Goal: Information Seeking & Learning: Get advice/opinions

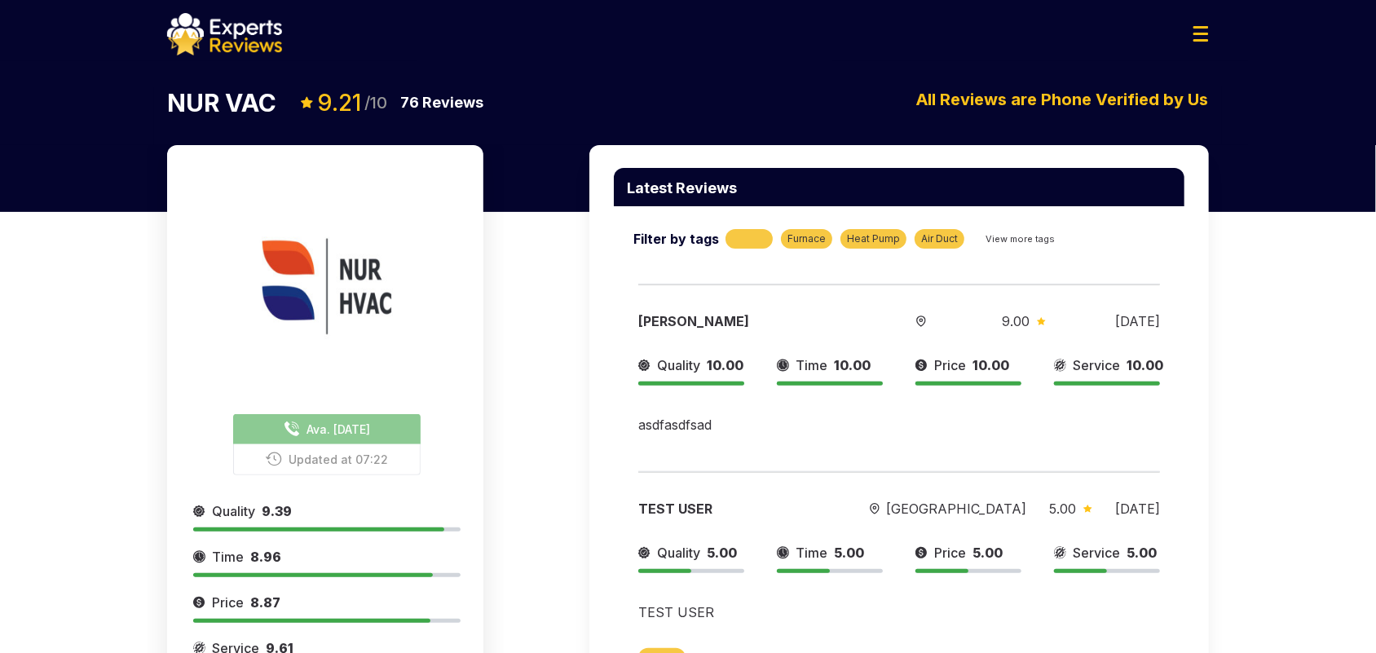
scroll to position [58, 0]
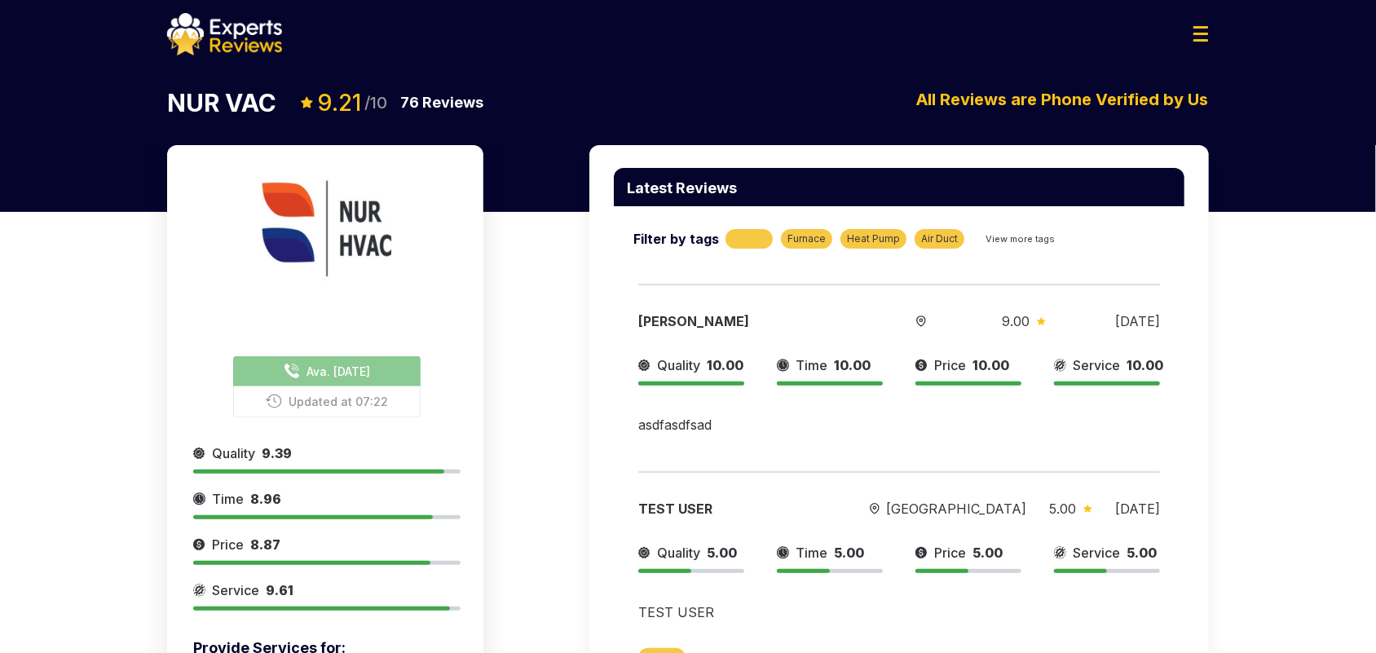
click at [1194, 24] on div at bounding box center [687, 34] width 1067 height 42
click at [1199, 34] on img at bounding box center [1200, 33] width 15 height 15
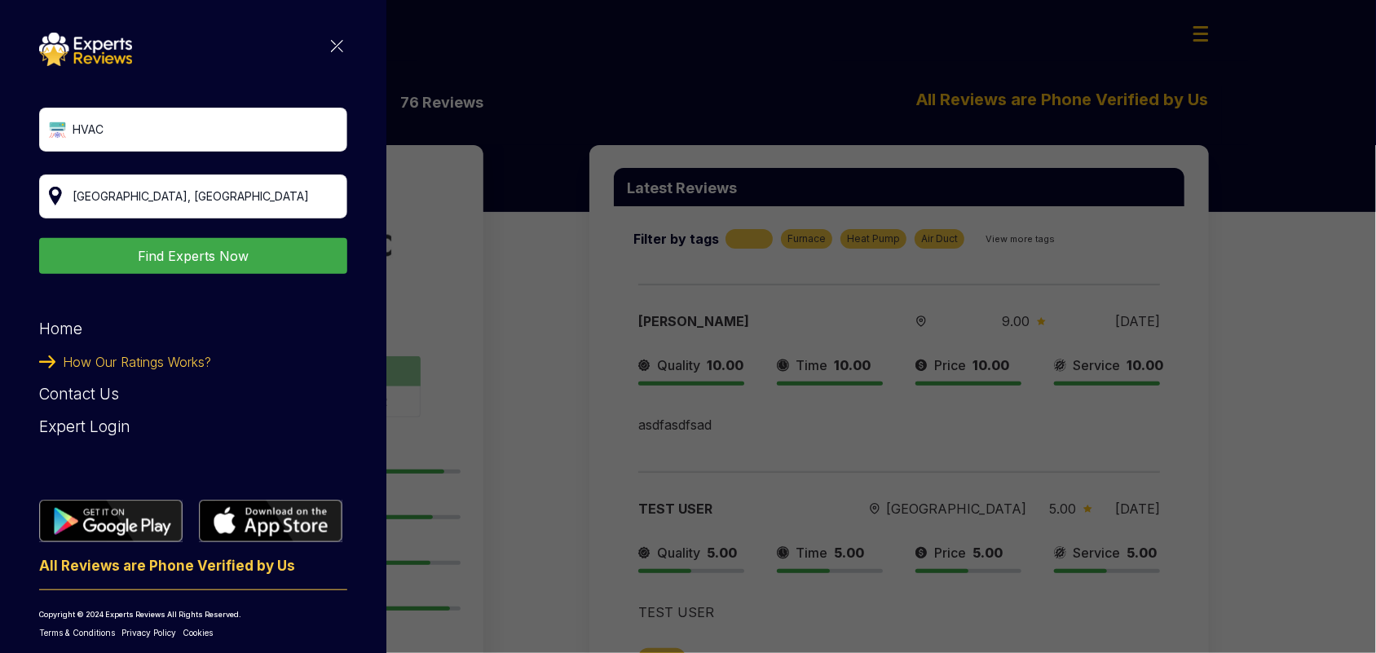
click at [331, 42] on div "HVAC Find Experts Now Home How Our Ratings Works? Contact Us Expert Login All R…" at bounding box center [193, 336] width 308 height 606
click at [331, 50] on img at bounding box center [337, 46] width 12 height 12
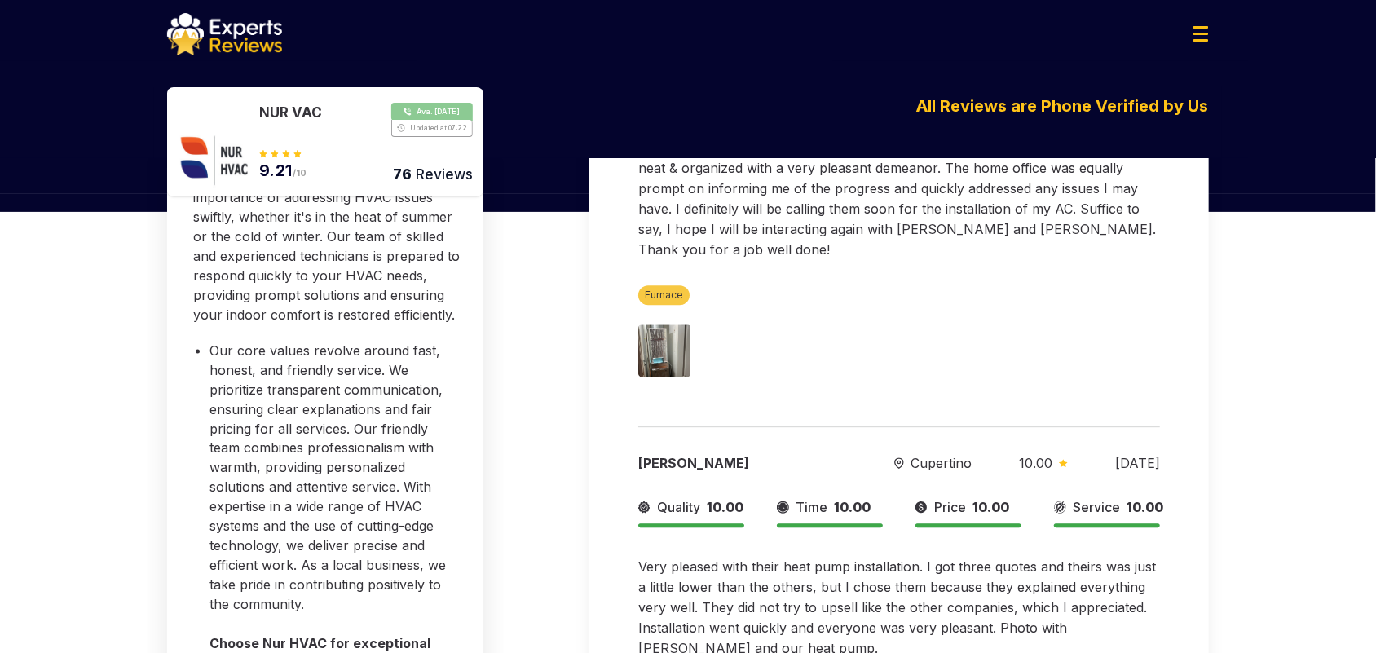
scroll to position [1528, 0]
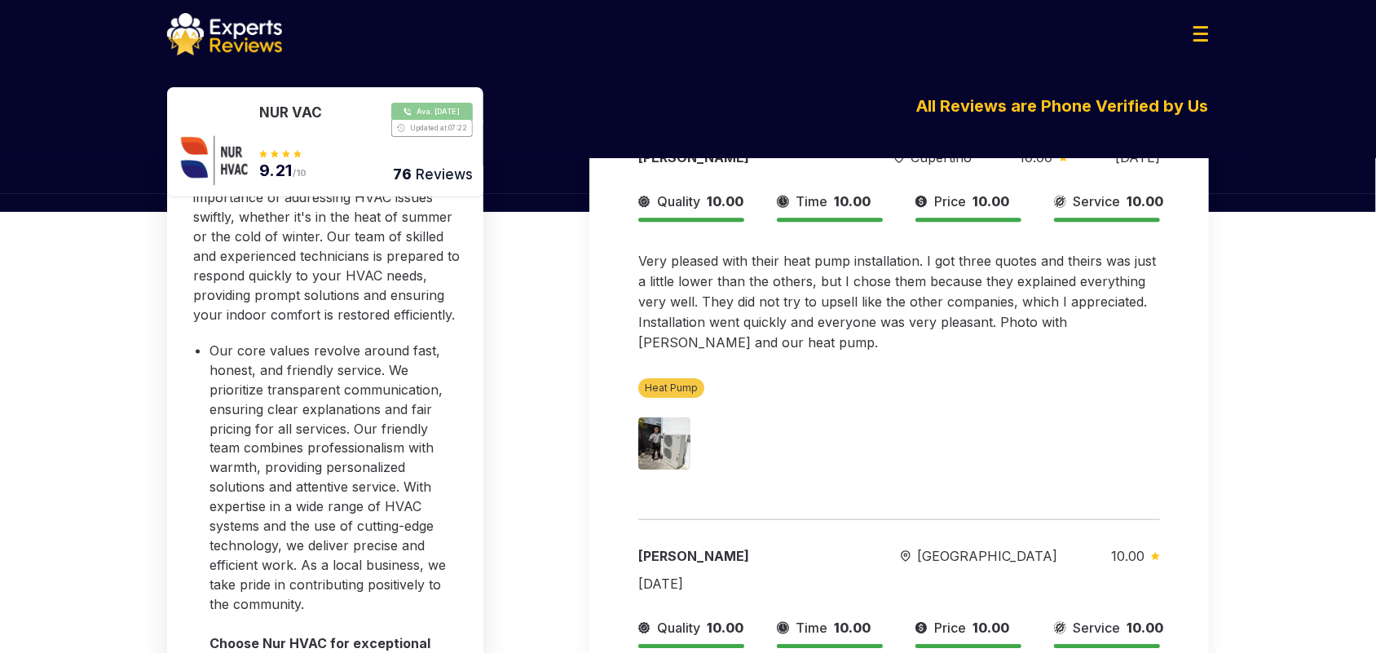
click at [209, 19] on img at bounding box center [224, 34] width 115 height 42
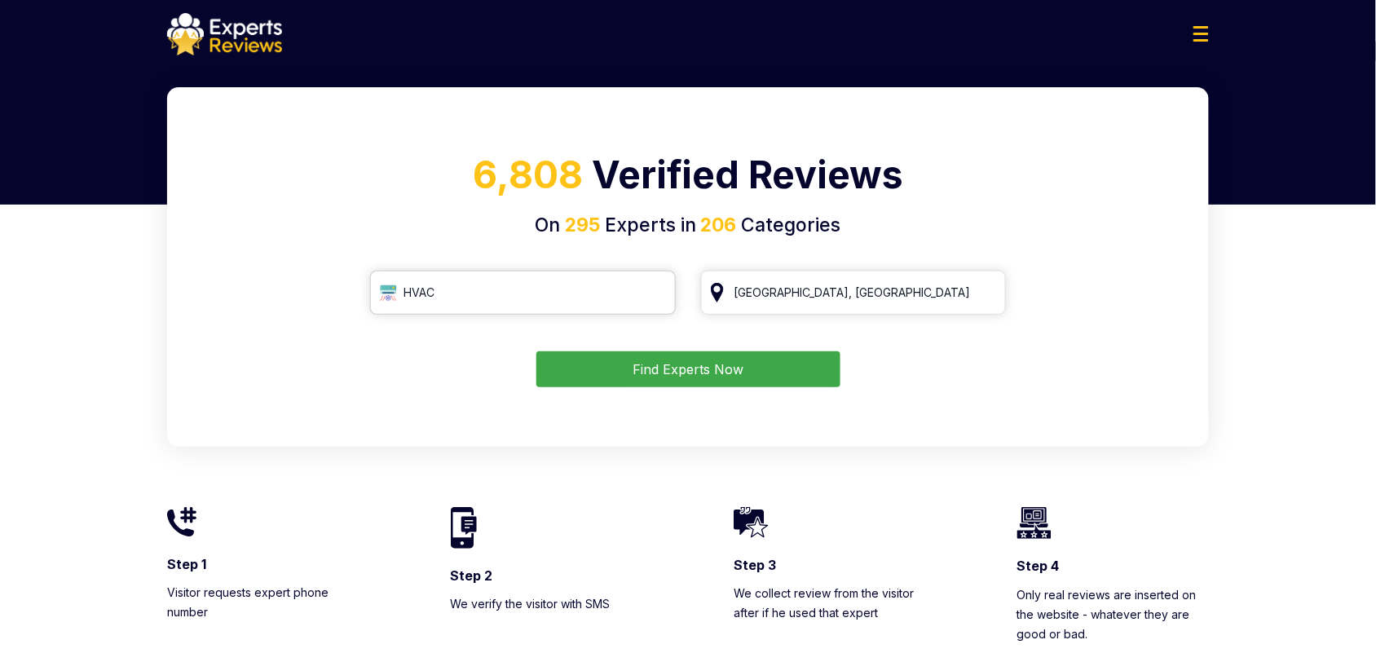
click at [656, 297] on input "HVAC" at bounding box center [523, 293] width 306 height 44
click at [657, 294] on input "HVAC" at bounding box center [523, 293] width 306 height 44
click at [585, 292] on input "search" at bounding box center [523, 293] width 306 height 44
click at [487, 296] on input "search" at bounding box center [523, 293] width 306 height 44
drag, startPoint x: 397, startPoint y: 295, endPoint x: 385, endPoint y: 293, distance: 12.3
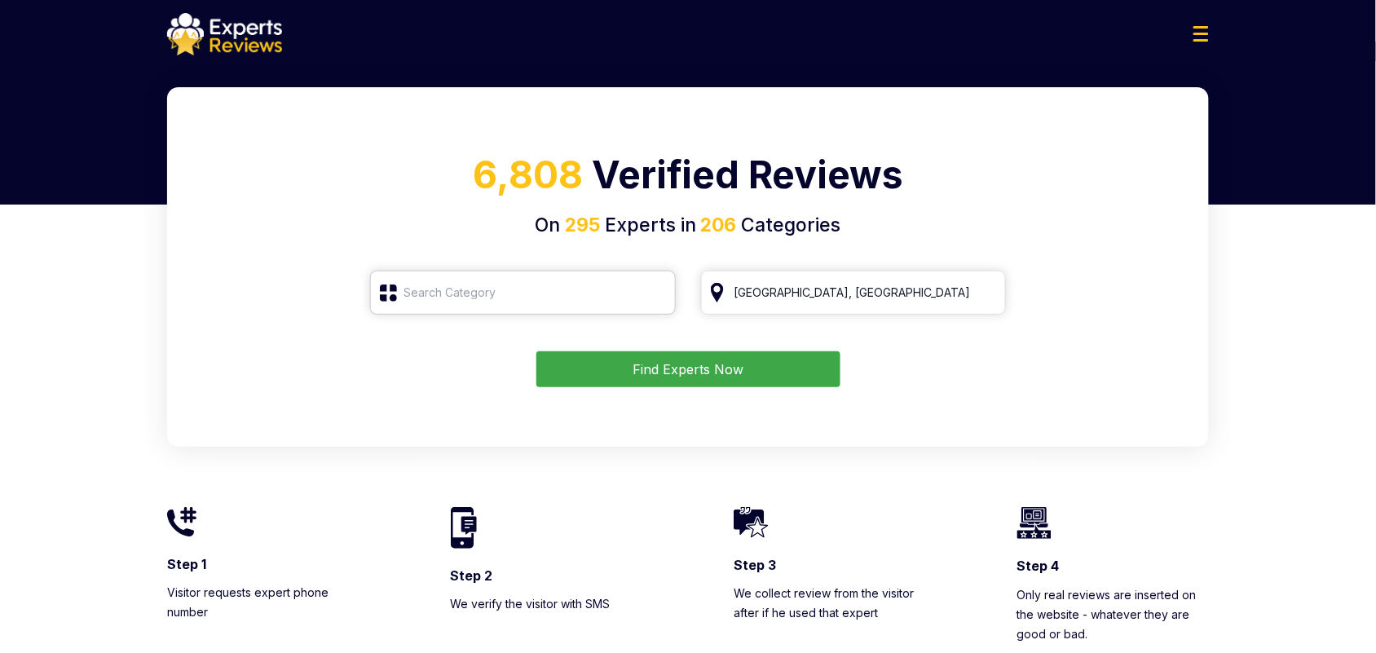
click at [396, 295] on input "search" at bounding box center [523, 293] width 306 height 44
click at [383, 291] on input "search" at bounding box center [523, 293] width 306 height 44
click at [421, 296] on input "search" at bounding box center [523, 293] width 306 height 44
click at [503, 116] on div "6,808 Verified Reviews On 295 Experts in 206 Categories San Francisco, CA Find …" at bounding box center [687, 266] width 1041 height 359
drag, startPoint x: 530, startPoint y: 180, endPoint x: 547, endPoint y: 186, distance: 17.3
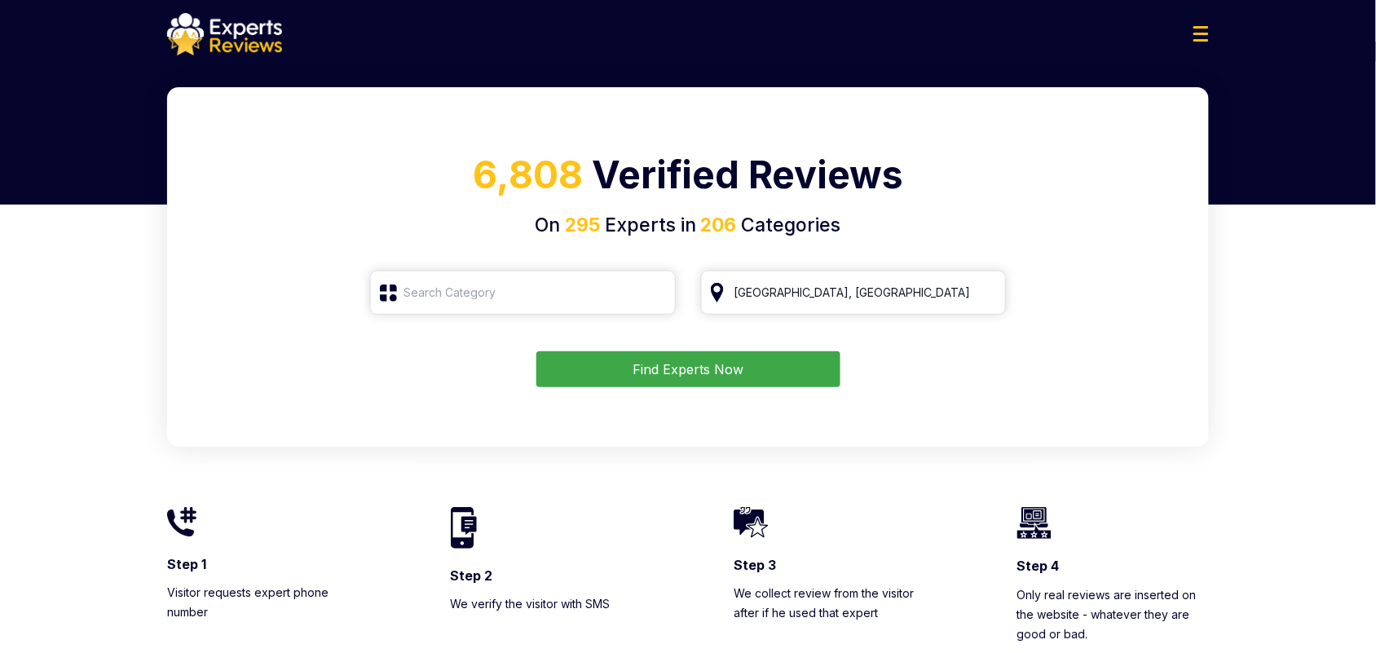
click at [532, 181] on span "6,808" at bounding box center [528, 175] width 110 height 46
click at [584, 213] on span "295" at bounding box center [583, 224] width 35 height 23
click at [675, 238] on h4 "On 295 Experts in 206 Categories" at bounding box center [688, 225] width 1002 height 29
click at [726, 225] on span "206" at bounding box center [717, 224] width 40 height 23
drag, startPoint x: 685, startPoint y: 180, endPoint x: 585, endPoint y: 169, distance: 100.9
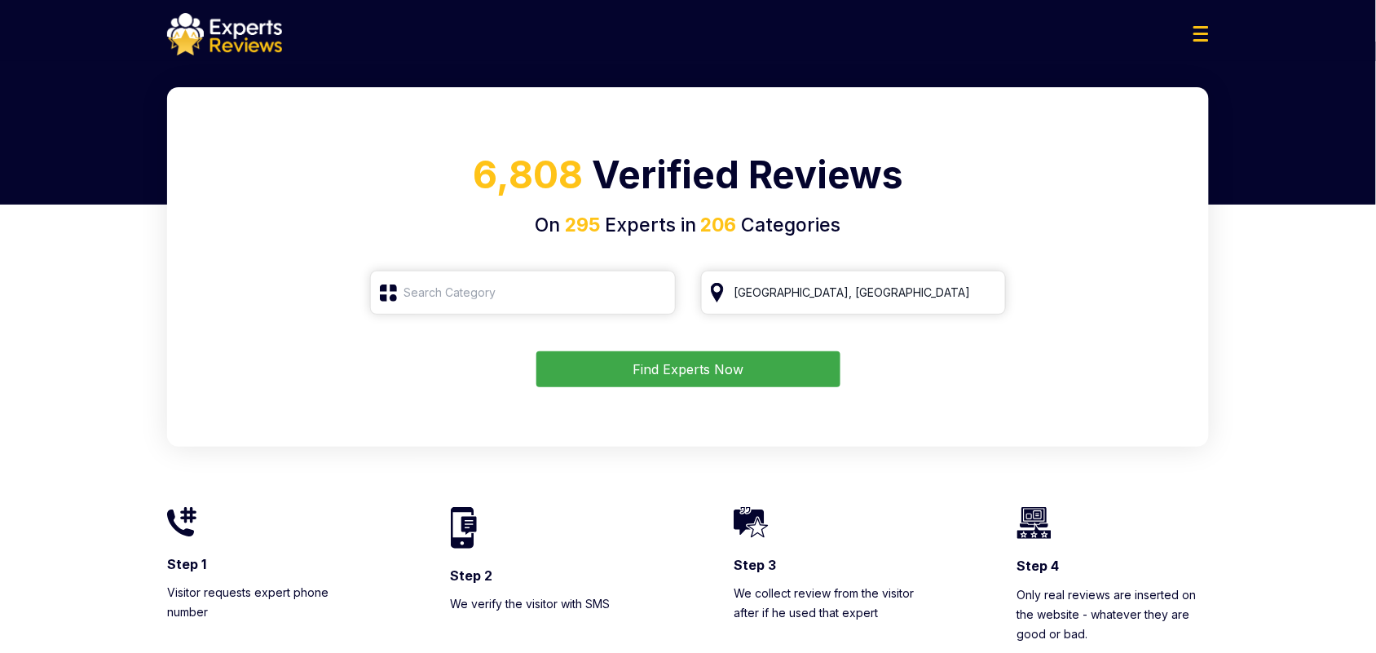
click at [684, 180] on h1 "6,808 Verified Reviews" at bounding box center [688, 179] width 1002 height 64
click at [557, 168] on span "6,808" at bounding box center [528, 175] width 110 height 46
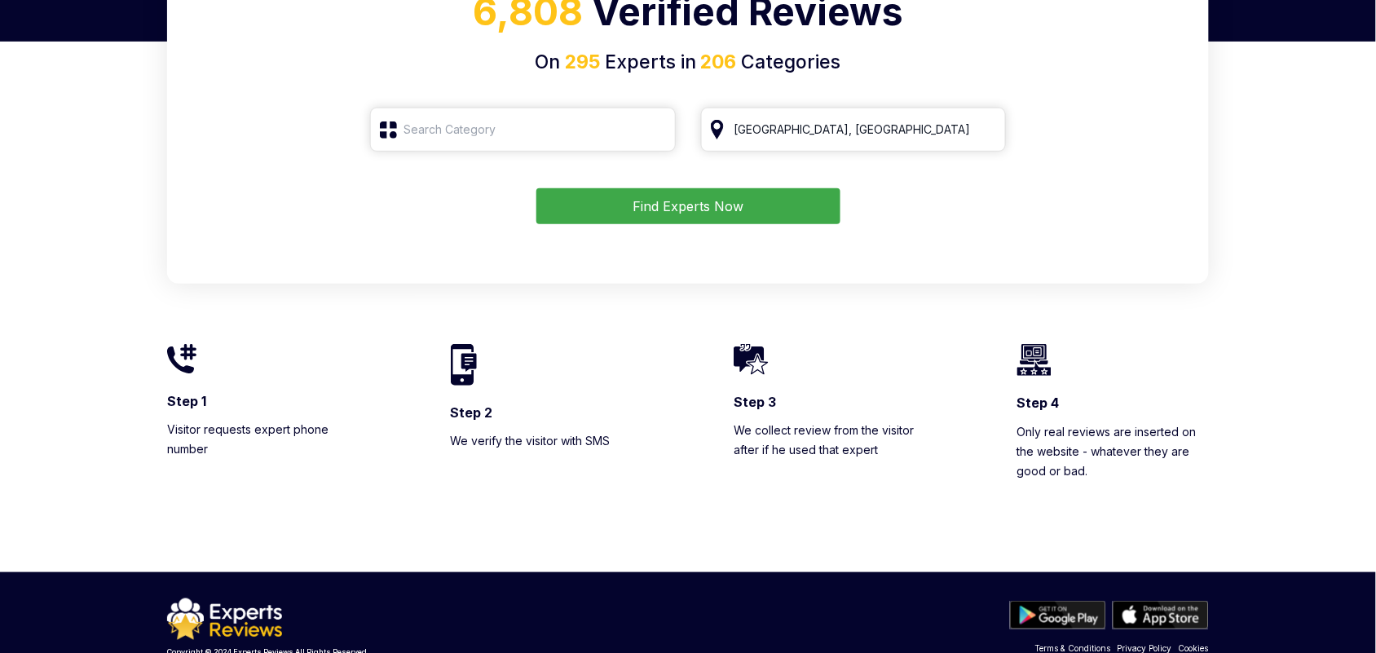
scroll to position [196, 0]
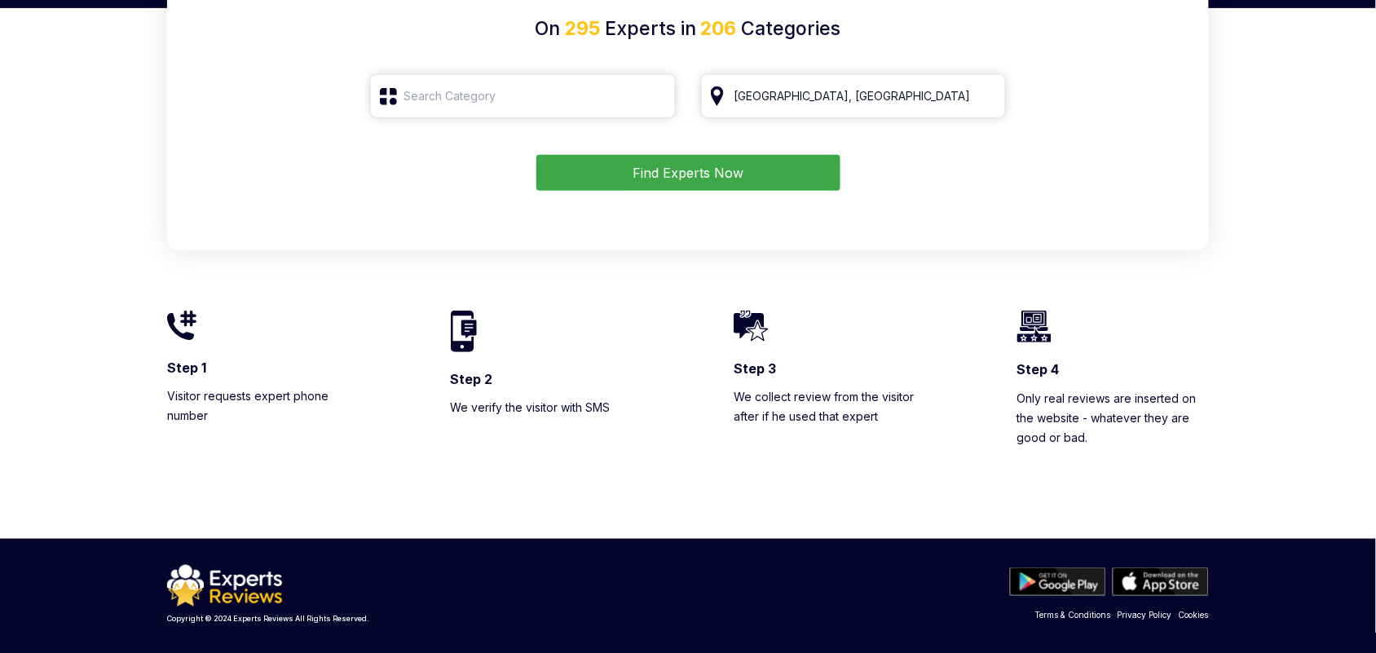
click at [1052, 308] on div "Step 1 Visitor requests expert phone number Step 2 We verify the visitor with S…" at bounding box center [687, 348] width 1041 height 196
click at [693, 377] on div "Step 1 Visitor requests expert phone number Step 2 We verify the visitor with S…" at bounding box center [687, 348] width 1041 height 196
click at [197, 560] on div "Copyright © 2024 Experts Reviews All Rights Reserved. Terms & Conditions Privac…" at bounding box center [688, 596] width 1376 height 114
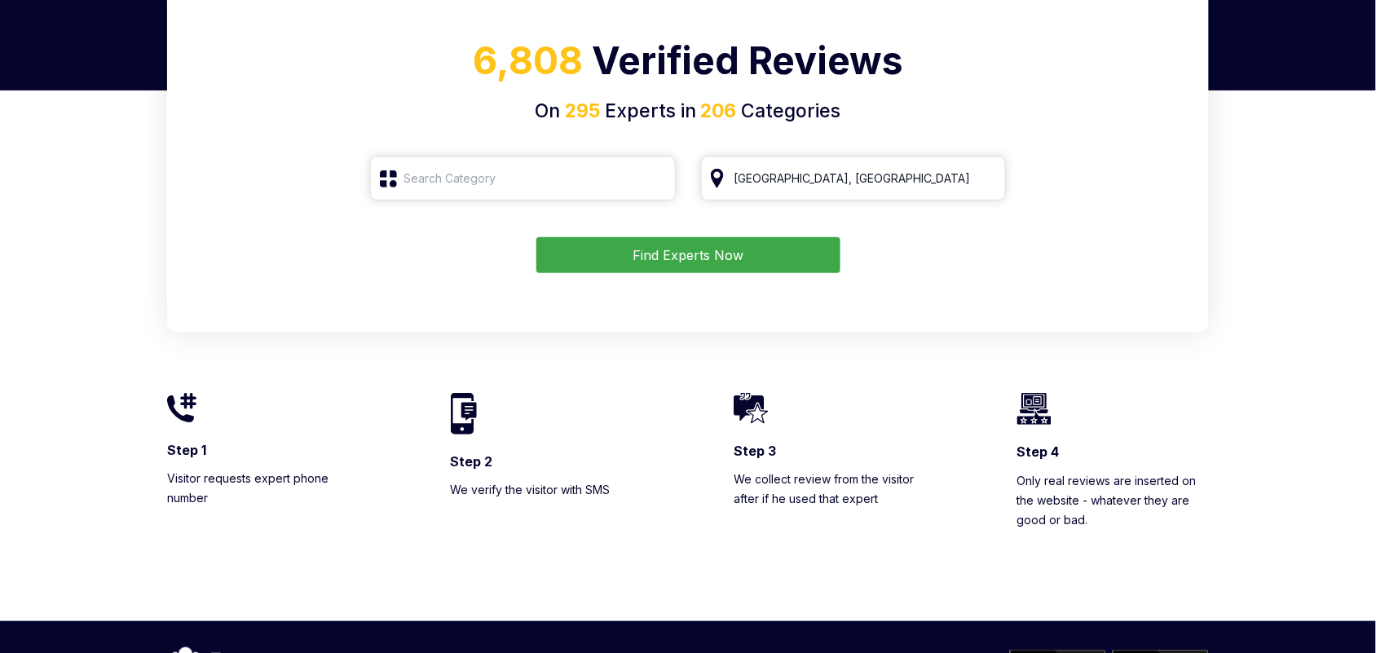
scroll to position [0, 0]
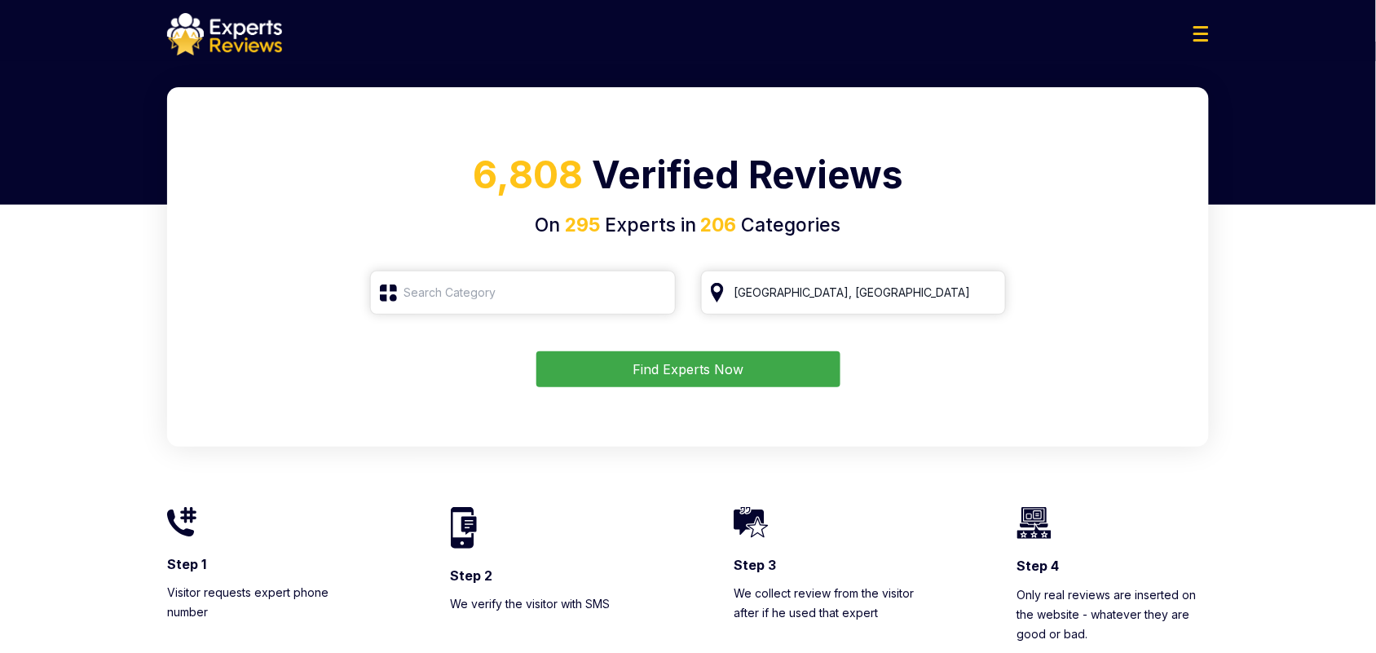
click at [1182, 17] on div at bounding box center [687, 34] width 1067 height 42
click at [1207, 29] on img at bounding box center [1200, 33] width 15 height 15
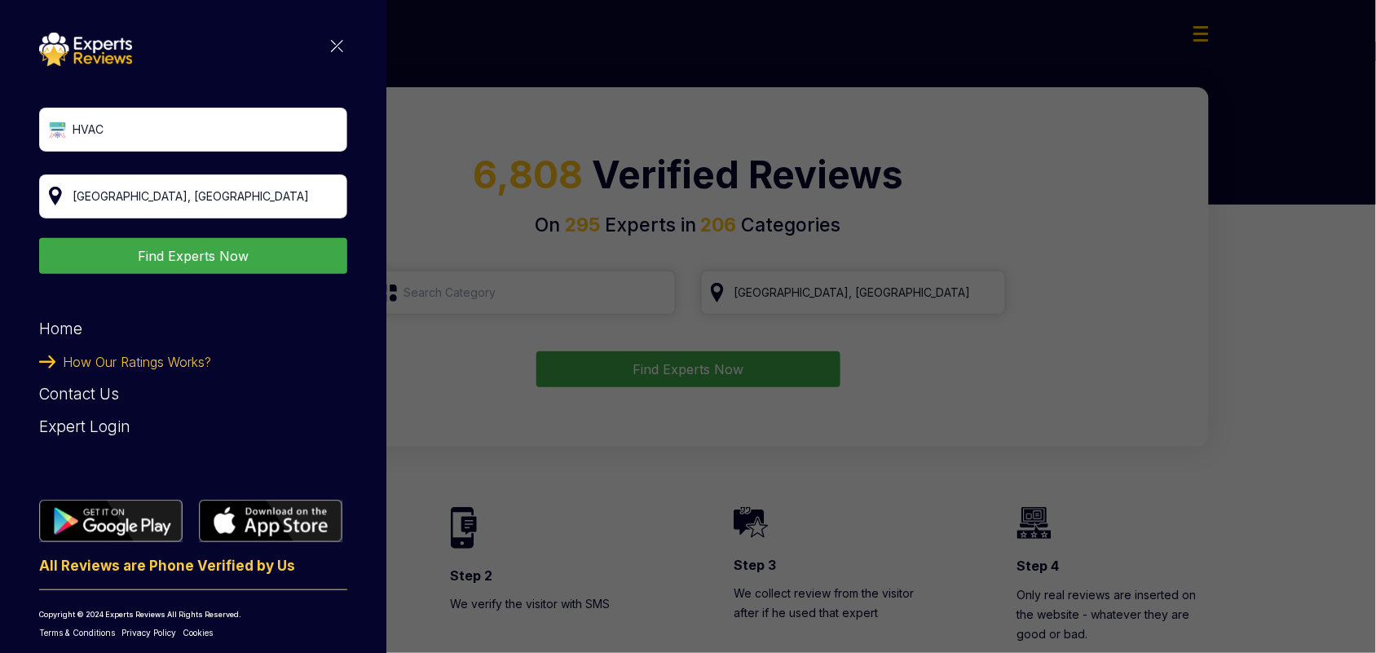
click at [328, 51] on div "HVAC Find Experts Now Home How Our Ratings Works? Contact Us Expert Login All R…" at bounding box center [193, 336] width 308 height 606
click at [331, 47] on img at bounding box center [337, 46] width 12 height 12
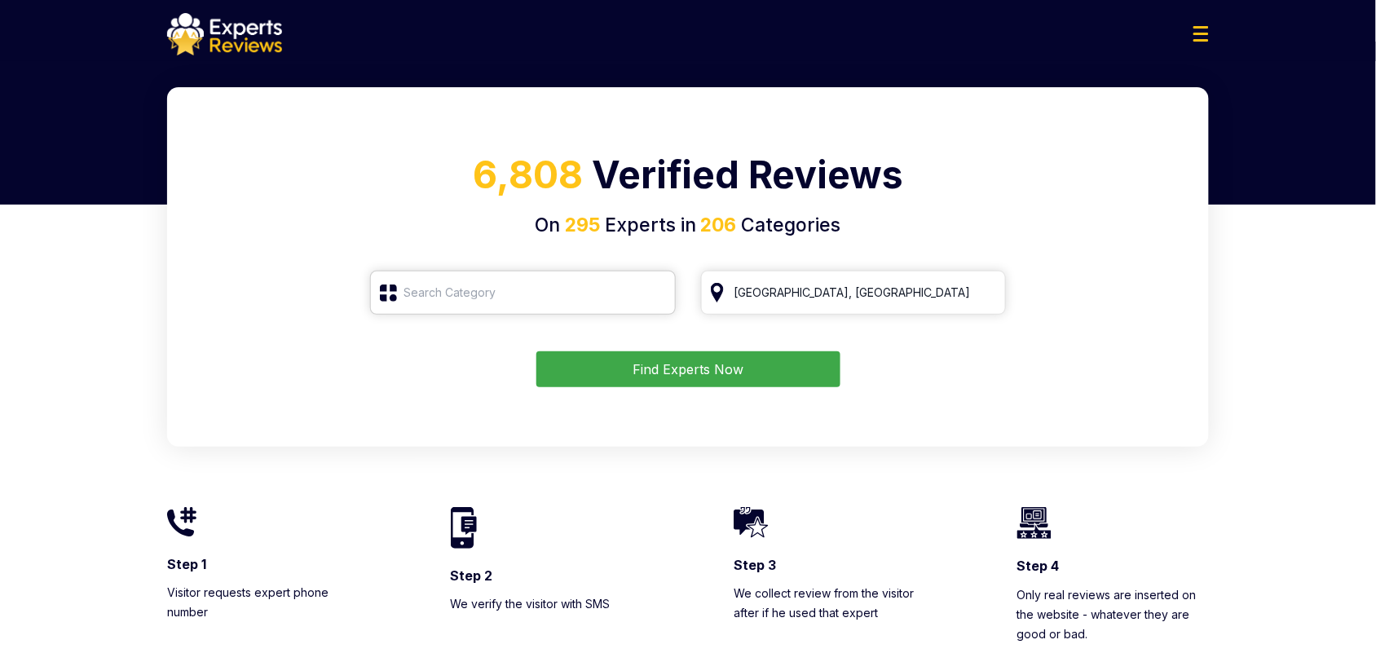
click at [421, 297] on input "search" at bounding box center [523, 293] width 306 height 44
click at [381, 297] on input "search" at bounding box center [523, 293] width 306 height 44
click at [434, 297] on input "search" at bounding box center [523, 293] width 306 height 44
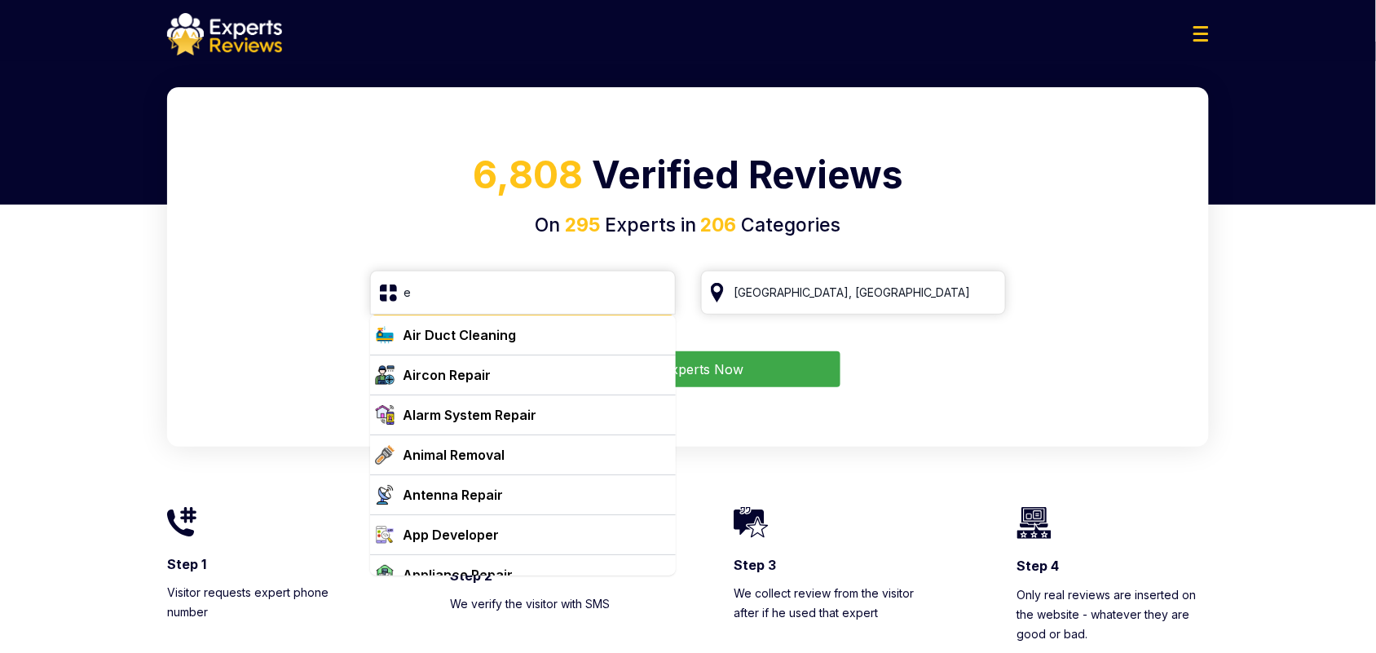
click at [448, 334] on div "Air Duct Cleaning" at bounding box center [459, 335] width 113 height 20
type input "Air Duct Cleaning"
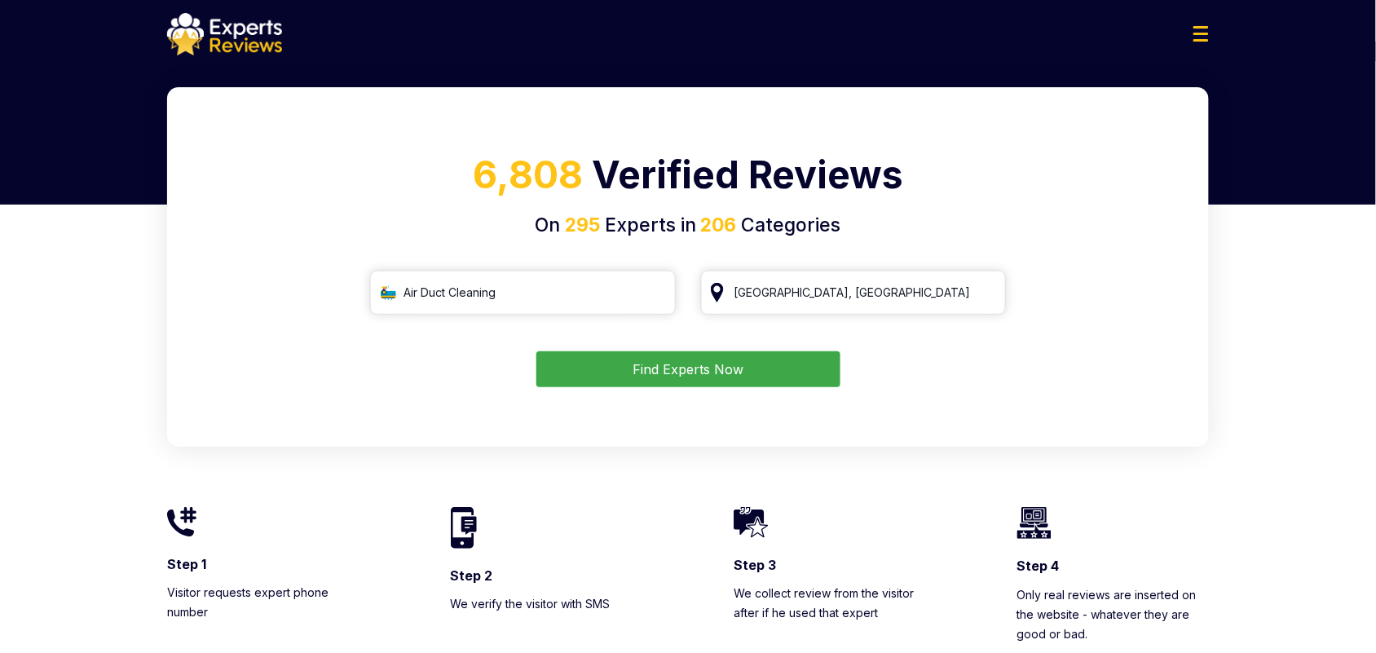
click at [732, 400] on div "6,808 Verified Reviews On 295 Experts in 206 Categories Air Duct Cleaning San F…" at bounding box center [687, 266] width 1041 height 359
click at [728, 381] on button "Find Experts Now" at bounding box center [688, 369] width 304 height 36
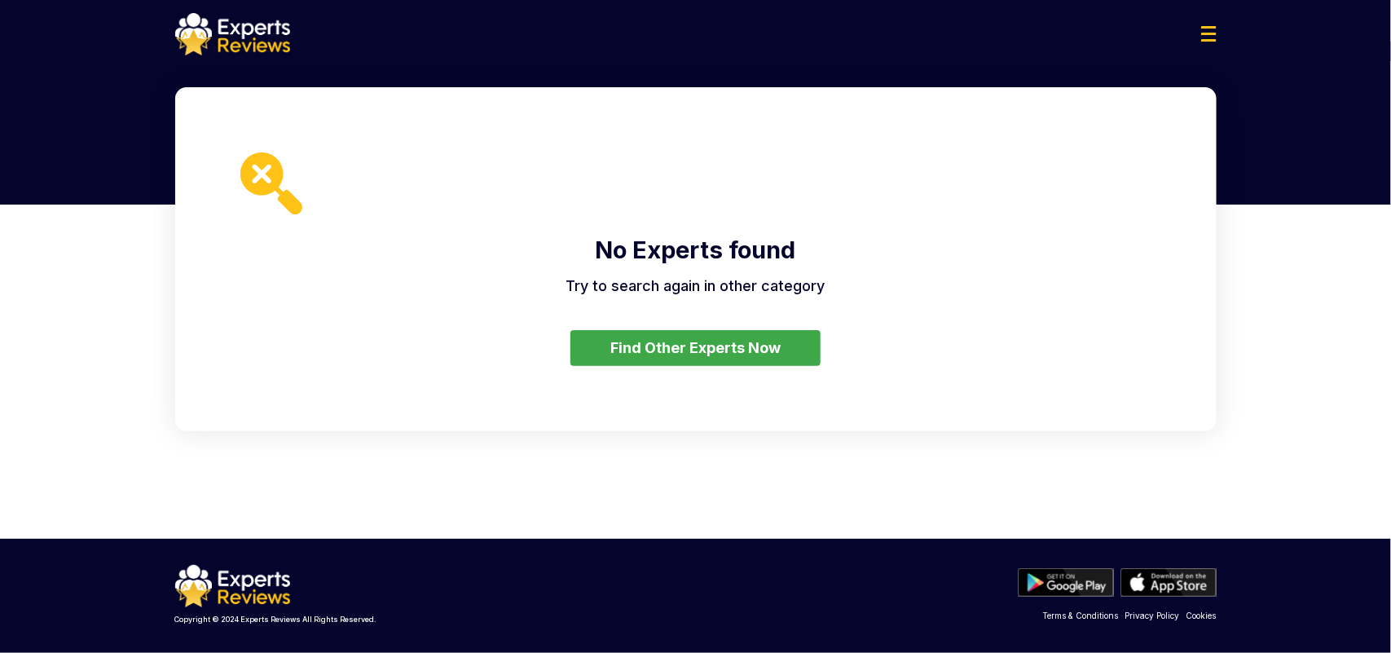
click at [726, 349] on button "Find Other Experts Now" at bounding box center [695, 348] width 250 height 36
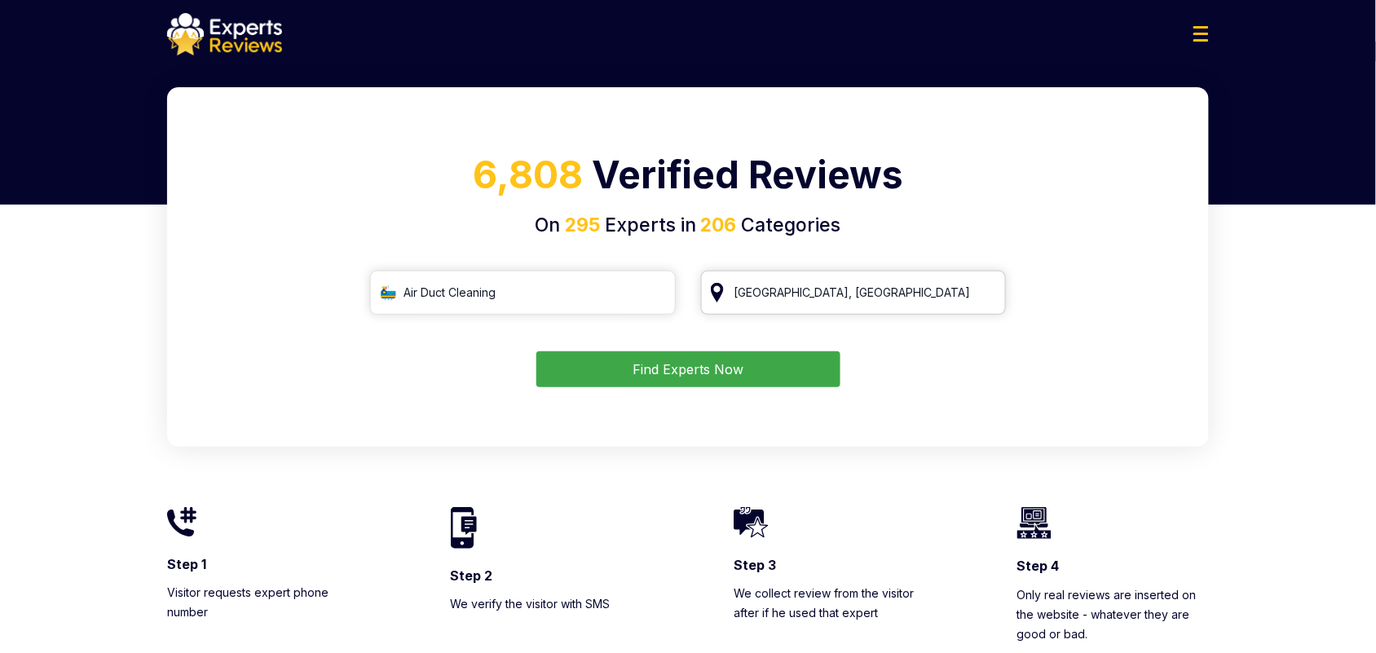
click at [775, 296] on input "San Francisco, CA" at bounding box center [854, 293] width 306 height 44
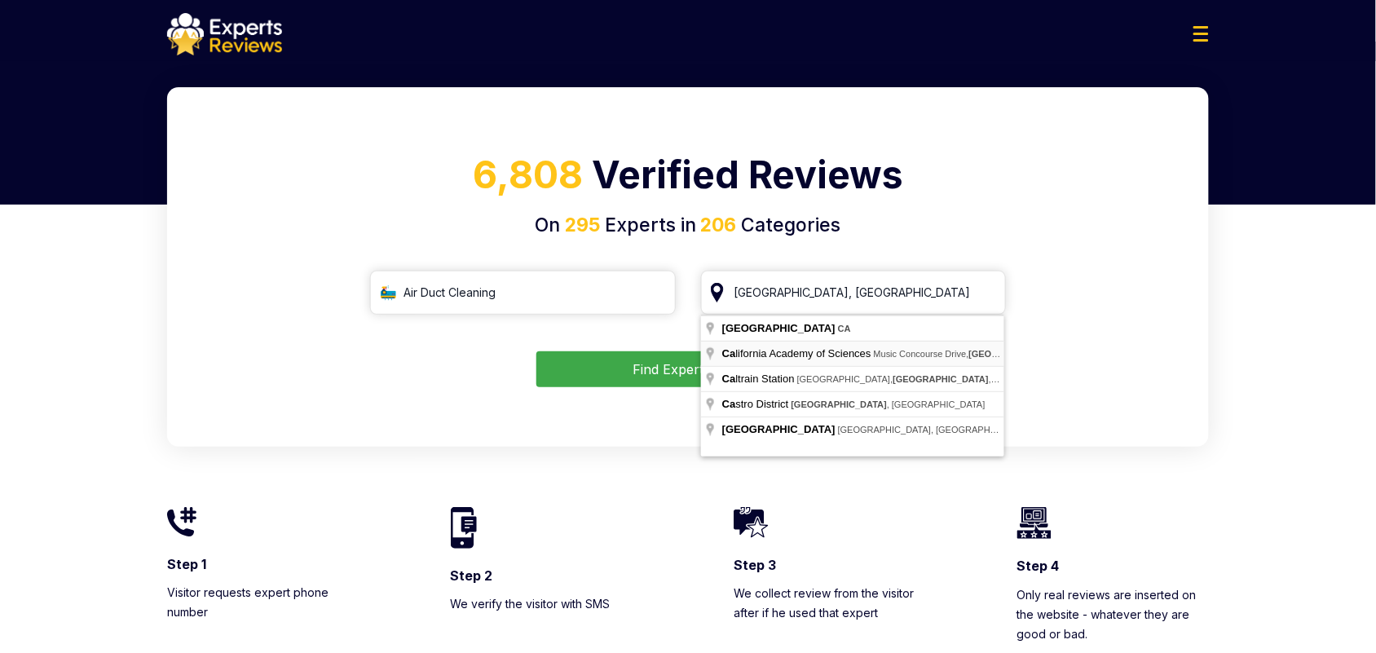
type input "California Academy of Sciences, Music Concourse Drive, San Francisco, CA"
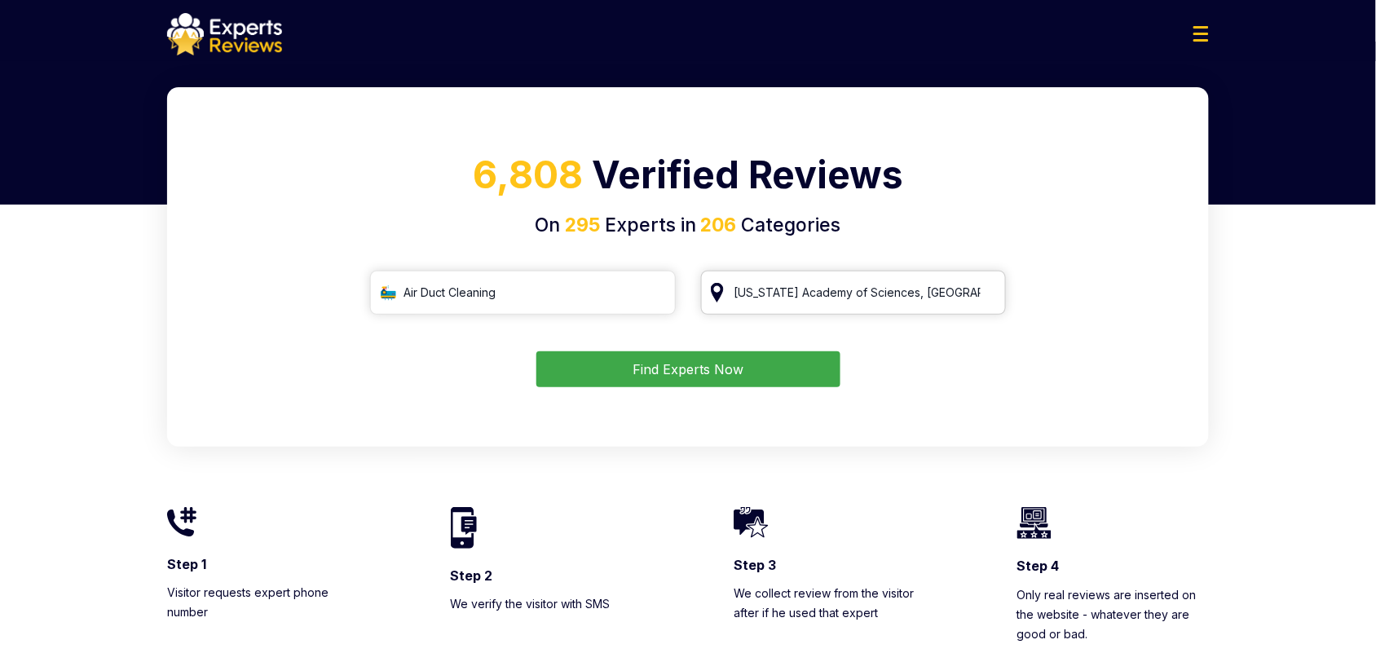
click at [899, 286] on input "California Academy of Sciences, Music Concourse Drive, San Francisco, CA" at bounding box center [854, 293] width 306 height 44
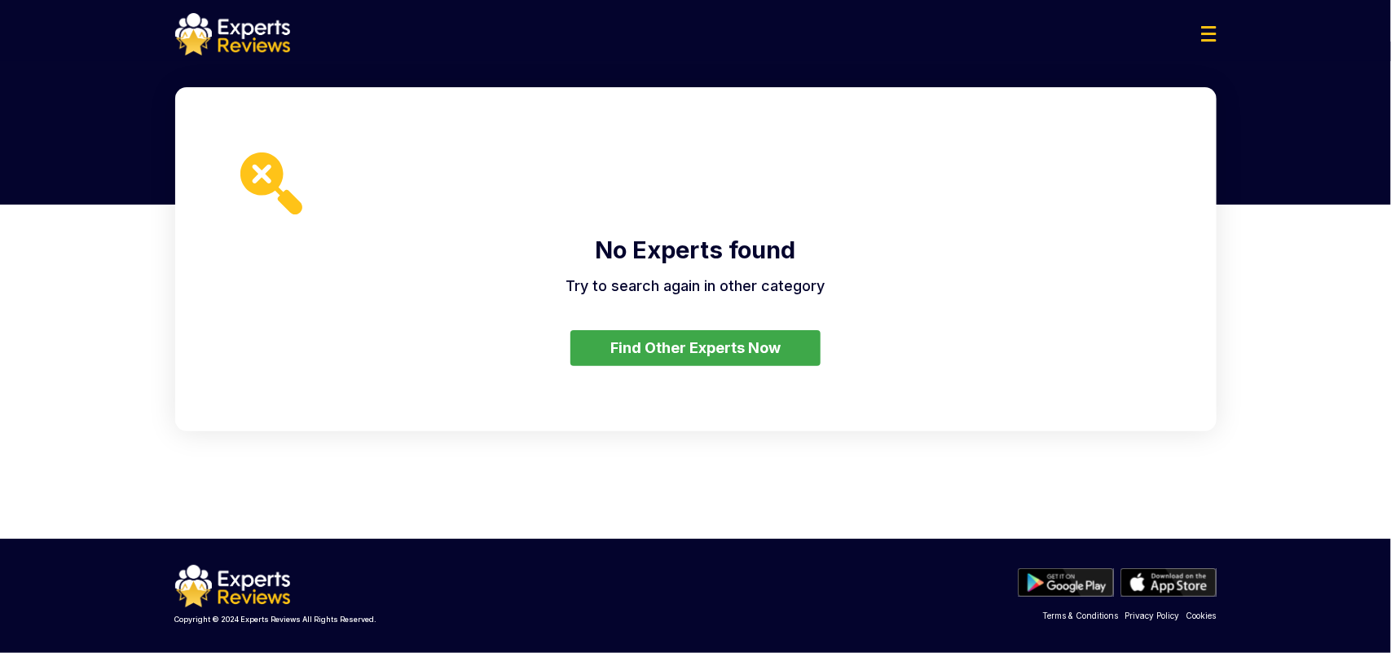
click at [731, 336] on button "Find Other Experts Now" at bounding box center [695, 348] width 250 height 36
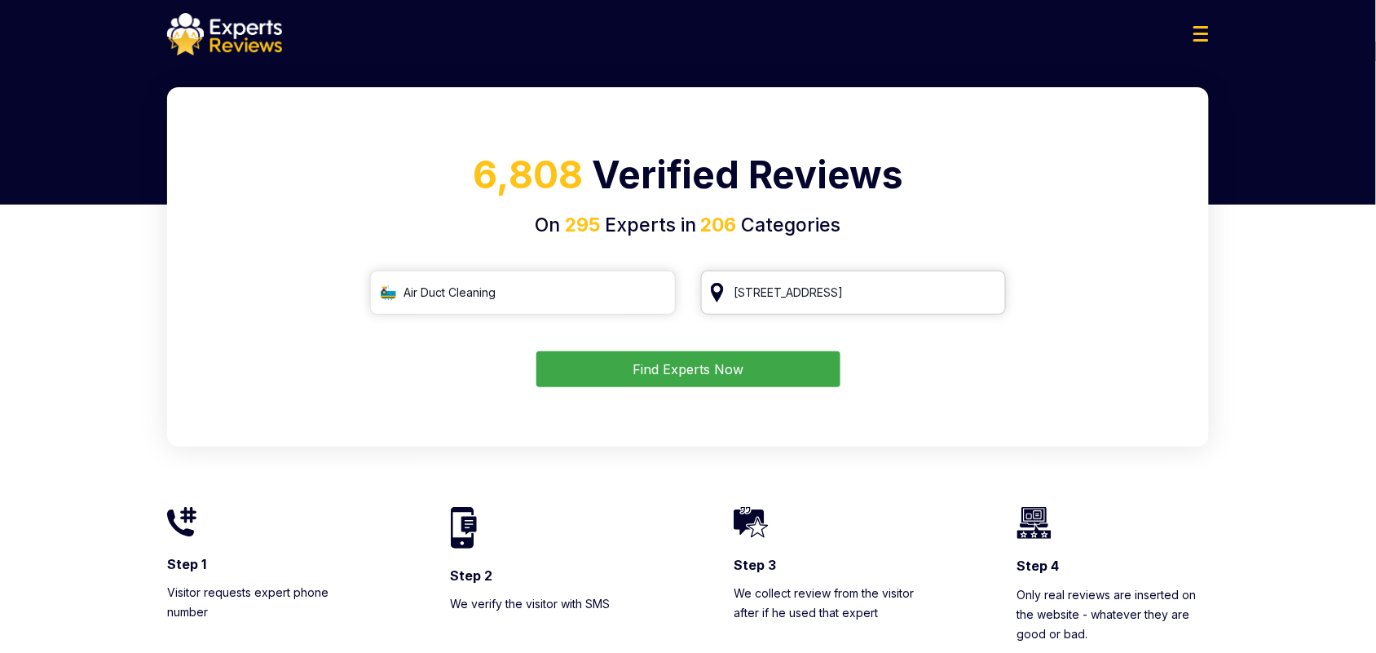
click at [984, 297] on input "55 Music Concourse Dr, San Francisco, CA 94118" at bounding box center [854, 293] width 306 height 44
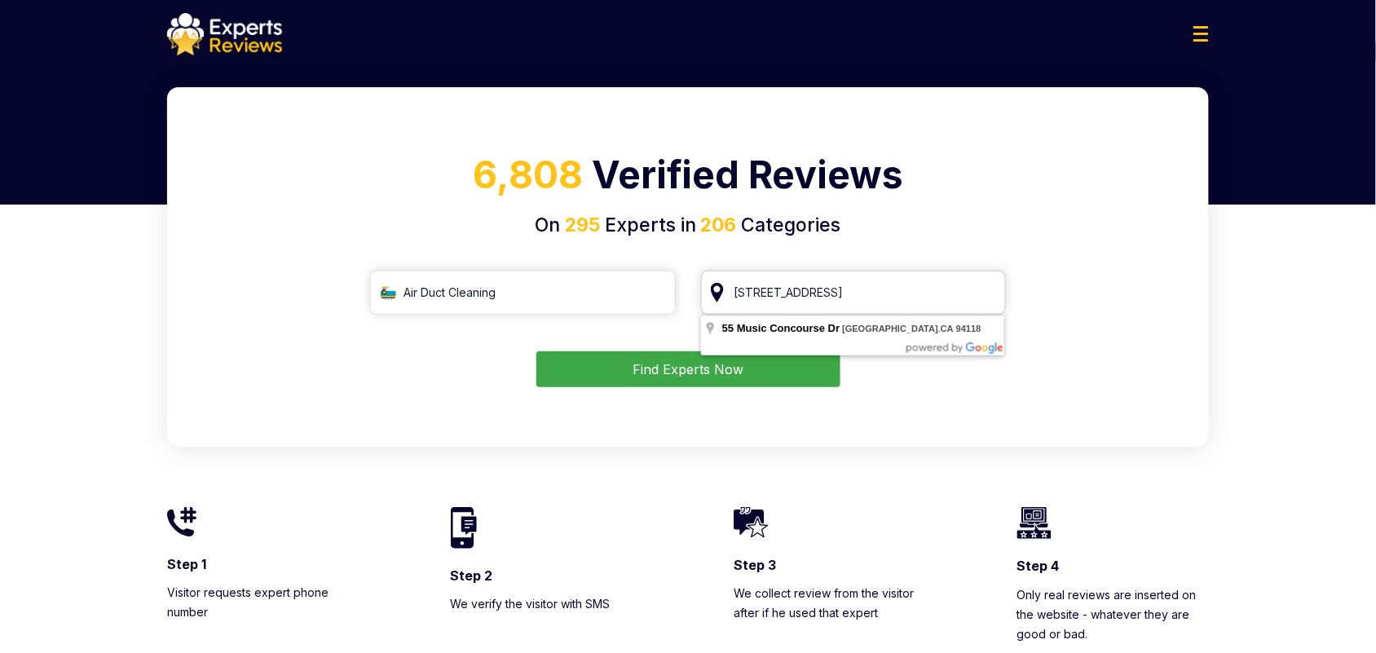
click at [984, 291] on input "55 Music Concourse Dr, San Francisco, CA 94118" at bounding box center [854, 293] width 306 height 44
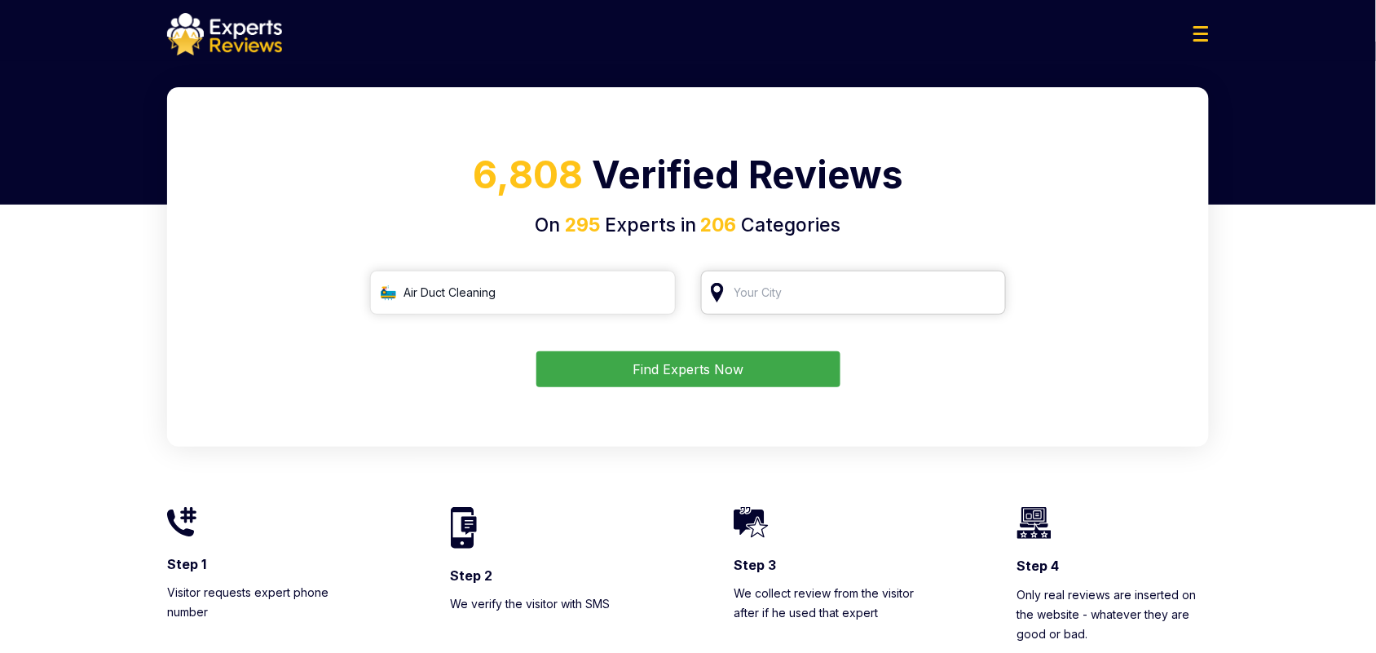
click at [945, 296] on input "search" at bounding box center [854, 293] width 306 height 44
click at [823, 291] on input "search" at bounding box center [854, 293] width 306 height 44
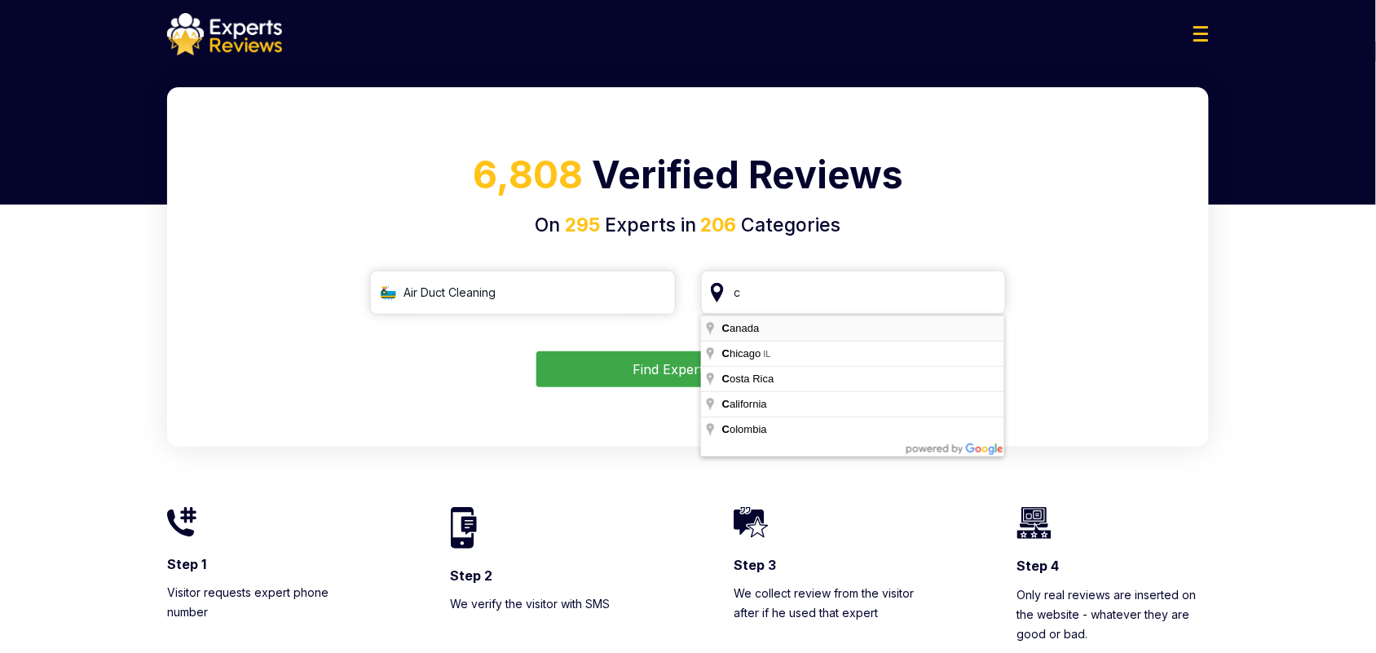
type input "Canada"
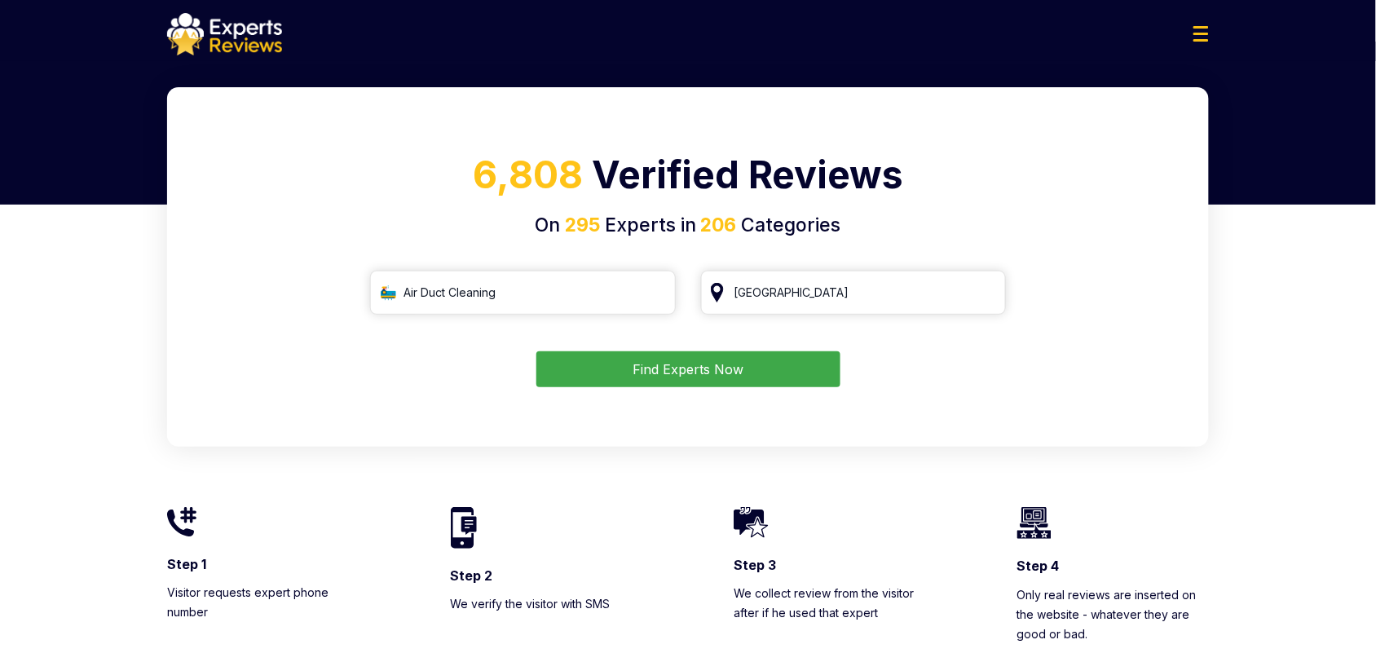
click at [752, 379] on button "Find Experts Now" at bounding box center [688, 369] width 304 height 36
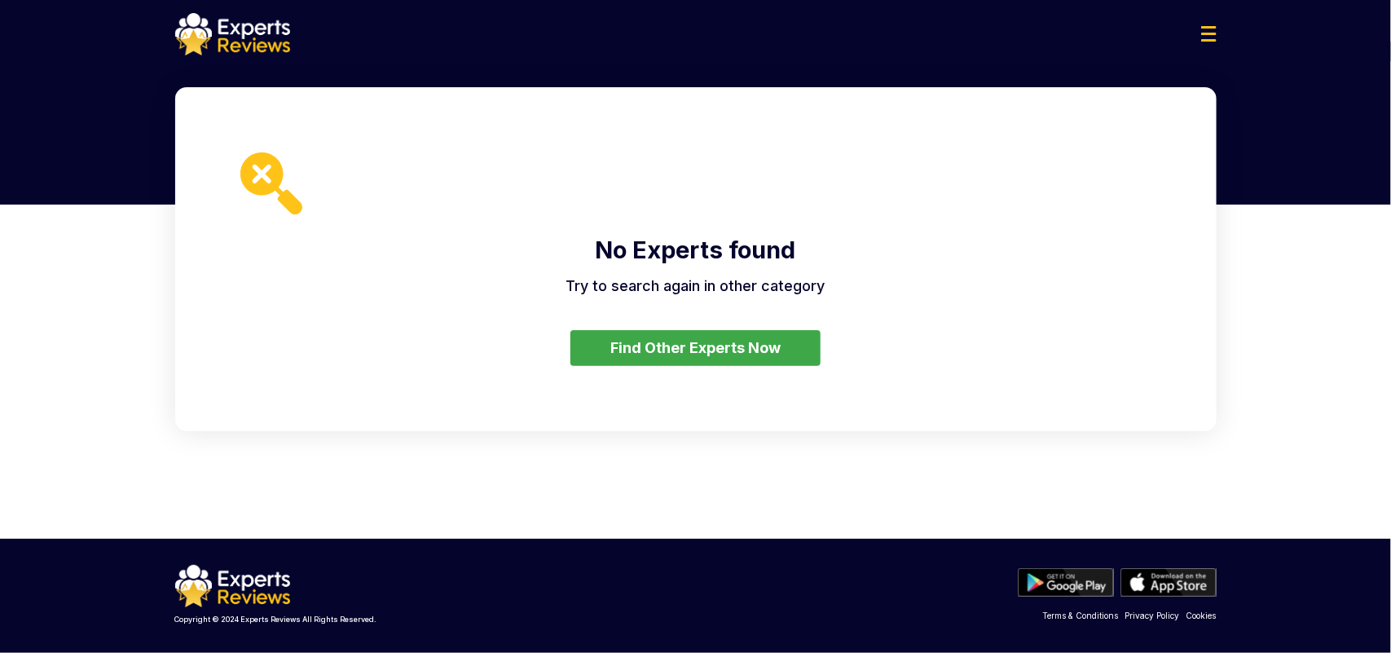
click at [756, 330] on button "Find Other Experts Now" at bounding box center [695, 348] width 250 height 36
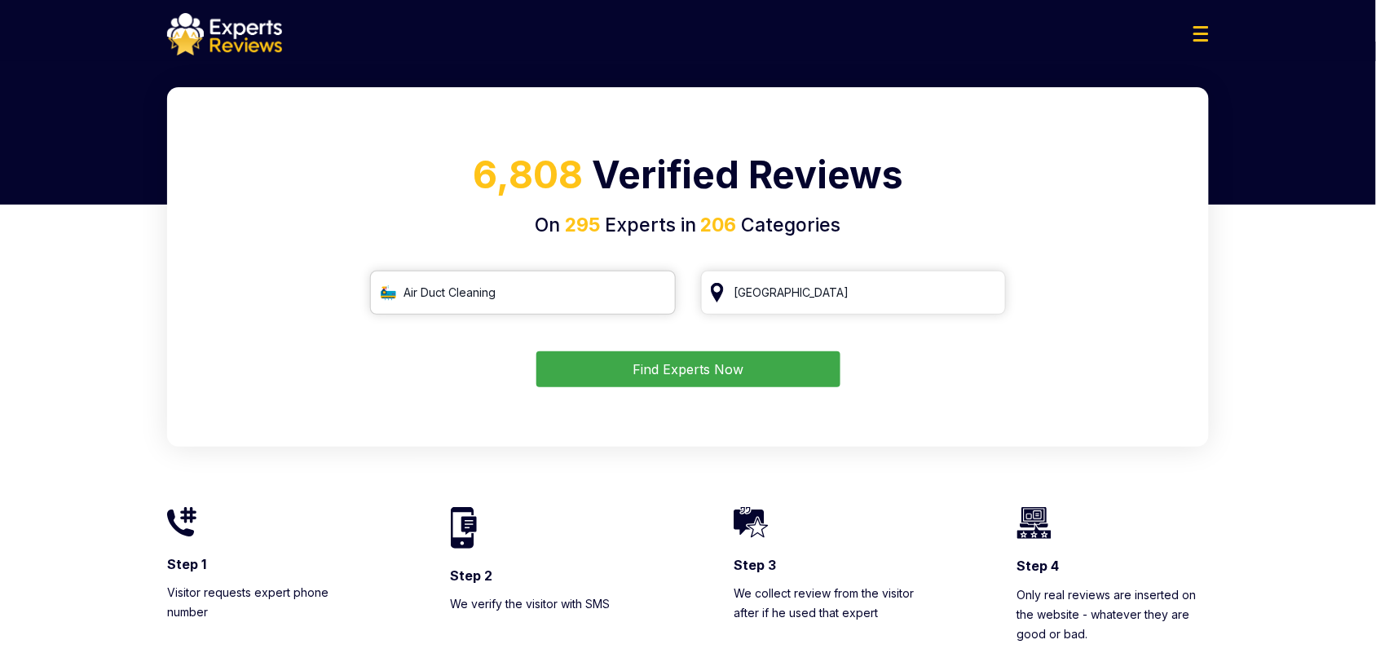
click at [562, 302] on input "Air Duct Cleaning" at bounding box center [523, 293] width 306 height 44
click at [614, 331] on div "Pressure Washing" at bounding box center [532, 335] width 273 height 20
type input "Pressure Washing"
click at [764, 303] on input "Canada" at bounding box center [854, 293] width 306 height 44
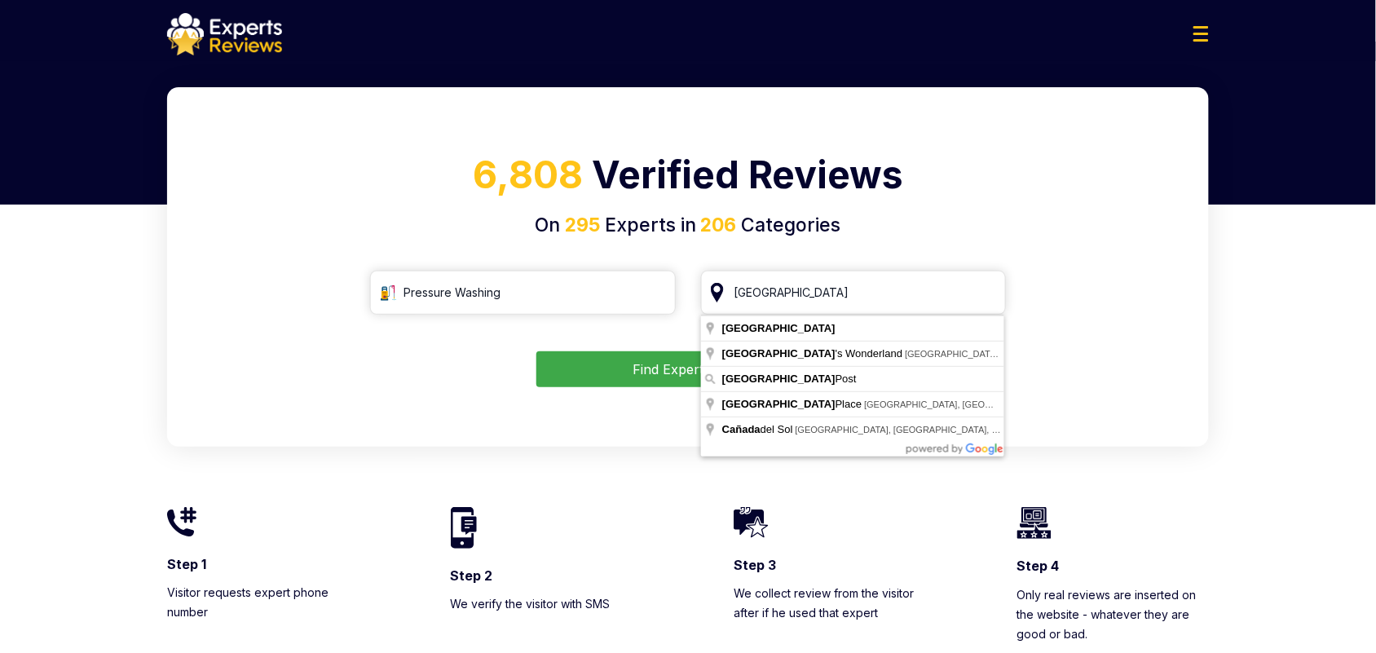
click at [614, 372] on button "Find Experts Now" at bounding box center [688, 369] width 304 height 36
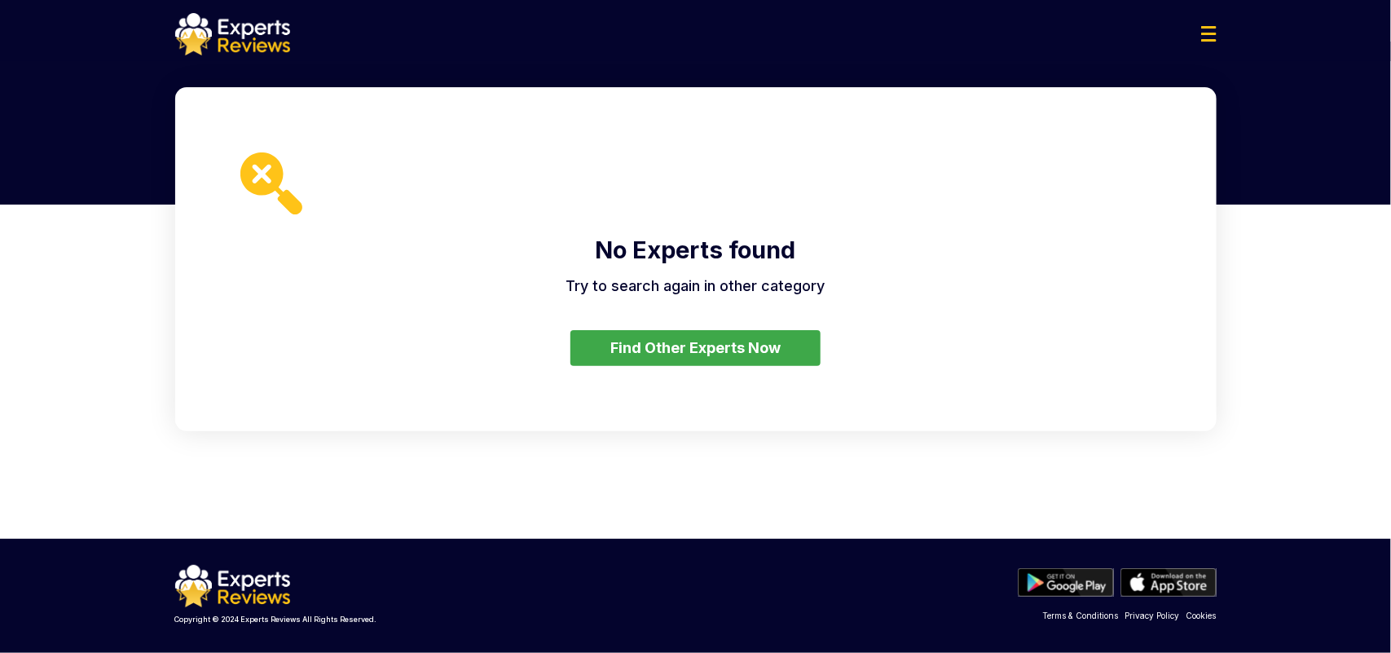
click at [706, 349] on button "Find Other Experts Now" at bounding box center [695, 348] width 250 height 36
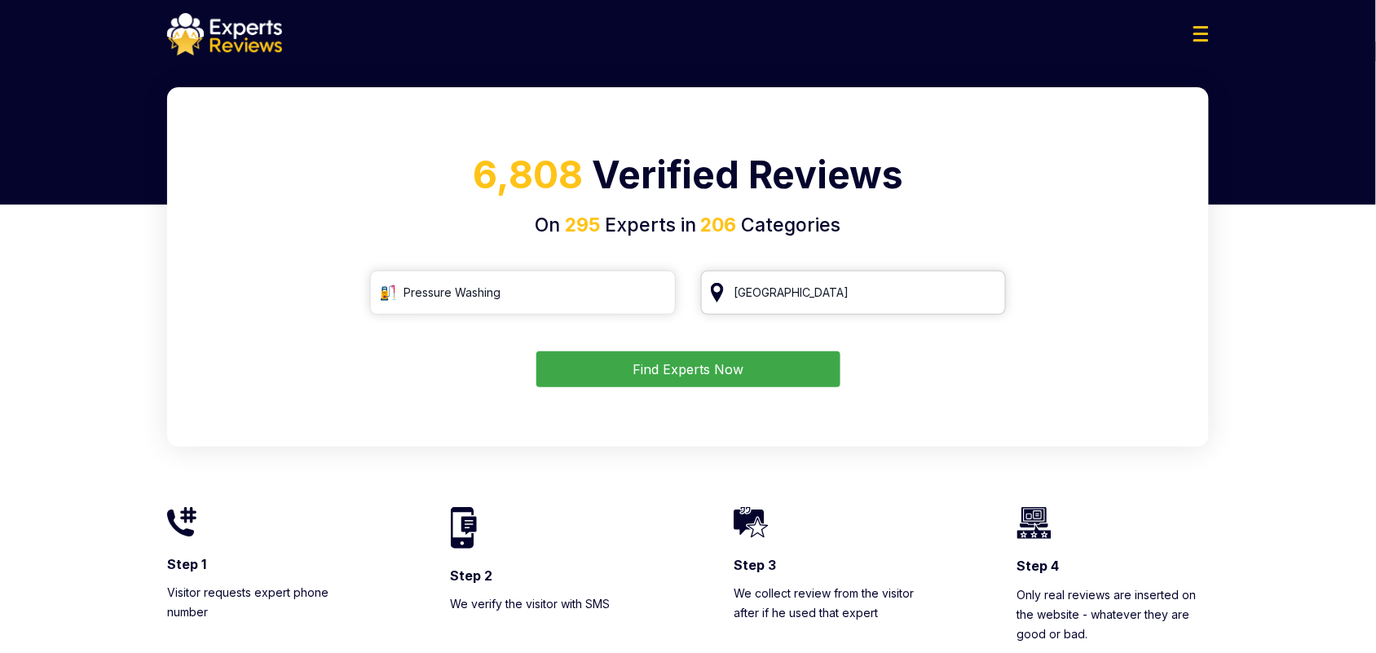
drag, startPoint x: 821, startPoint y: 297, endPoint x: 645, endPoint y: 293, distance: 176.1
click at [645, 293] on div "Pressure Washing Canada" at bounding box center [688, 293] width 636 height 44
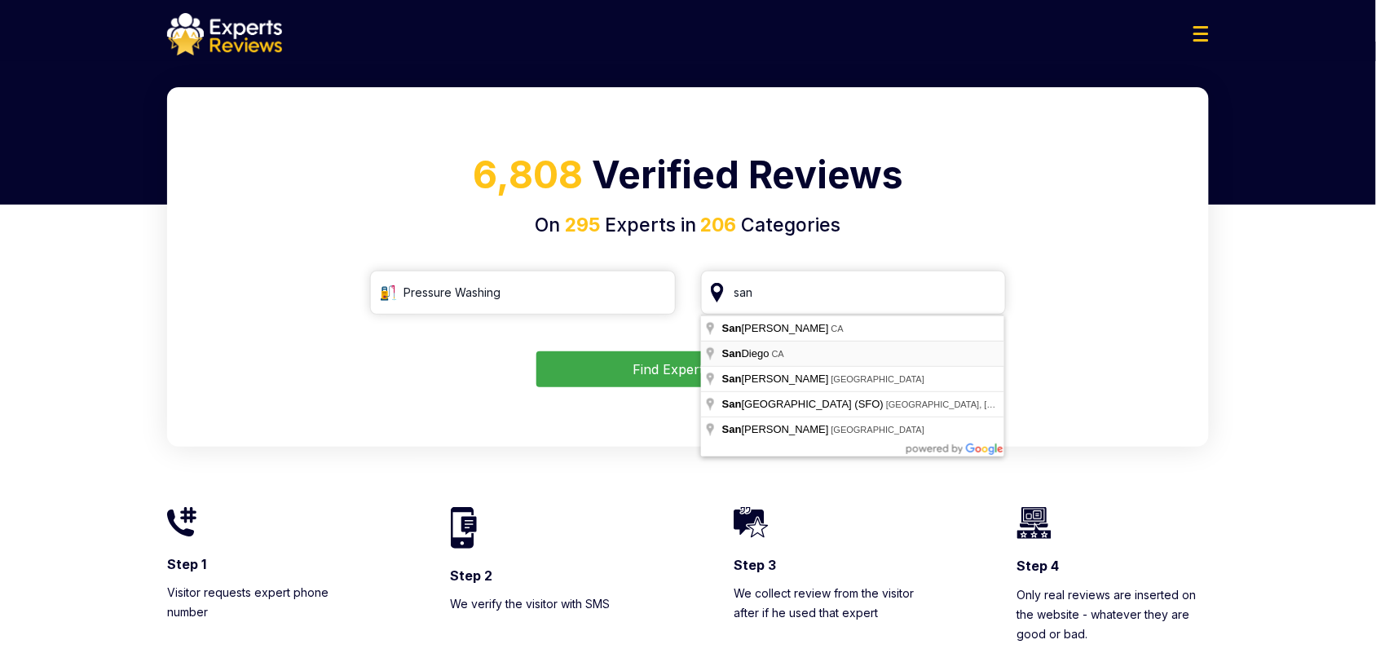
type input "San Diego, CA"
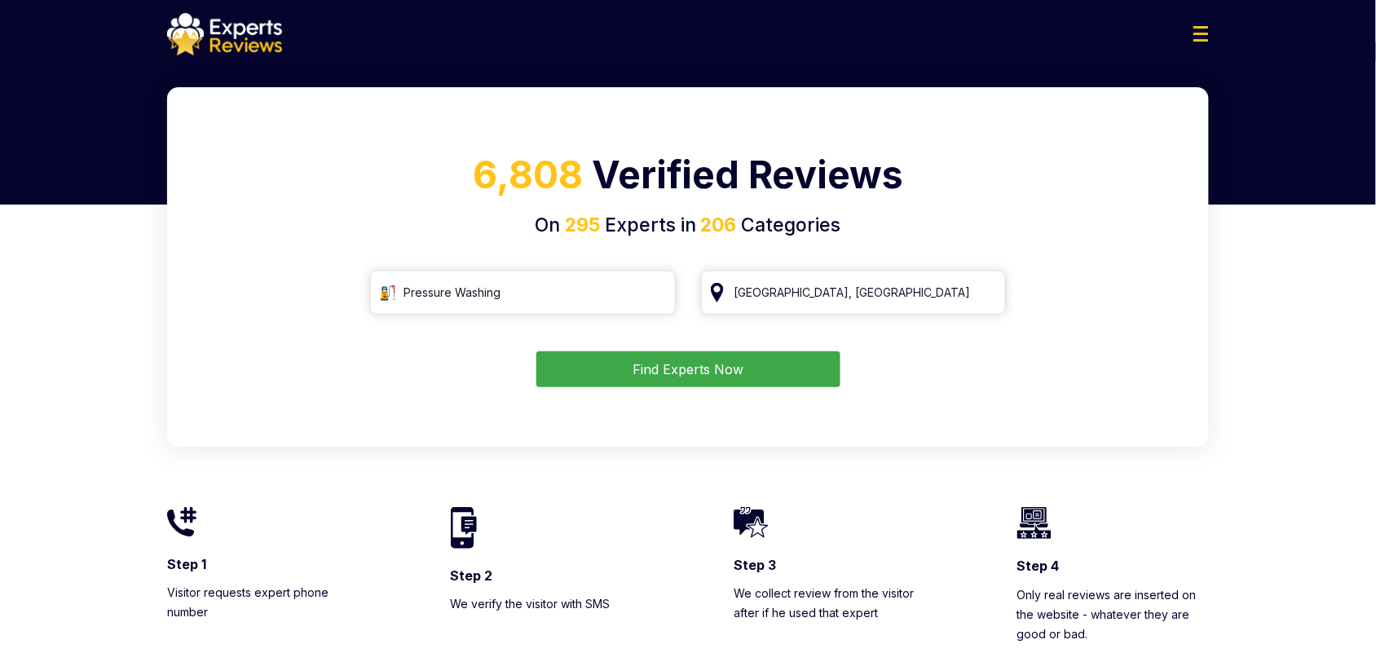
click at [702, 392] on div "6,808 Verified Reviews On 295 Experts in 206 Categories Pressure Washing San Di…" at bounding box center [687, 266] width 1041 height 359
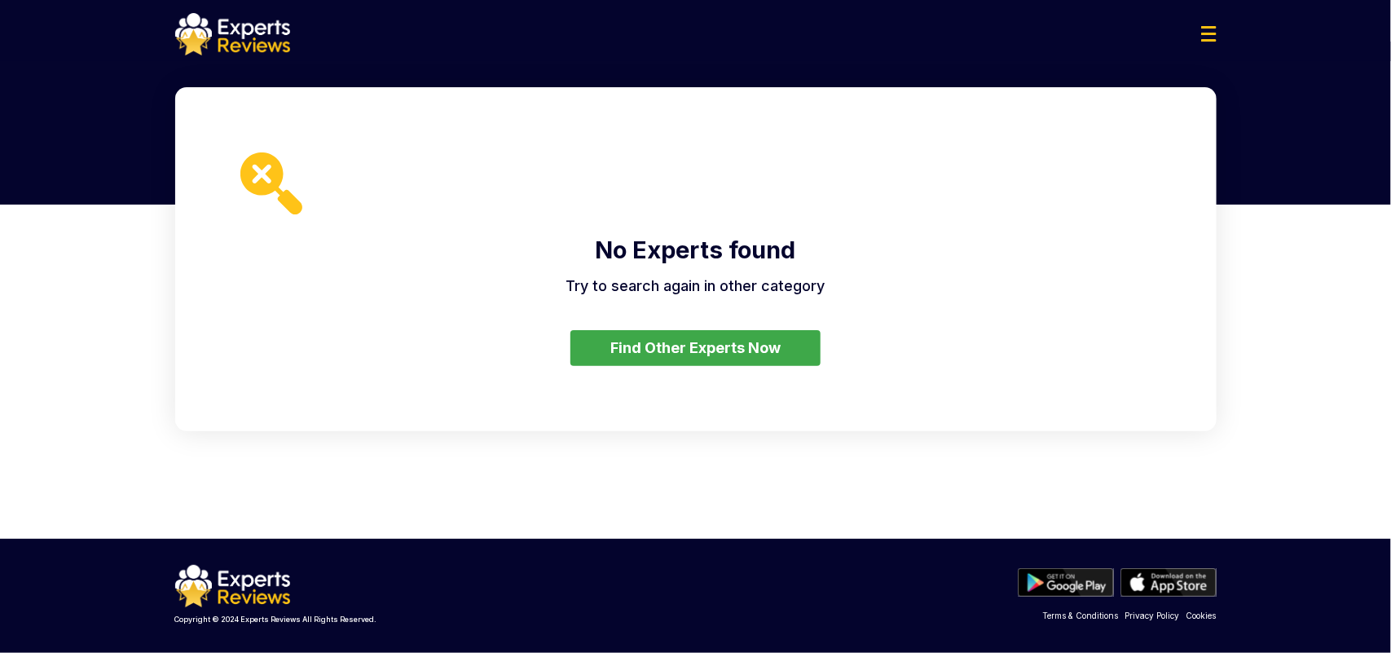
click at [740, 339] on button "Find Other Experts Now" at bounding box center [695, 348] width 250 height 36
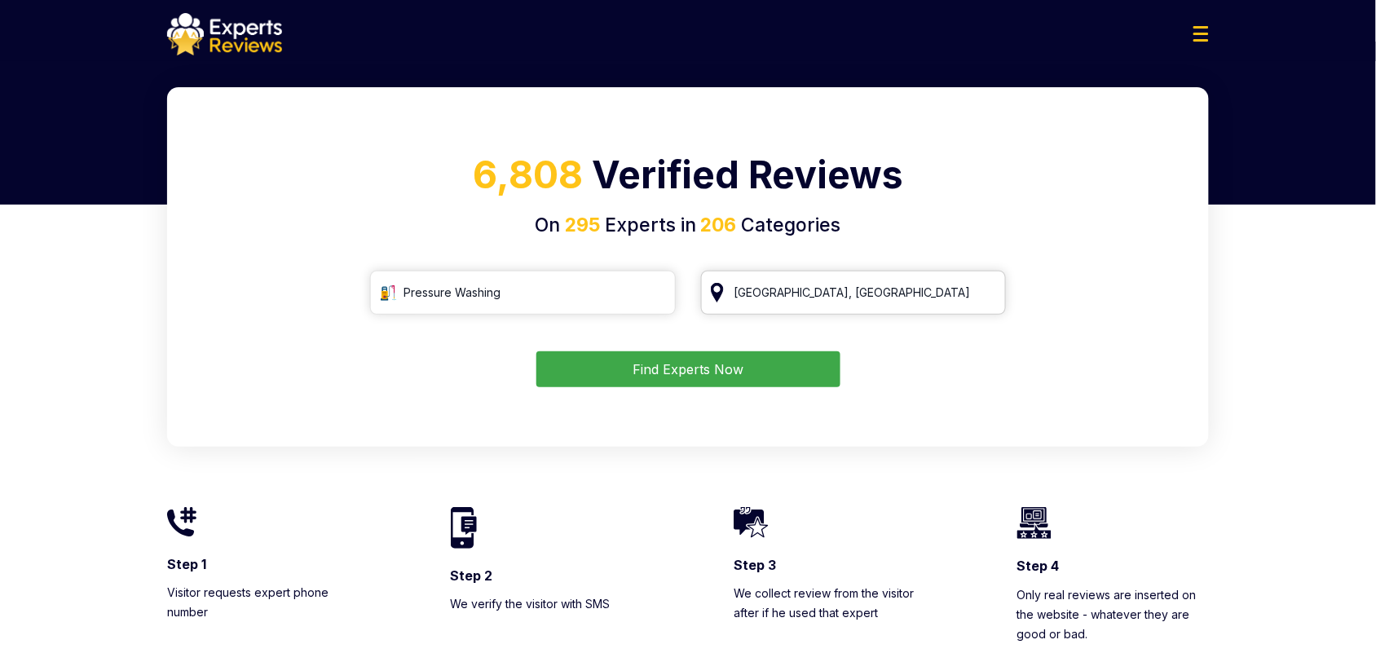
click at [817, 304] on input "San Diego, CA" at bounding box center [854, 293] width 306 height 44
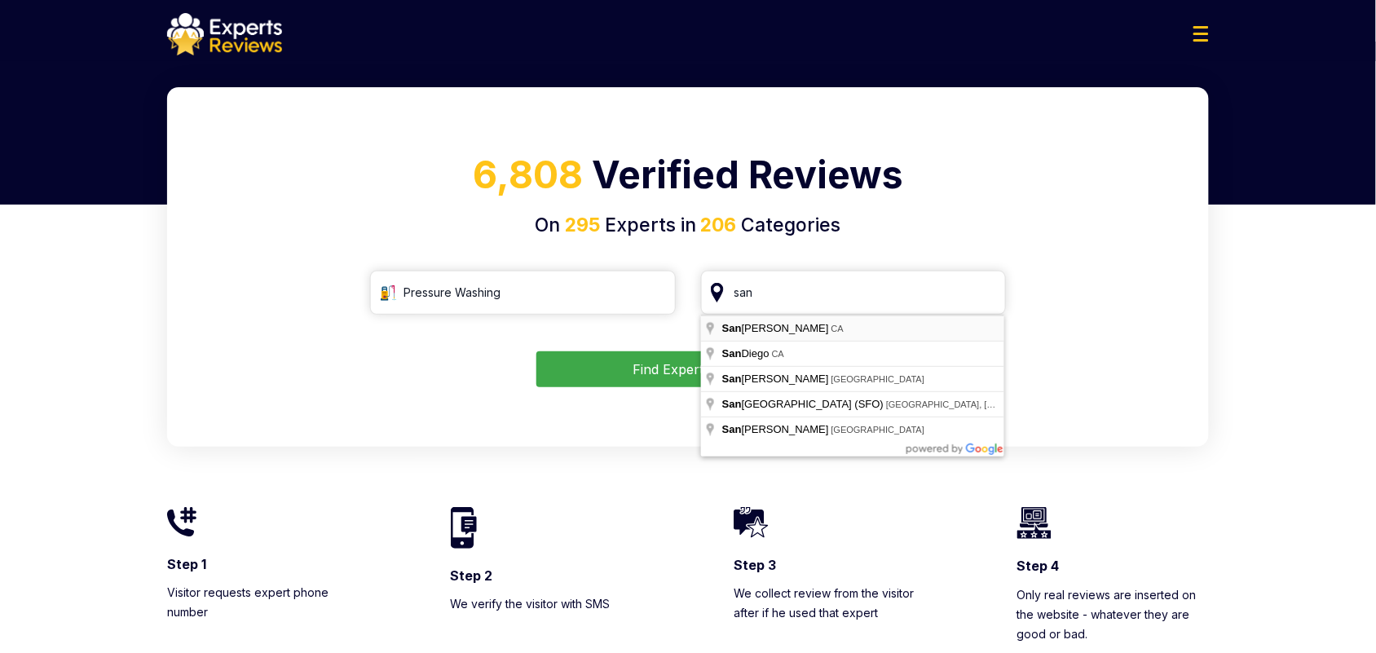
type input "San Francisco, CA"
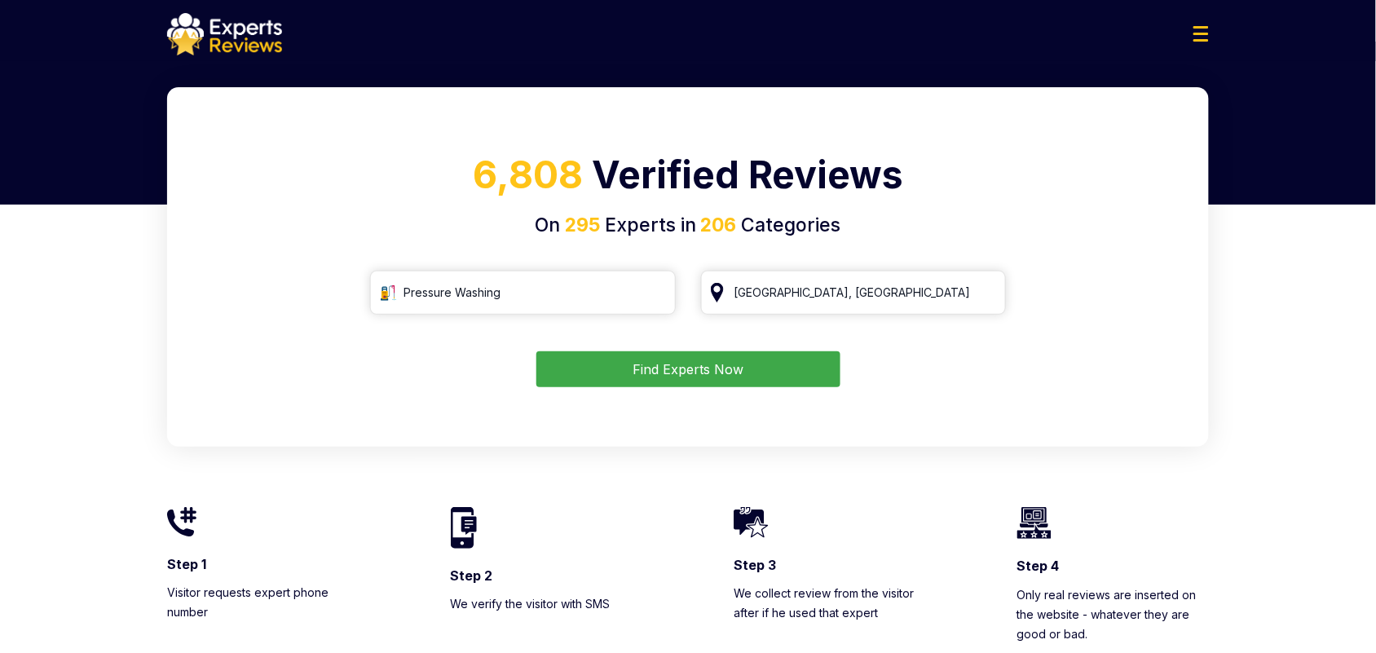
click at [756, 372] on button "Find Experts Now" at bounding box center [688, 369] width 304 height 36
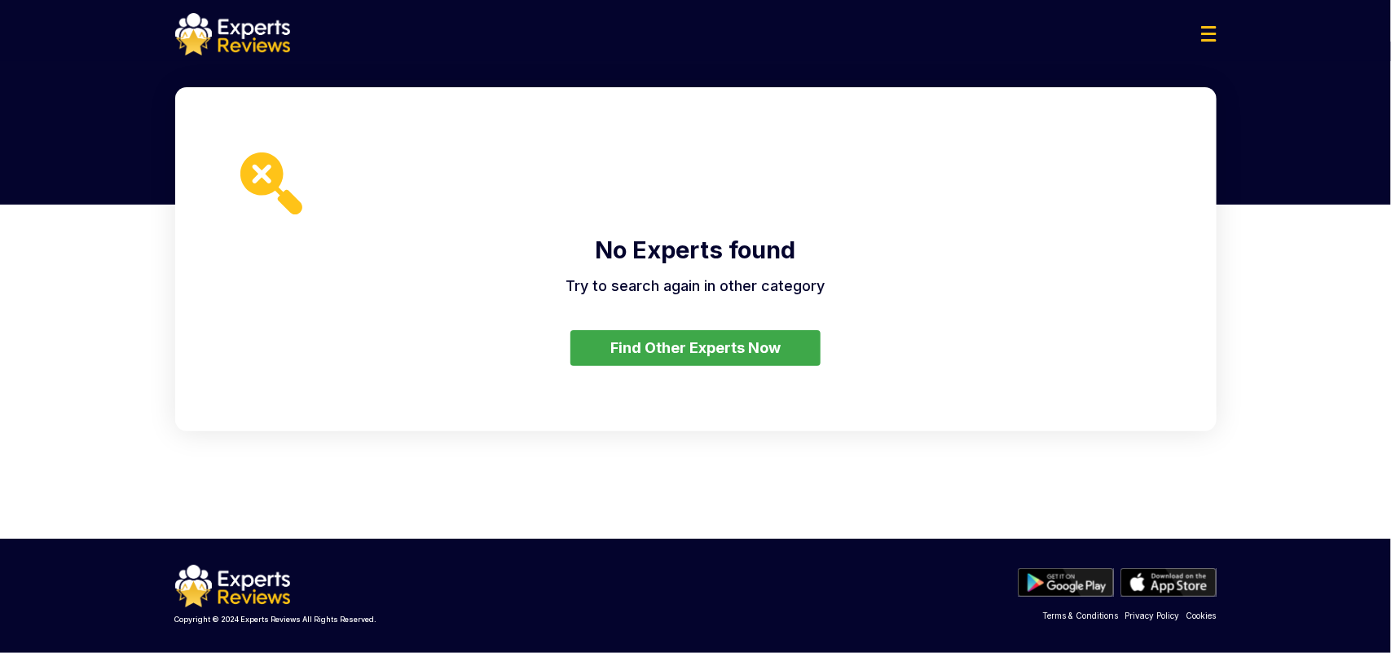
click at [746, 348] on button "Find Other Experts Now" at bounding box center [695, 348] width 250 height 36
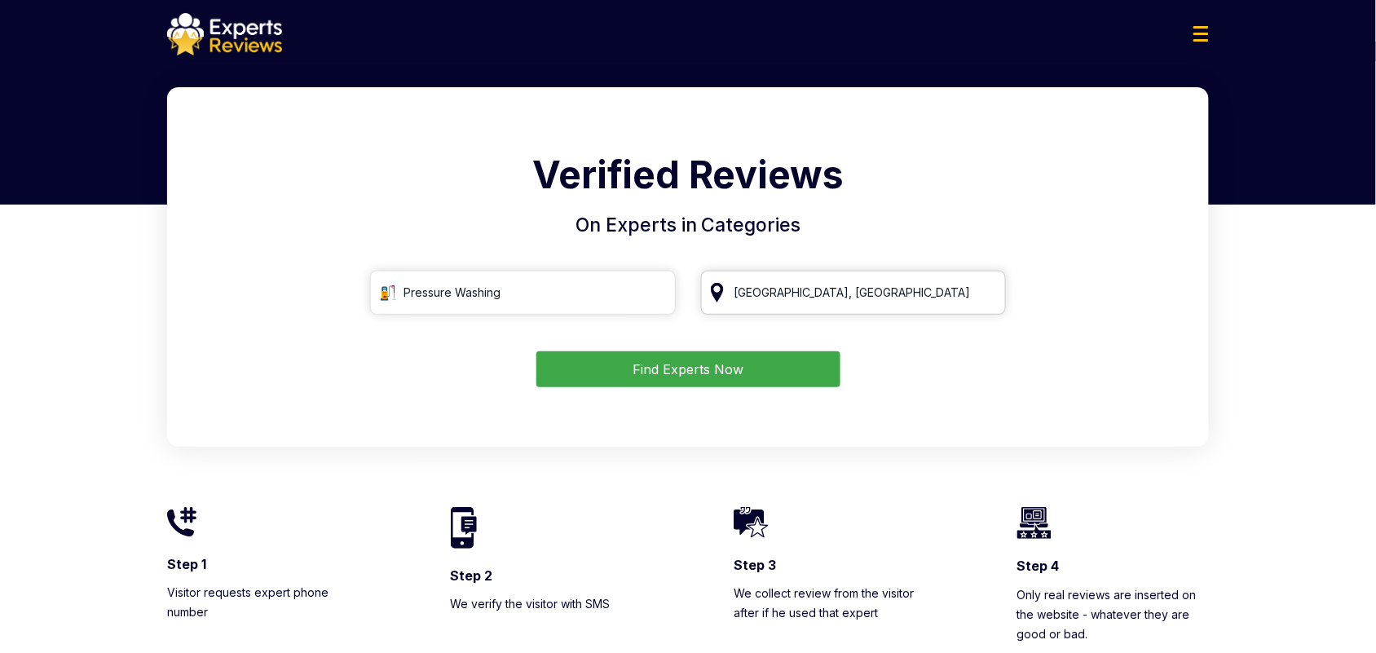
click at [821, 295] on input "San Francisco, CA" at bounding box center [854, 293] width 306 height 44
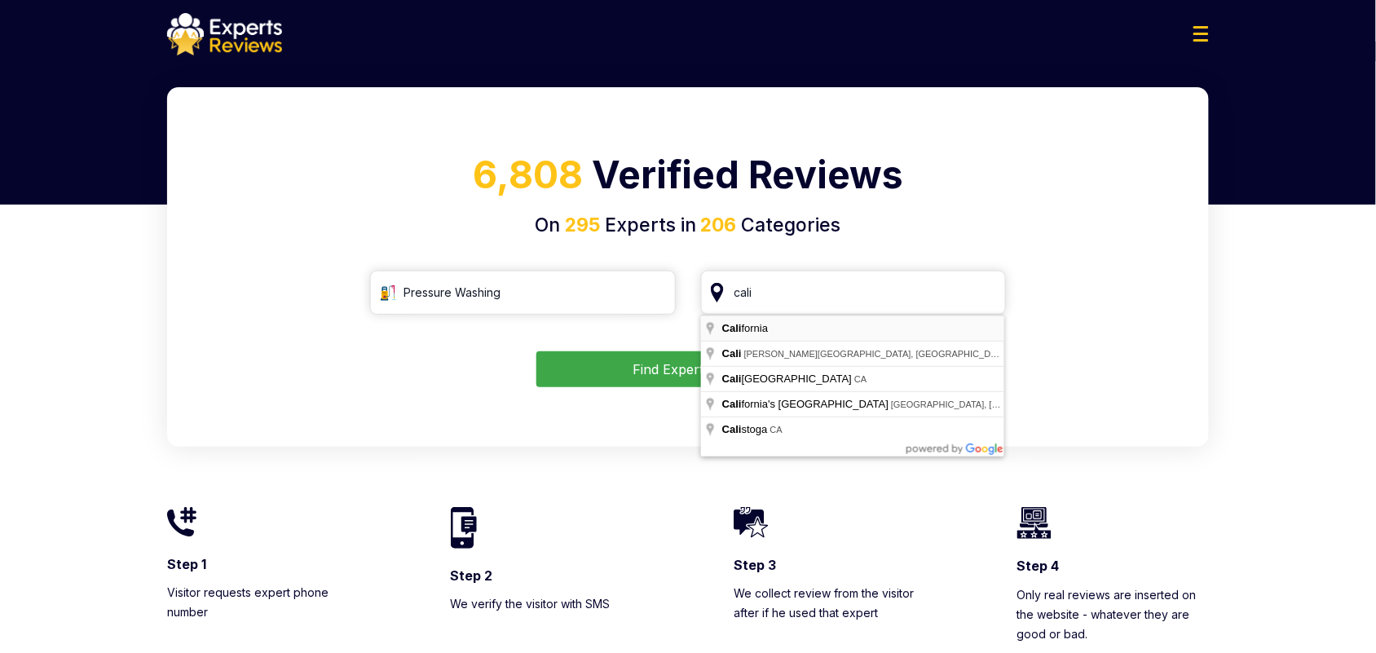
type input "California"
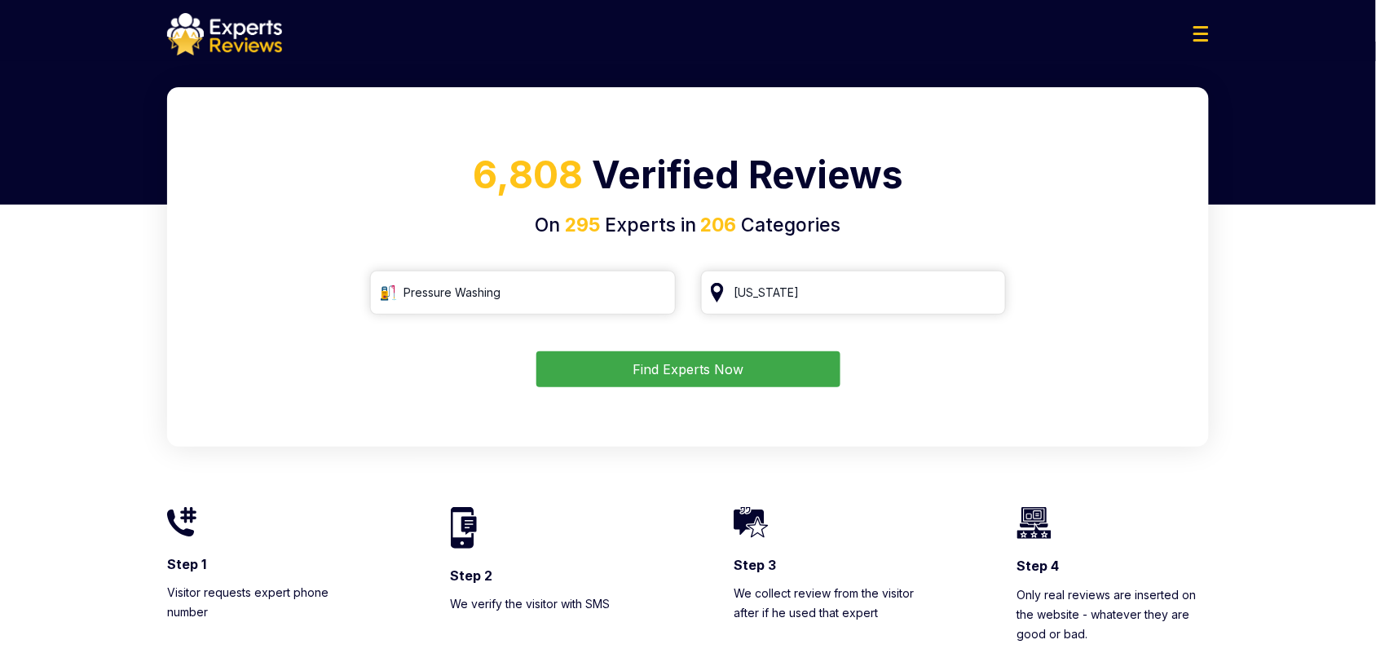
click at [767, 395] on div "6,808 Verified Reviews On 295 Experts in 206 Categories Pressure Washing Califo…" at bounding box center [687, 266] width 1041 height 359
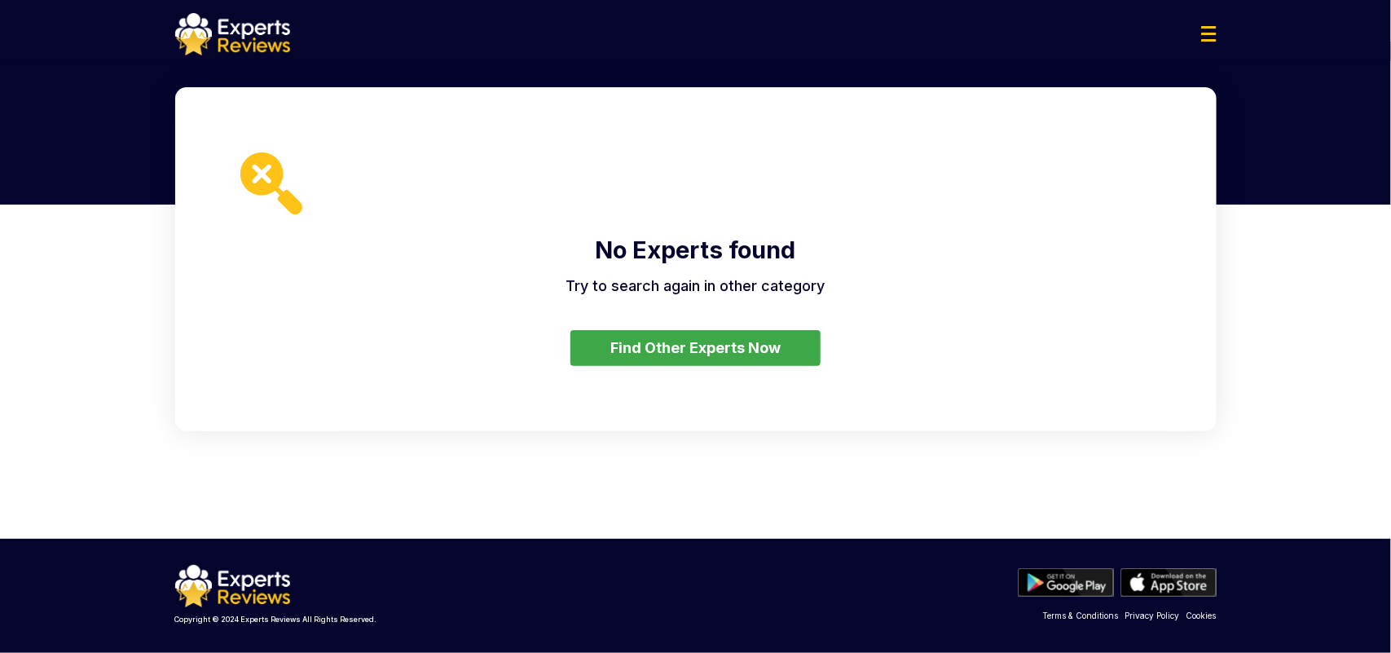
click at [771, 342] on button "Find Other Experts Now" at bounding box center [695, 348] width 250 height 36
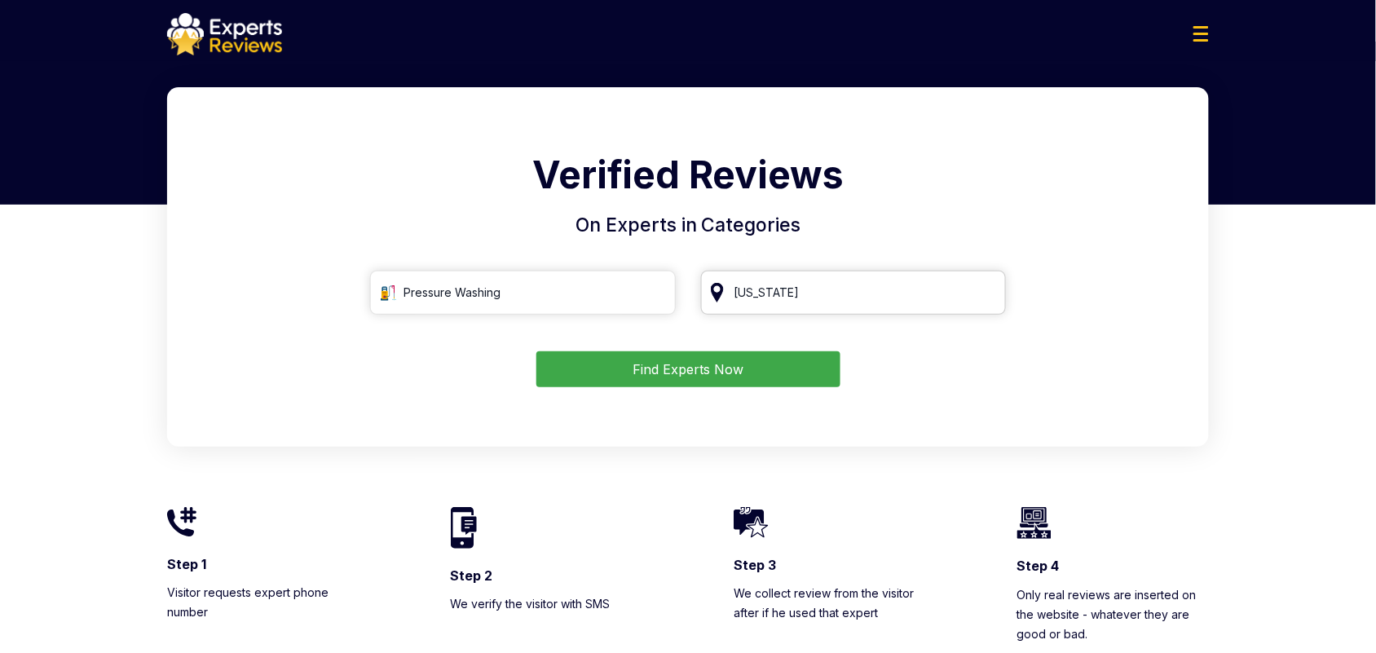
click at [809, 293] on input "California" at bounding box center [854, 293] width 306 height 44
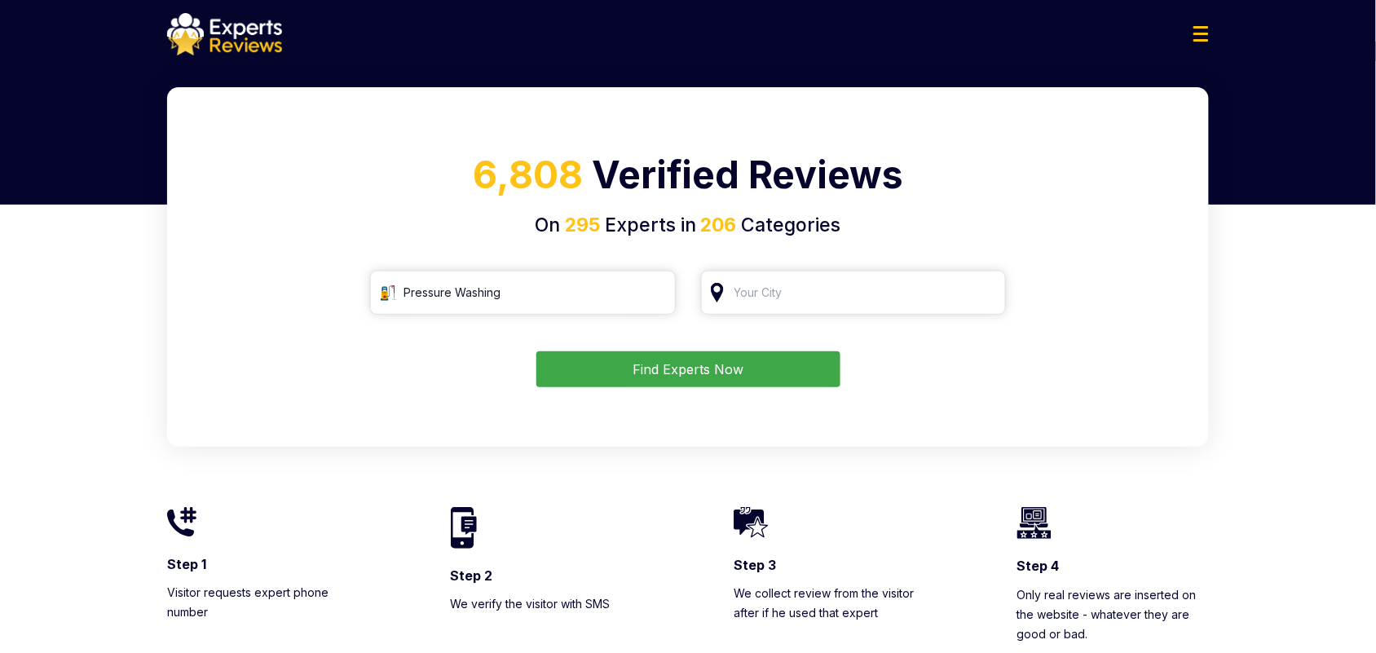
click at [820, 267] on div "6,808 Verified Reviews On 295 Experts in 206 Categories Pressure Washing Find E…" at bounding box center [687, 266] width 1041 height 359
click at [821, 284] on input "search" at bounding box center [854, 293] width 306 height 44
click at [796, 295] on input "search" at bounding box center [854, 293] width 306 height 44
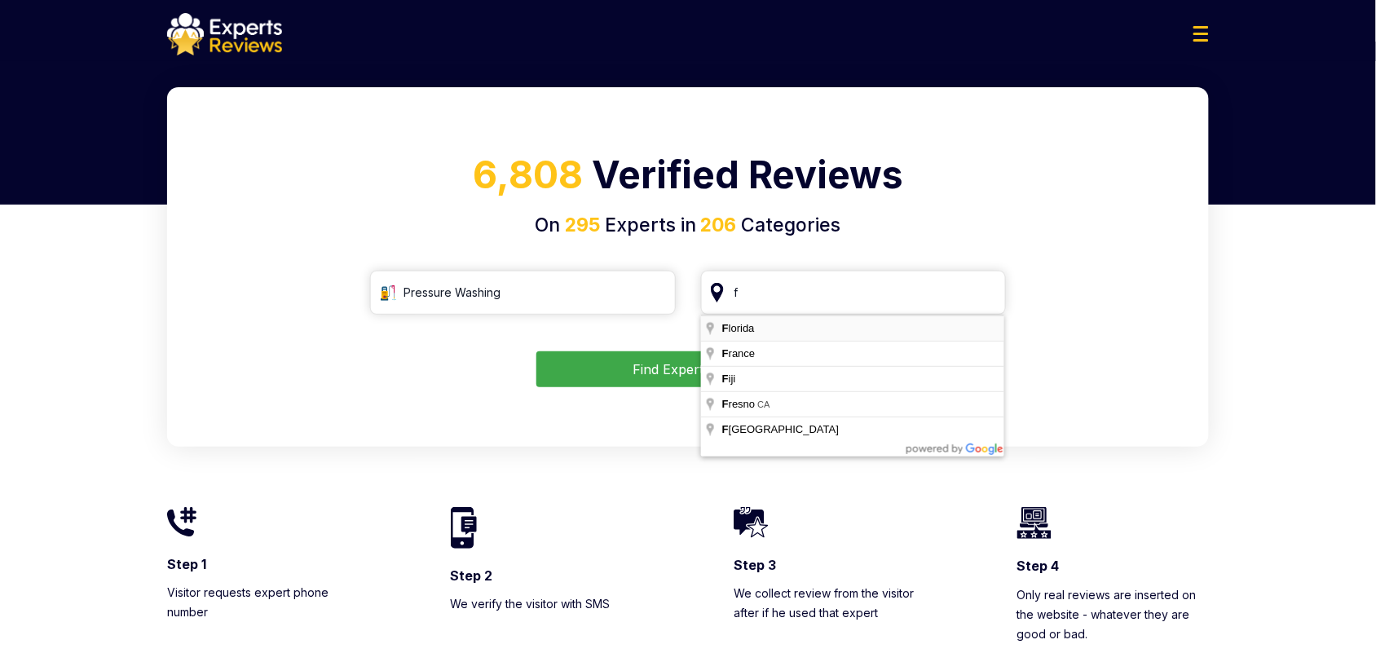
type input "Florida"
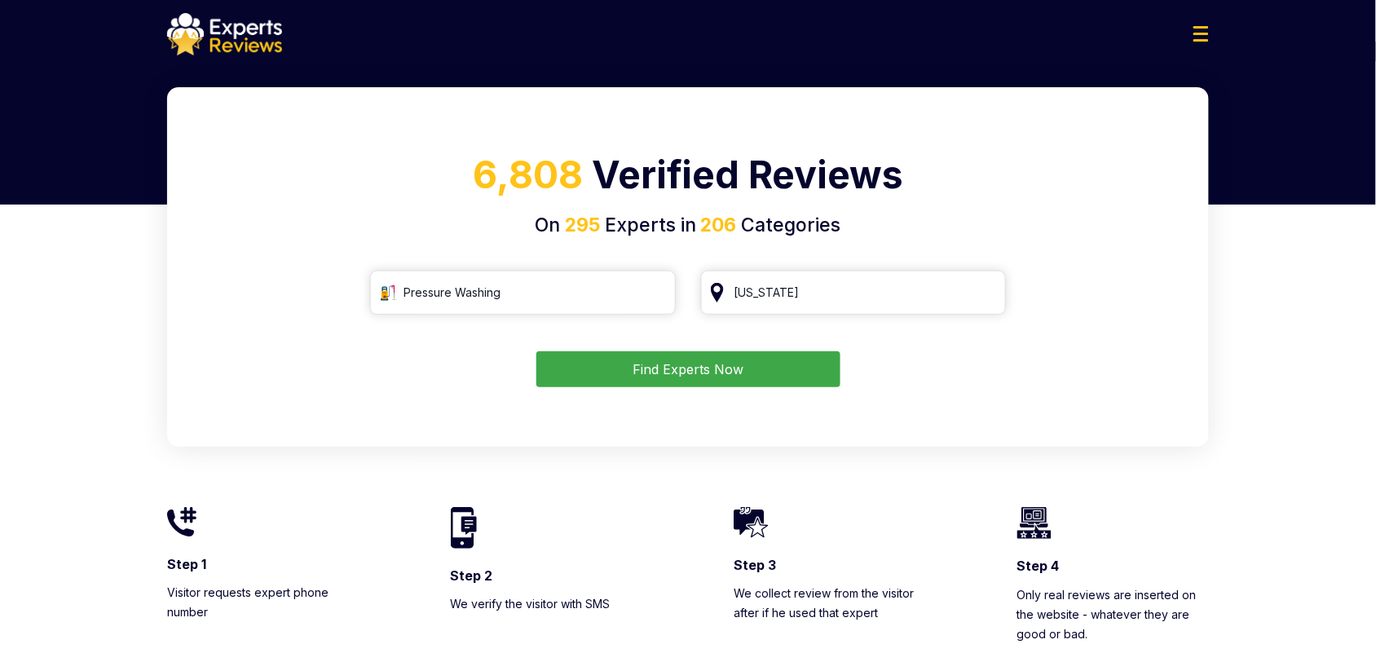
click at [785, 368] on button "Find Experts Now" at bounding box center [688, 369] width 304 height 36
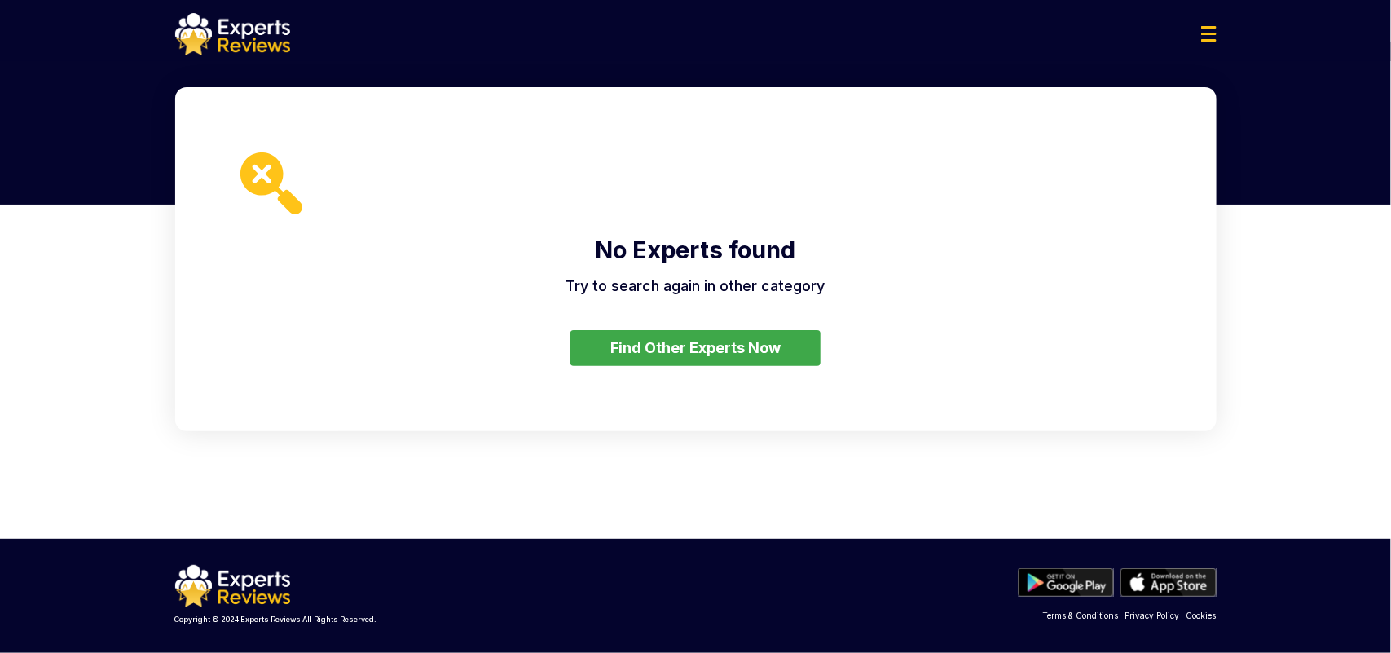
click at [785, 332] on button "Find Other Experts Now" at bounding box center [695, 348] width 250 height 36
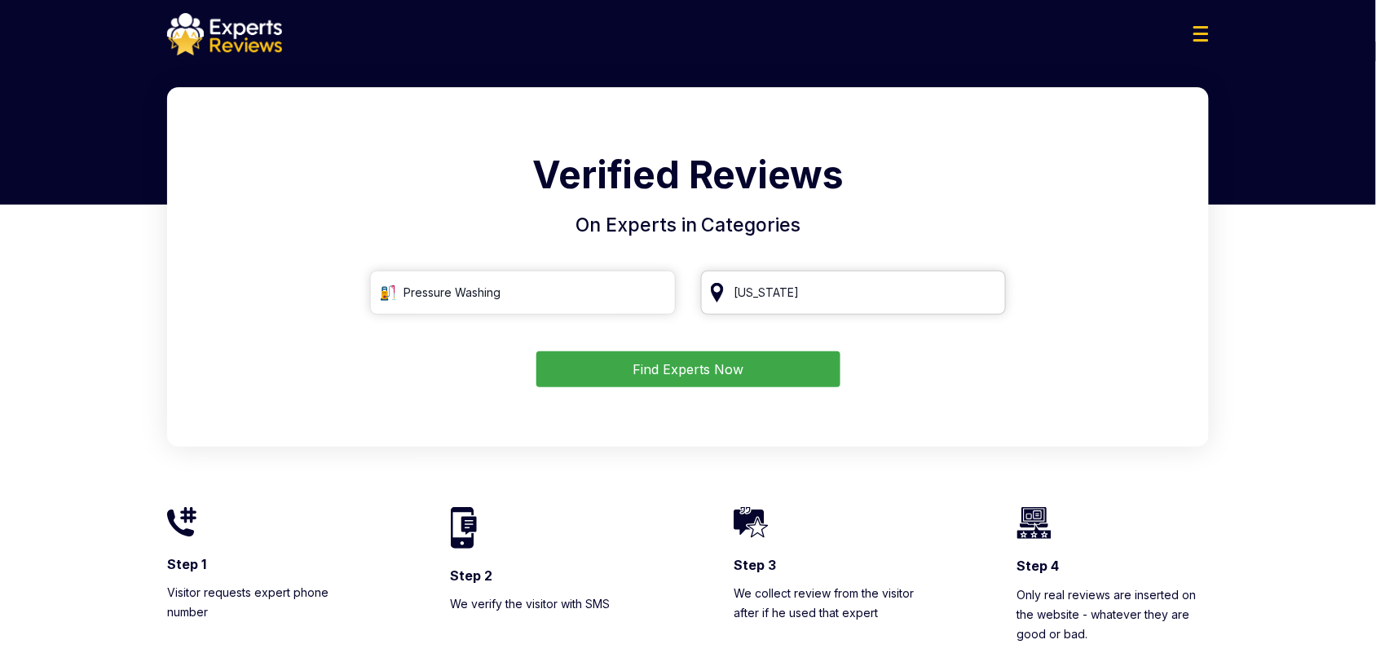
click at [804, 304] on input "Florida" at bounding box center [854, 293] width 306 height 44
type input "Floridaa"
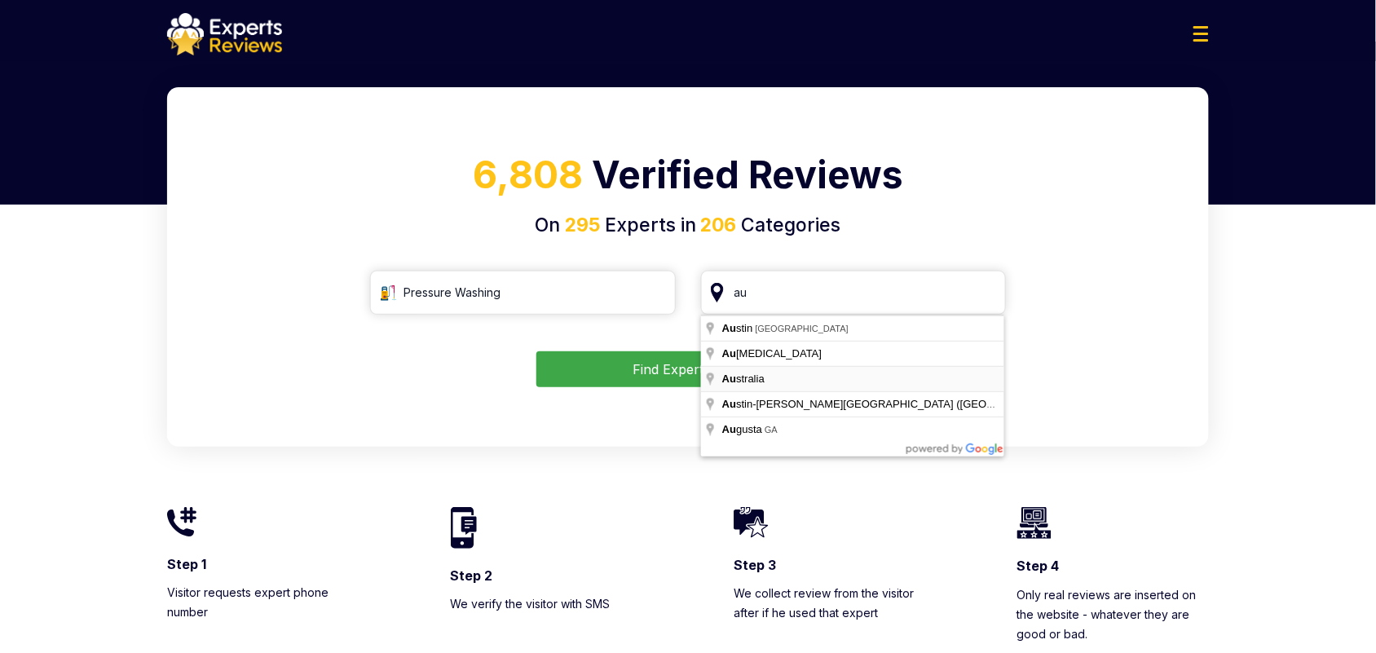
type input "Australia"
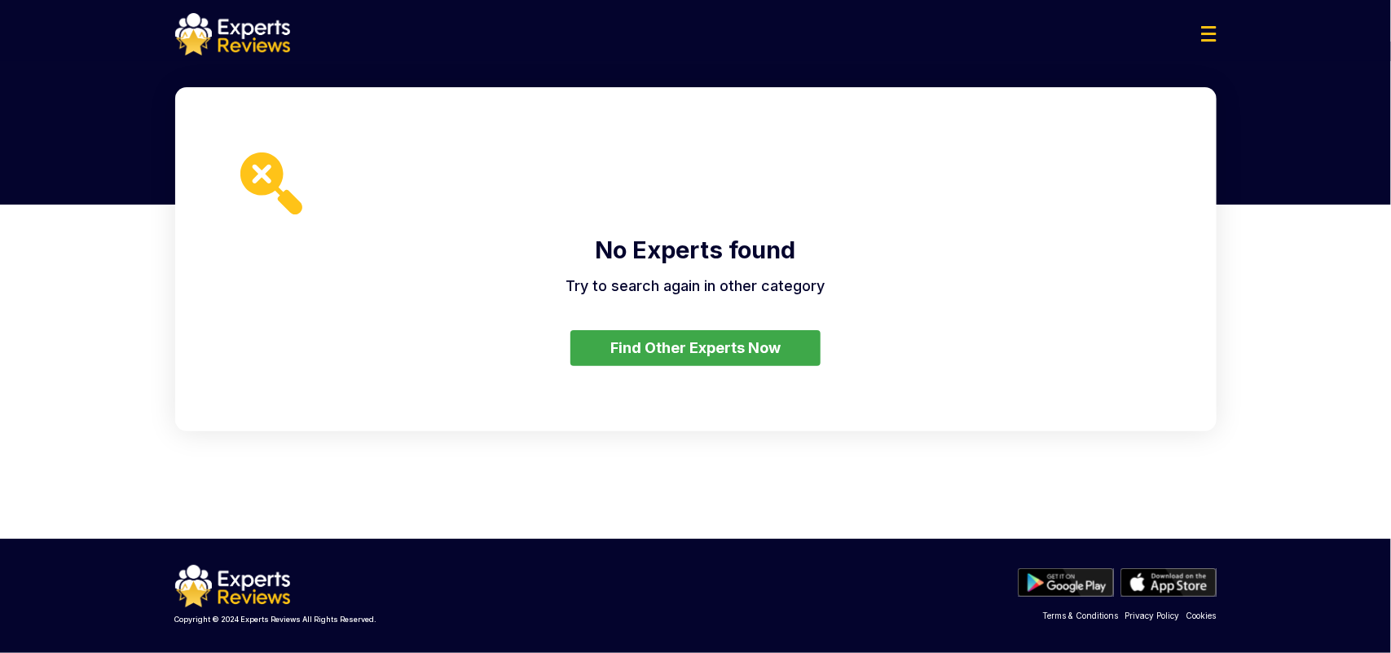
click at [799, 355] on button "Find Other Experts Now" at bounding box center [695, 348] width 250 height 36
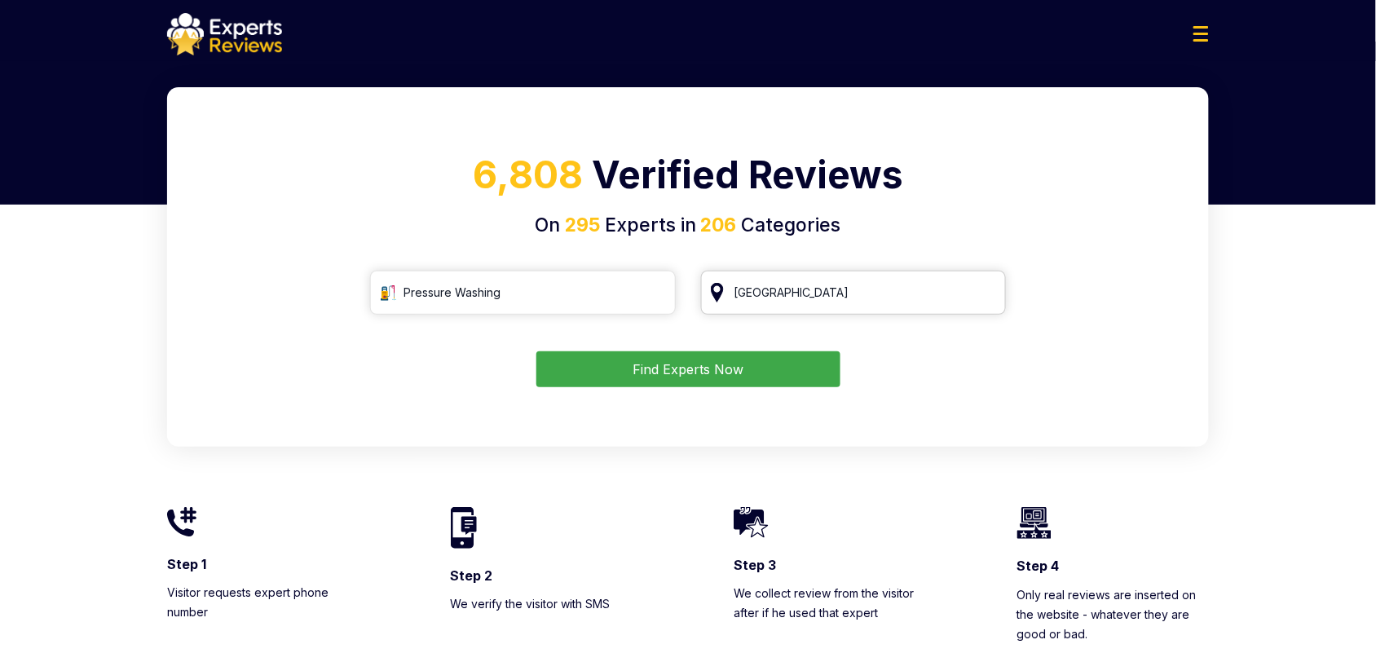
drag, startPoint x: 823, startPoint y: 290, endPoint x: 637, endPoint y: 293, distance: 185.8
click at [637, 293] on div "Pressure Washing Australia" at bounding box center [688, 293] width 636 height 44
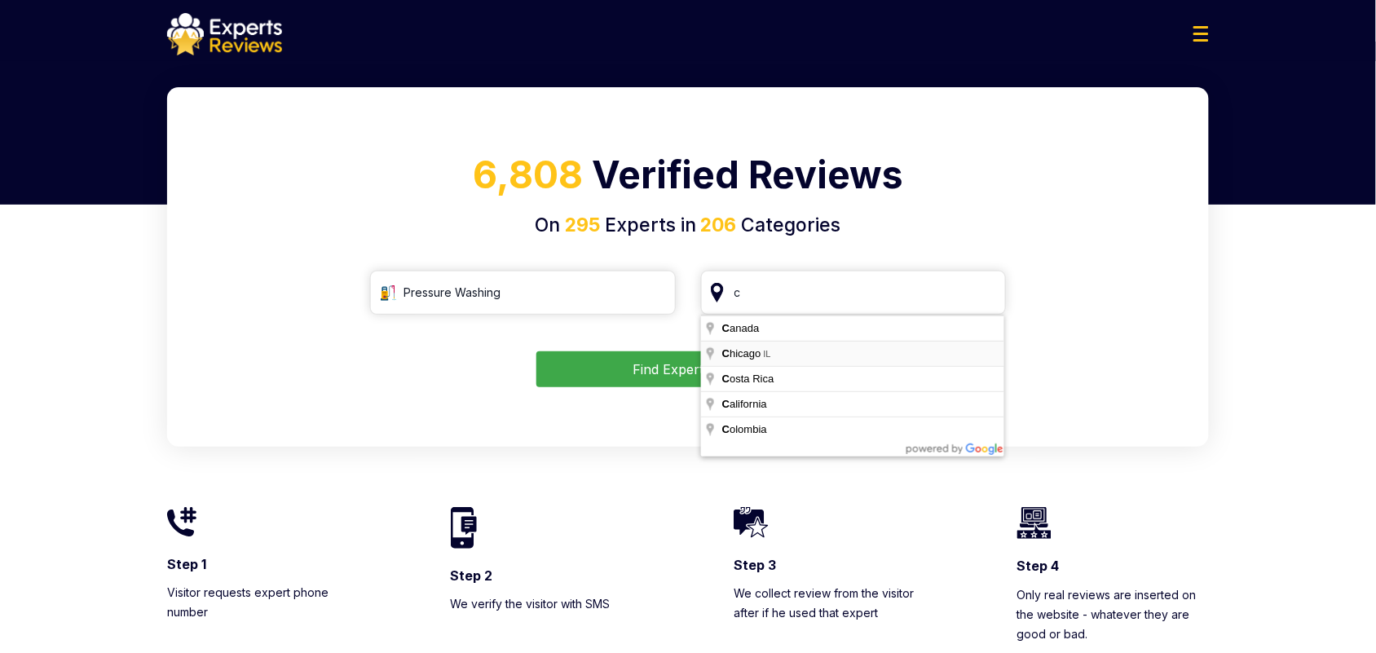
type input "Chicago, IL"
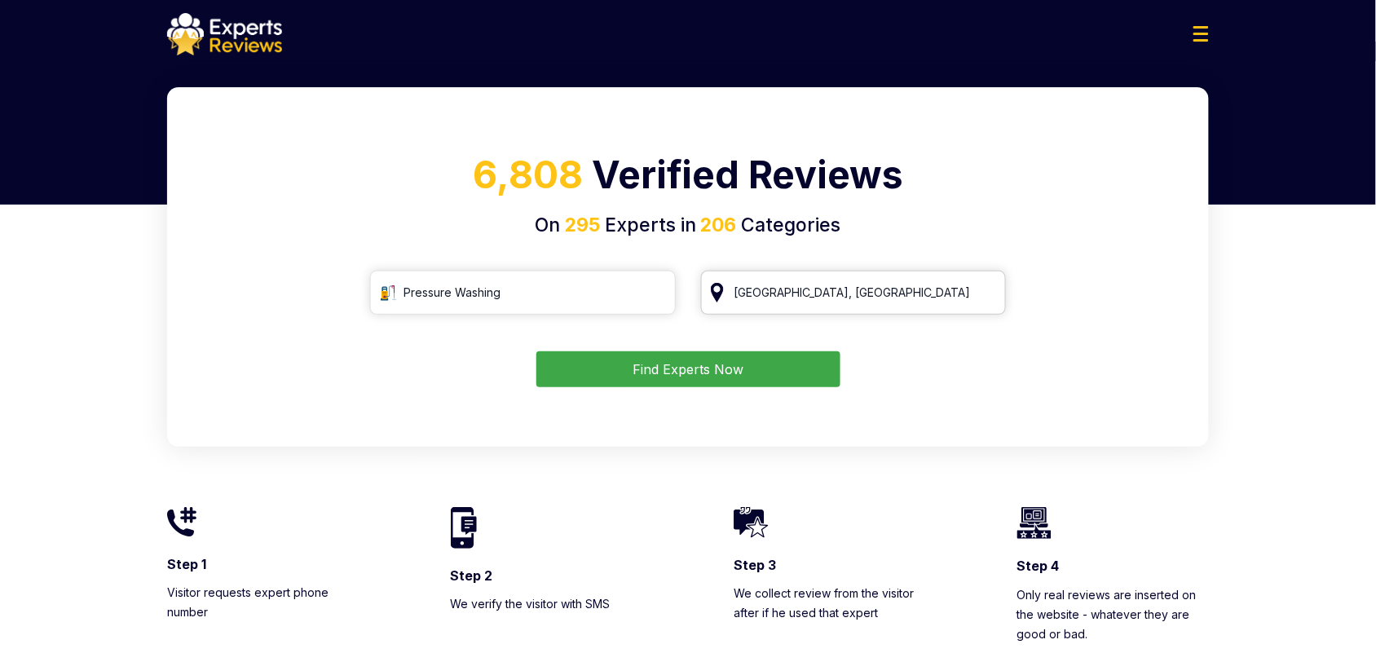
click at [813, 295] on input "Chicago, IL" at bounding box center [854, 293] width 306 height 44
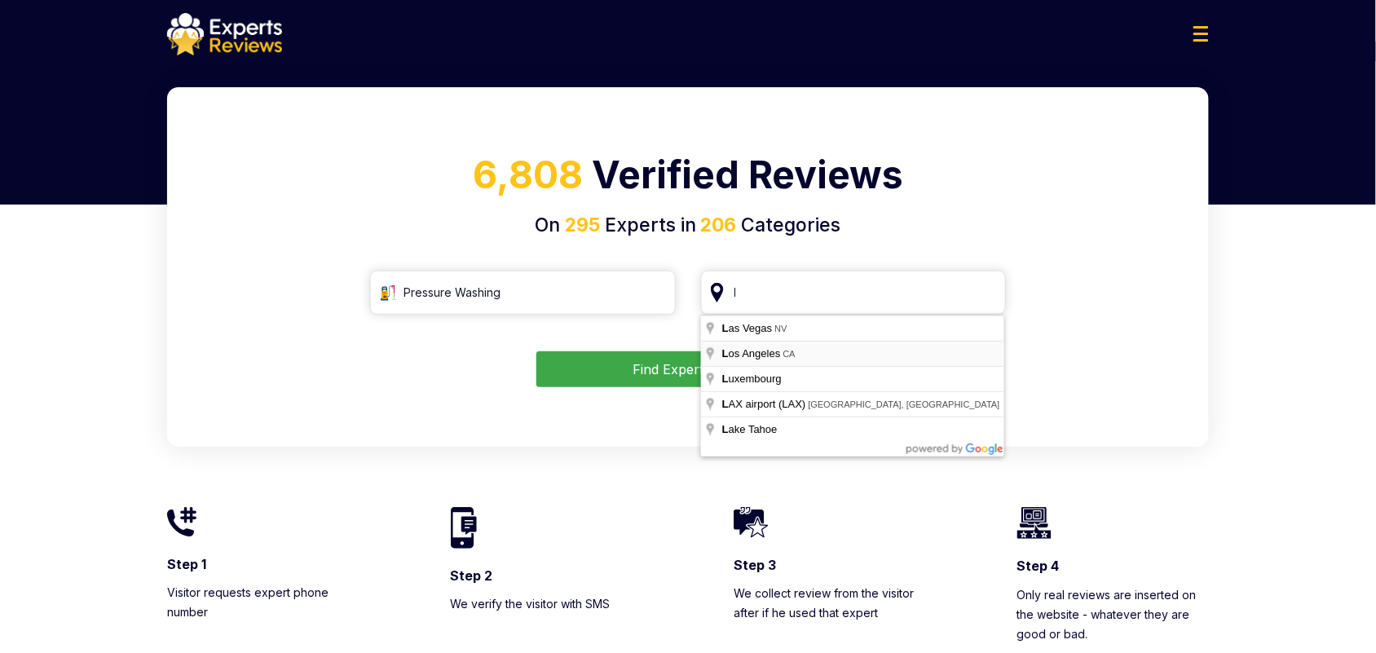
type input "Los Angeles, CA"
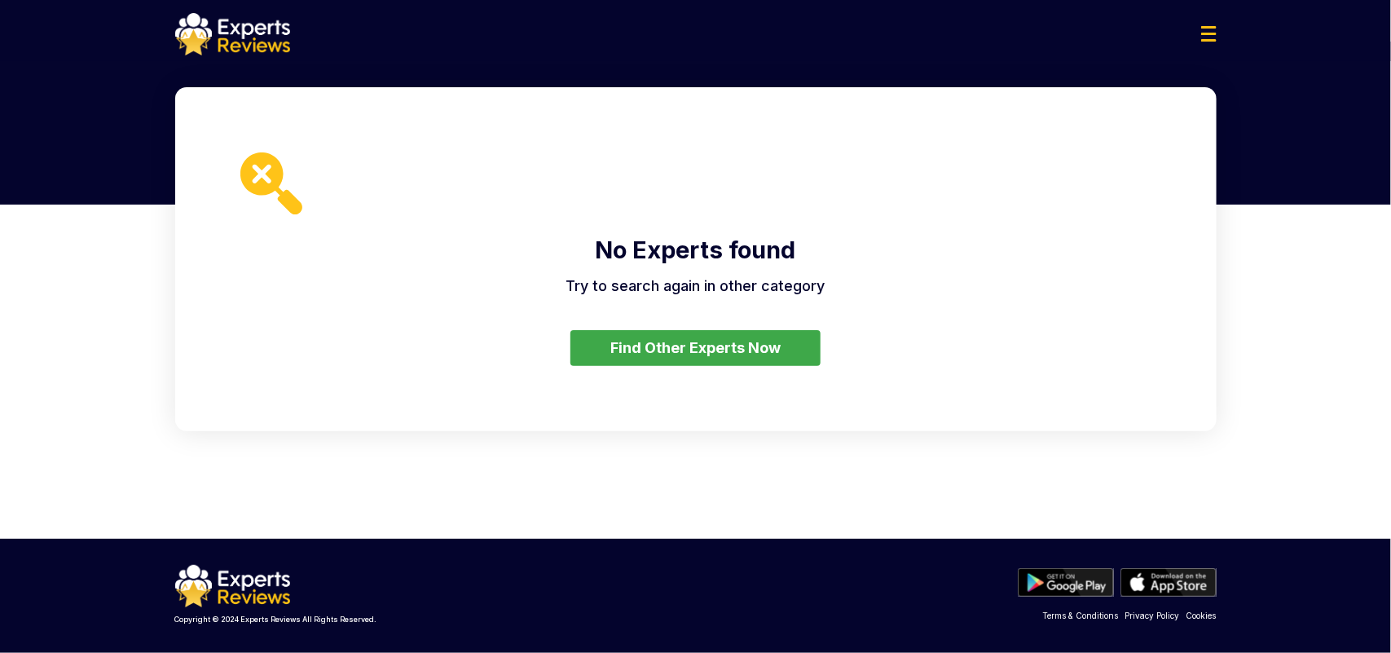
click at [760, 338] on button "Find Other Experts Now" at bounding box center [695, 348] width 250 height 36
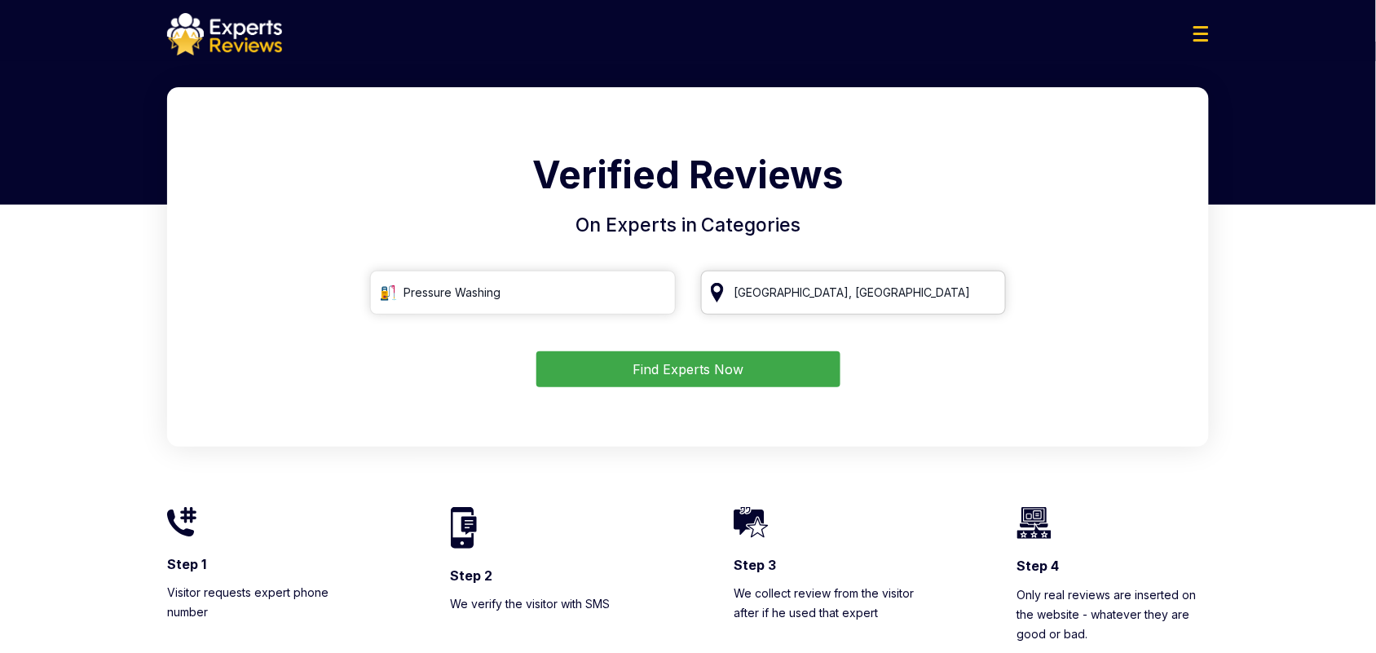
click at [793, 306] on input "Los Angeles, CA" at bounding box center [854, 293] width 306 height 44
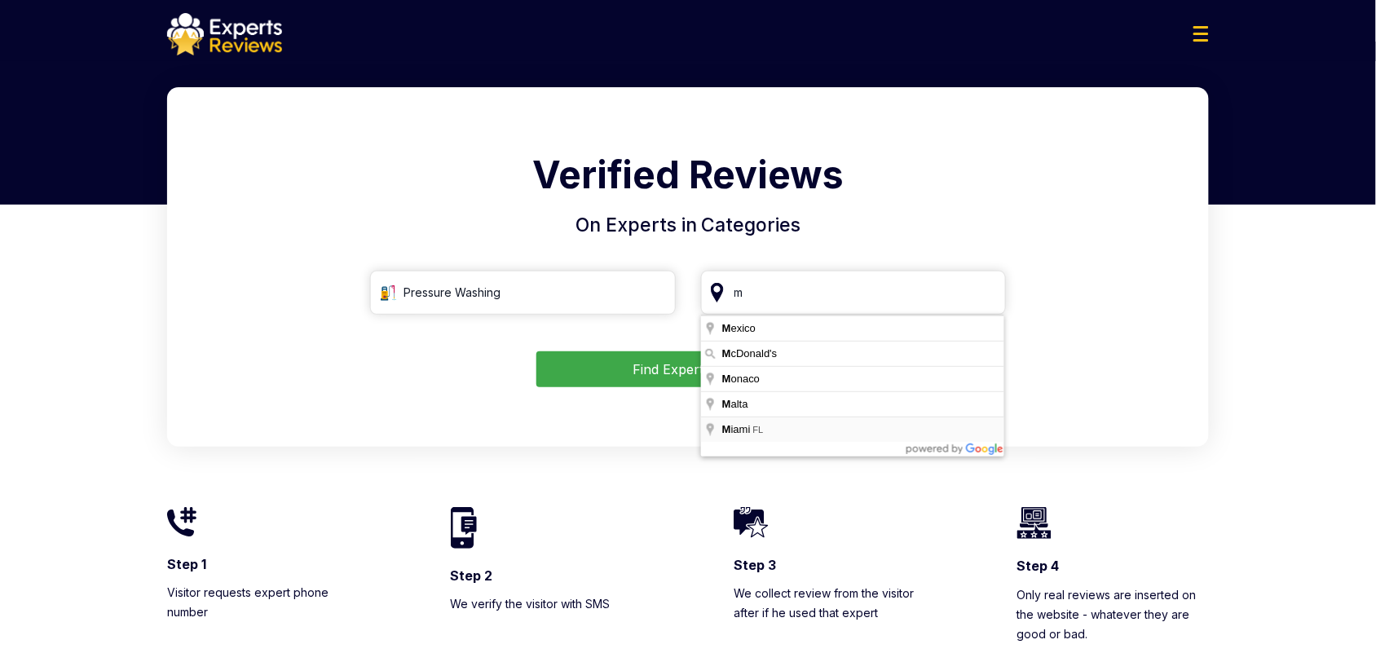
type input "Miami, FL"
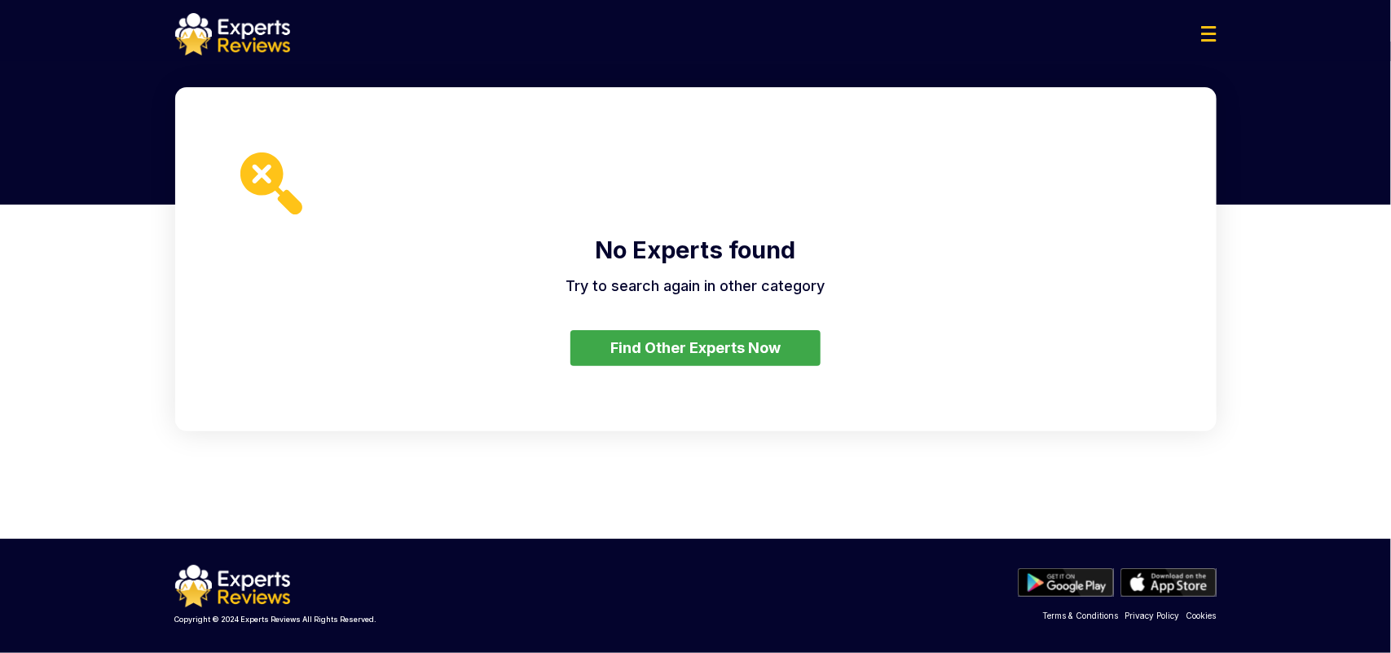
click at [799, 355] on button "Find Other Experts Now" at bounding box center [695, 348] width 250 height 36
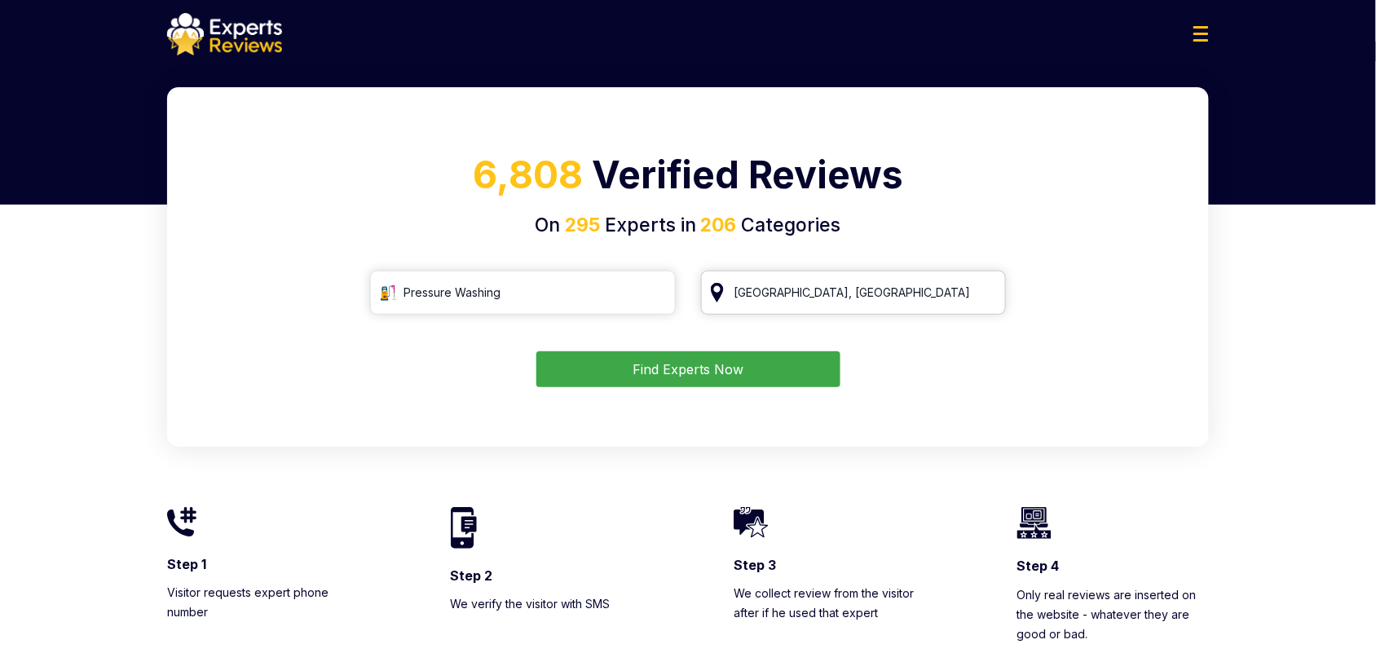
click at [812, 294] on input "Miami, FL" at bounding box center [854, 293] width 306 height 44
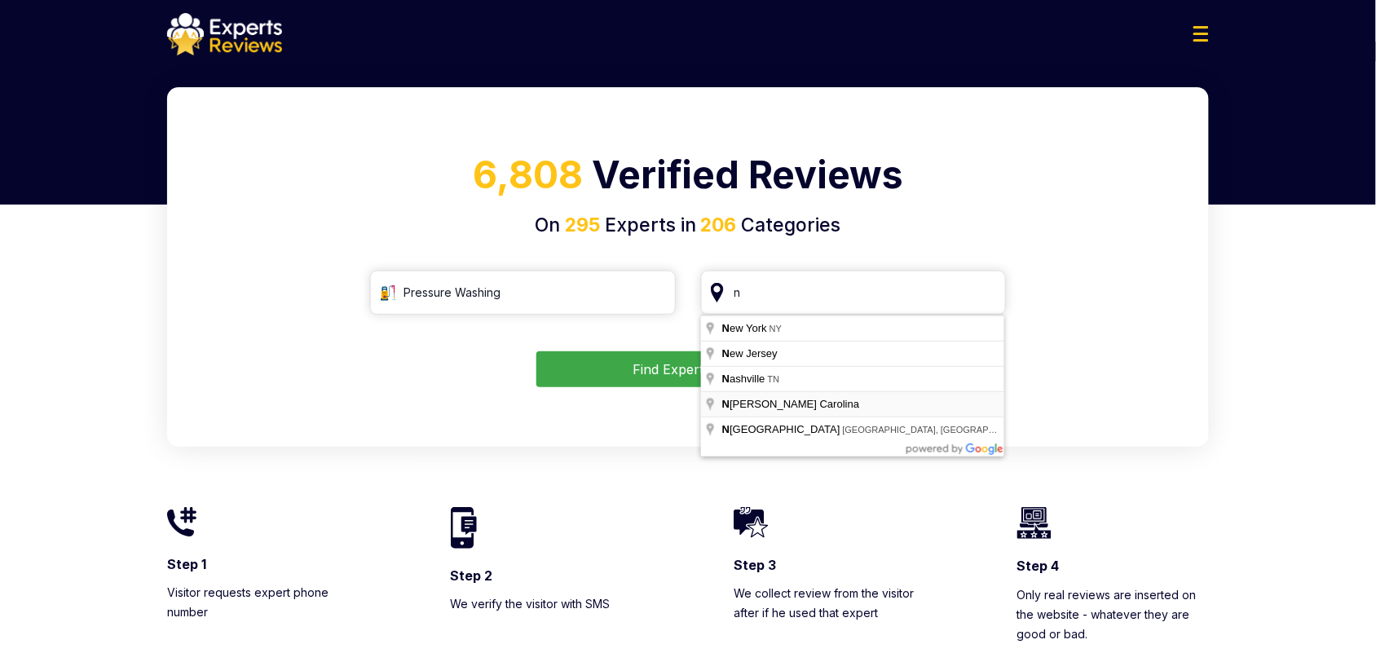
type input "North Carolina"
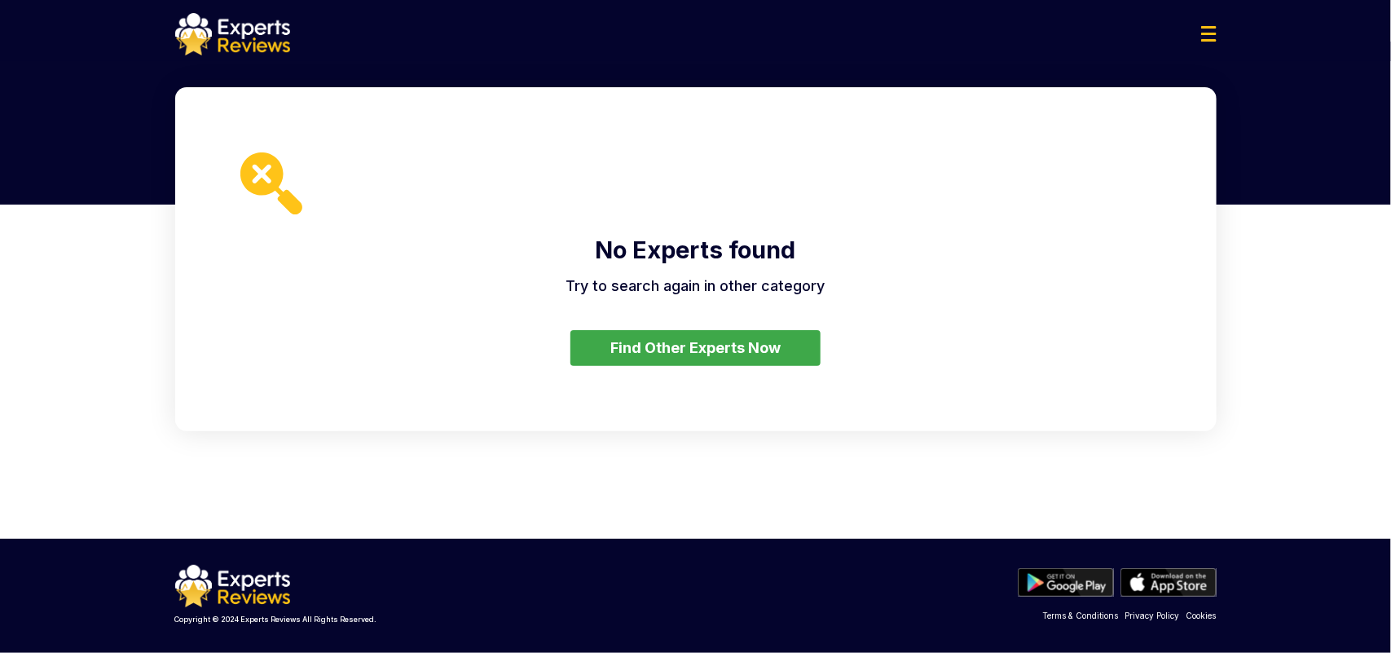
click at [812, 322] on div "No Experts found Try to search again in other category Find Other Experts Now" at bounding box center [695, 259] width 1041 height 344
click at [803, 341] on button "Find Other Experts Now" at bounding box center [695, 348] width 250 height 36
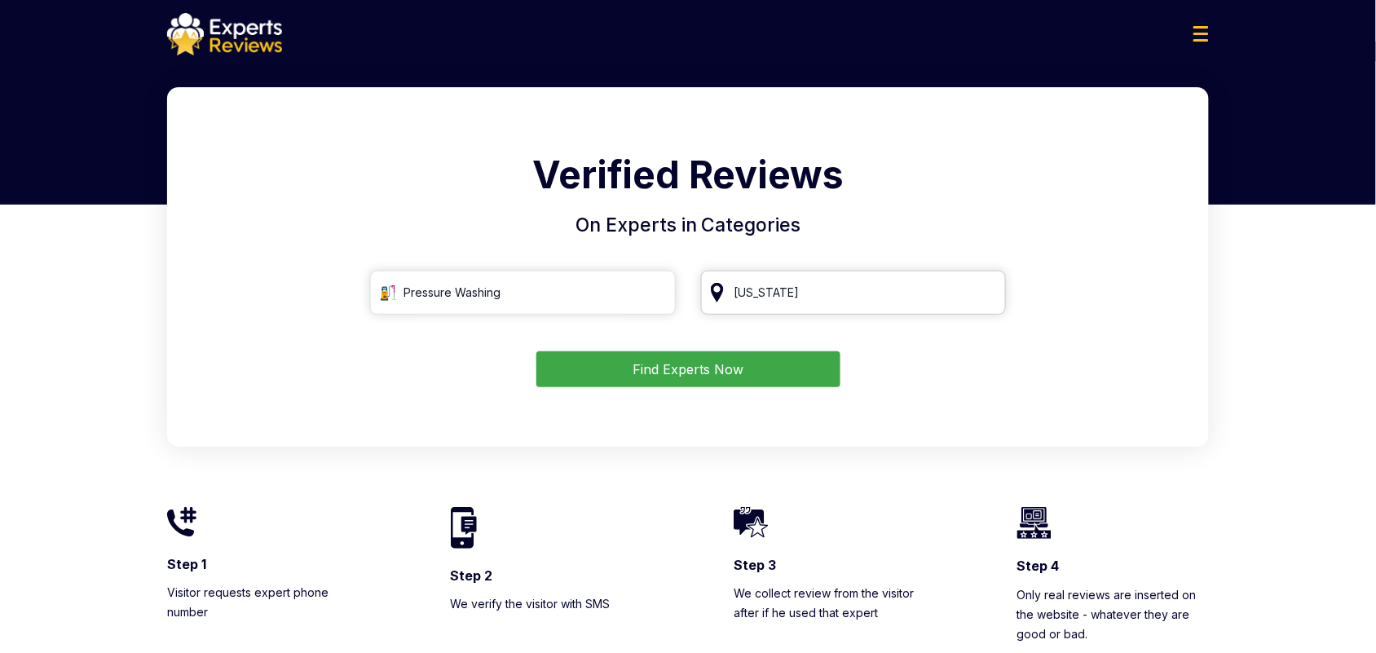
click at [821, 299] on input "North Carolina" at bounding box center [854, 293] width 306 height 44
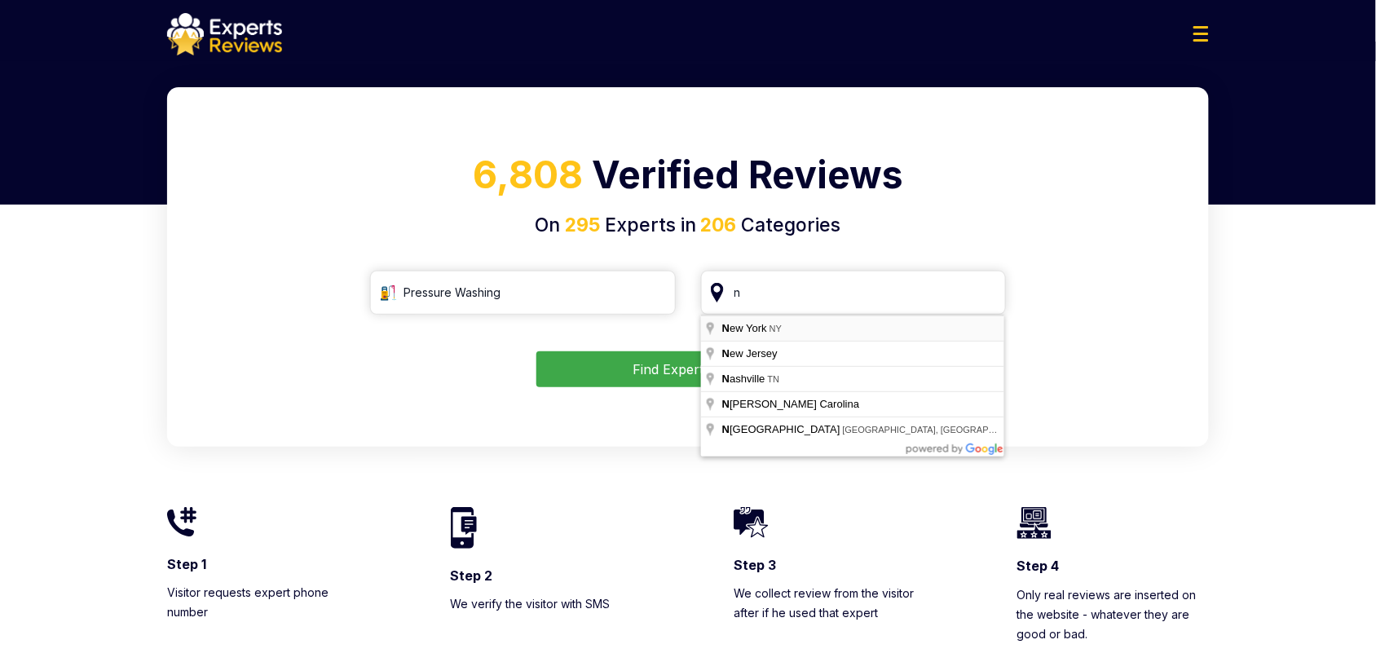
type input "New York, NY"
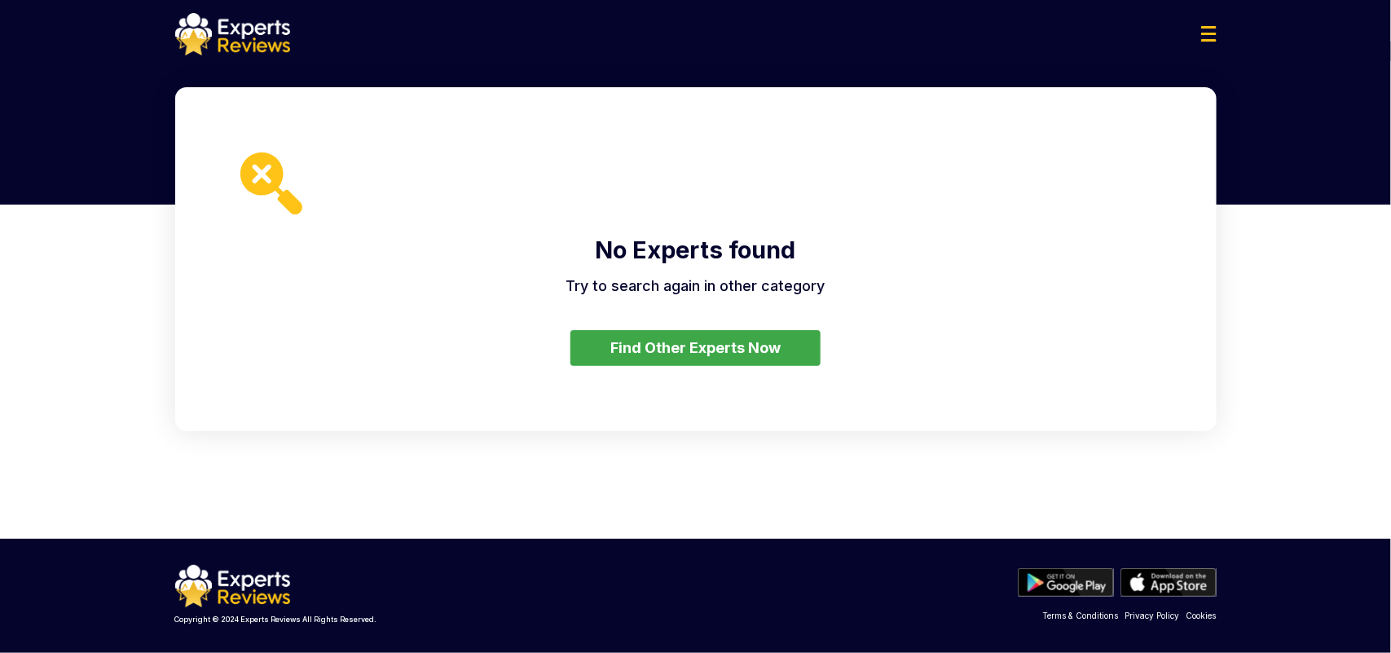
click at [782, 341] on button "Find Other Experts Now" at bounding box center [695, 348] width 250 height 36
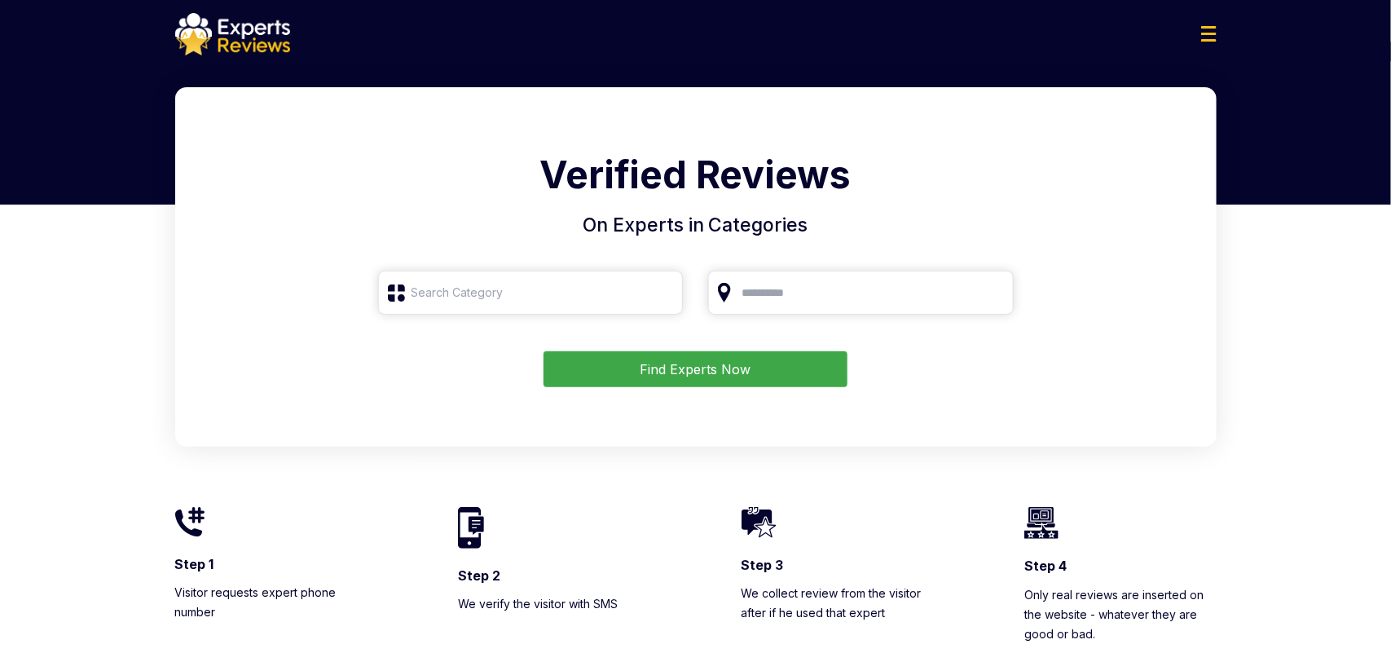
type input "Pressure Washing"
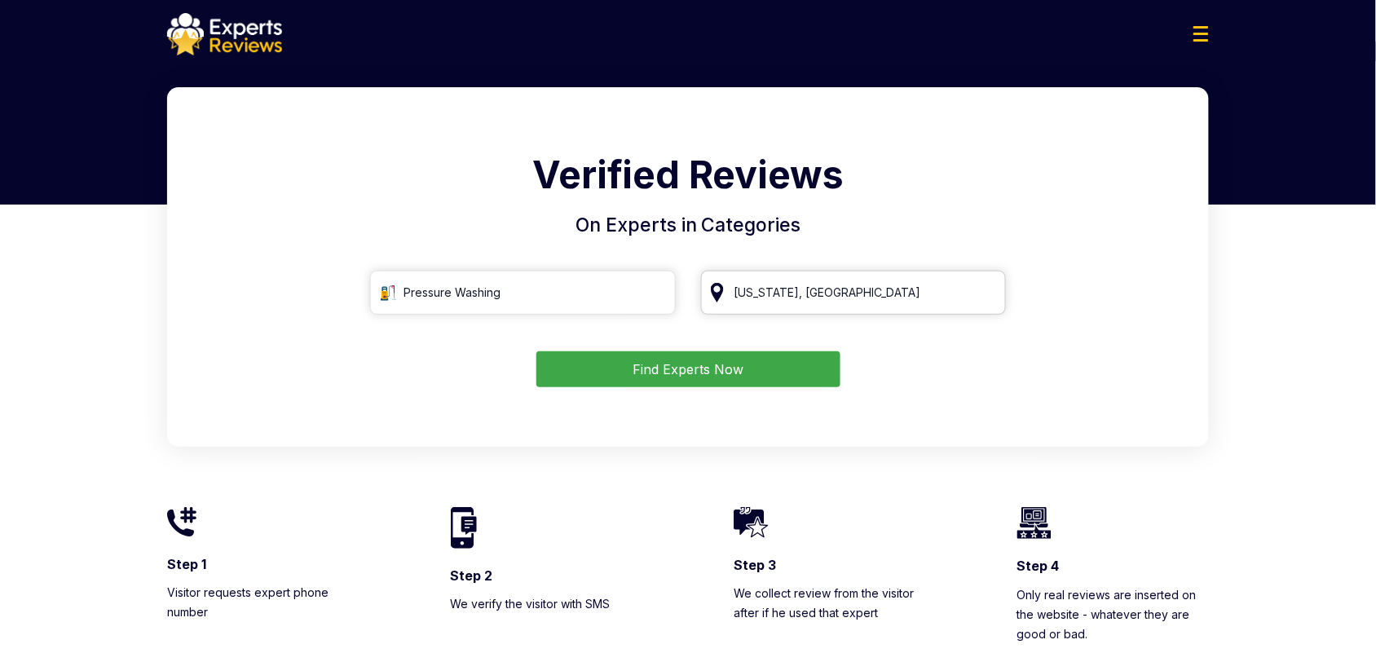
click at [791, 295] on input "New York, NY" at bounding box center [854, 293] width 306 height 44
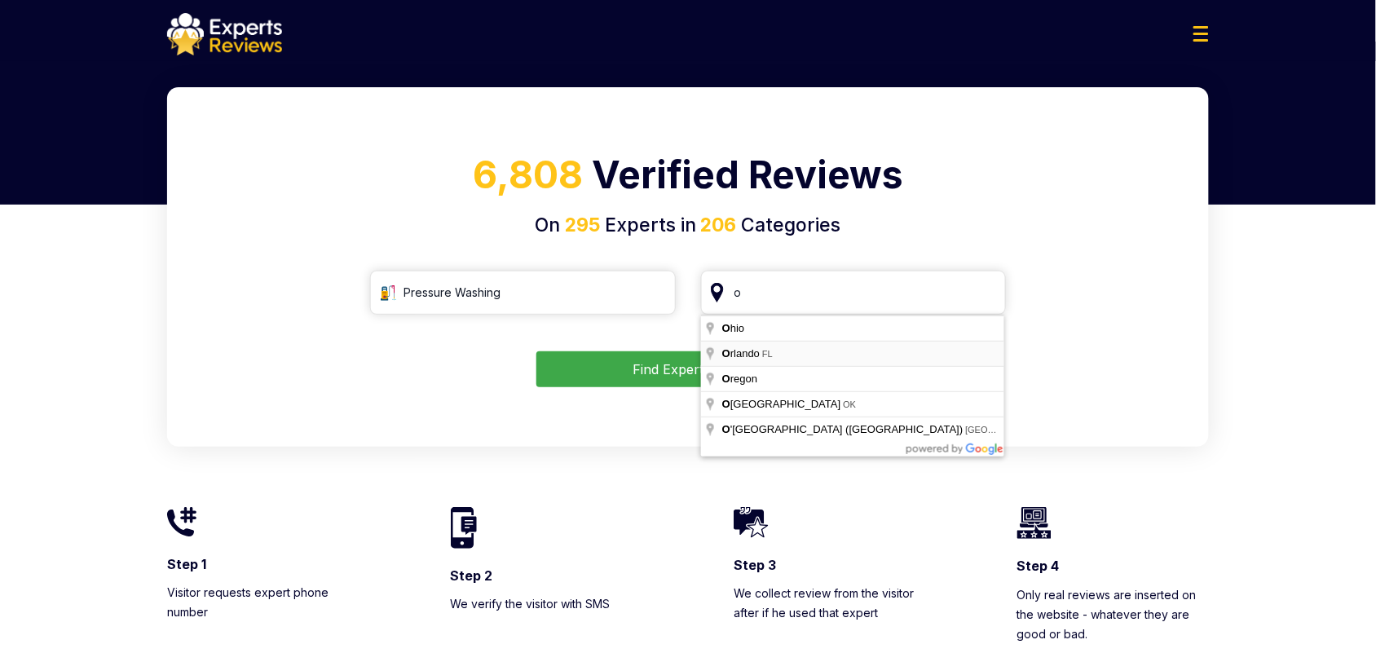
type input "Orlando, FL"
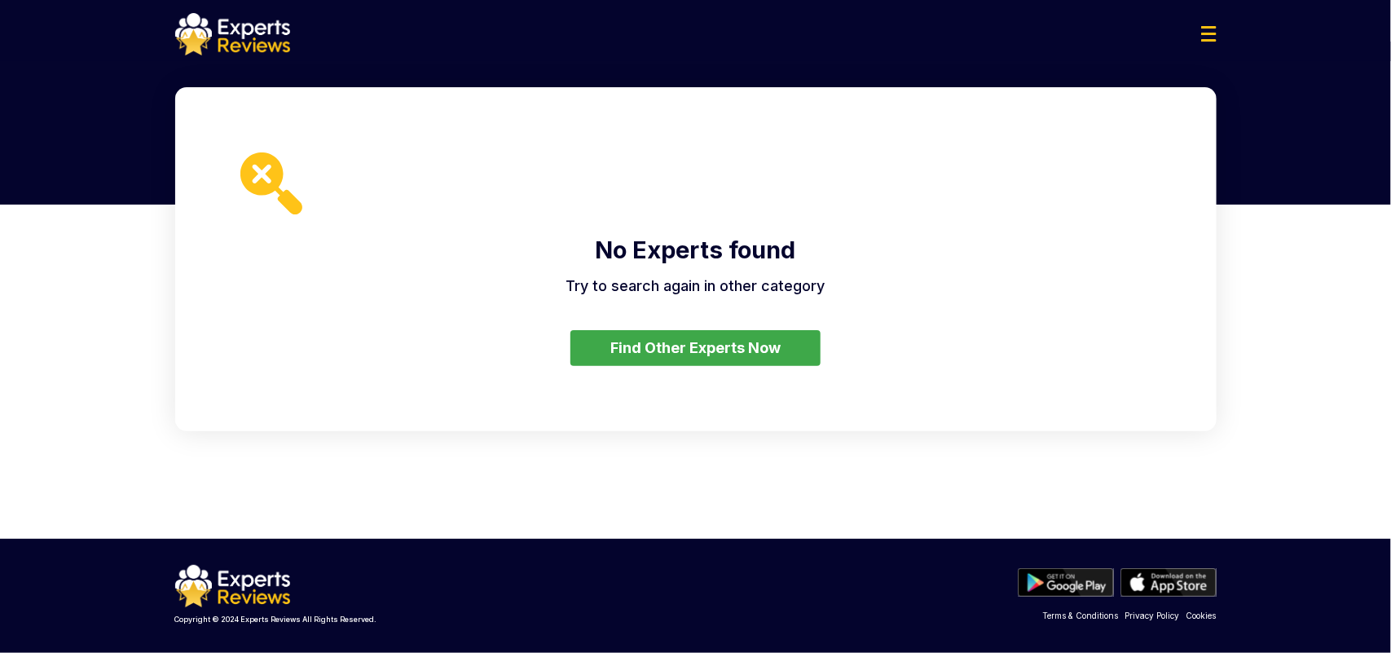
click at [821, 298] on div "No Experts found Try to search again in other category Find Other Experts Now" at bounding box center [695, 259] width 1041 height 344
click at [778, 336] on button "Find Other Experts Now" at bounding box center [695, 348] width 250 height 36
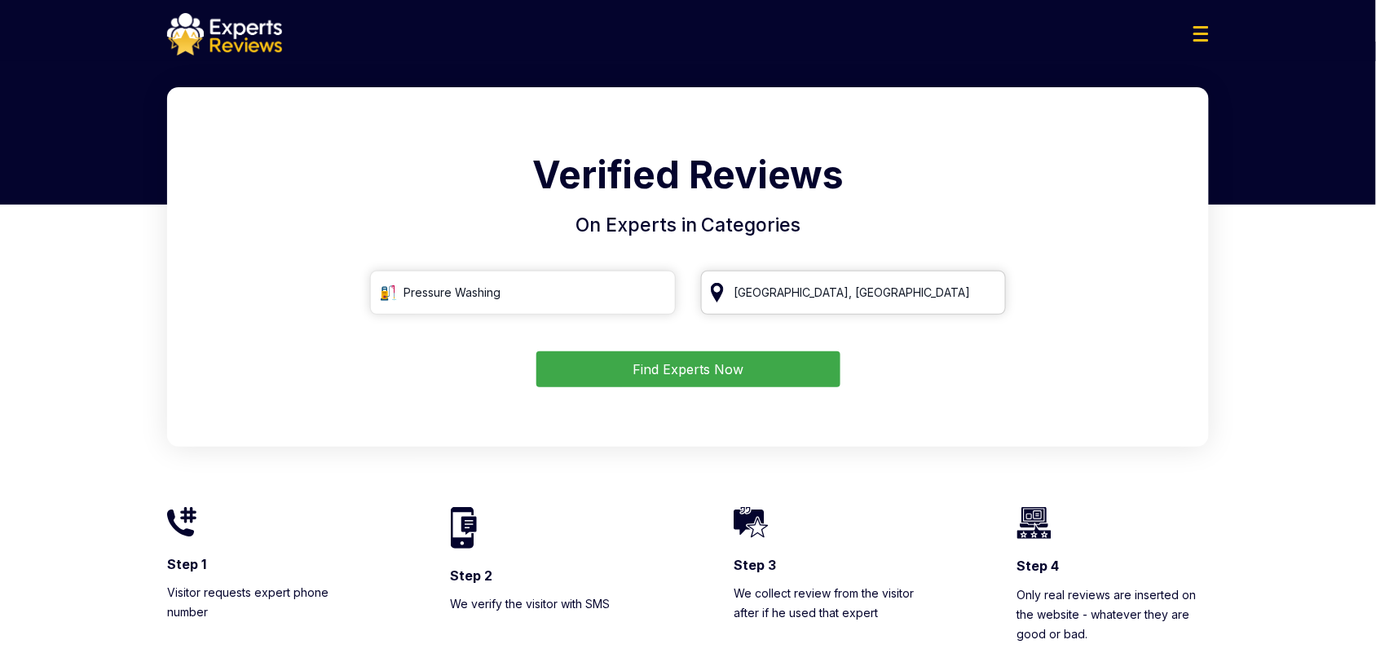
click at [805, 306] on input "Orlando, FL" at bounding box center [854, 293] width 306 height 44
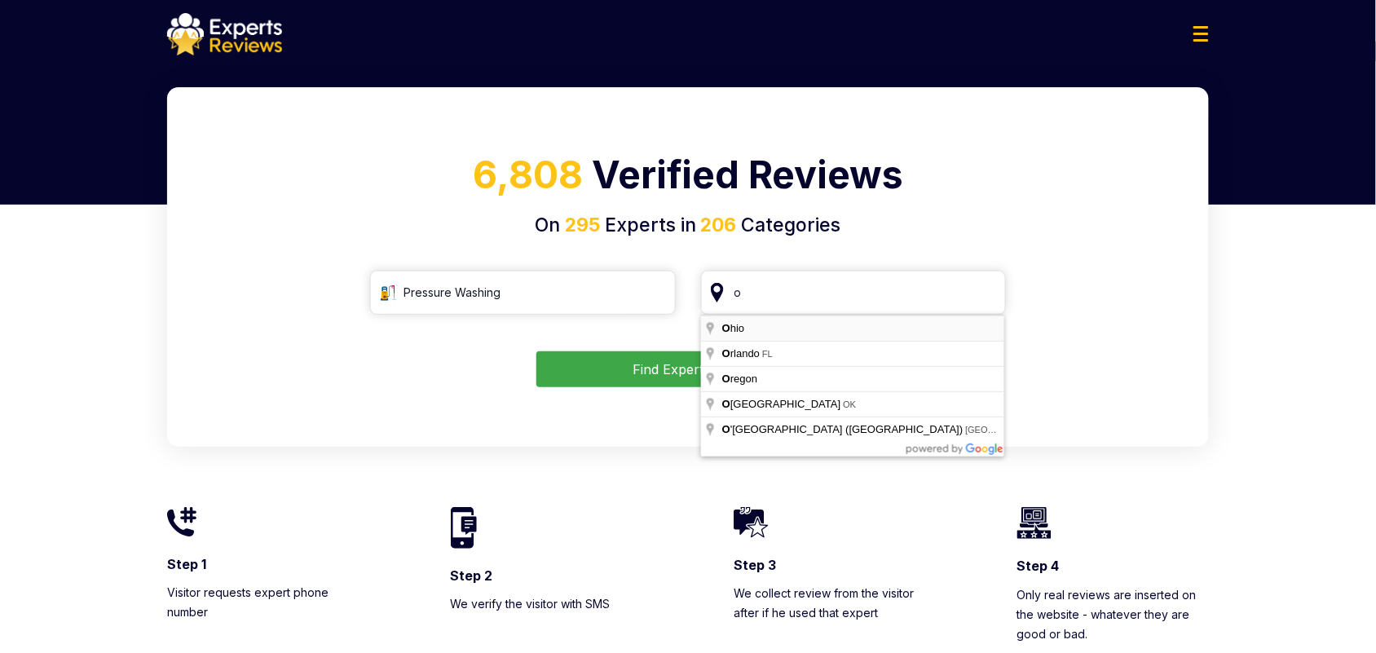
type input "Ohio"
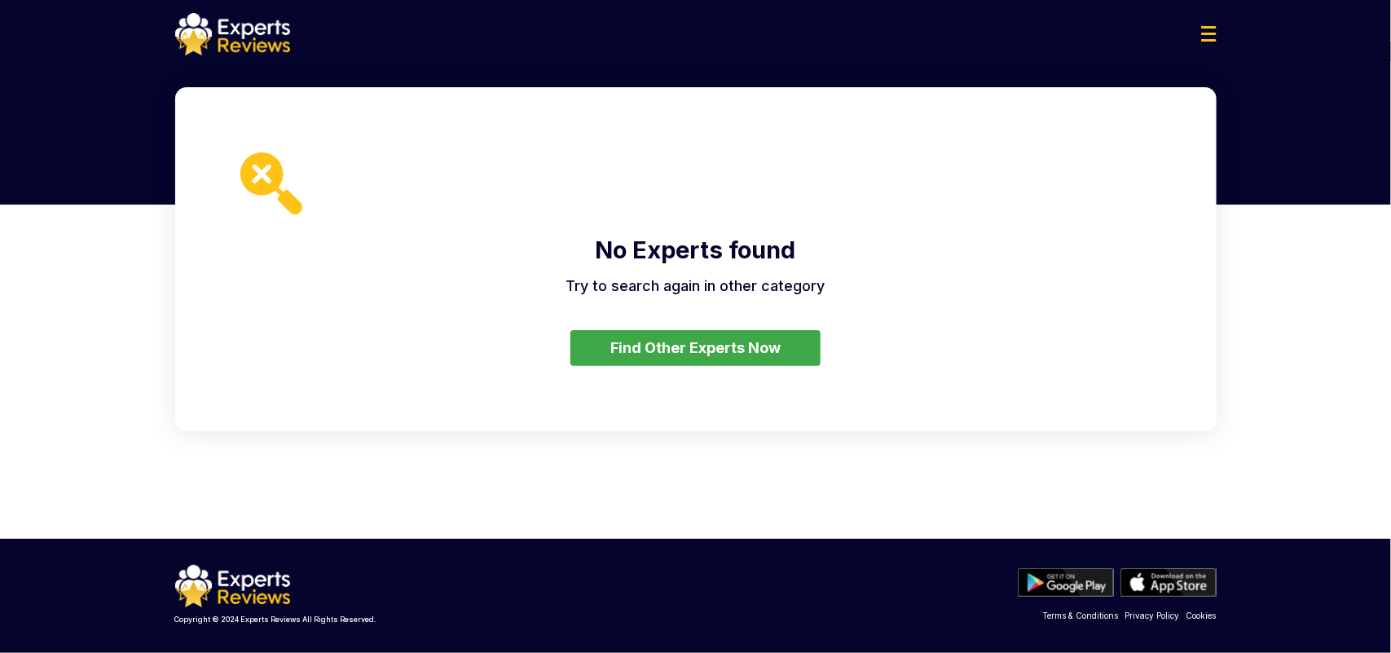
click at [779, 335] on button "Find Other Experts Now" at bounding box center [695, 348] width 250 height 36
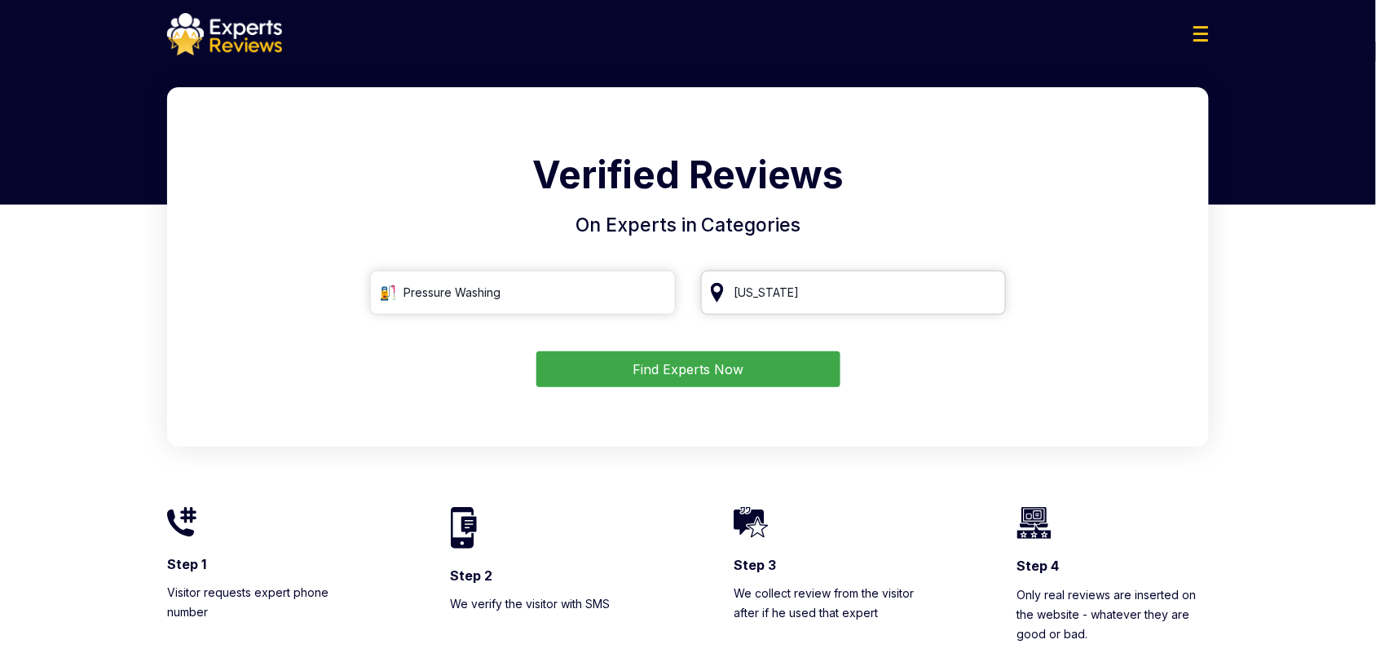
click at [805, 302] on input "Ohio" at bounding box center [854, 293] width 306 height 44
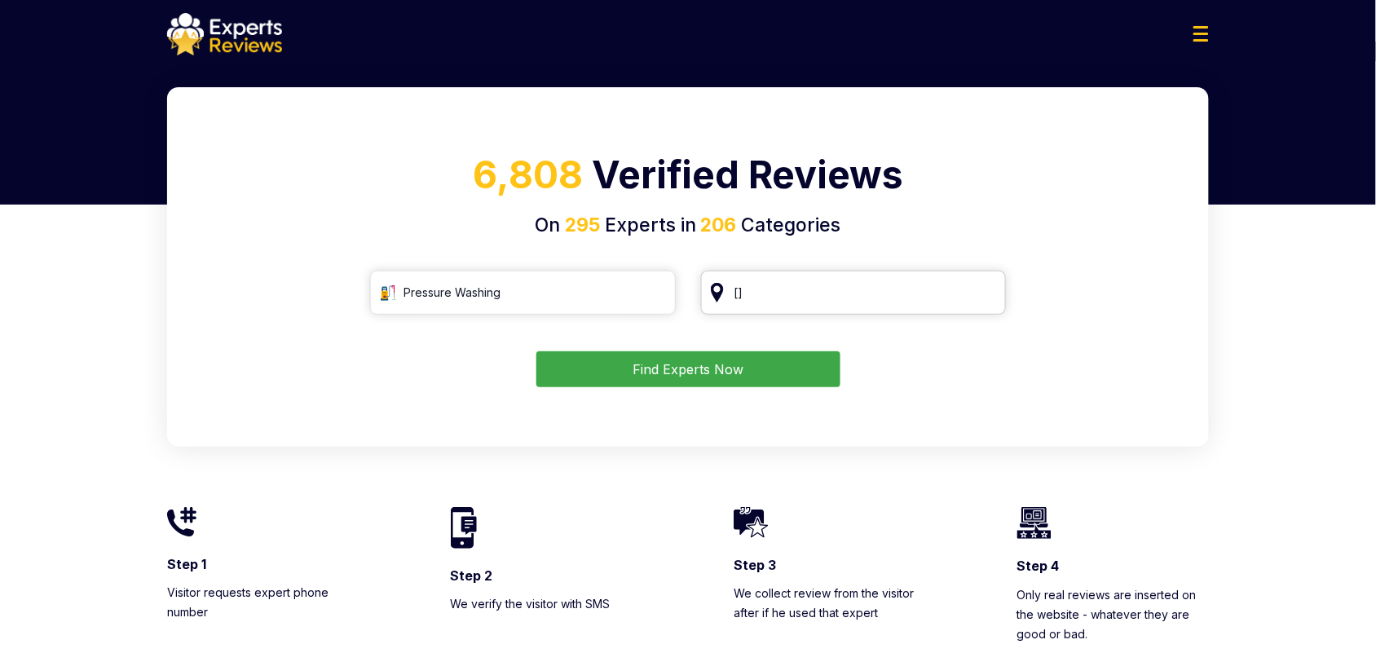
type input "["
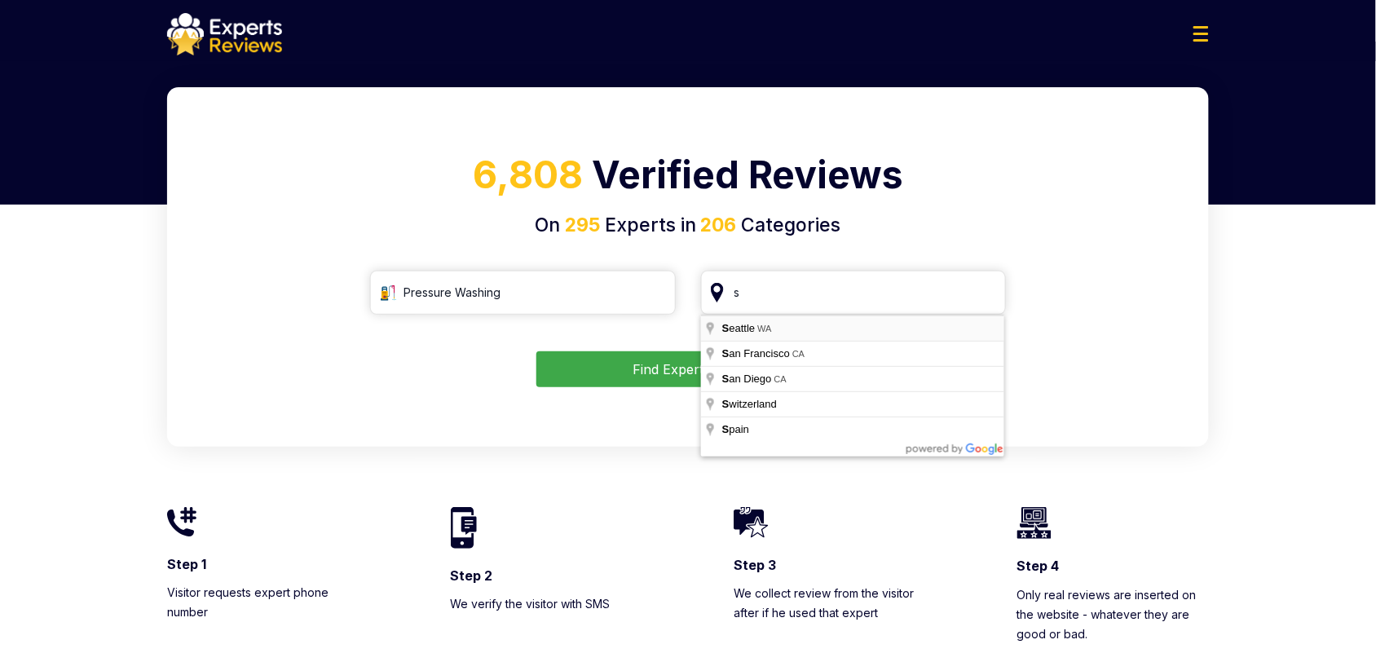
type input "Seattle, WA"
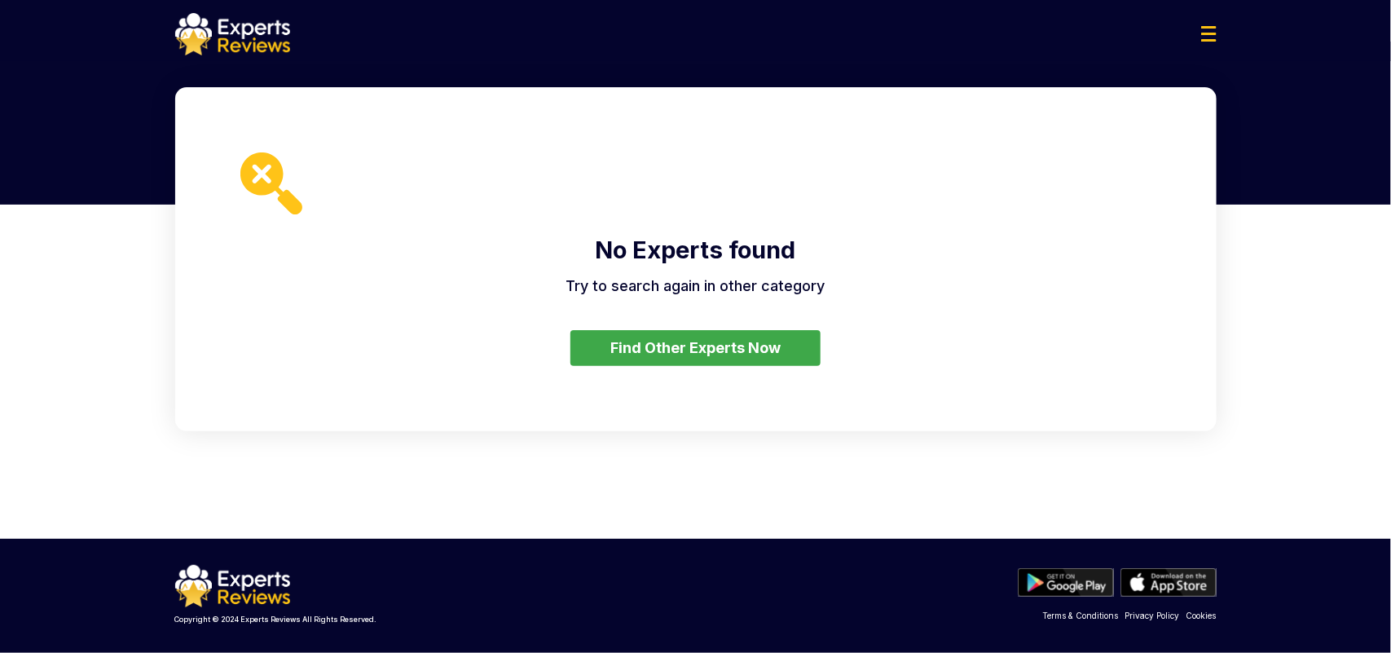
click at [768, 345] on button "Find Other Experts Now" at bounding box center [695, 348] width 250 height 36
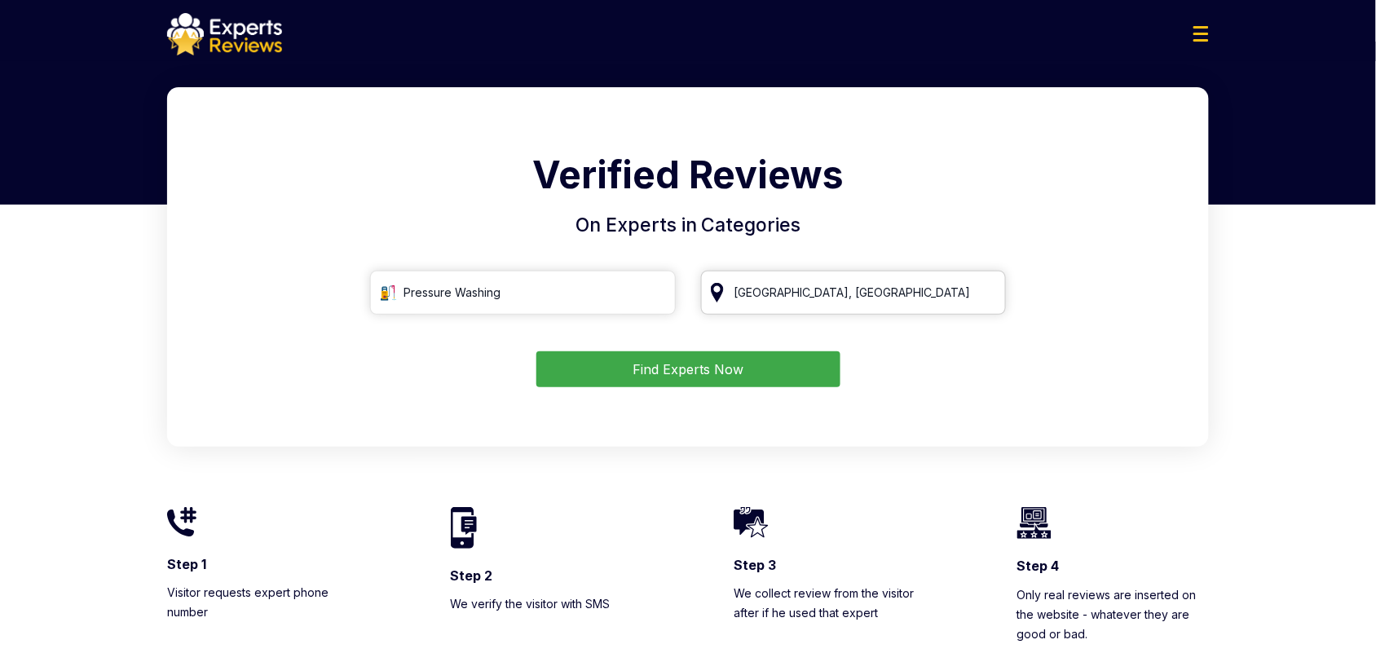
click at [804, 295] on input "Seattle, WA" at bounding box center [854, 293] width 306 height 44
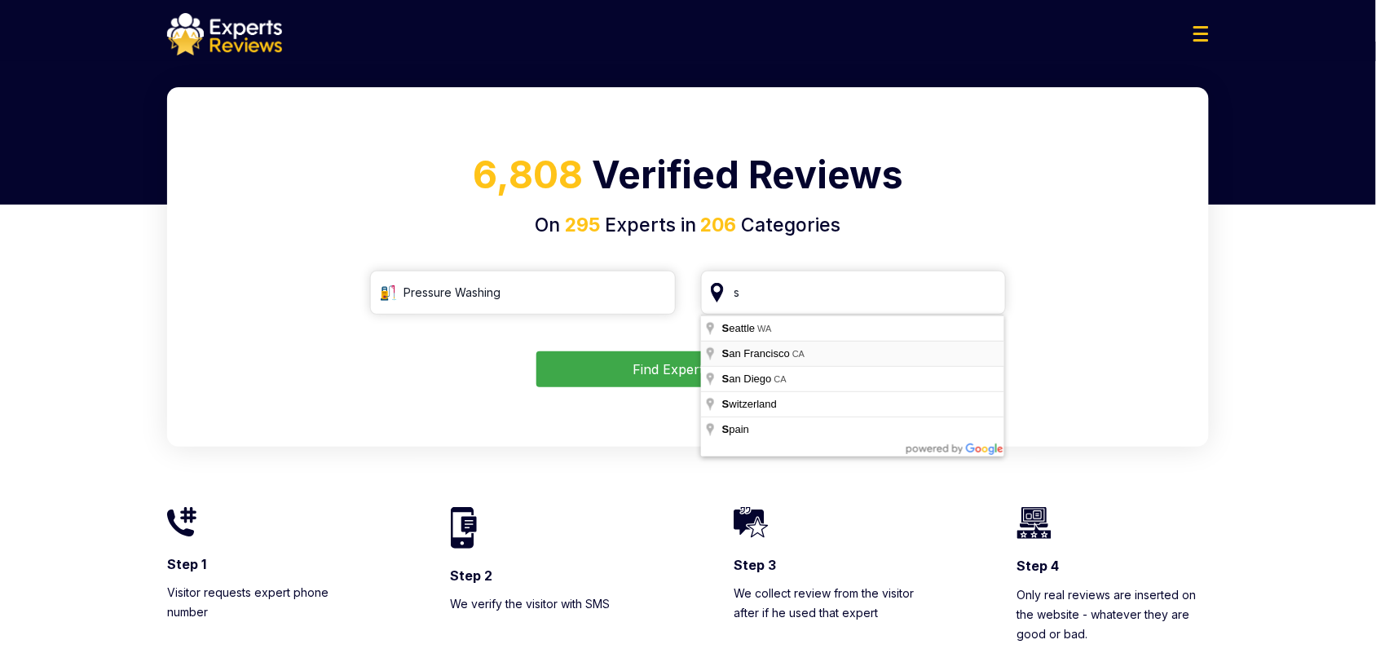
type input "San Francisco, CA"
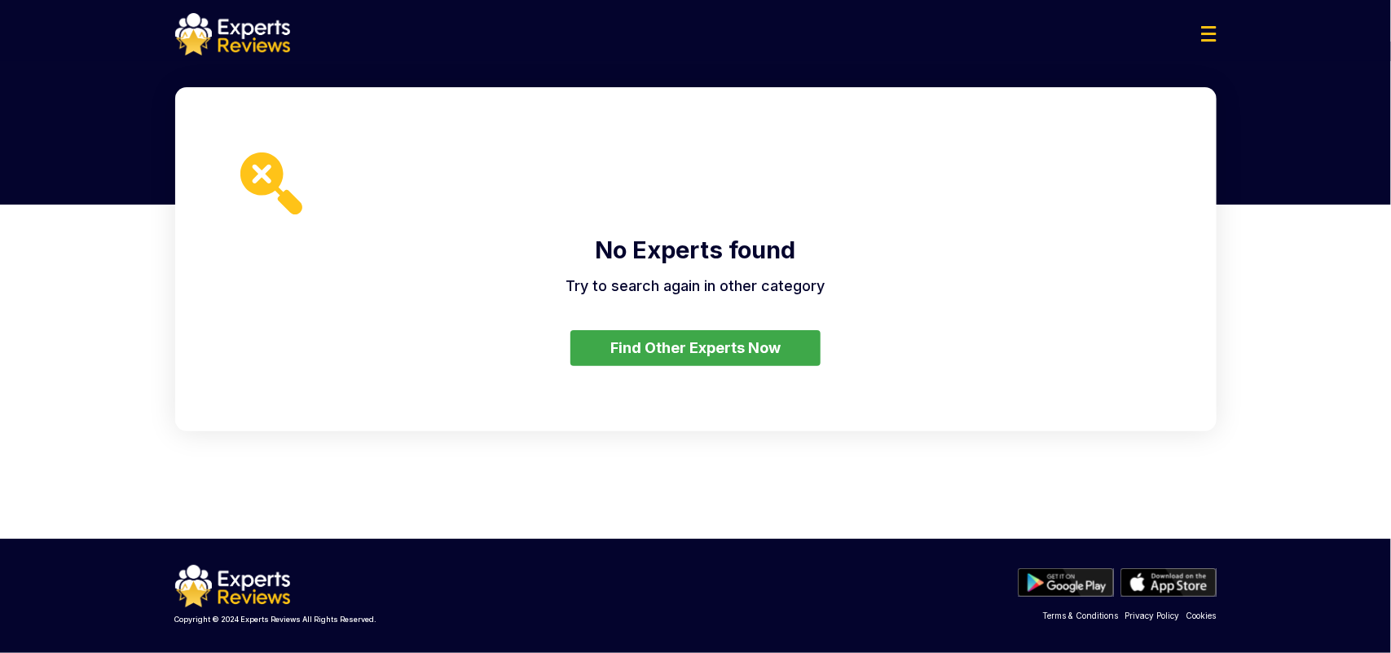
click at [787, 349] on button "Find Other Experts Now" at bounding box center [695, 348] width 250 height 36
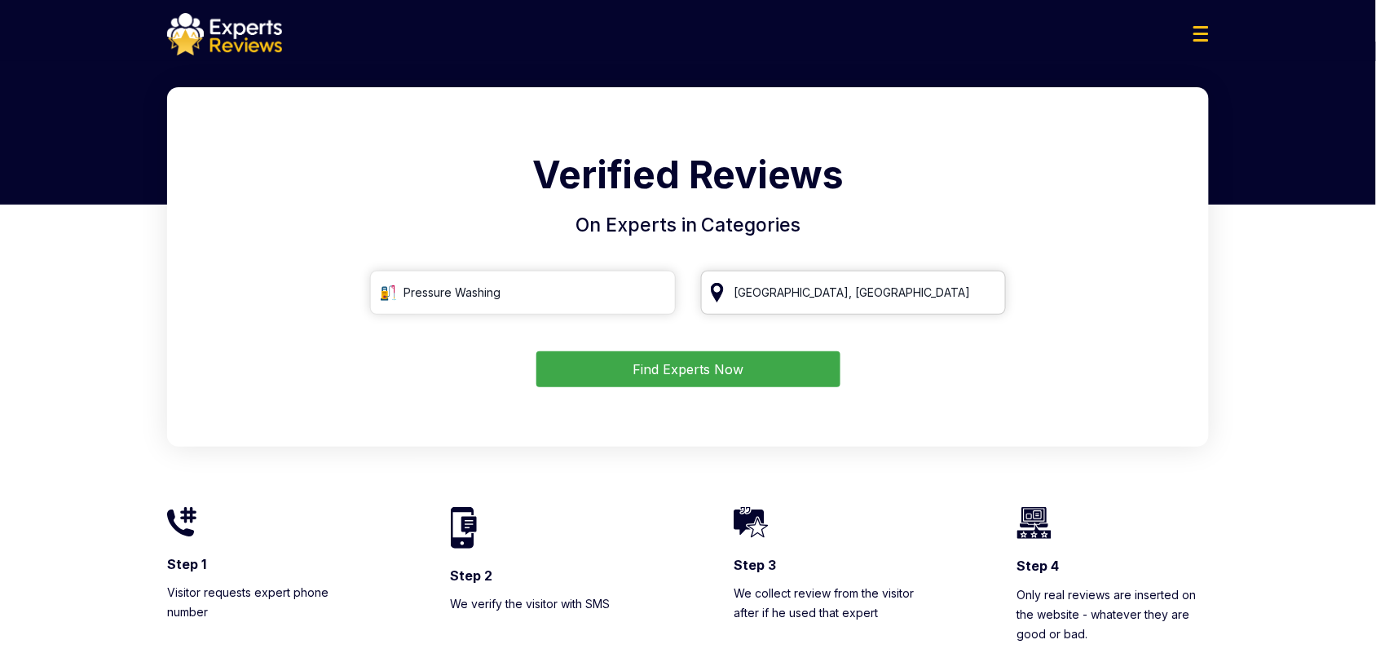
click at [820, 300] on input "San Francisco, CA" at bounding box center [854, 293] width 306 height 44
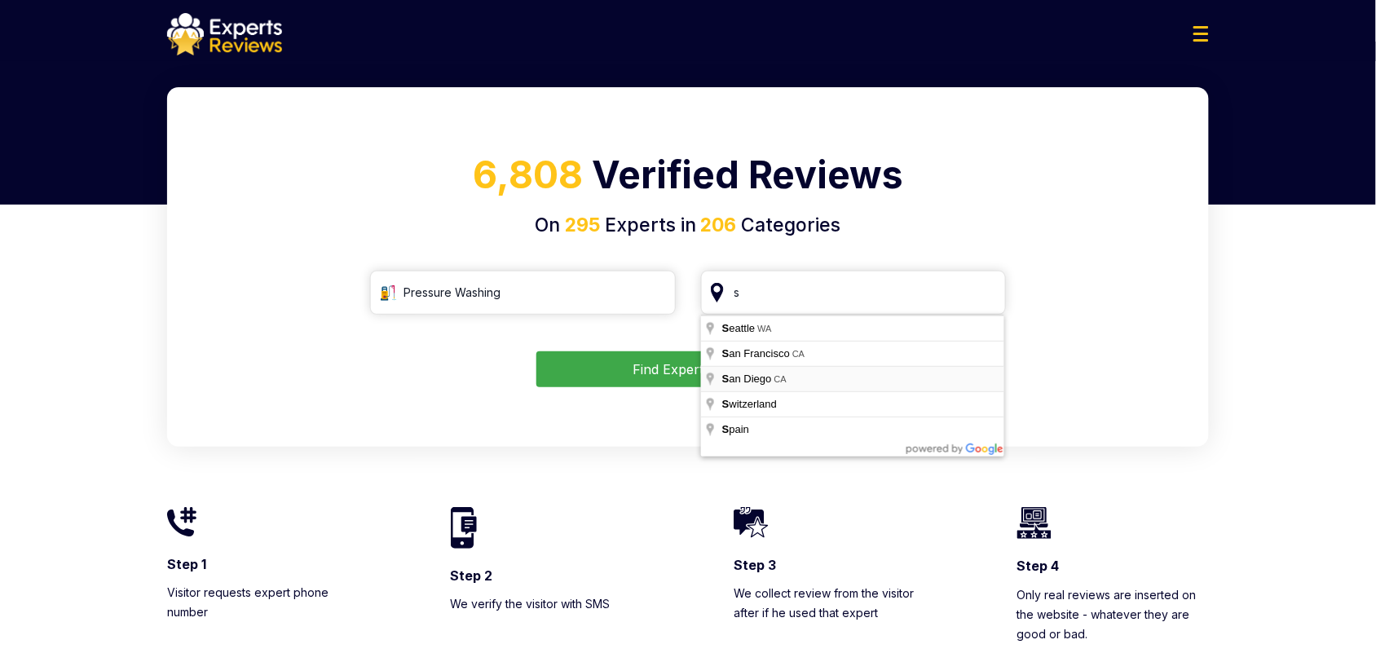
type input "San Diego, CA"
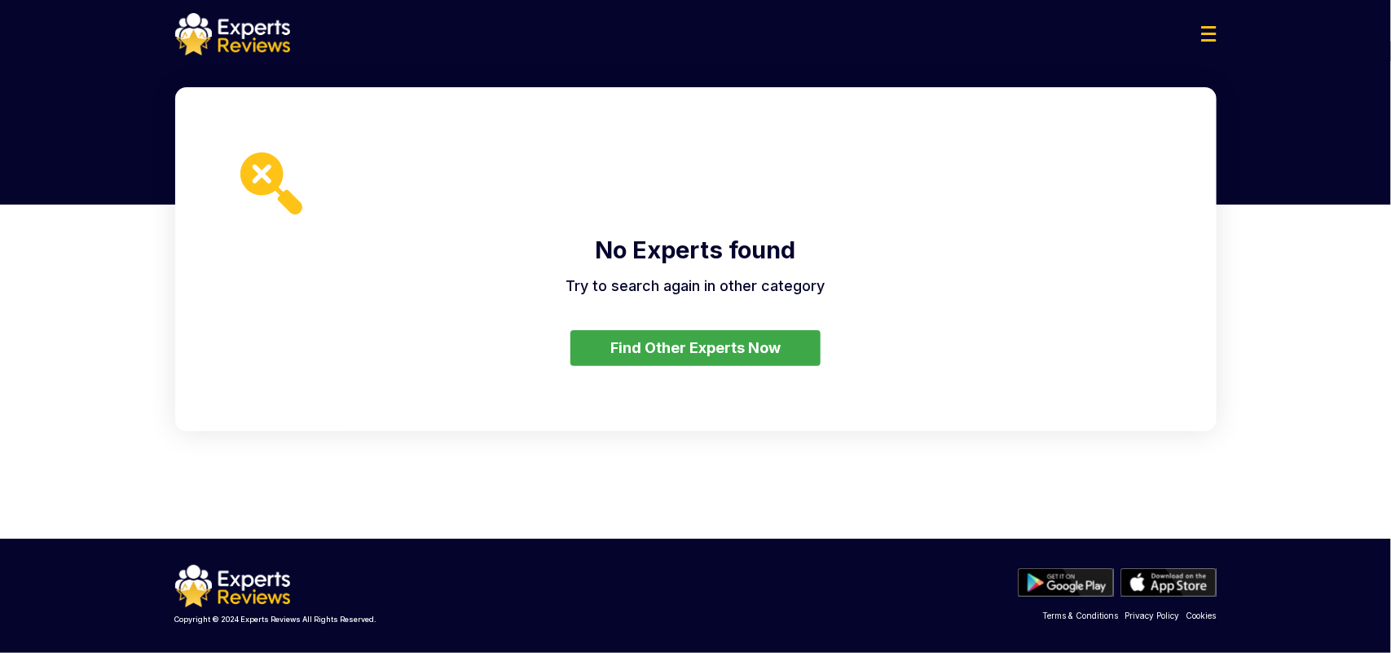
click at [747, 346] on button "Find Other Experts Now" at bounding box center [695, 348] width 250 height 36
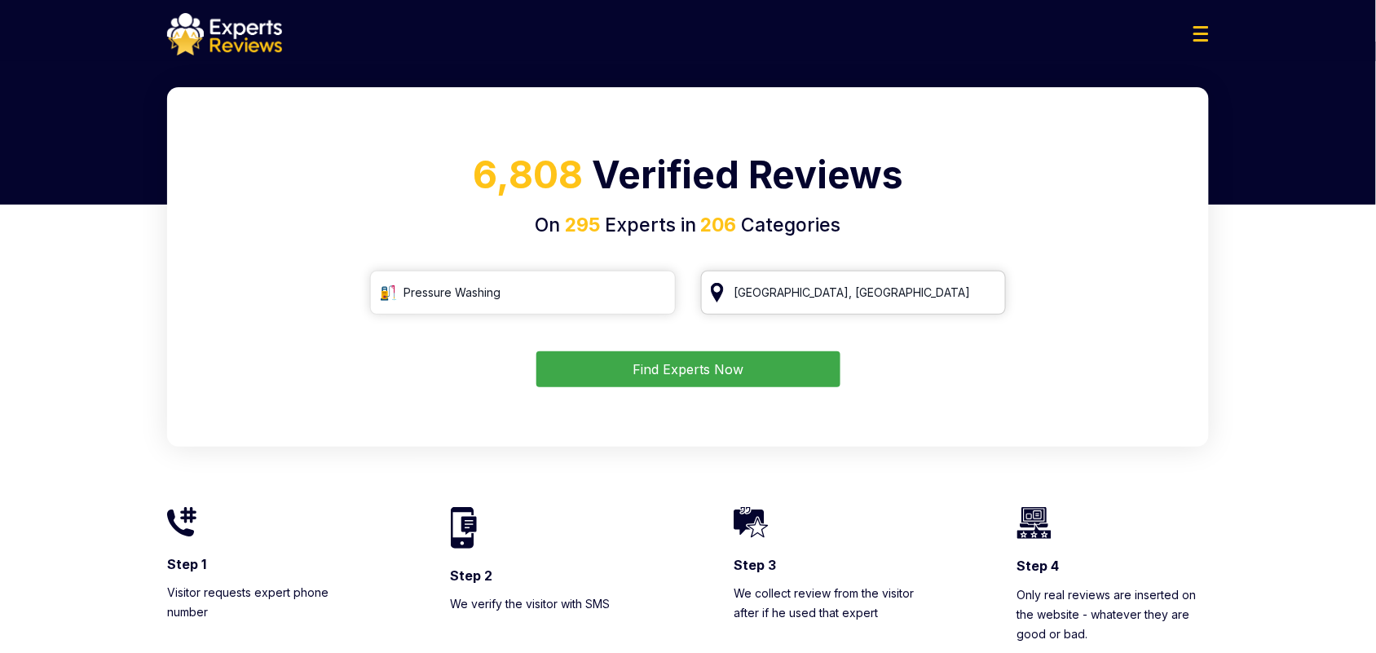
click at [837, 302] on input "San Diego, CA" at bounding box center [854, 293] width 306 height 44
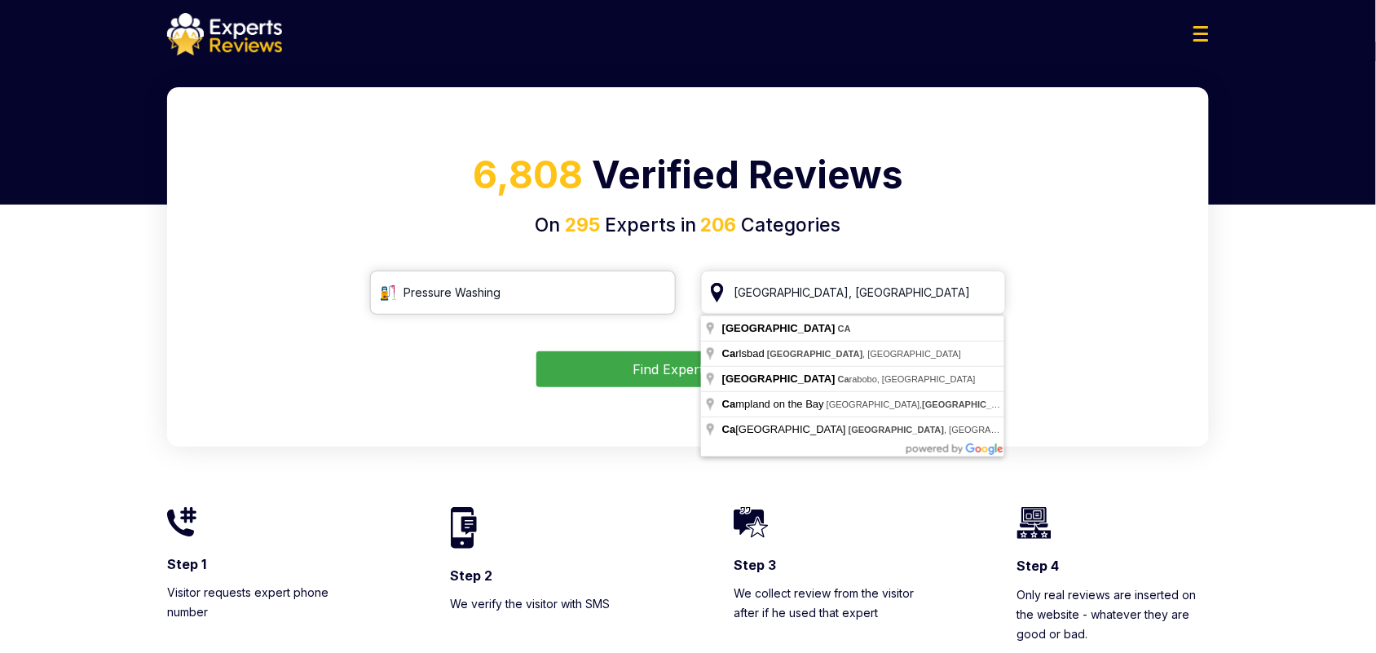
click at [556, 298] on input "Pressure Washing" at bounding box center [523, 293] width 306 height 44
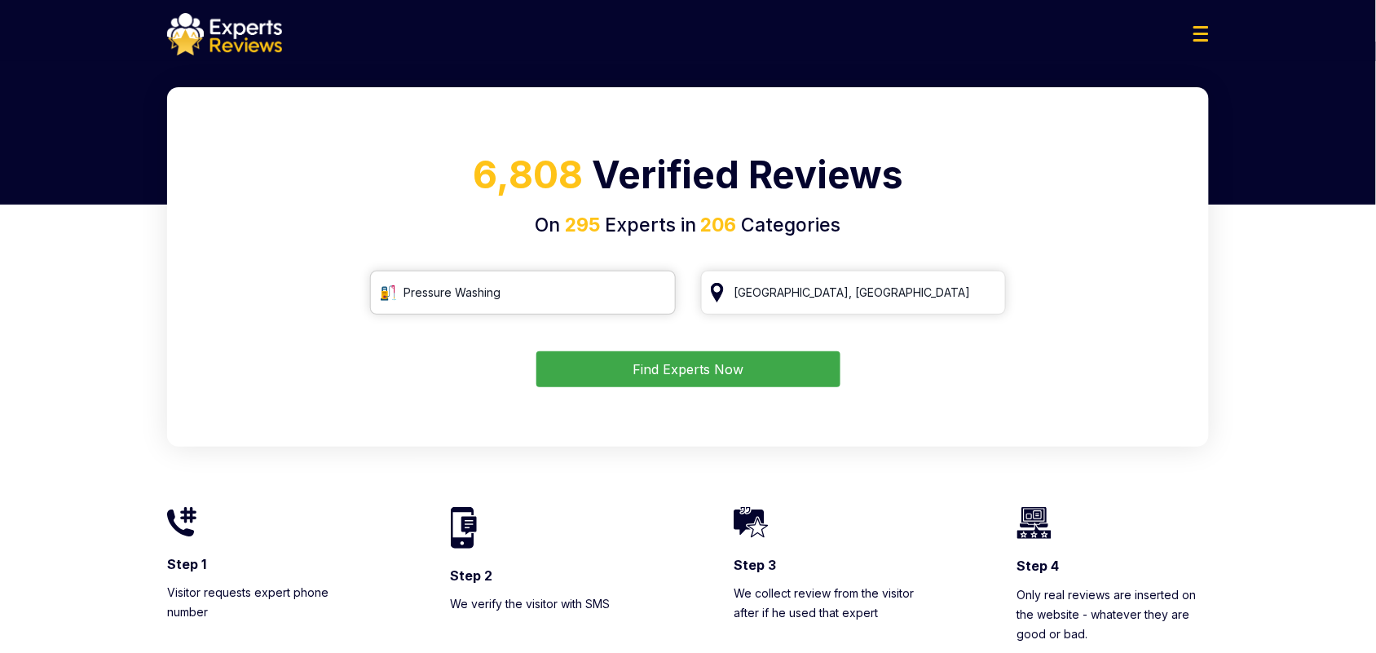
click at [658, 300] on input "Pressure Washing" at bounding box center [523, 293] width 306 height 44
click at [649, 292] on input "Pressure Washing" at bounding box center [523, 293] width 306 height 44
click at [653, 292] on input "Pressure Washing" at bounding box center [523, 293] width 306 height 44
click at [613, 292] on input "search" at bounding box center [523, 293] width 306 height 44
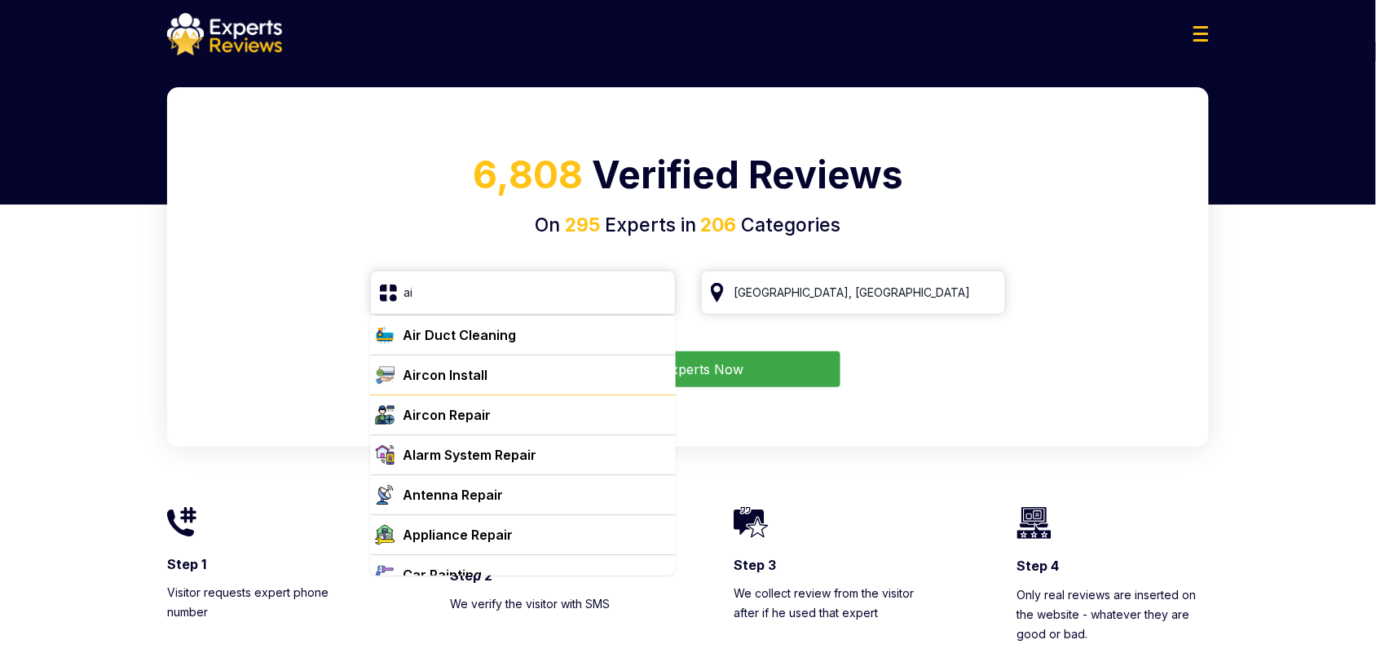
click at [530, 420] on div "Aircon Repair" at bounding box center [532, 415] width 273 height 20
type input "Aircon Repair"
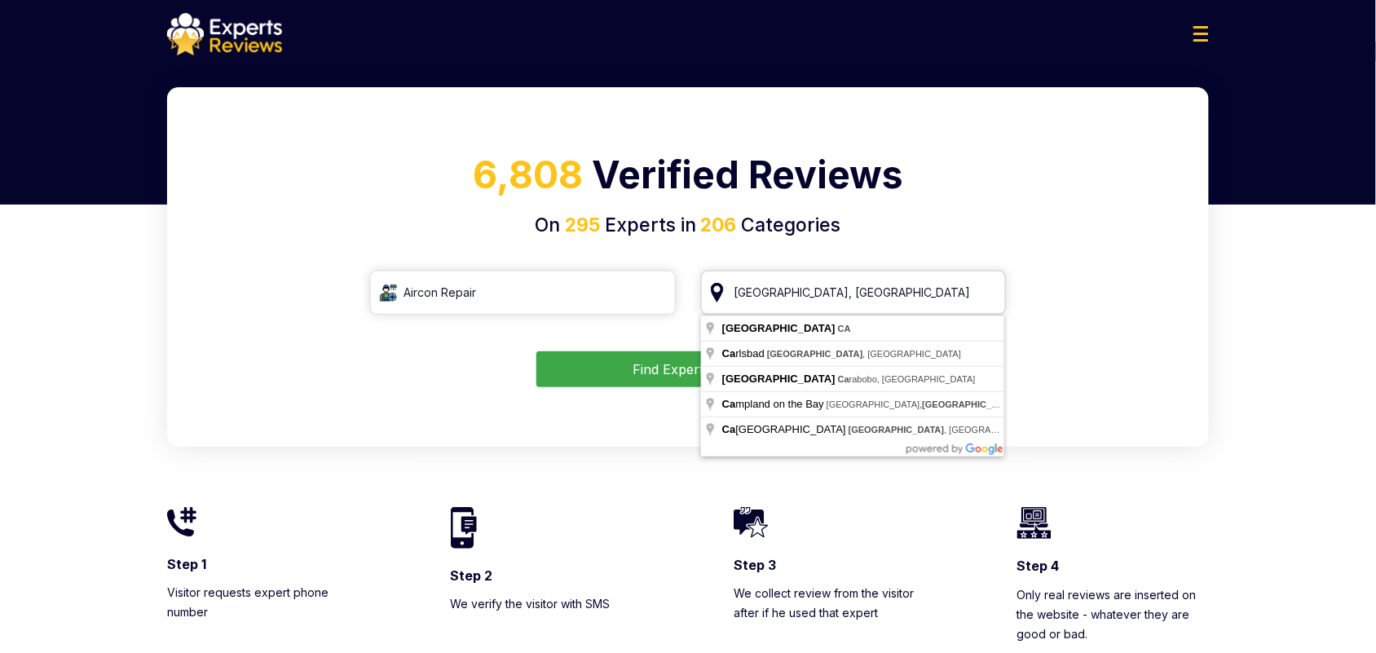
click at [805, 296] on input "San Diego, CA" at bounding box center [854, 293] width 306 height 44
click at [658, 371] on button "Find Experts Now" at bounding box center [688, 369] width 304 height 36
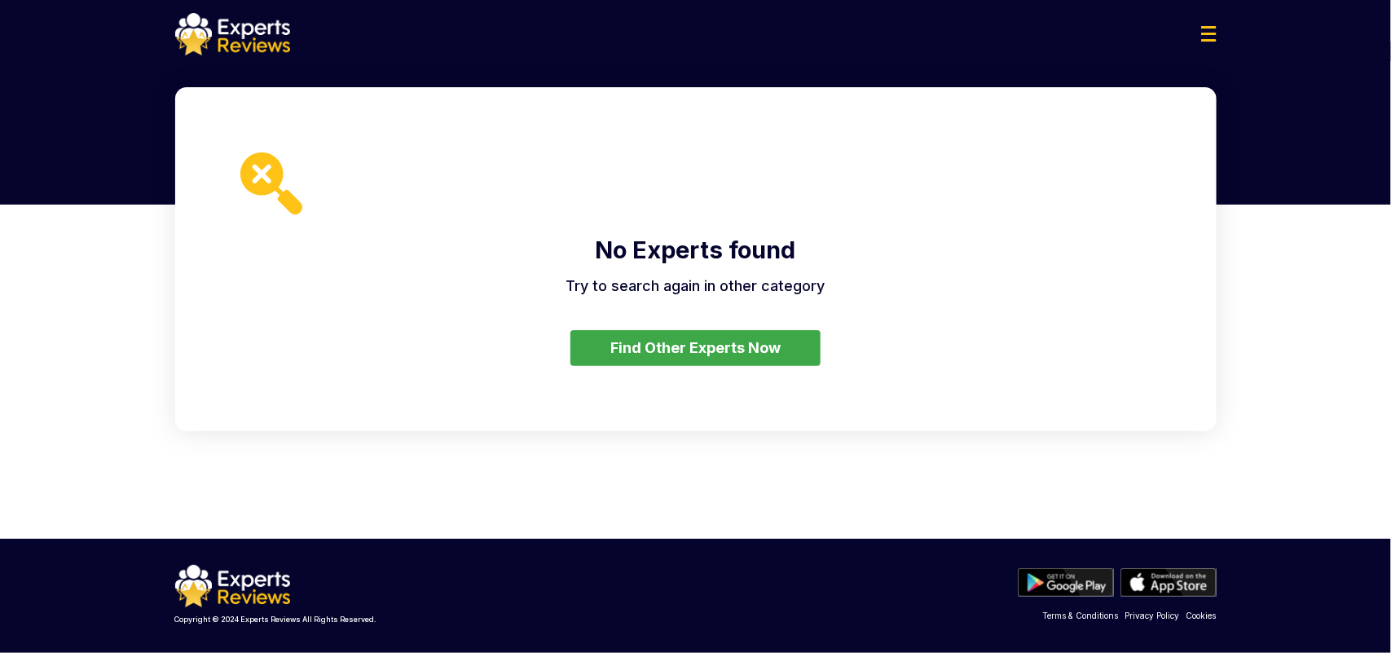
click at [785, 330] on button "Find Other Experts Now" at bounding box center [695, 348] width 250 height 36
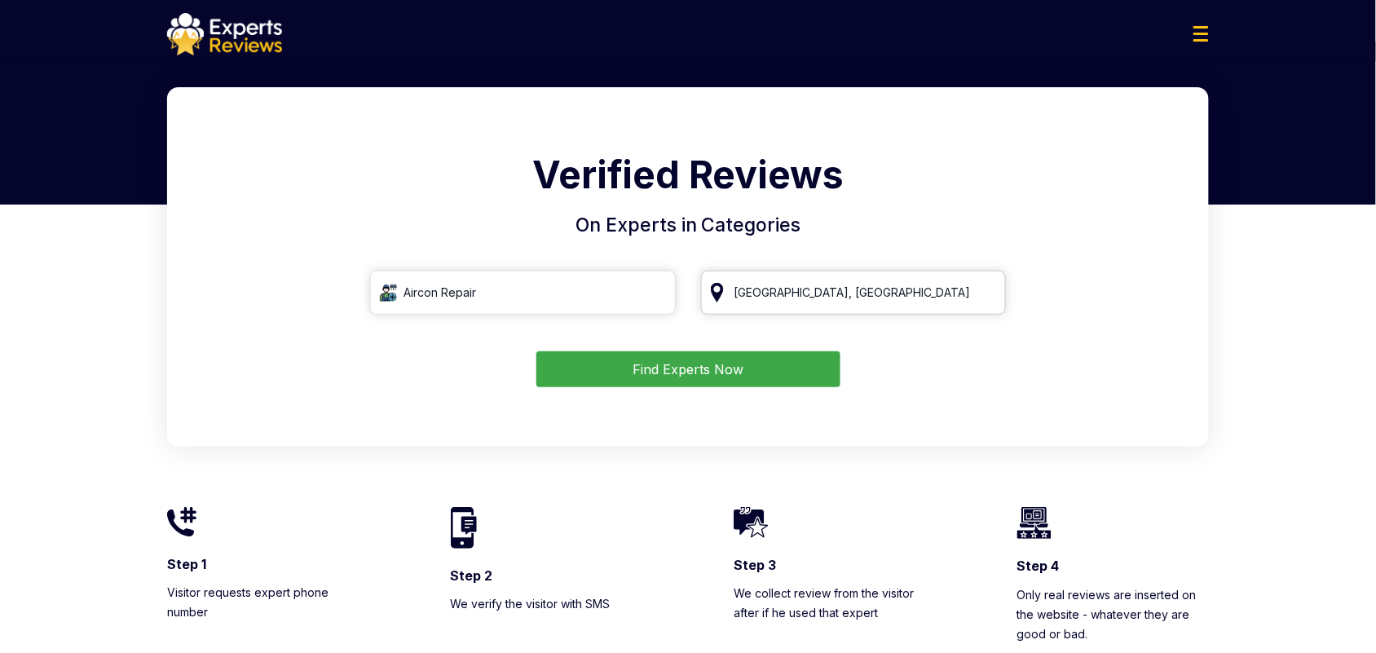
click at [788, 285] on input "San Diego, CA" at bounding box center [854, 293] width 306 height 44
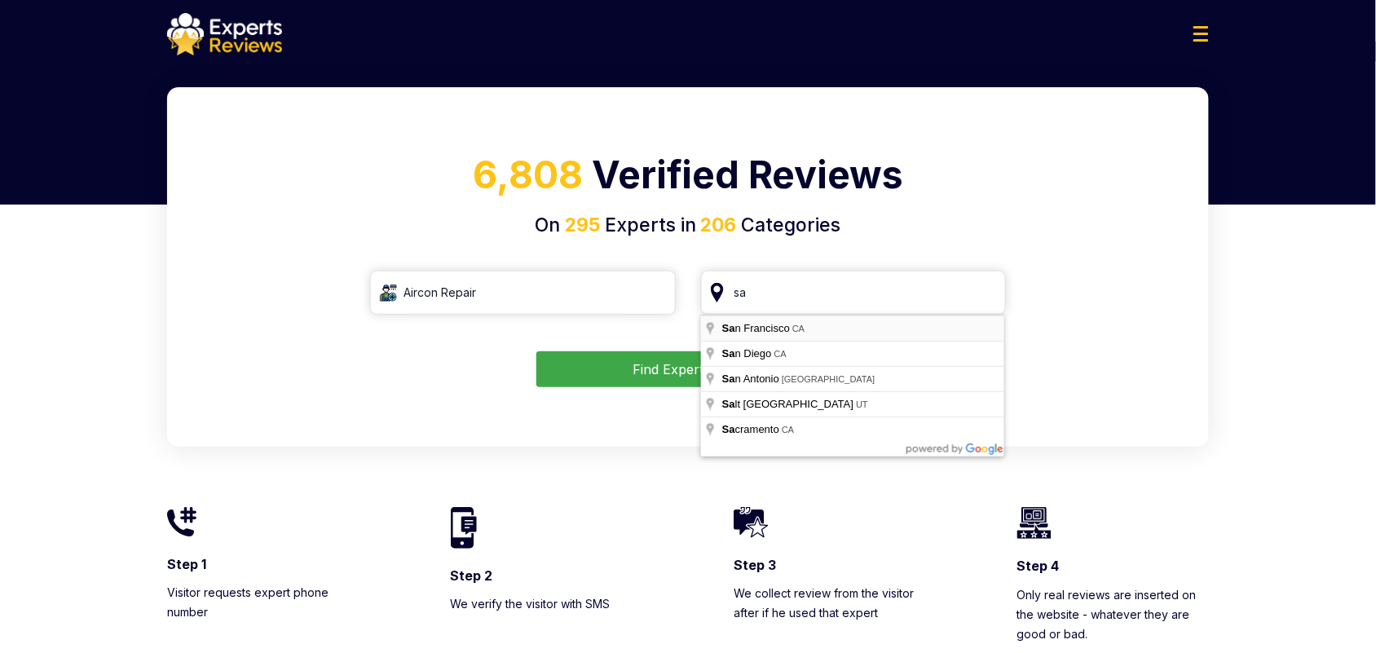
type input "San Francisco, CA"
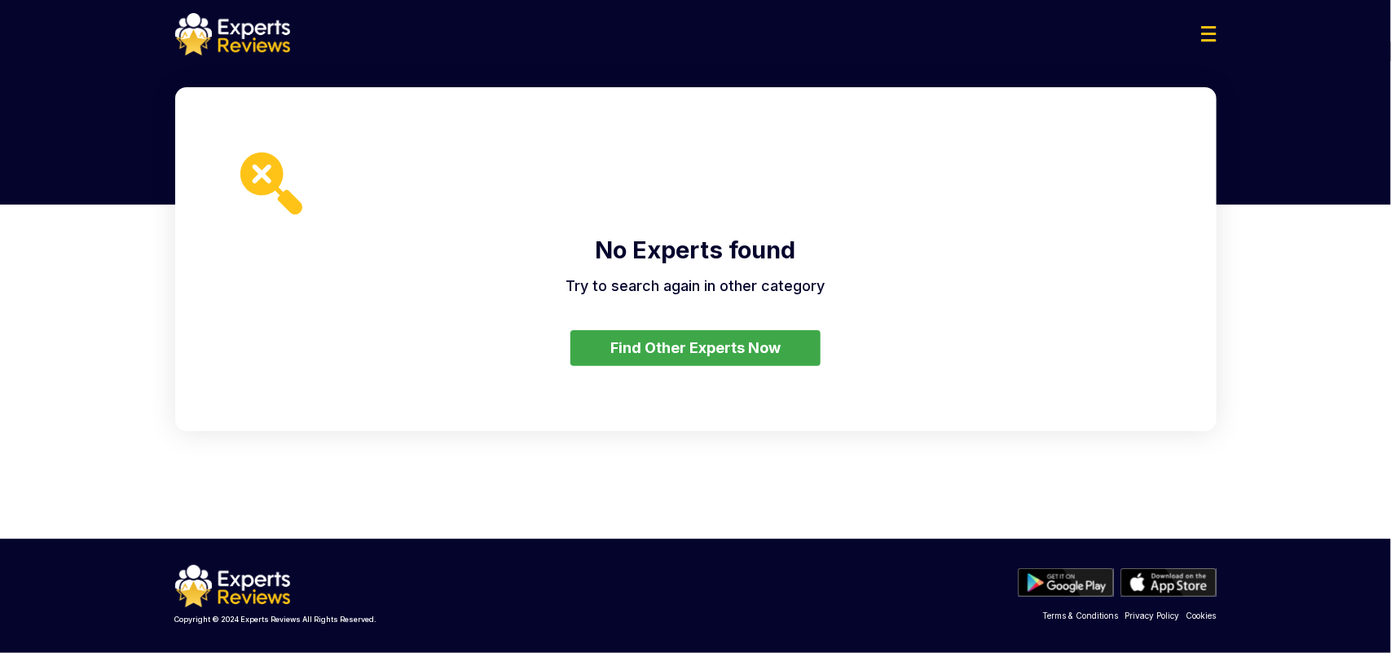
click at [780, 356] on button "Find Other Experts Now" at bounding box center [695, 348] width 250 height 36
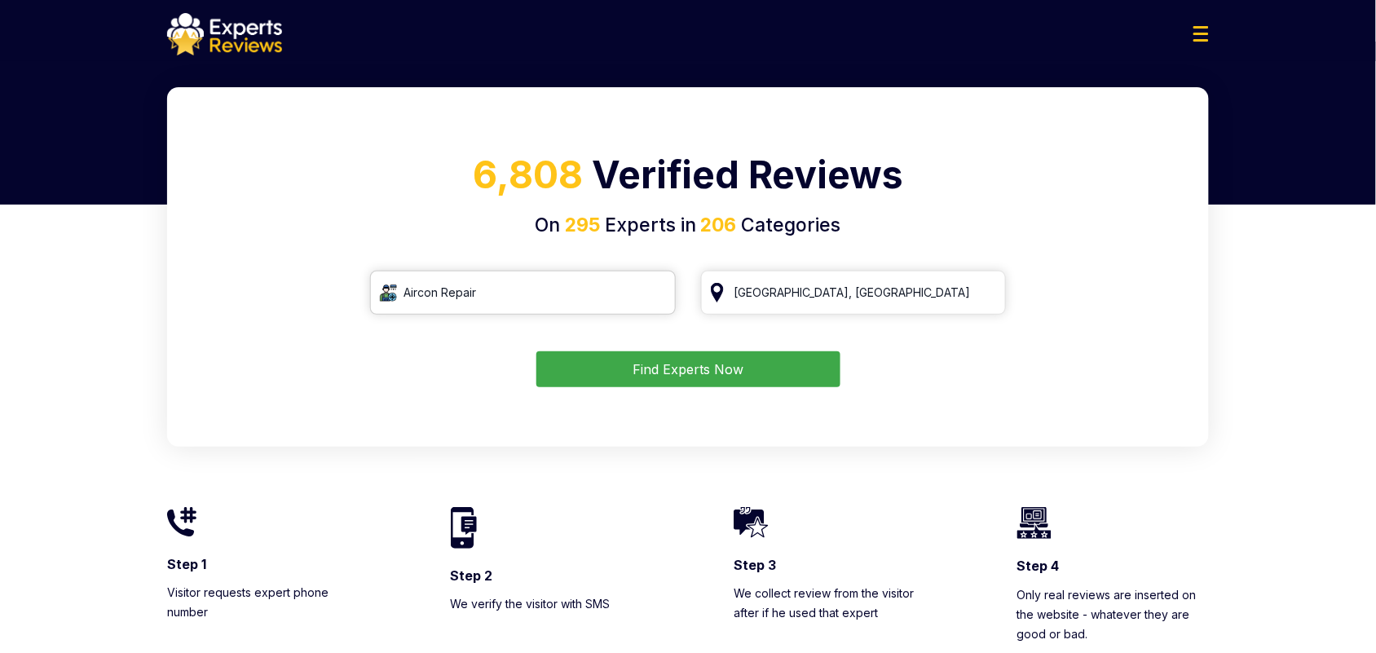
click at [526, 308] on input "Aircon Repair" at bounding box center [523, 293] width 306 height 44
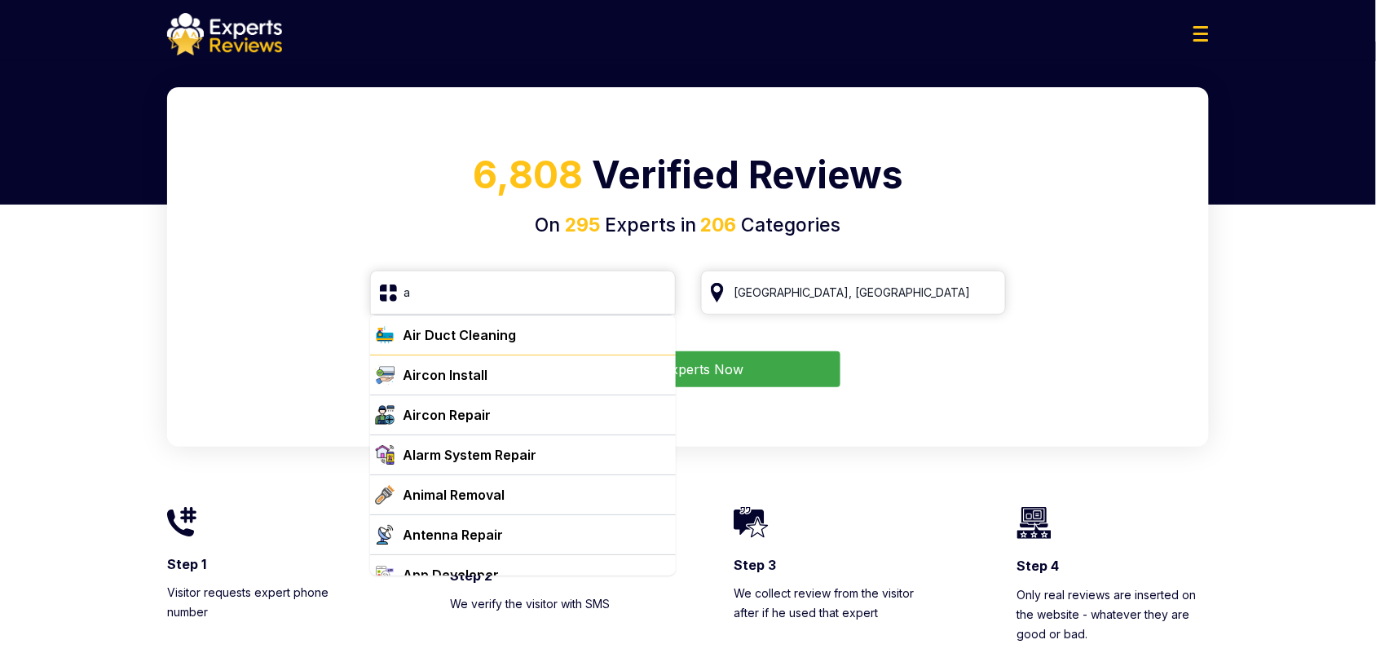
click at [539, 356] on div "Aircon Install" at bounding box center [523, 374] width 306 height 40
type input "Aircon Install"
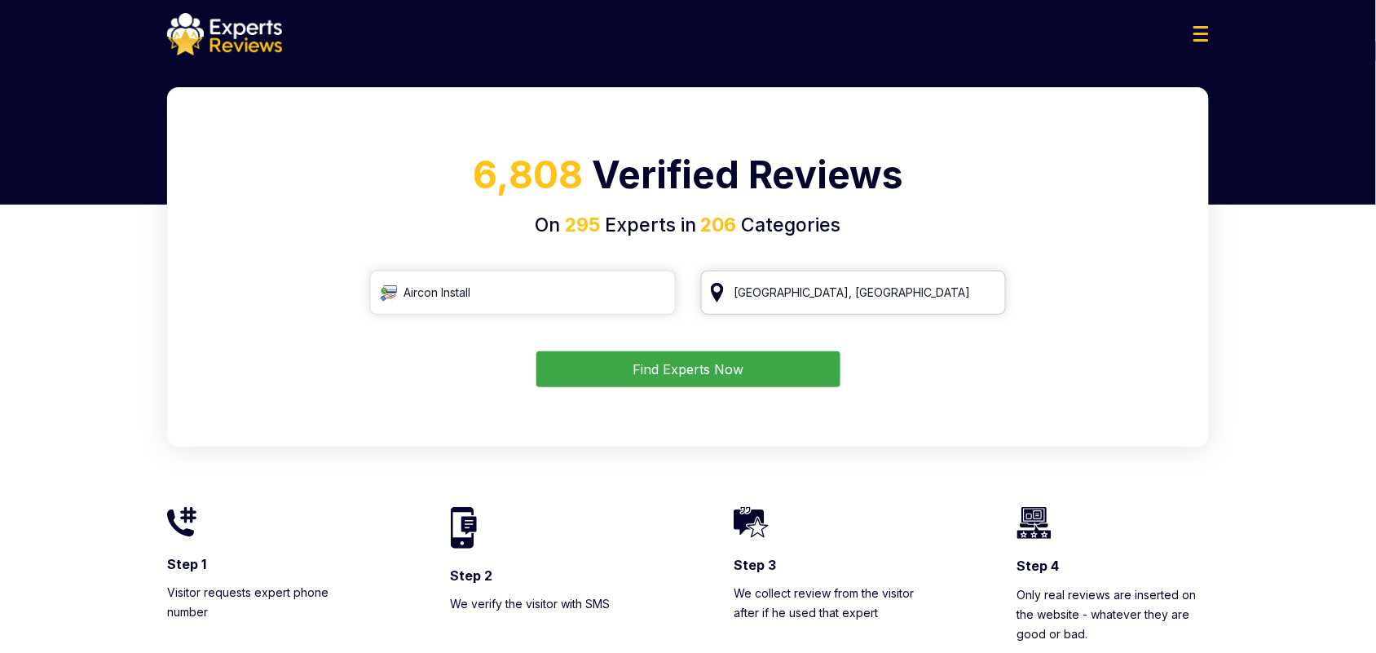
click at [759, 298] on input "San Francisco, CA" at bounding box center [854, 293] width 306 height 44
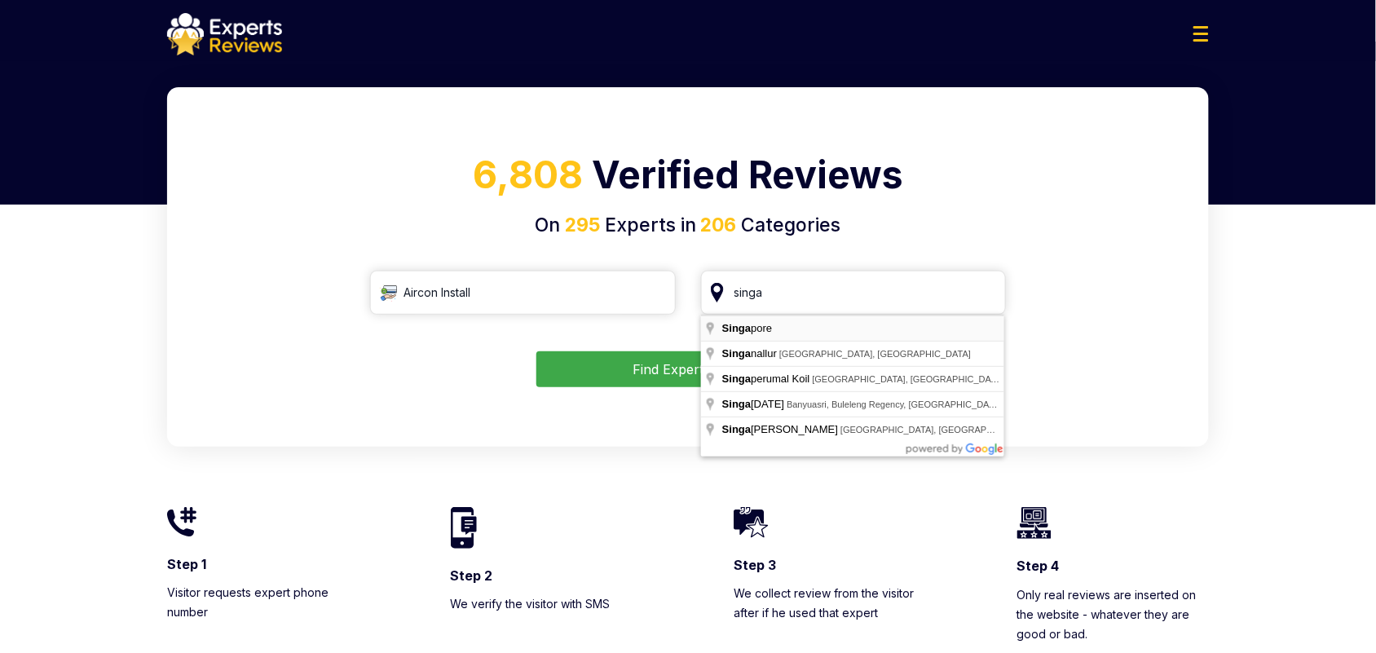
type input "Singapore"
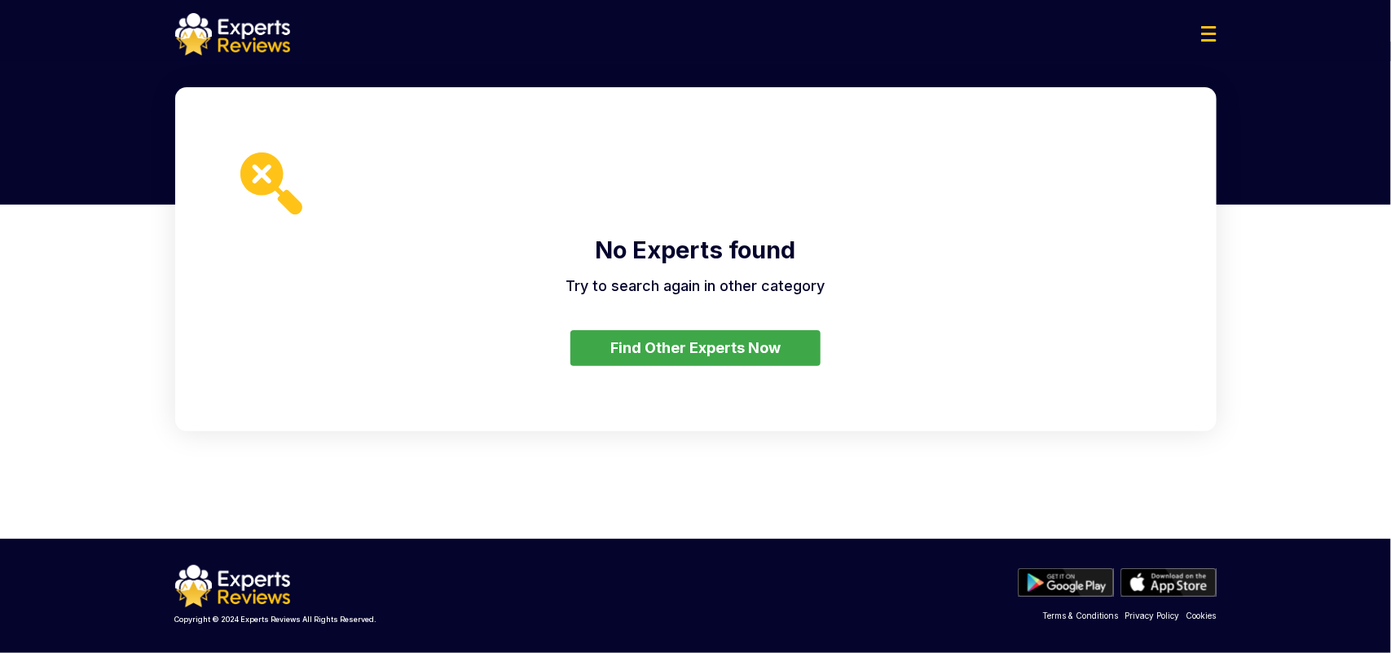
click at [774, 348] on button "Find Other Experts Now" at bounding box center [695, 348] width 250 height 36
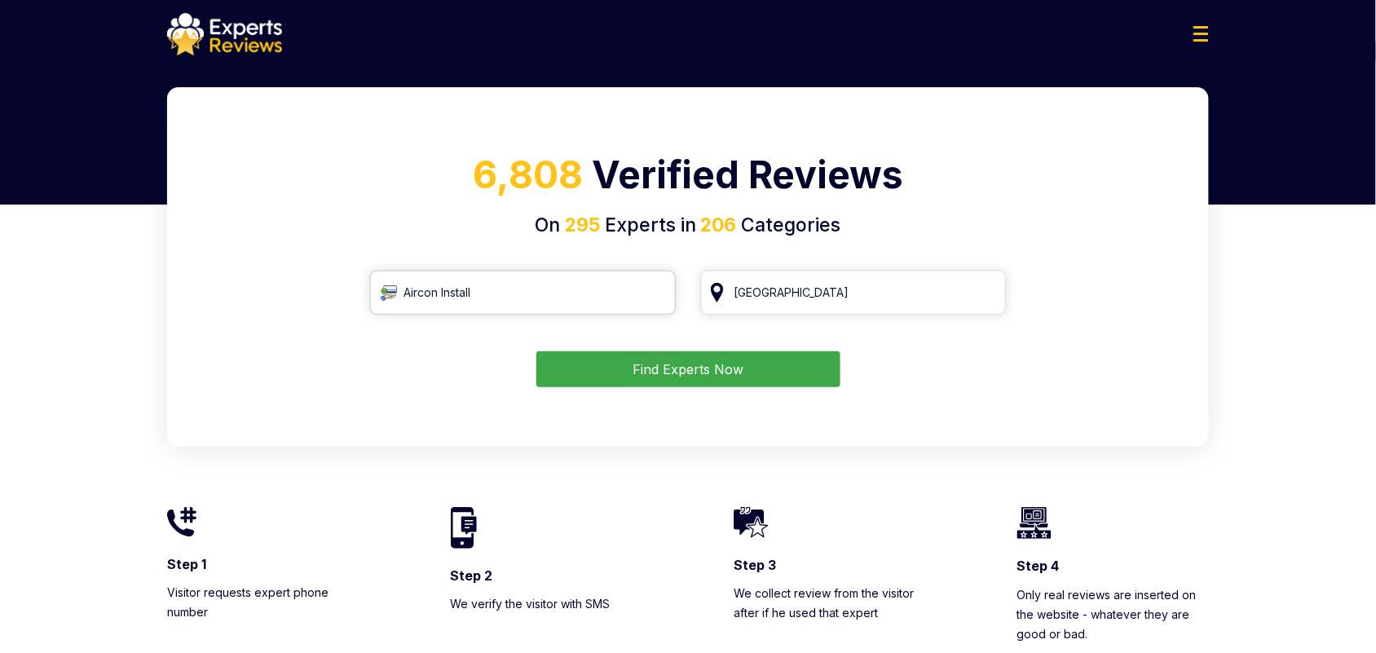
click at [585, 306] on input "Aircon Install" at bounding box center [523, 293] width 306 height 44
click at [652, 294] on input "Aircon Install" at bounding box center [523, 293] width 306 height 44
click at [588, 296] on input "search" at bounding box center [523, 293] width 306 height 44
click at [597, 342] on div "HVAC" at bounding box center [532, 335] width 273 height 20
type input "HVAC"
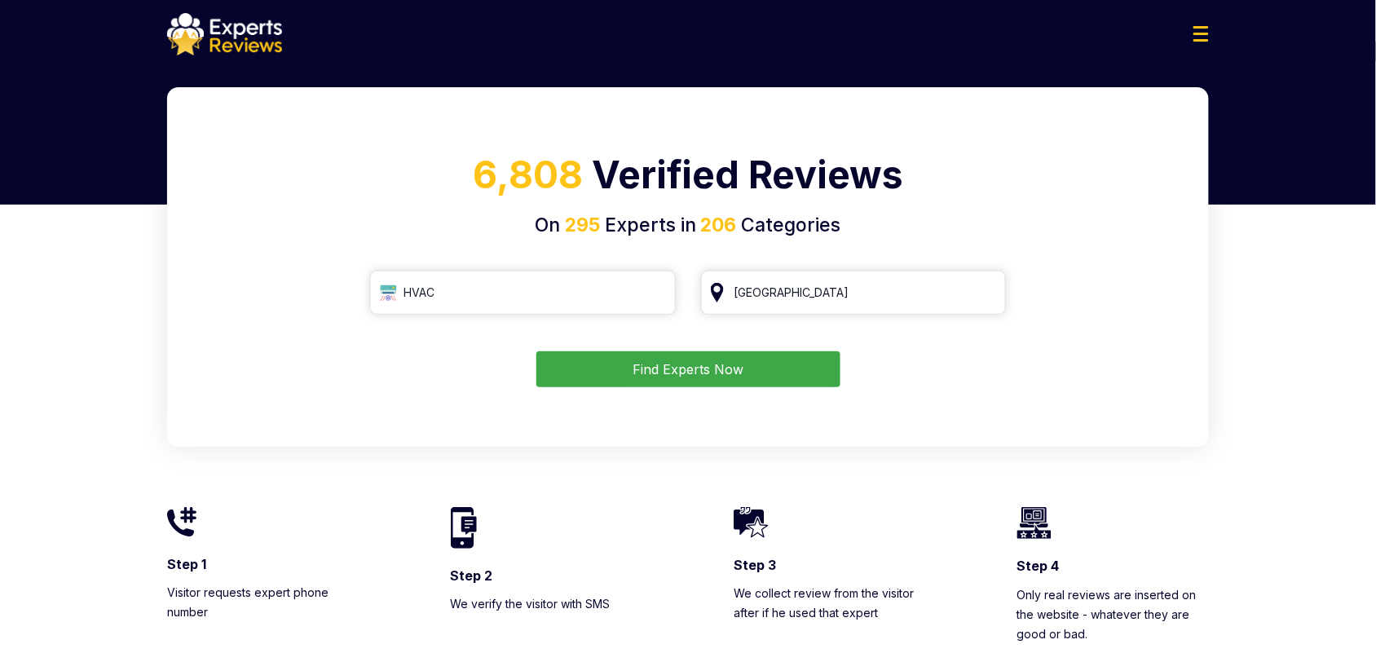
click at [831, 359] on button "Find Experts Now" at bounding box center [688, 369] width 304 height 36
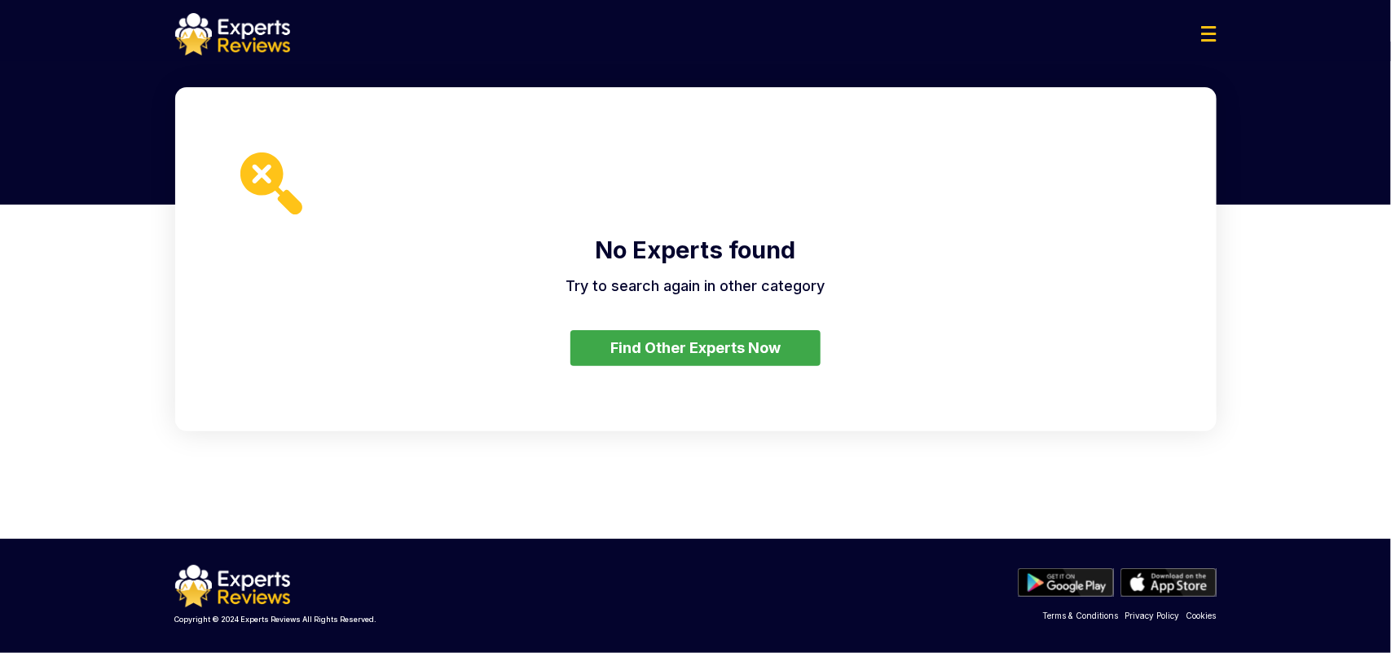
click at [766, 332] on button "Find Other Experts Now" at bounding box center [695, 348] width 250 height 36
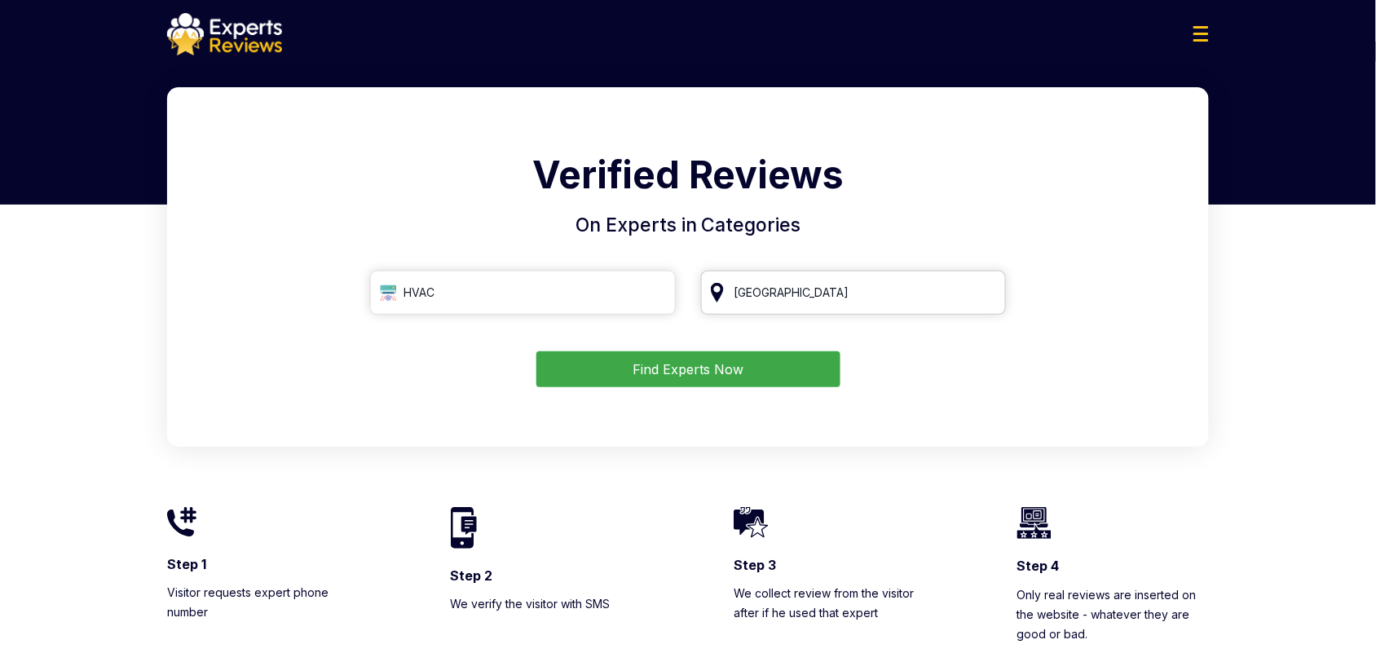
click at [788, 294] on input "Singapore" at bounding box center [854, 293] width 306 height 44
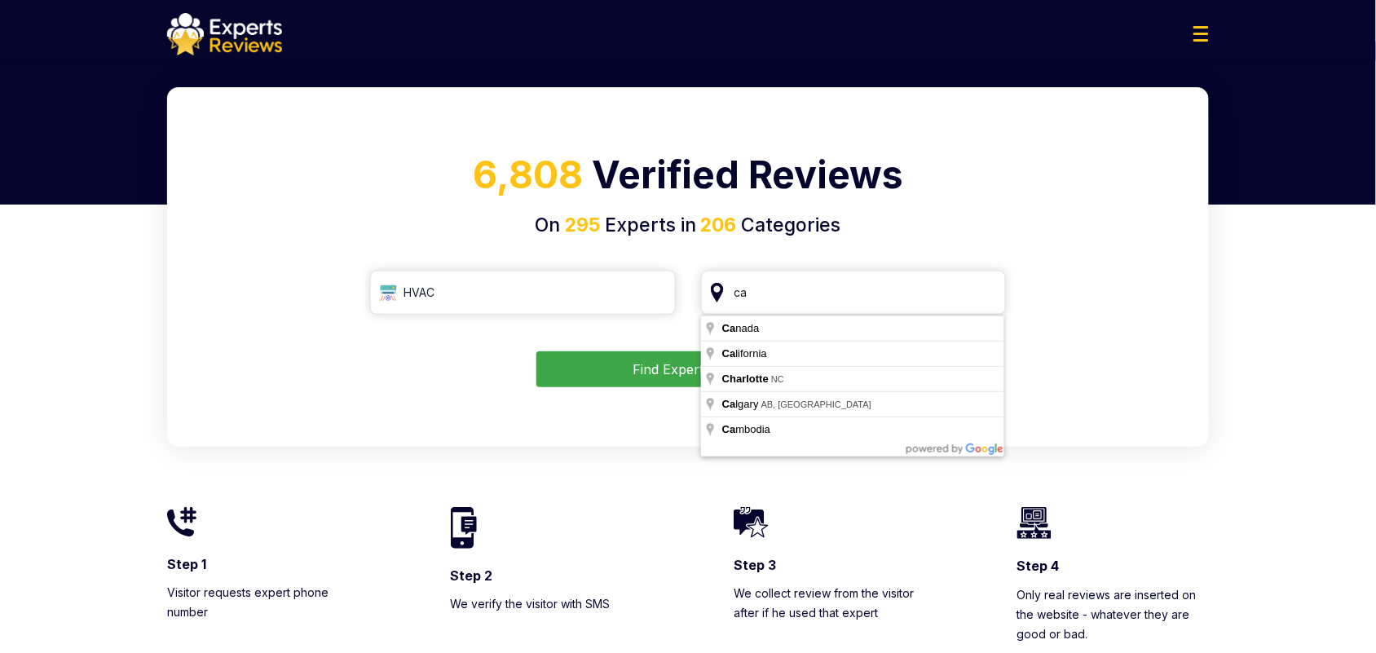
type input "Canada"
drag, startPoint x: 850, startPoint y: 339, endPoint x: 832, endPoint y: 336, distance: 18.2
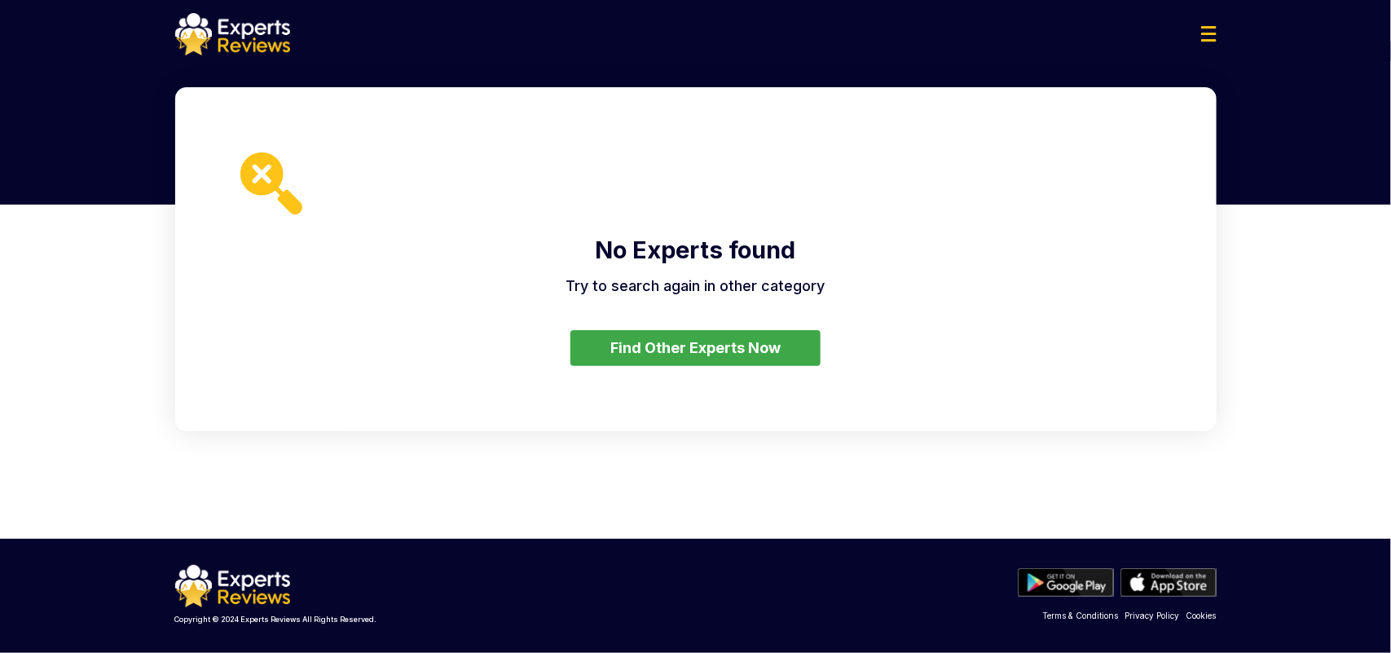
click at [768, 351] on button "Find Other Experts Now" at bounding box center [695, 348] width 250 height 36
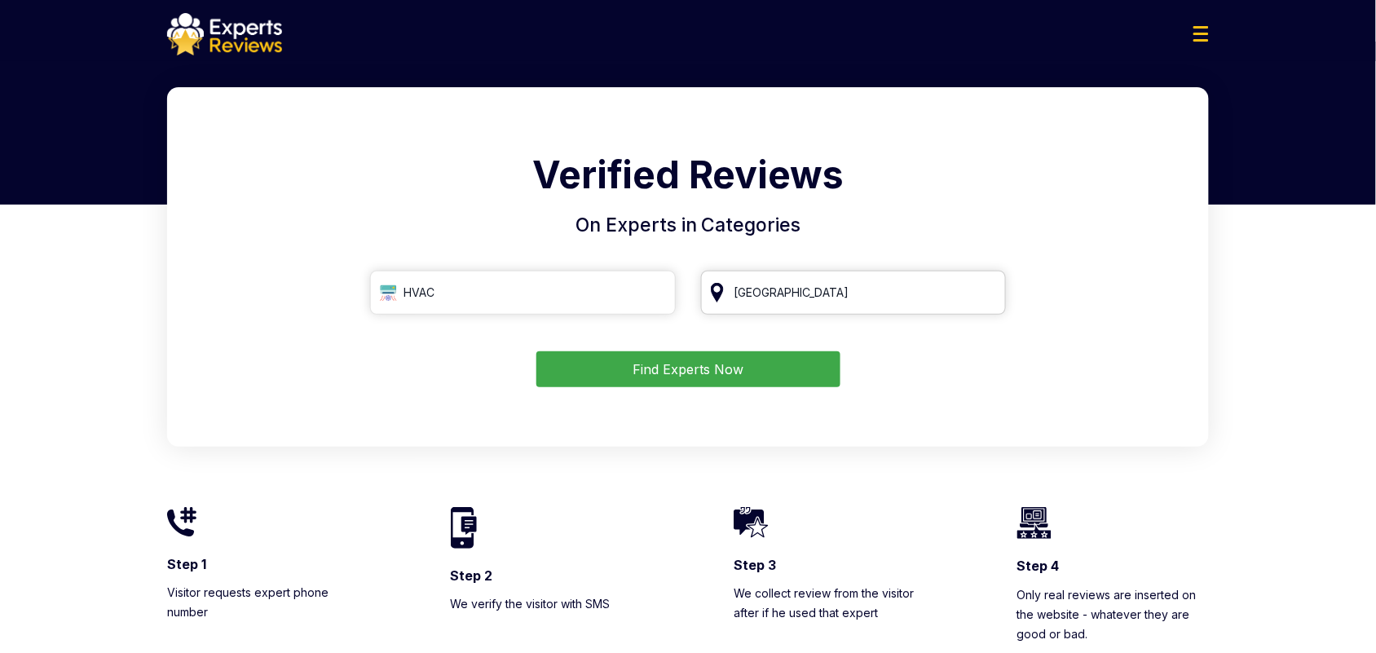
click at [817, 299] on input "Canada" at bounding box center [854, 293] width 306 height 44
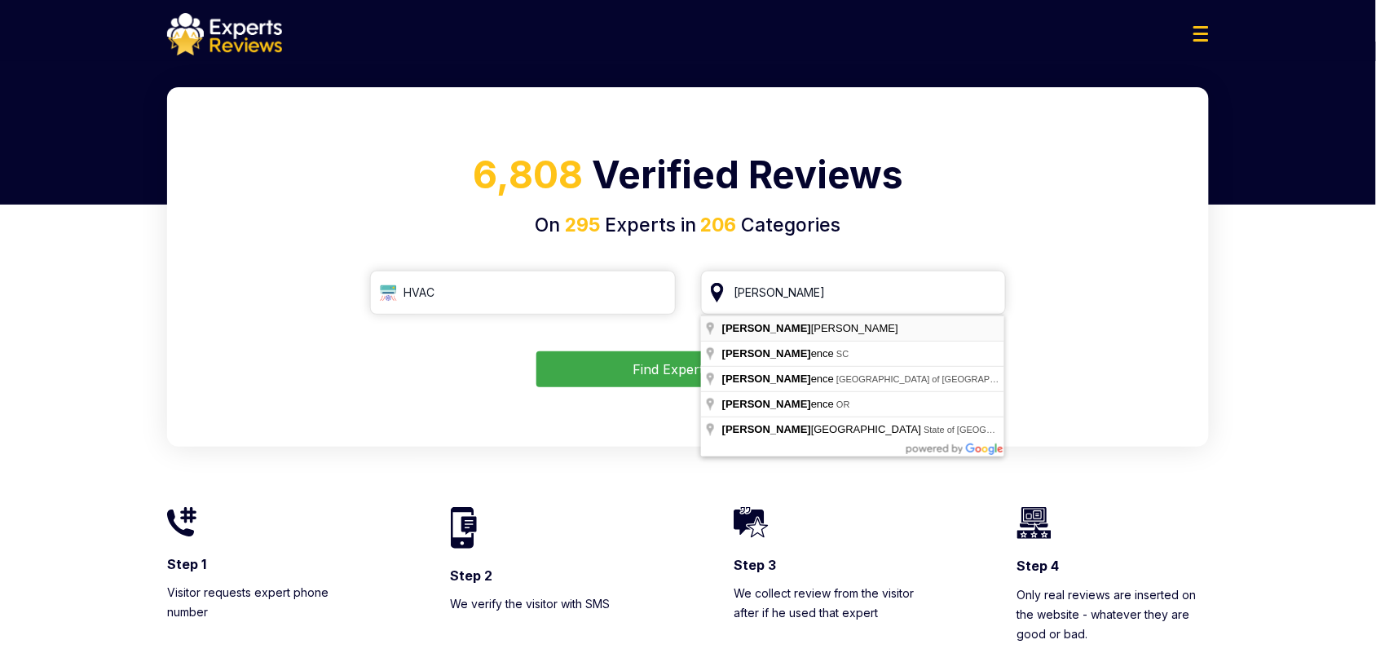
type input "Florida"
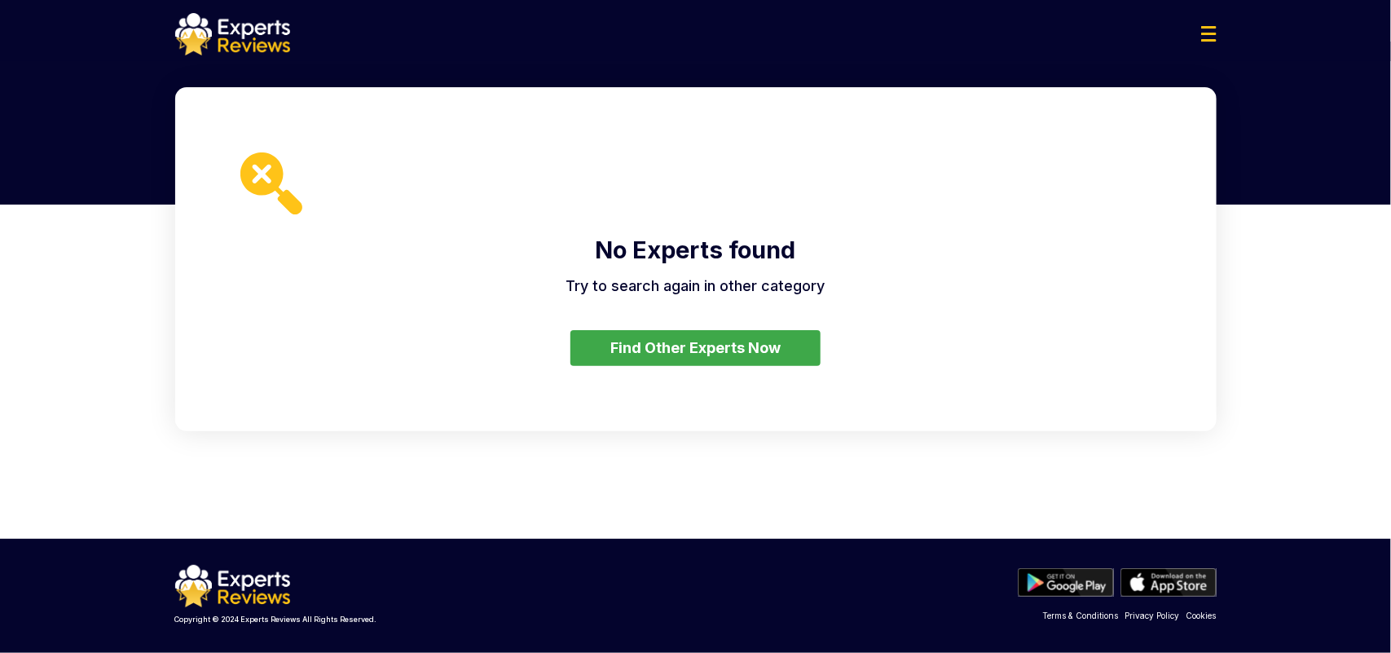
click at [790, 359] on button "Find Other Experts Now" at bounding box center [695, 348] width 250 height 36
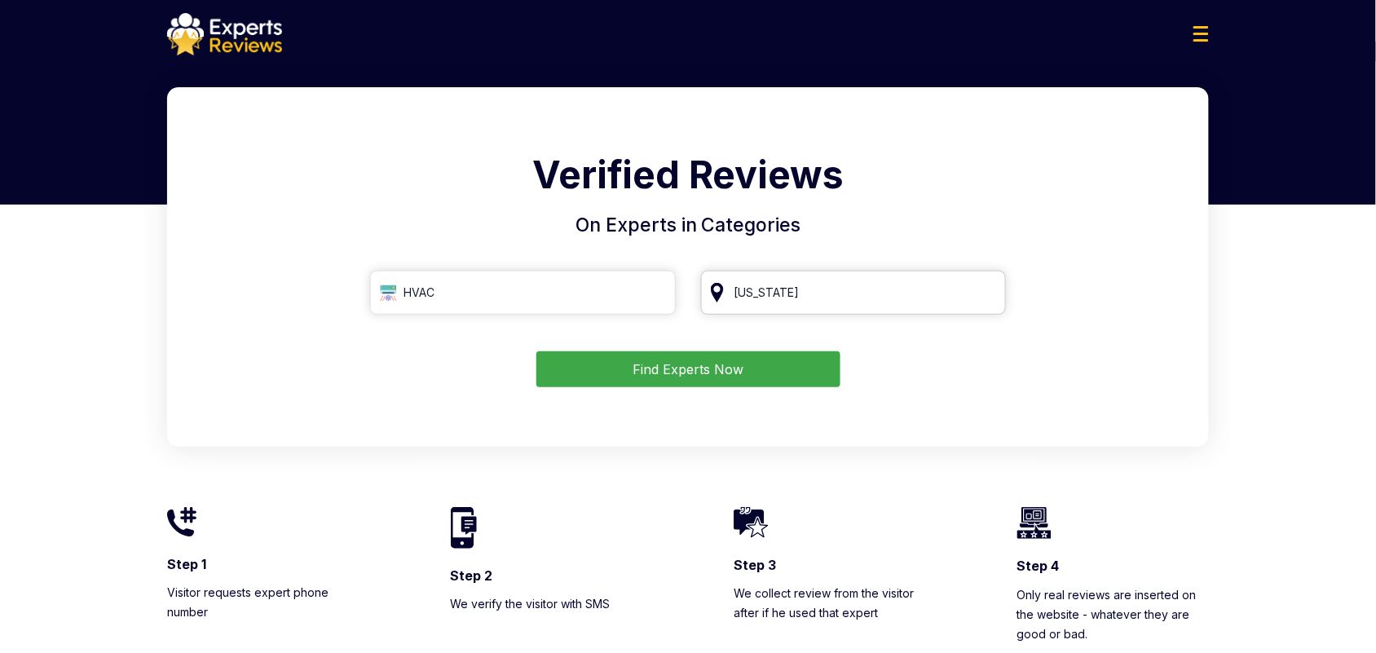
click at [795, 291] on input "Florida" at bounding box center [854, 293] width 306 height 44
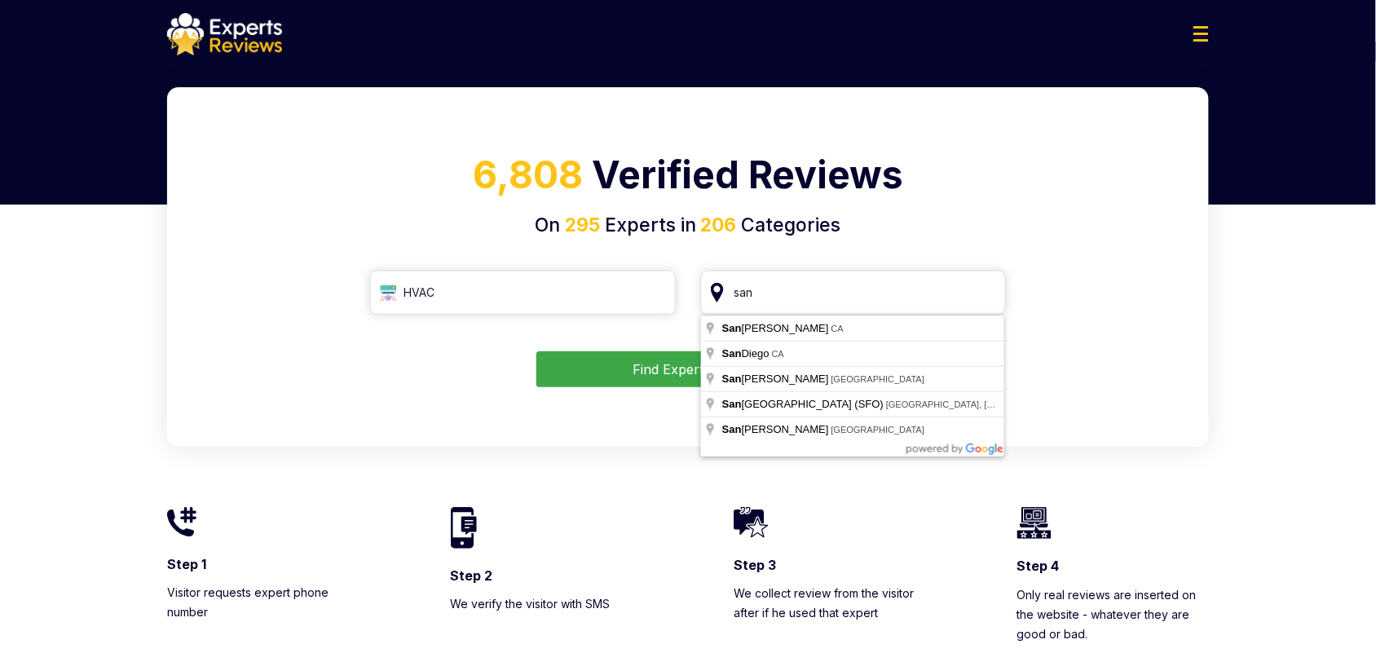
type input "San Francisco, CA"
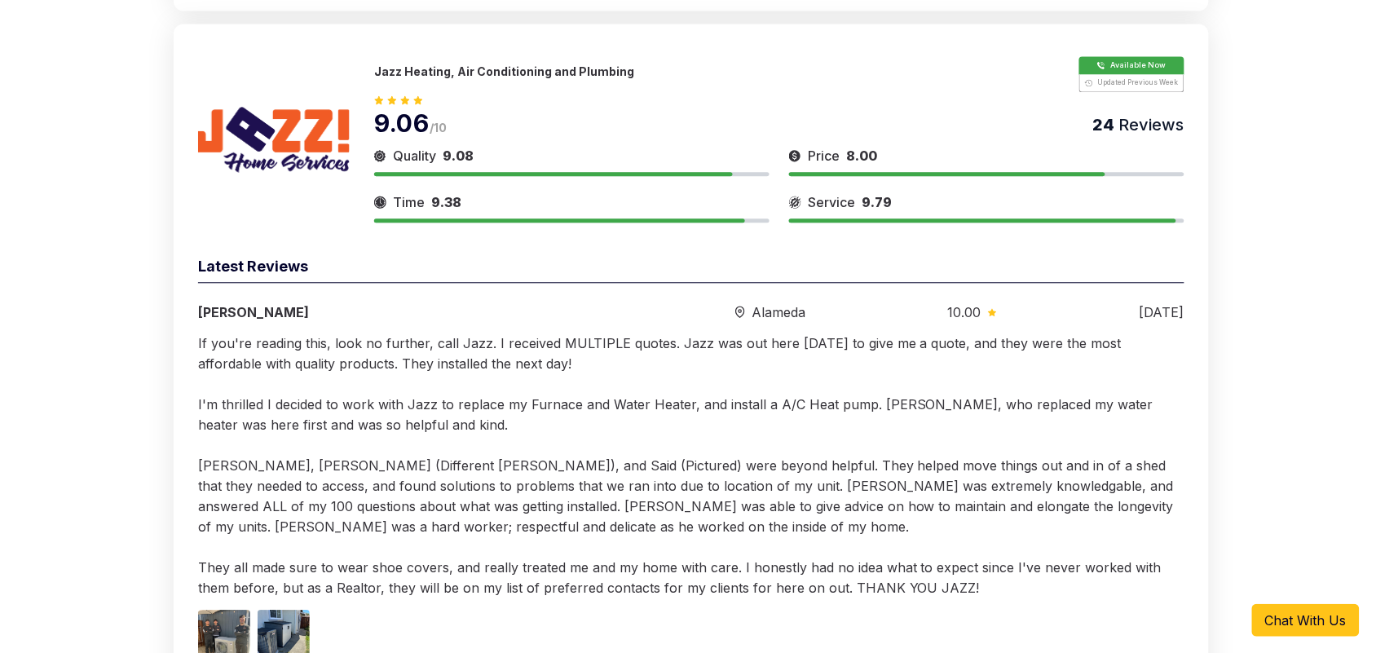
scroll to position [720, 0]
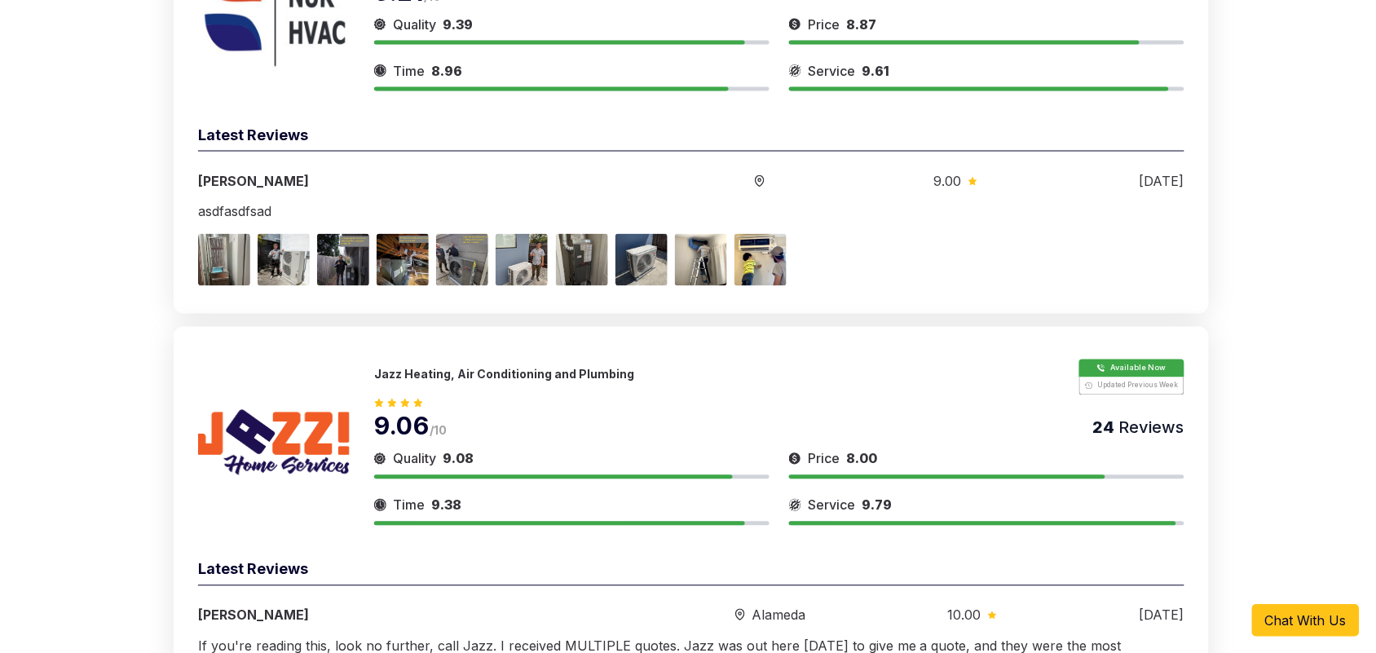
click at [486, 369] on p "Jazz Heating, Air Conditioning and Plumbing" at bounding box center [504, 375] width 260 height 14
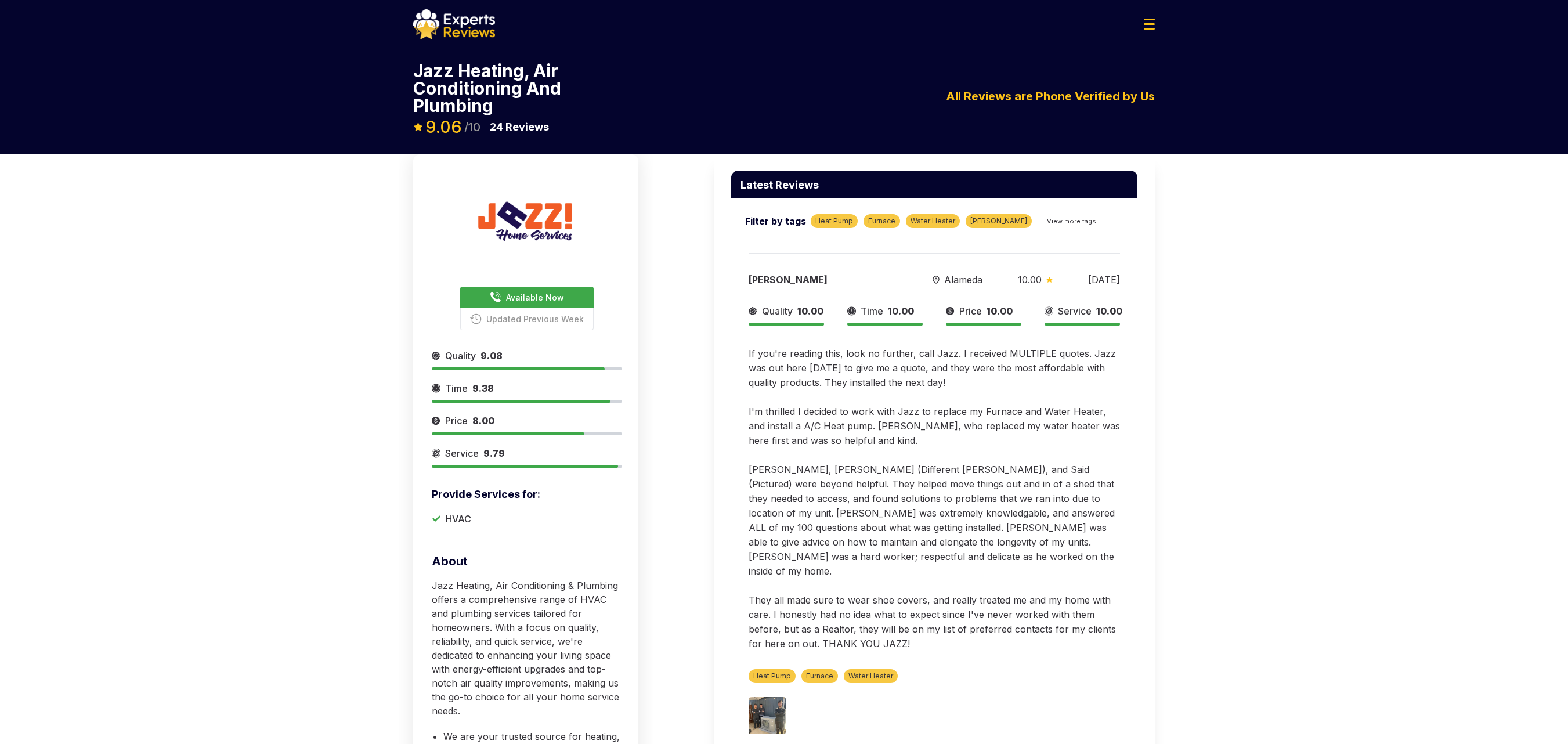
click at [774, 464] on img at bounding box center [767, 716] width 37 height 37
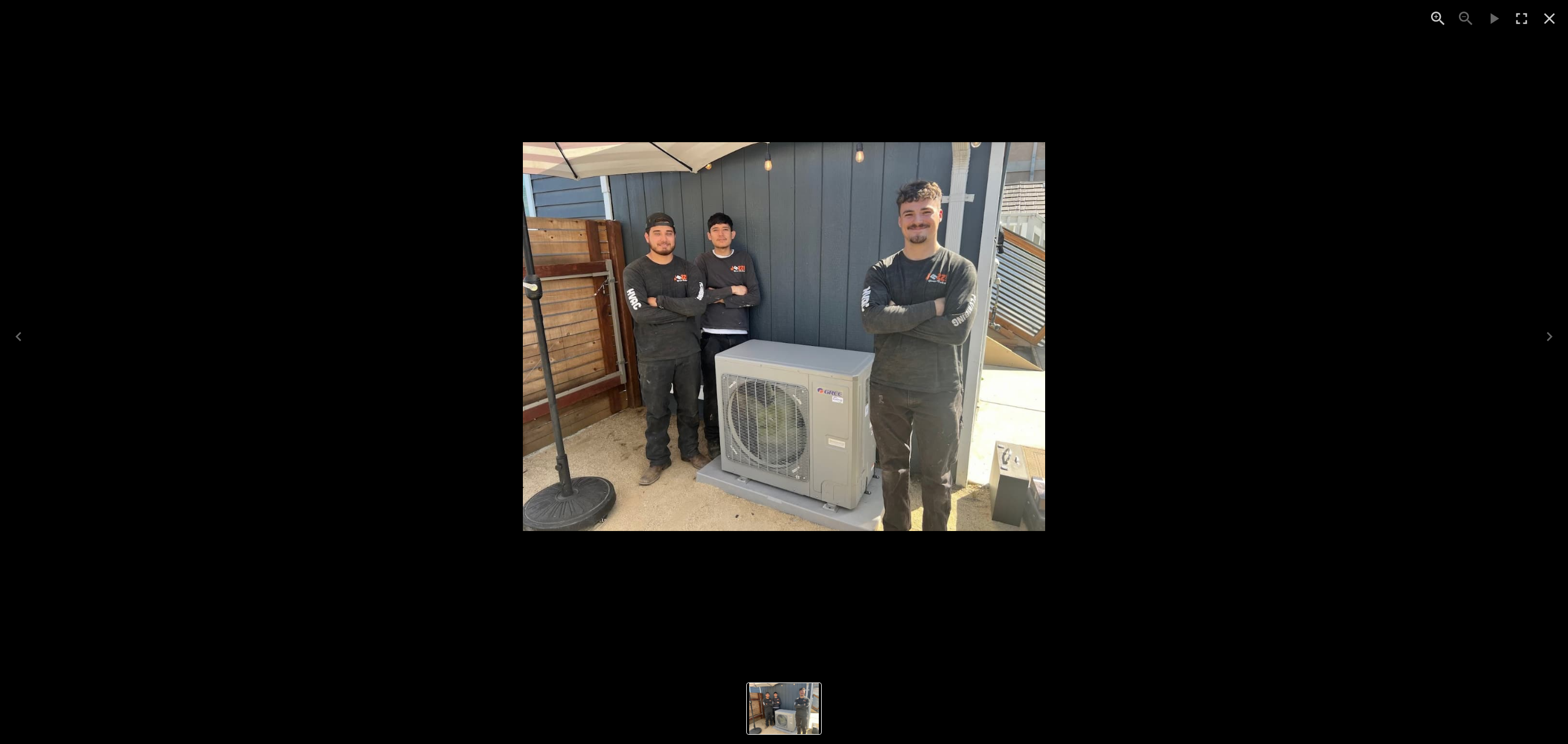
click at [979, 21] on icon "Close" at bounding box center [1549, 19] width 19 height 19
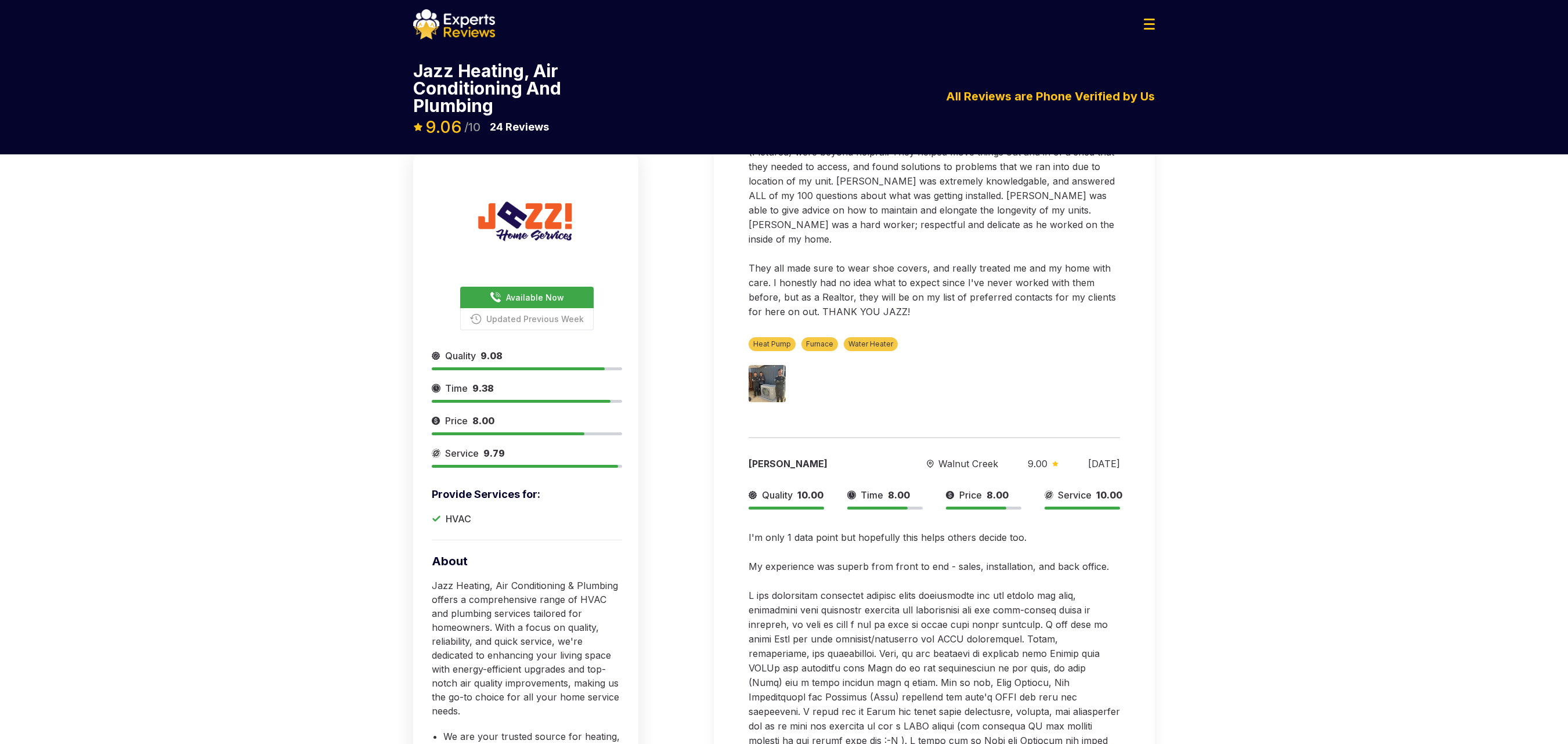
scroll to position [464, 0]
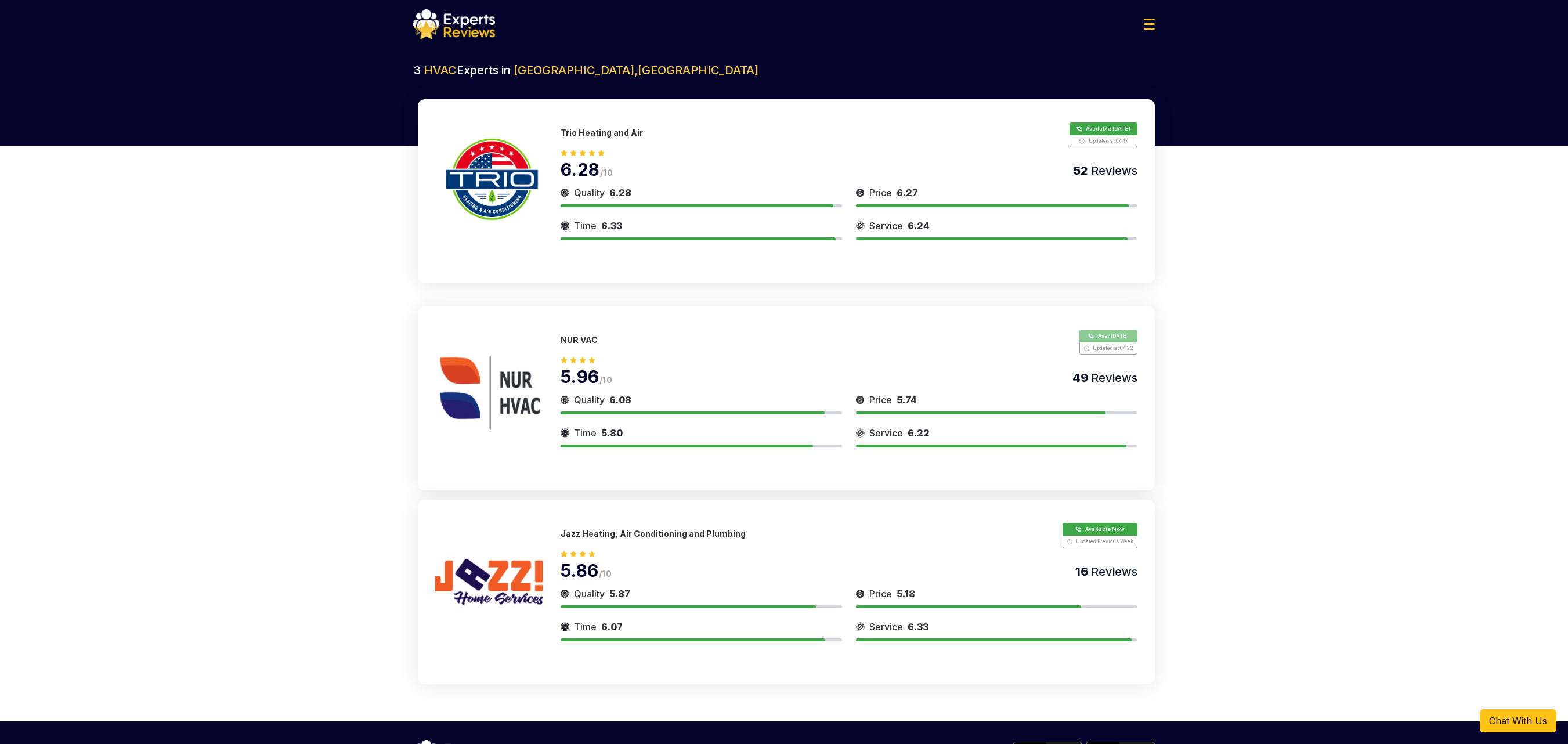
scroll to position [61, 0]
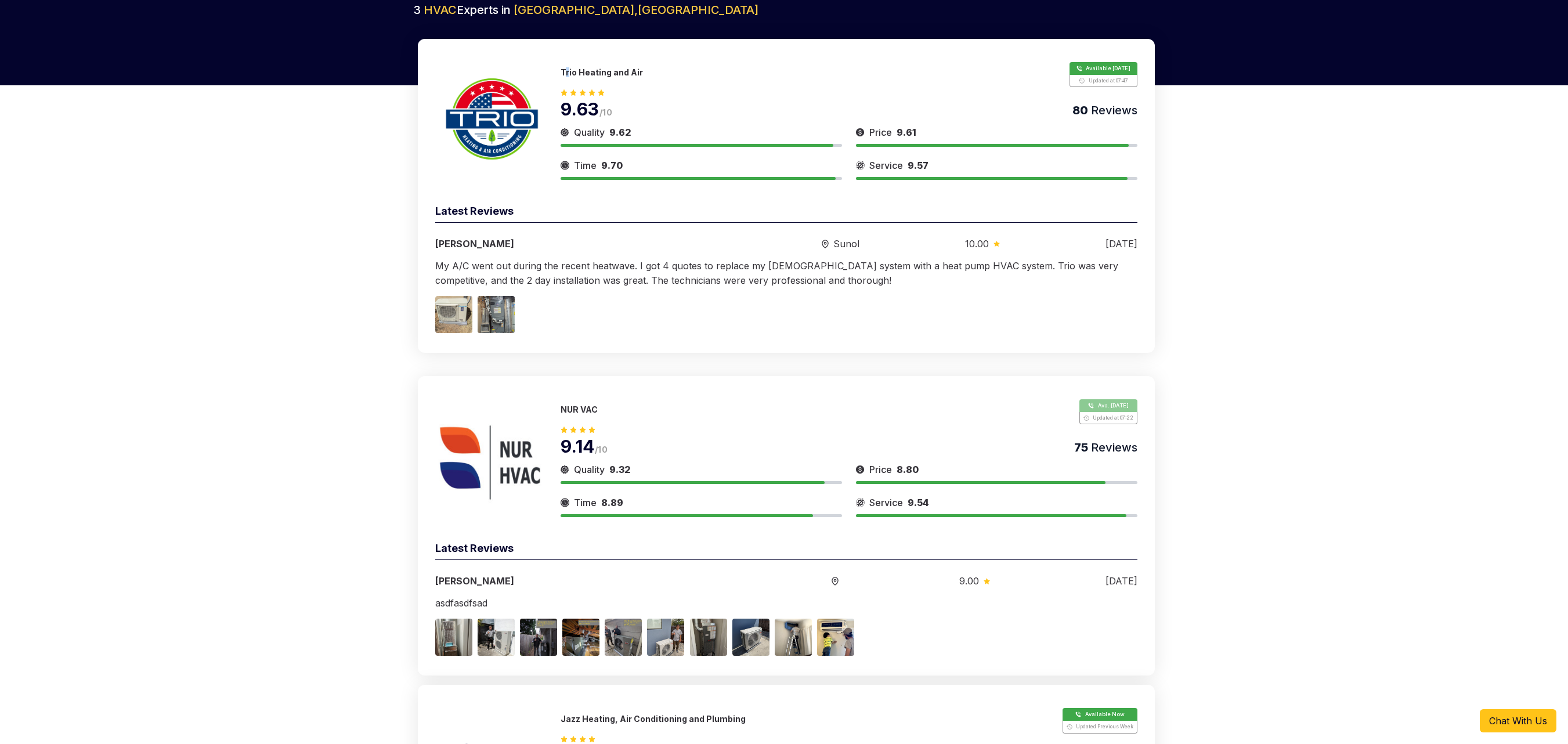
click at [568, 74] on p "Trio Heating and Air" at bounding box center [602, 73] width 83 height 10
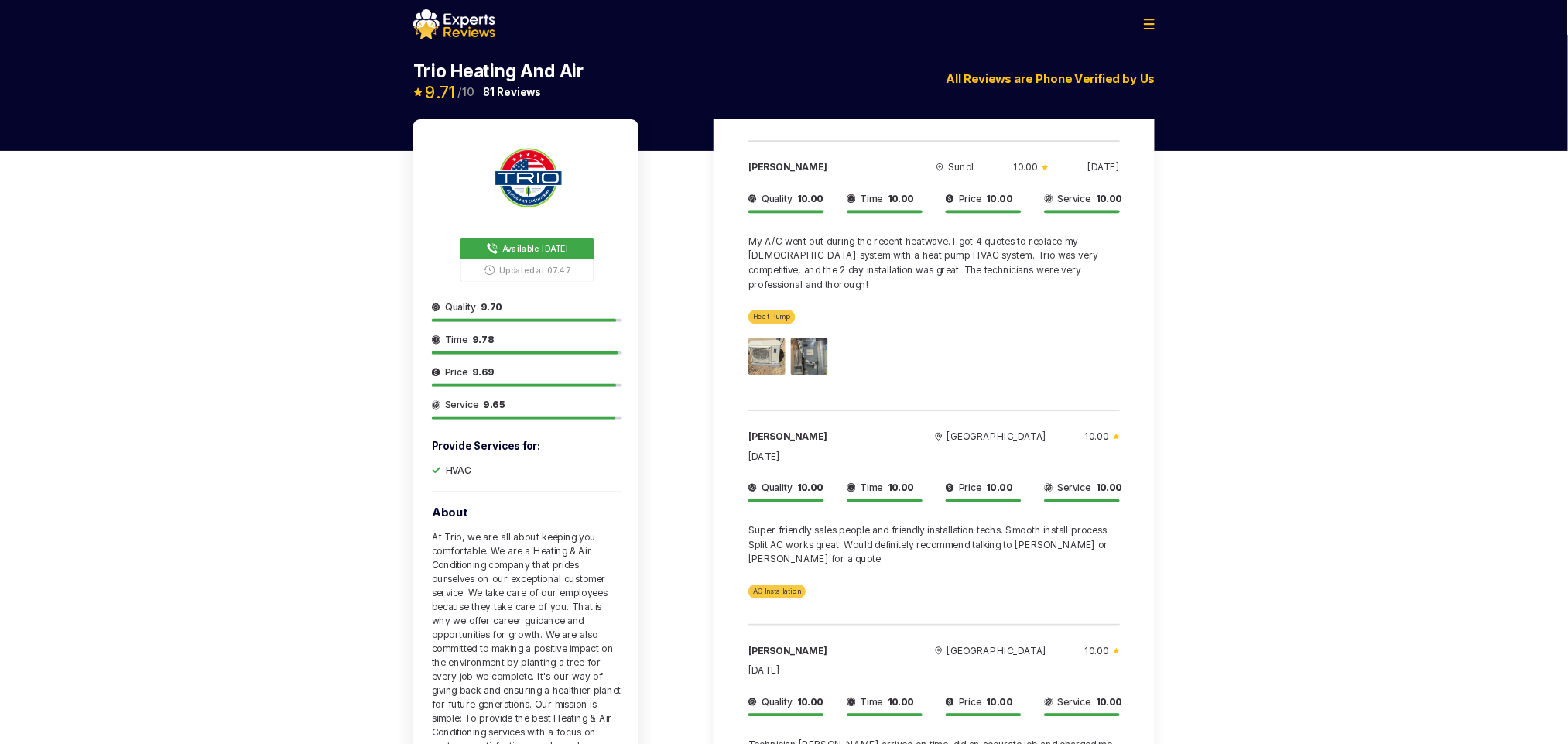
scroll to position [155, 0]
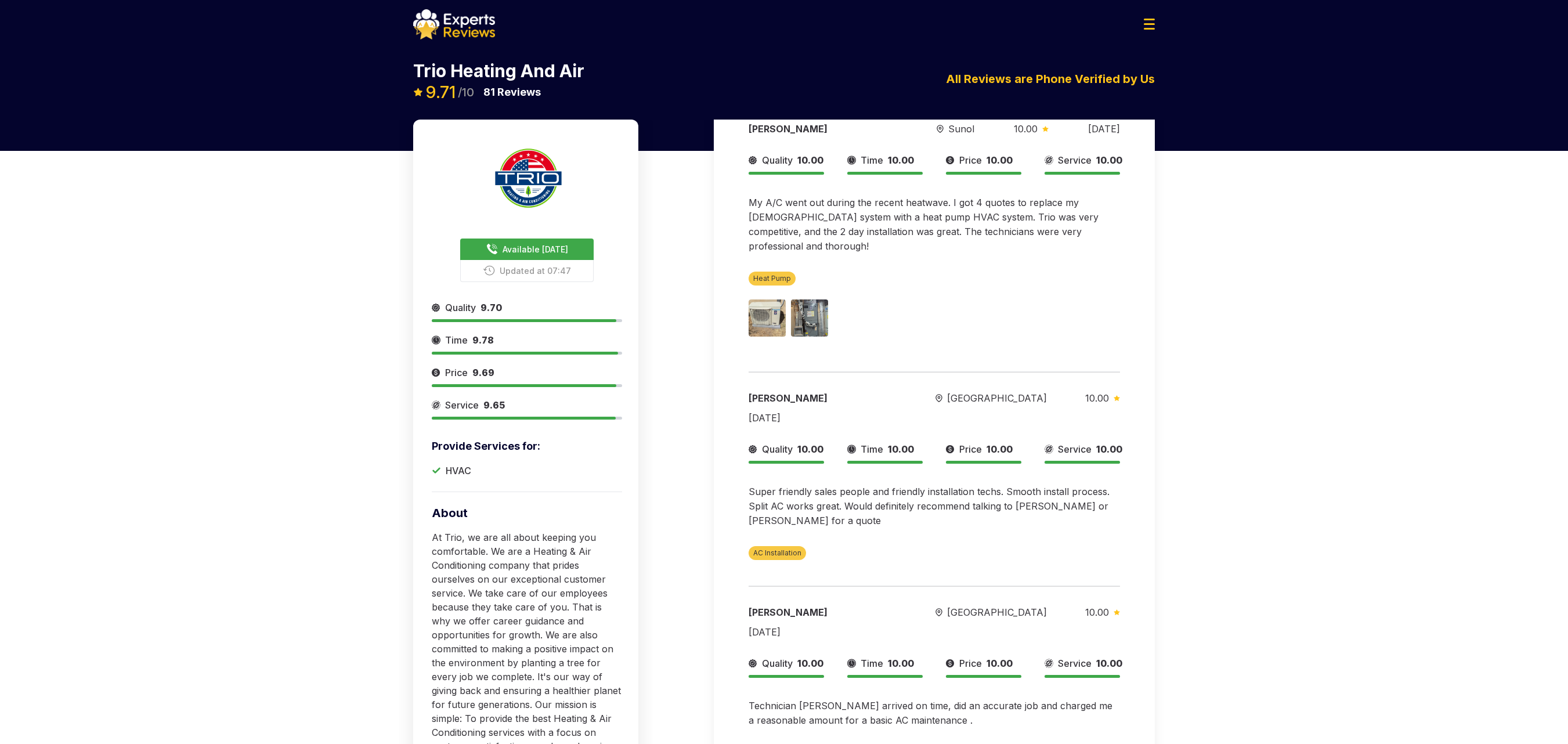
click at [483, 24] on img at bounding box center [454, 24] width 82 height 30
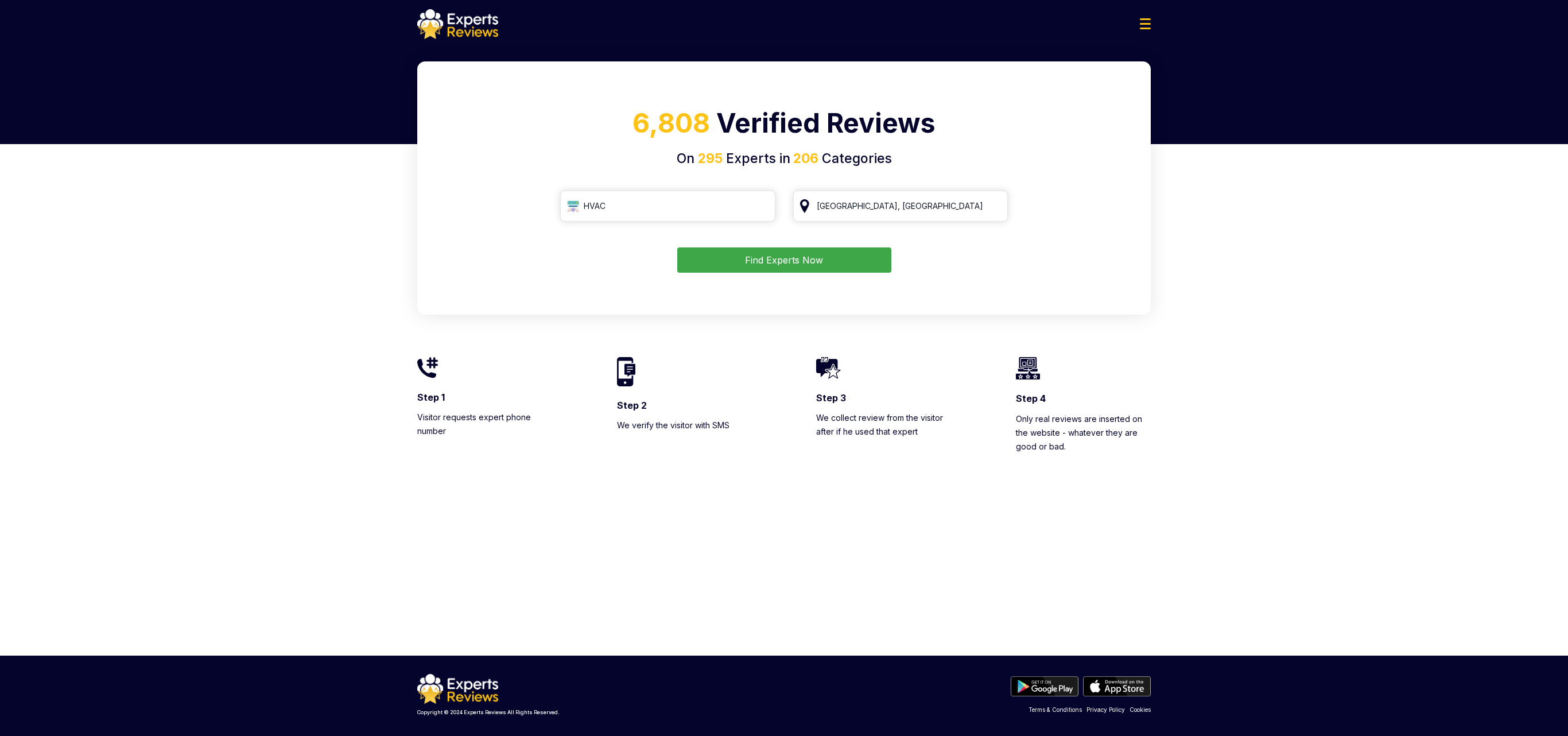
click at [969, 381] on div "Step 4 Only real reviews are inserted on the website - whatever they are good o…" at bounding box center [1083, 405] width 135 height 96
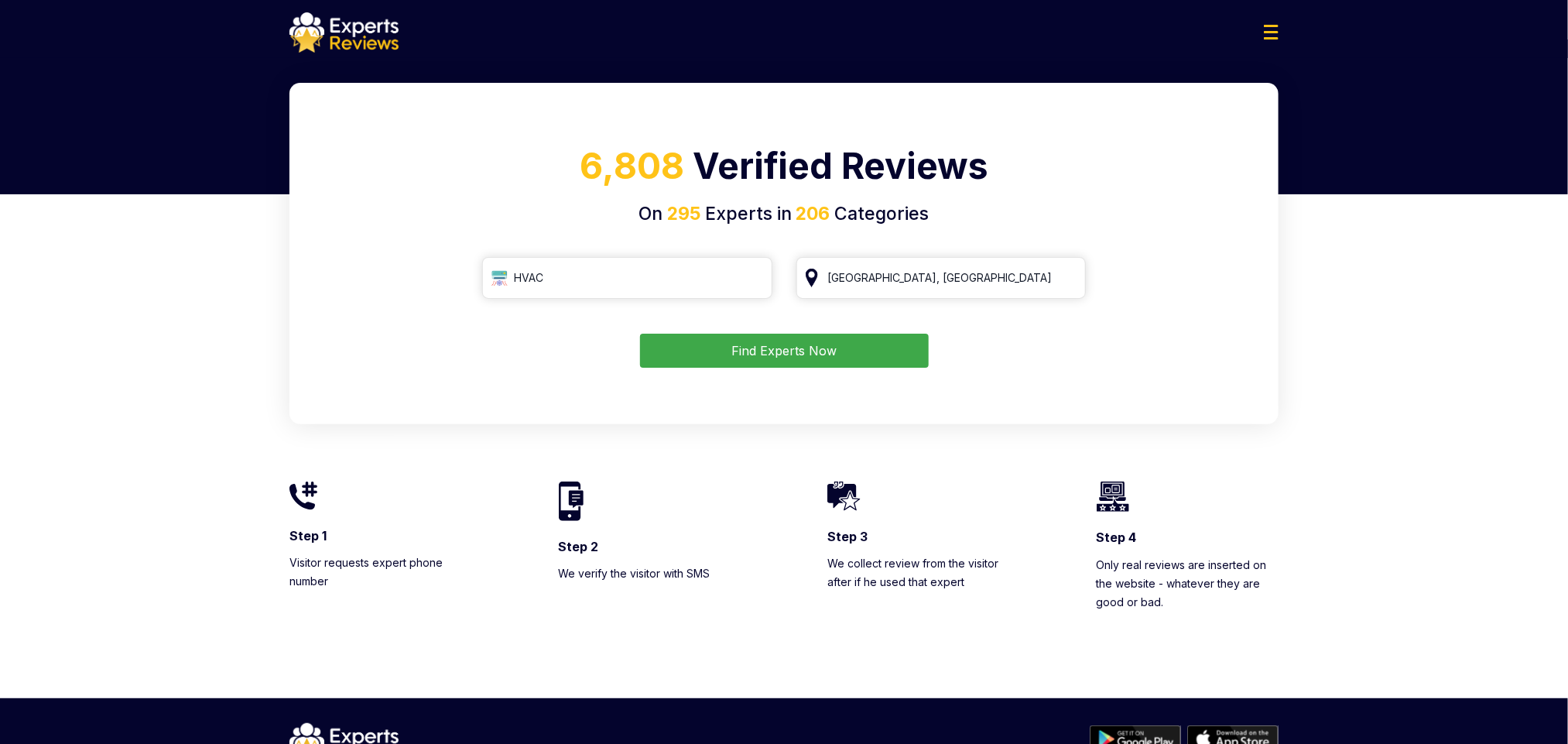
click at [621, 121] on div "6,808 Verified Reviews On 295 Experts in 206 Categories HVAC San Francisco, CA …" at bounding box center [784, 253] width 989 height 341
click at [629, 147] on span "6,808" at bounding box center [632, 166] width 104 height 44
click at [572, 265] on input "HVAC" at bounding box center [628, 278] width 291 height 42
click at [1067, 274] on input "San Francisco, CA" at bounding box center [942, 278] width 291 height 42
click at [729, 277] on input "HVAC" at bounding box center [628, 278] width 291 height 42
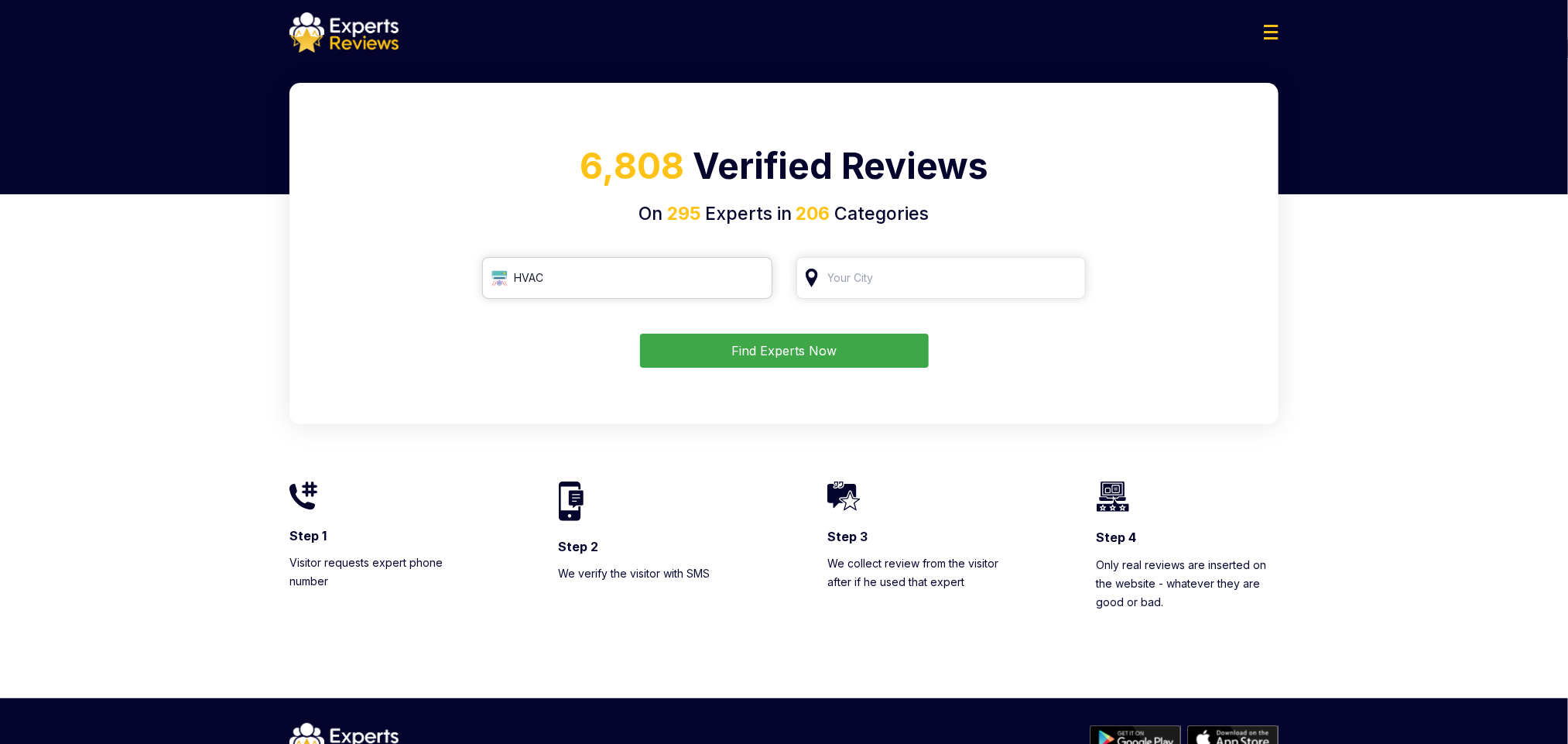
click at [747, 277] on input "HVAC" at bounding box center [628, 278] width 291 height 42
click at [750, 278] on input "HVAC" at bounding box center [628, 278] width 291 height 42
click at [729, 283] on input "search" at bounding box center [628, 278] width 291 height 42
click at [620, 284] on input "search" at bounding box center [628, 278] width 291 height 42
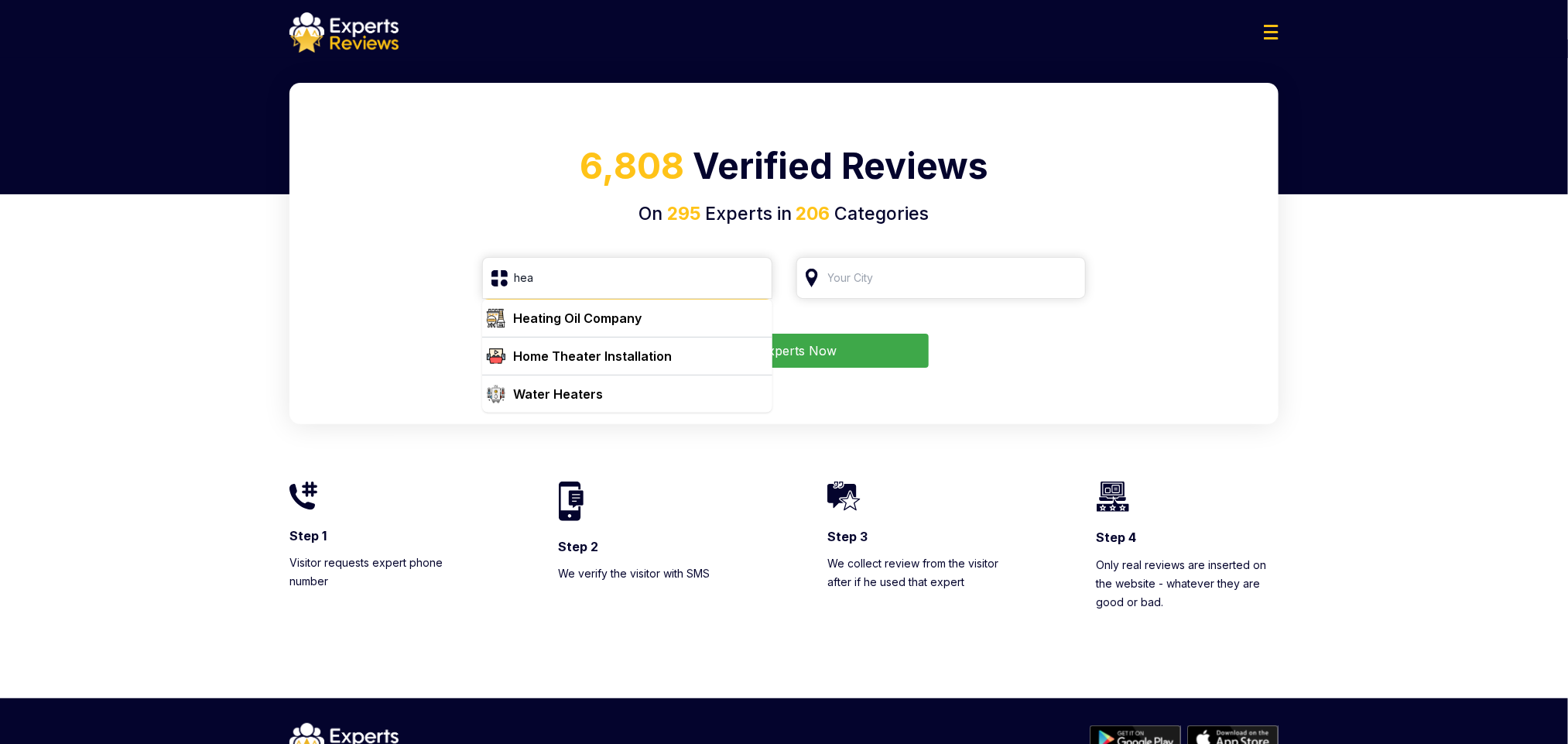
click at [652, 323] on div "Heating Oil Company" at bounding box center [636, 318] width 259 height 19
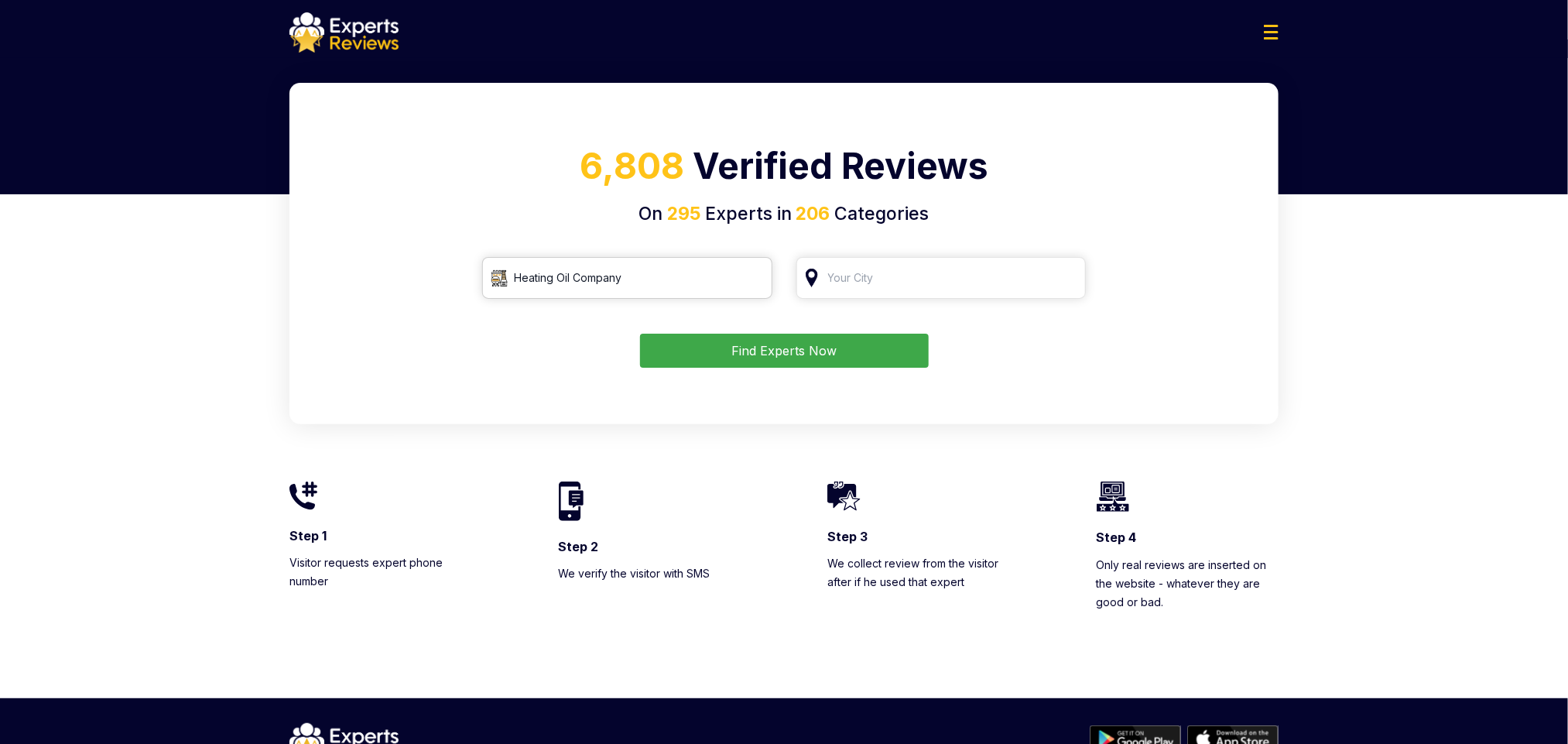
click at [708, 262] on input "Heating Oil Company" at bounding box center [628, 278] width 291 height 42
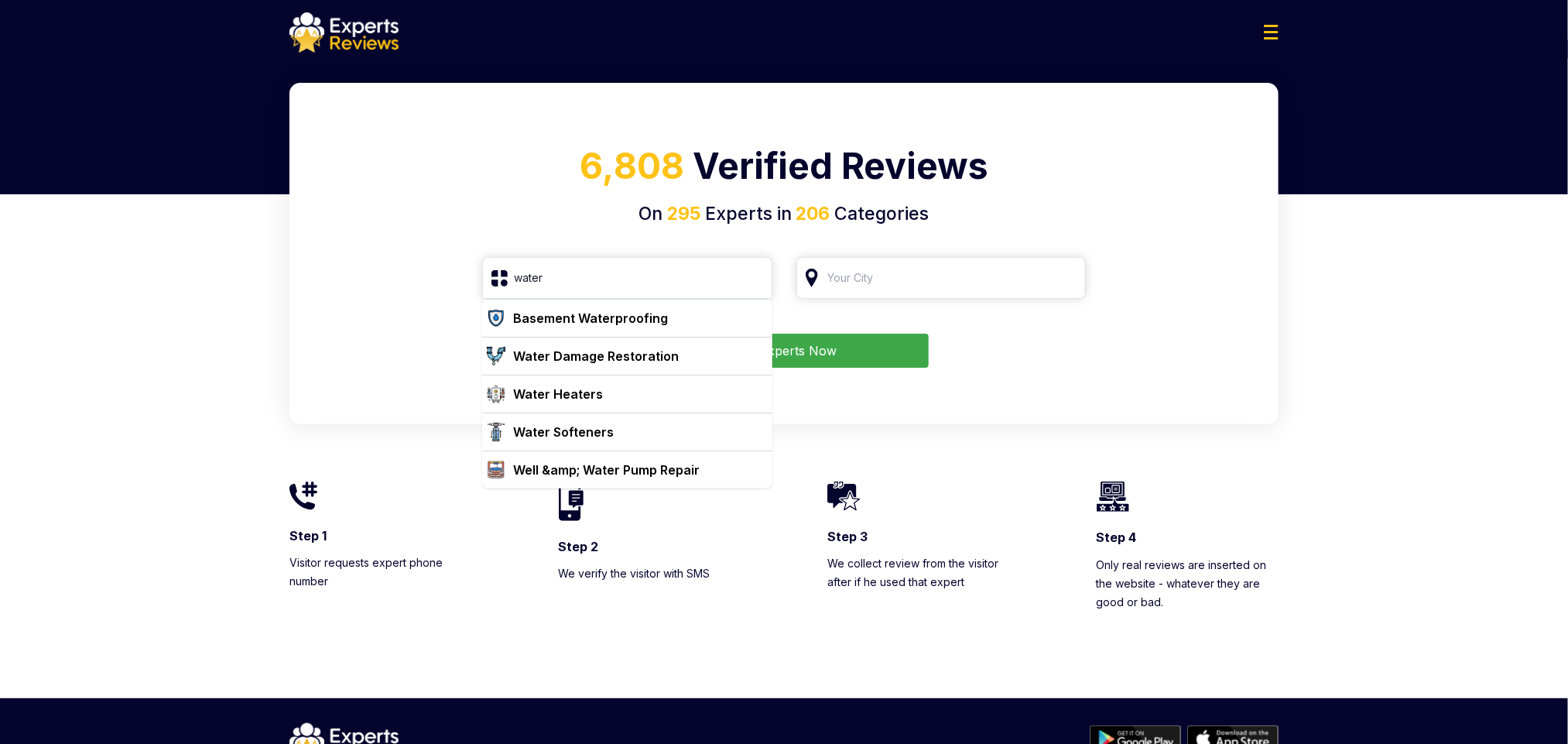
click at [641, 247] on div "6,808 Verified Reviews On 295 Experts in 206 Categories water Basement Waterpro…" at bounding box center [784, 253] width 989 height 341
click at [632, 398] on div "Water Heaters" at bounding box center [636, 394] width 259 height 19
type input "Water Heaters"
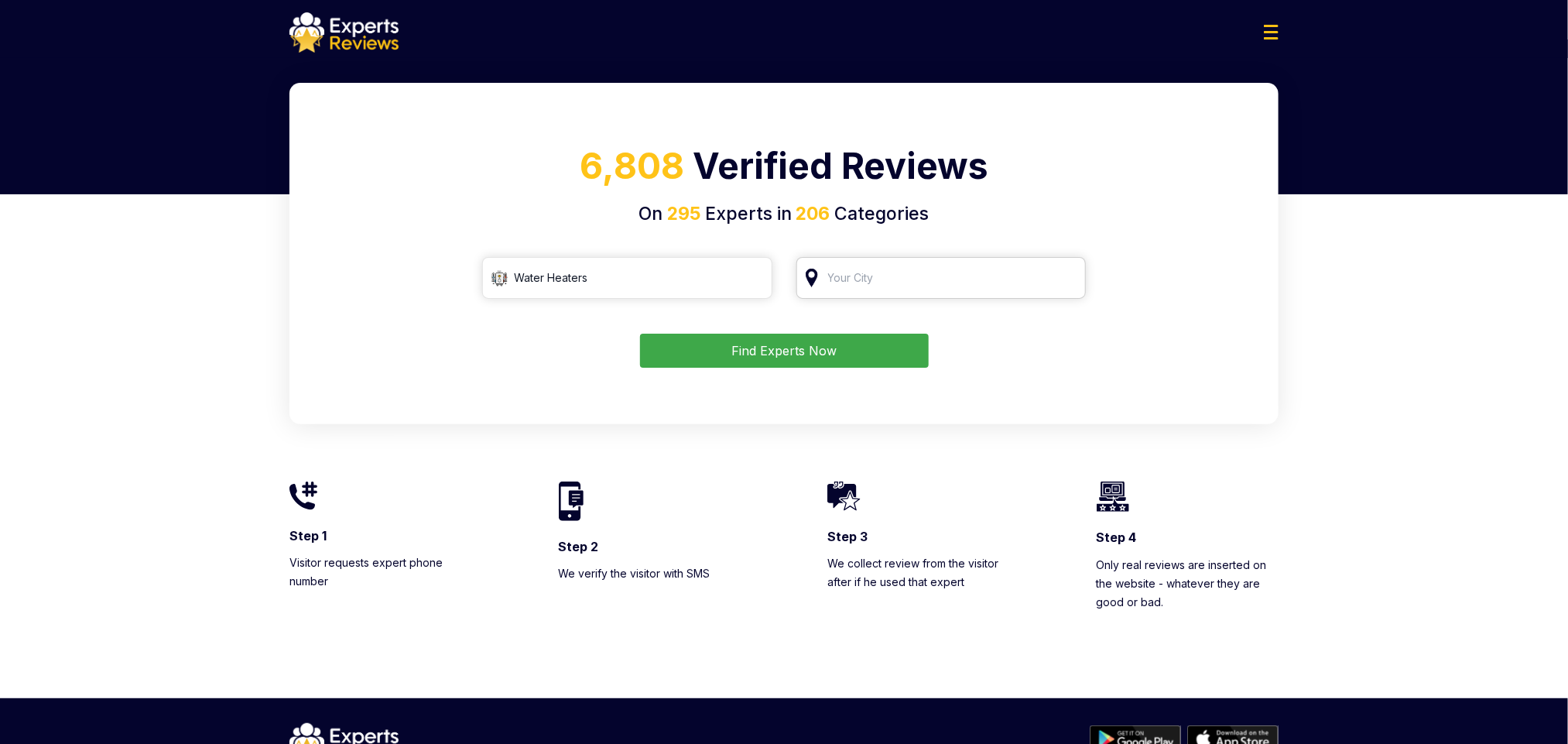
click at [855, 278] on input "search" at bounding box center [942, 278] width 291 height 42
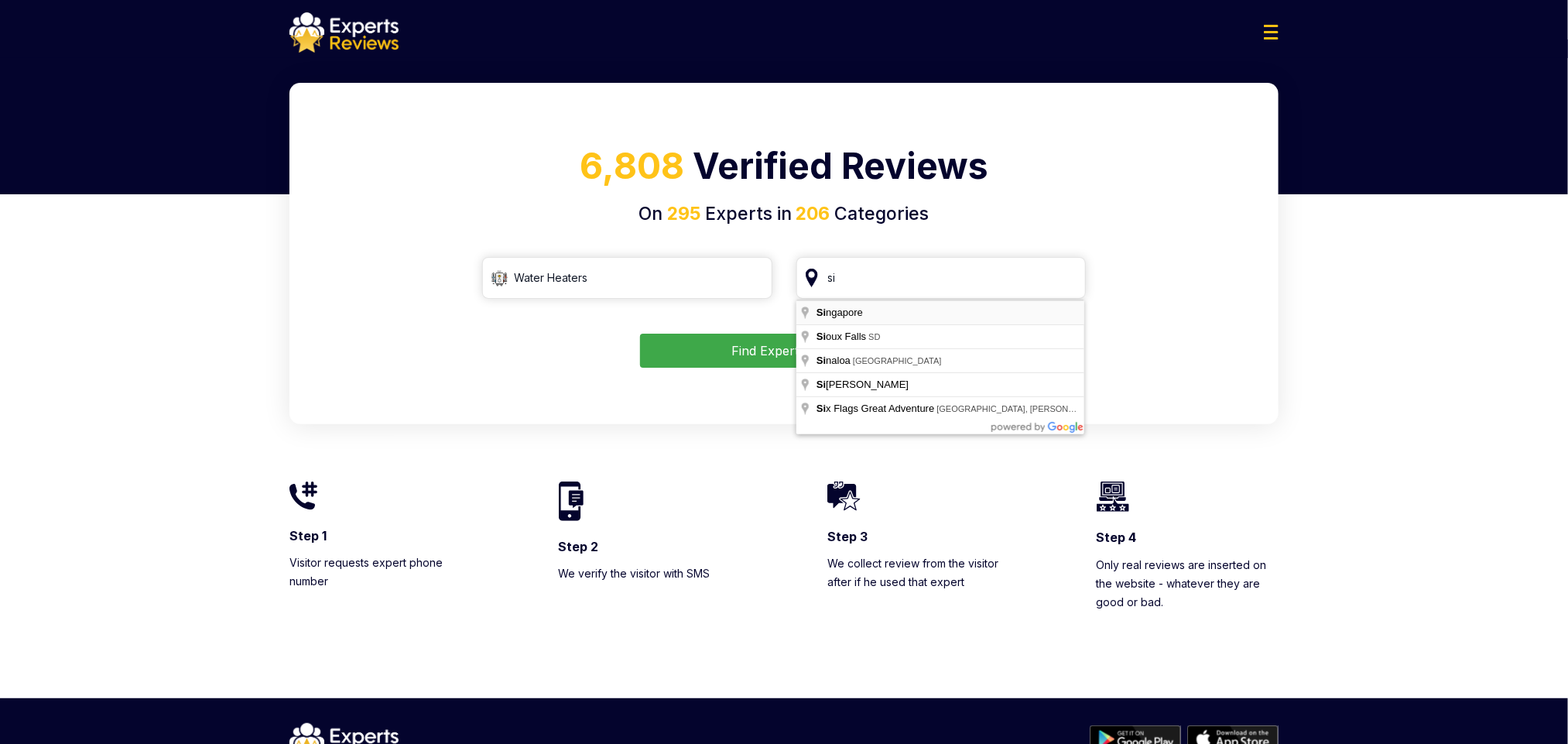
type input "Singapore"
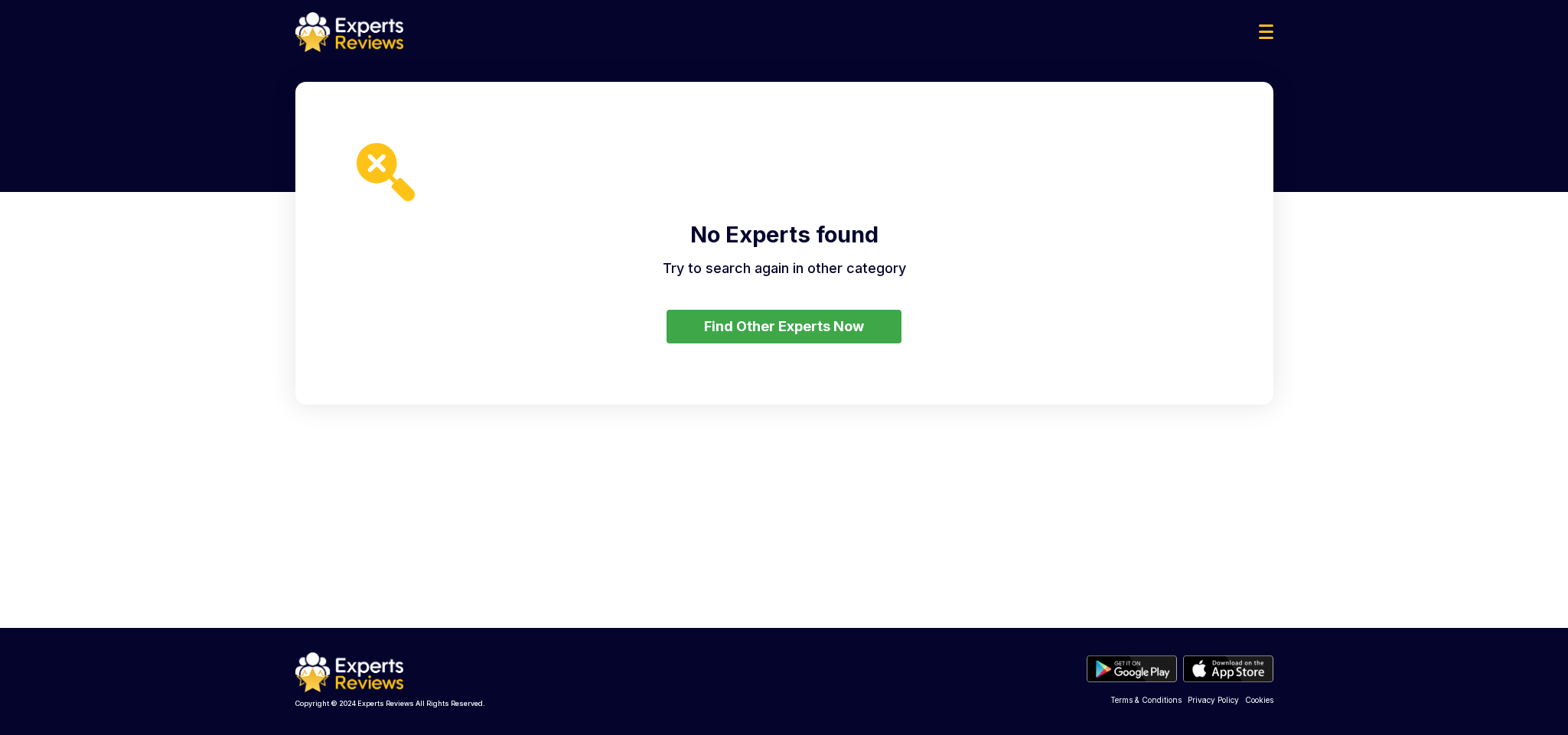
click at [790, 337] on button "Find Other Experts Now" at bounding box center [784, 327] width 235 height 34
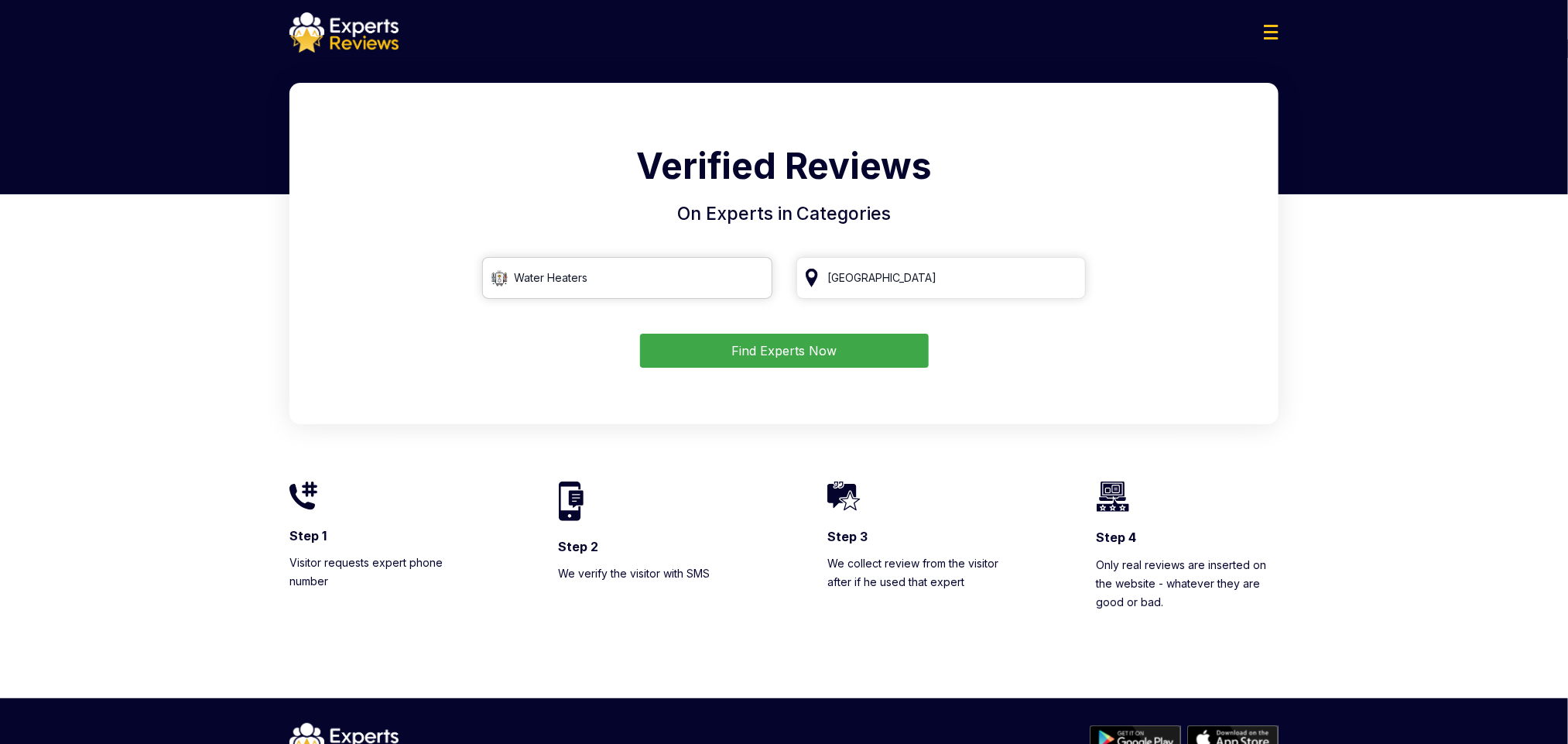
click at [595, 282] on input "Water Heaters" at bounding box center [628, 278] width 291 height 42
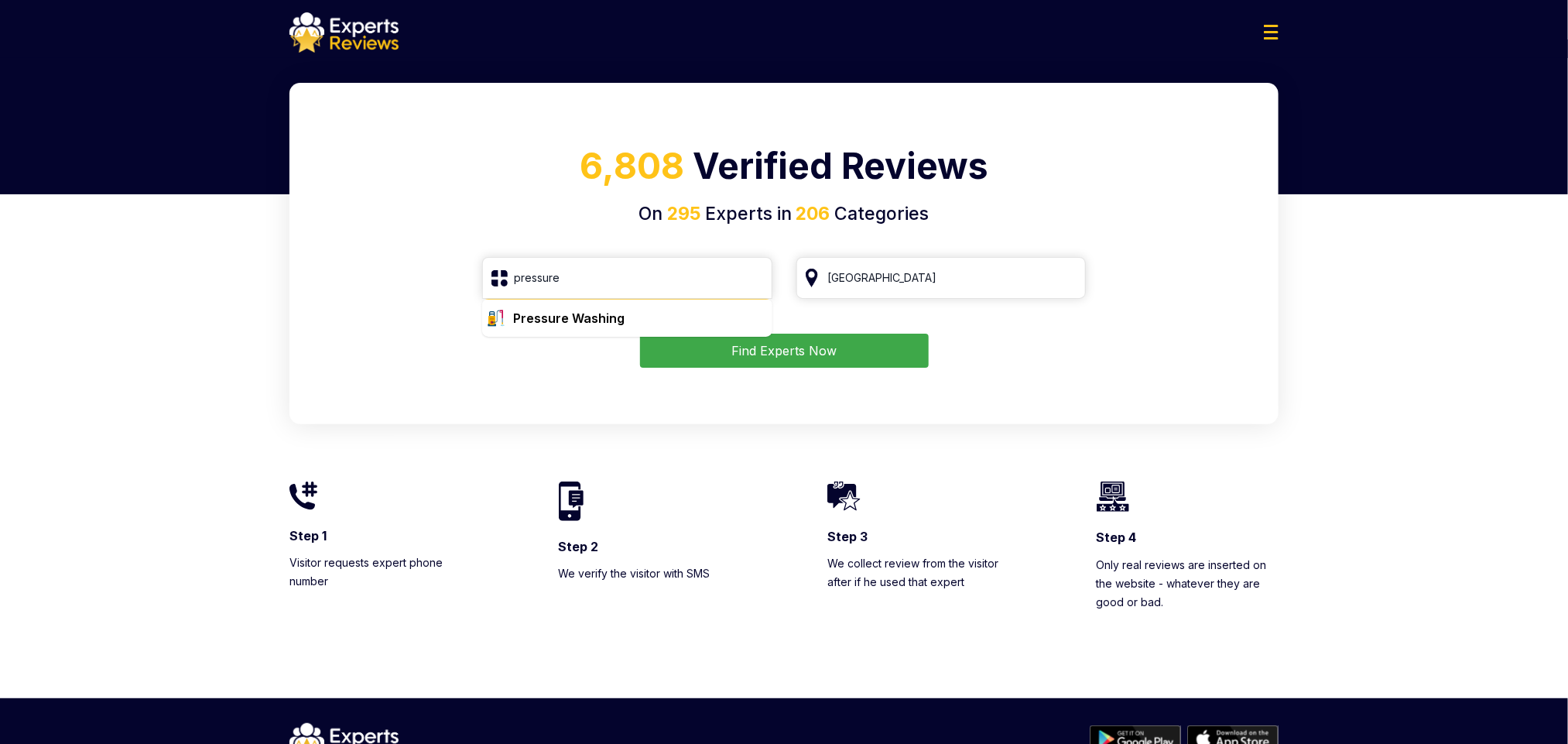
click at [604, 315] on div "Pressure Washing" at bounding box center [568, 318] width 111 height 19
type input "Pressure Washing"
click at [905, 272] on input "Singapore" at bounding box center [942, 278] width 291 height 42
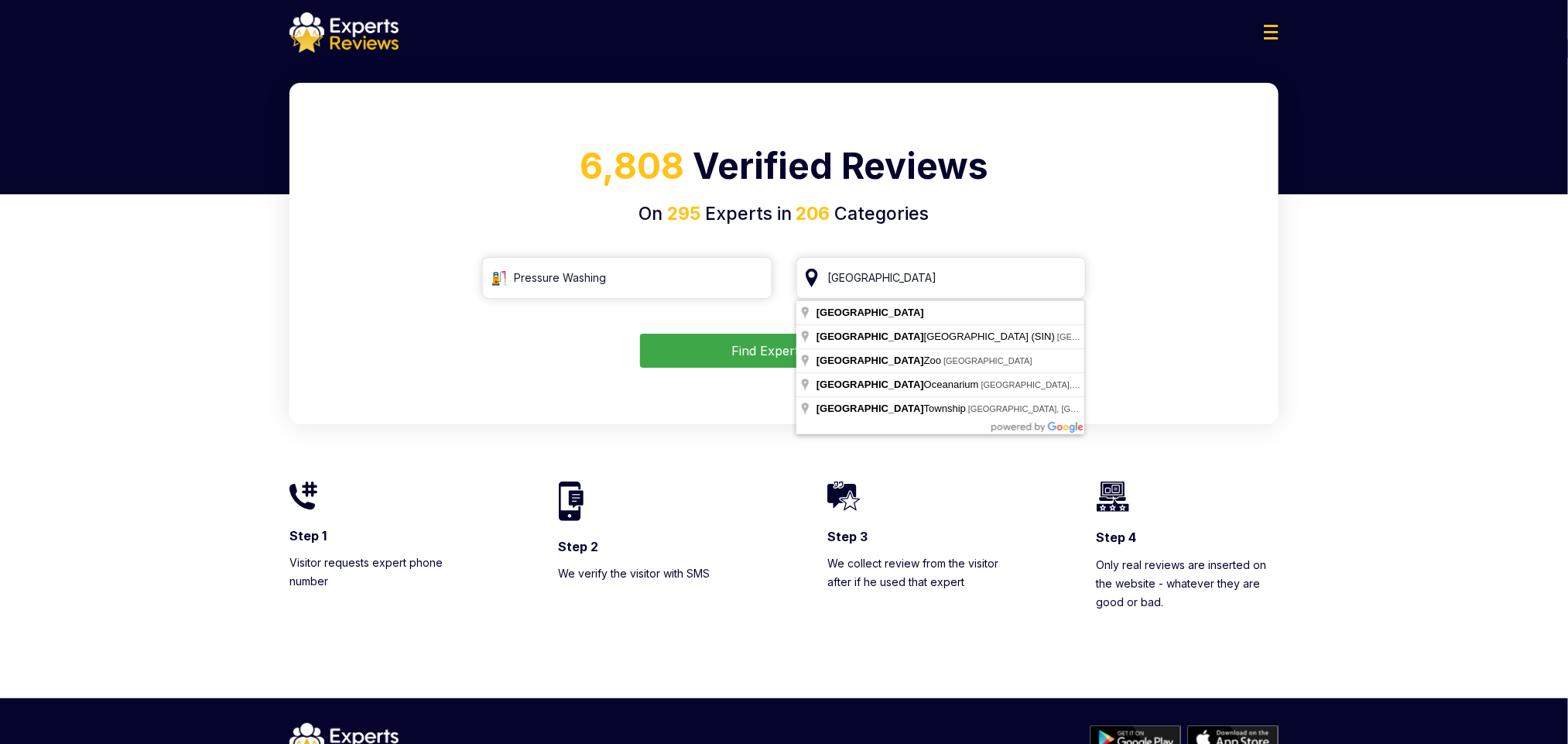
click at [755, 344] on button "Find Experts Now" at bounding box center [784, 351] width 289 height 34
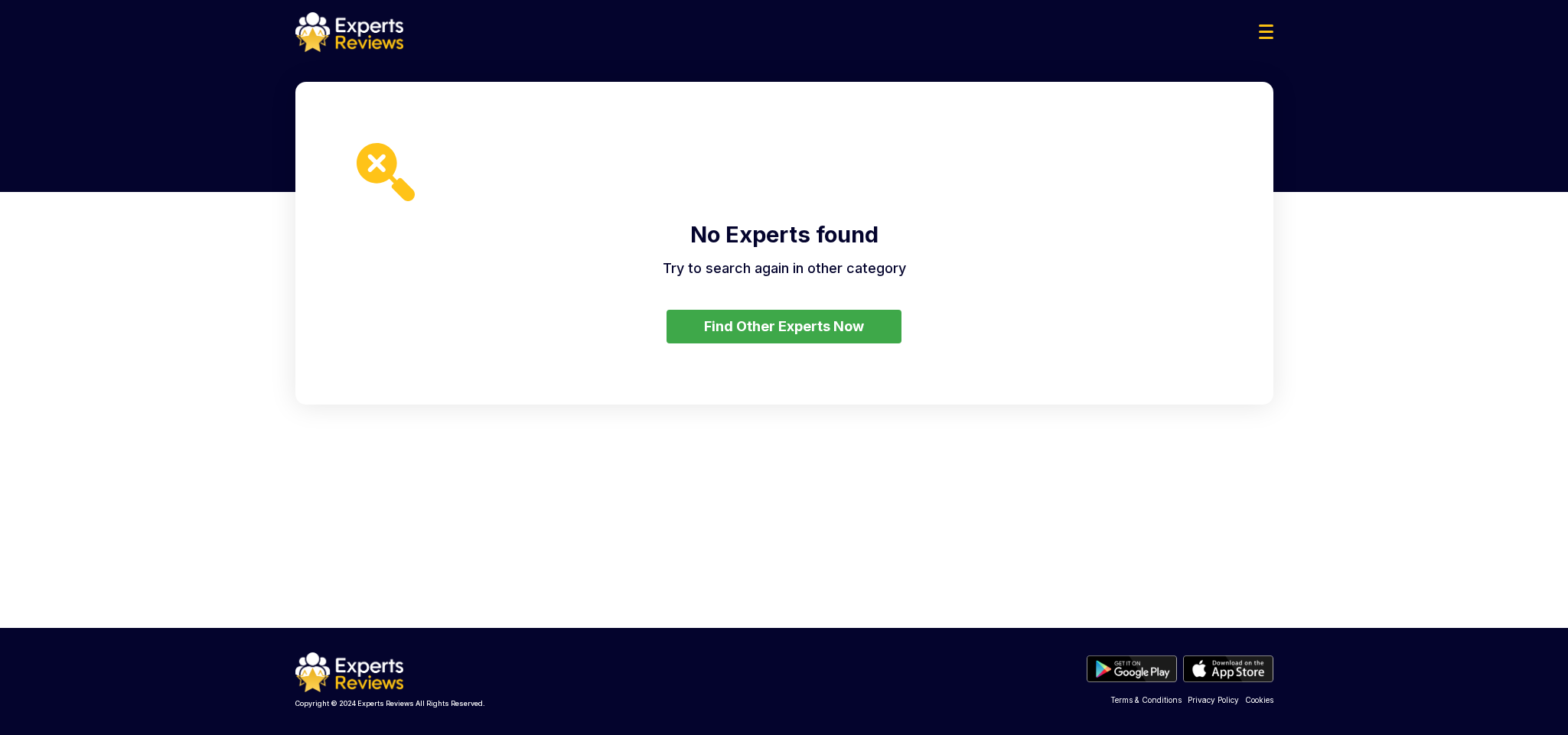
click at [746, 340] on button "Find Other Experts Now" at bounding box center [784, 327] width 235 height 34
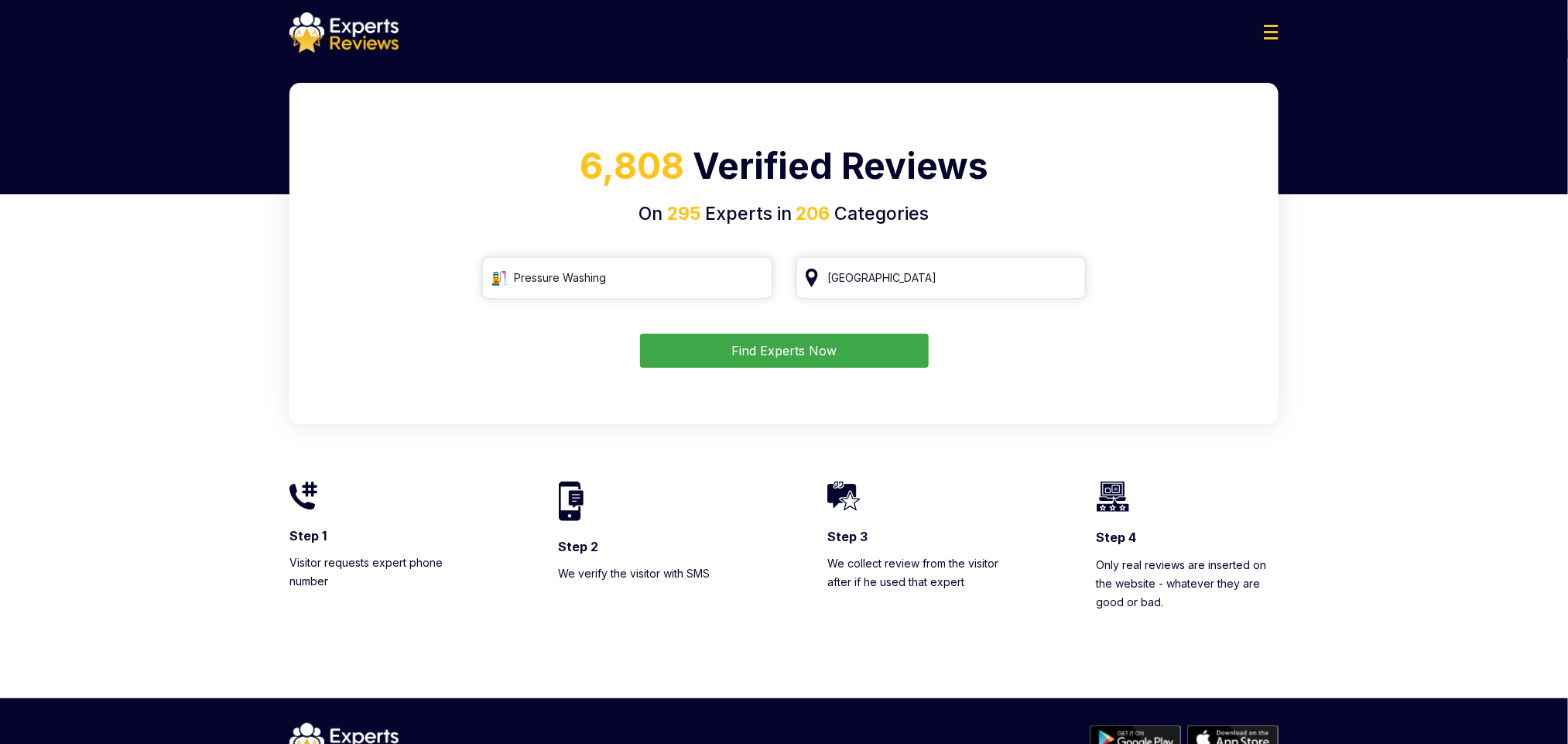
click at [1098, 100] on div "6,808 Verified Reviews On 295 Experts in 206 Categories Pressure Washing Singap…" at bounding box center [784, 253] width 989 height 341
click at [710, 277] on input "Pressure Washing" at bounding box center [628, 278] width 291 height 42
click at [757, 283] on input "Pressure Washing" at bounding box center [628, 278] width 291 height 42
click at [748, 277] on input "Pressure Washing" at bounding box center [628, 278] width 291 height 42
click at [720, 272] on input "search" at bounding box center [628, 278] width 291 height 42
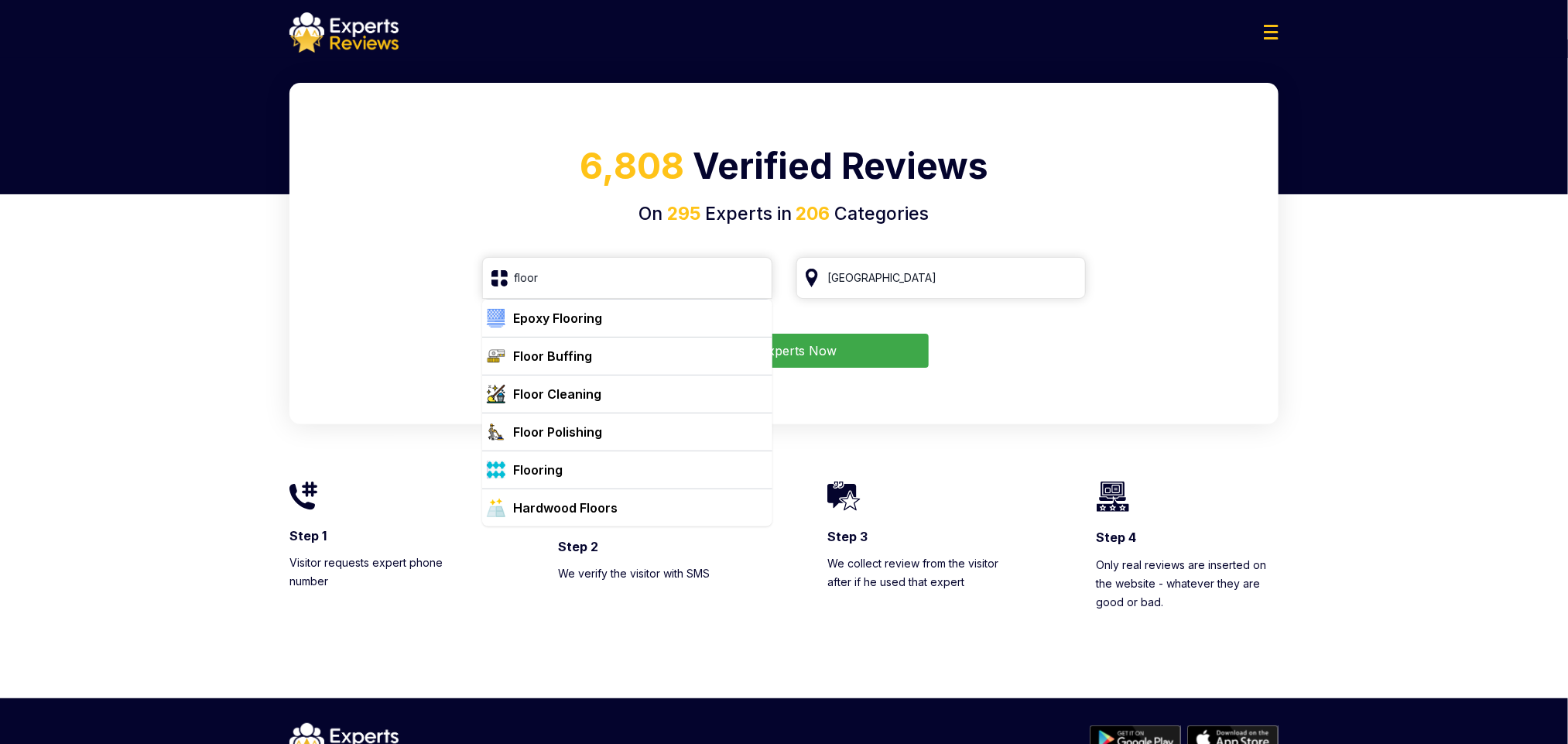
drag, startPoint x: 738, startPoint y: 262, endPoint x: 583, endPoint y: 318, distance: 164.8
click at [565, 318] on div "Epoxy Flooring" at bounding box center [557, 318] width 89 height 19
type input "Epoxy Flooring"
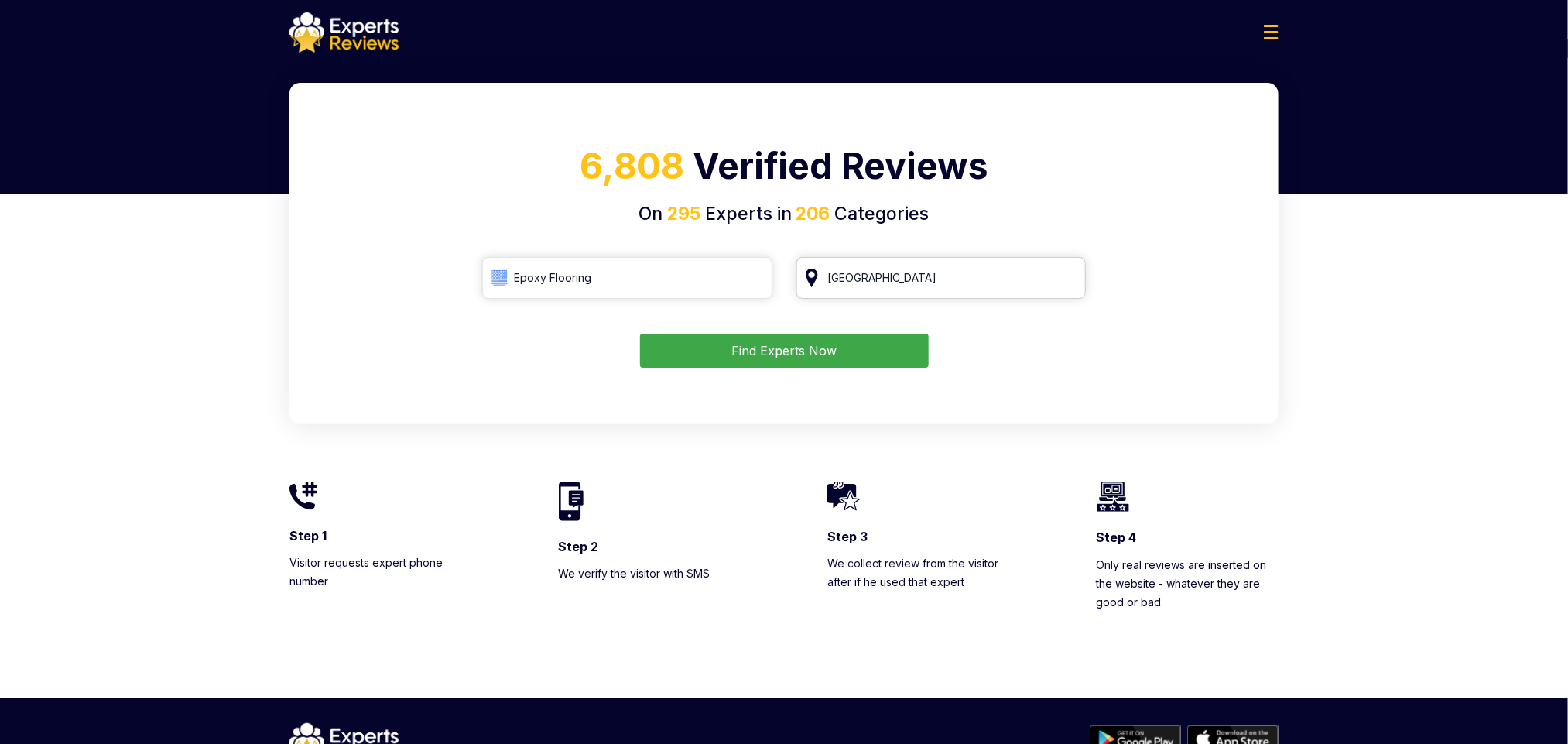
click at [915, 284] on input "Singapore" at bounding box center [942, 278] width 291 height 42
click at [792, 349] on button "Find Experts Now" at bounding box center [784, 351] width 289 height 34
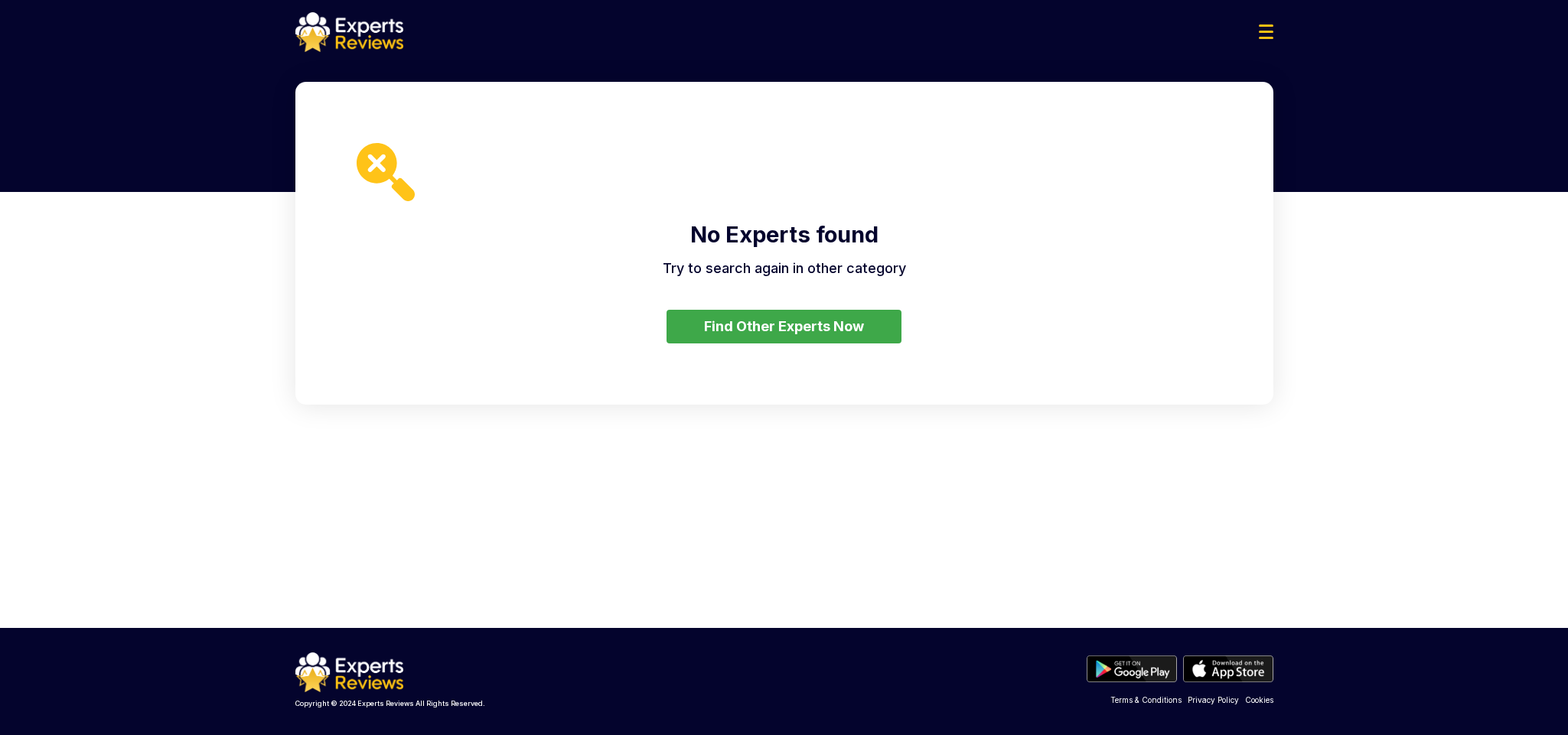
click at [804, 322] on button "Find Other Experts Now" at bounding box center [784, 327] width 235 height 34
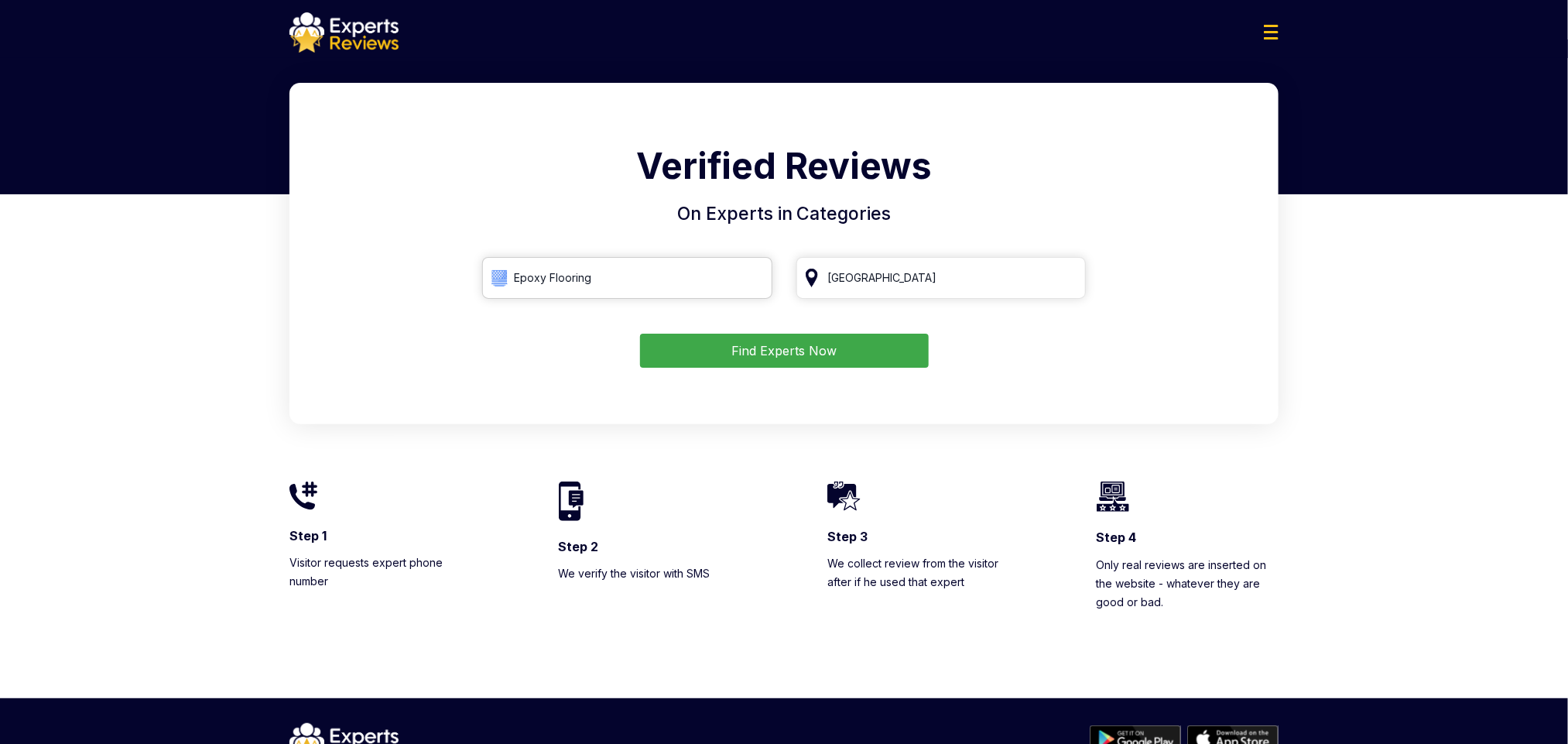
click at [752, 281] on input "Epoxy Flooring" at bounding box center [628, 278] width 291 height 42
click at [692, 287] on input "search" at bounding box center [628, 278] width 291 height 42
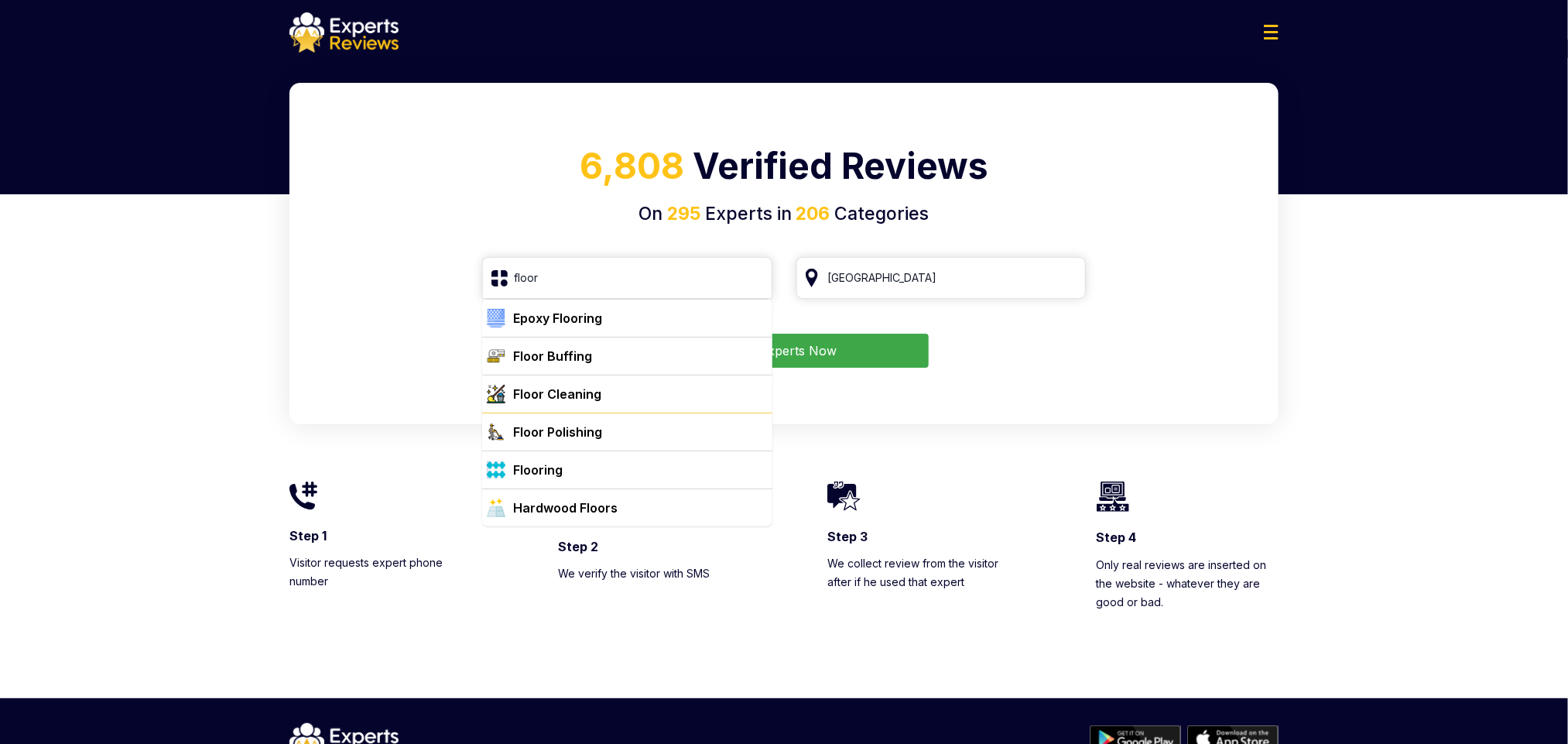
click at [630, 425] on div "Floor Polishing" at bounding box center [636, 432] width 259 height 19
type input "Floor Polishing"
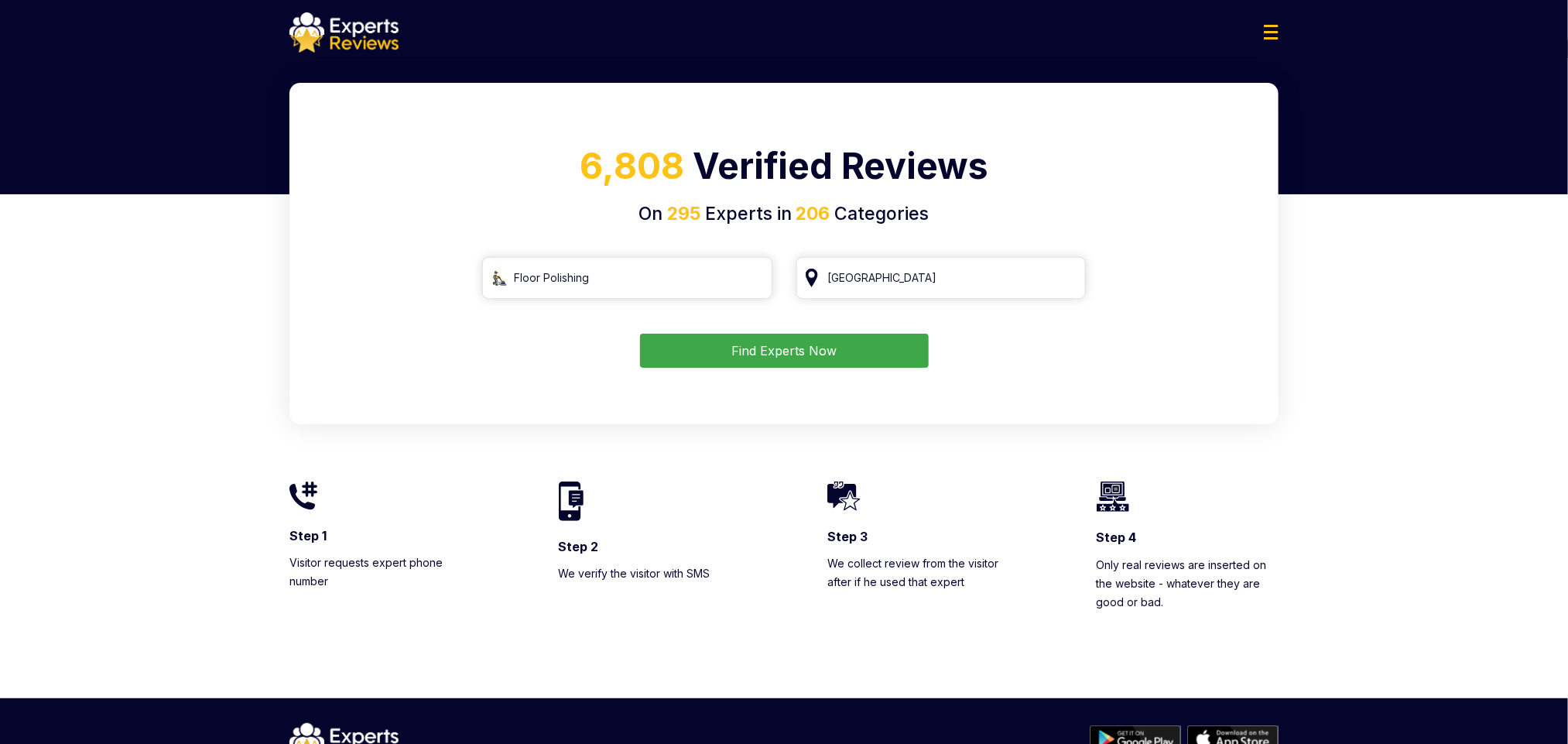
click at [860, 341] on button "Find Experts Now" at bounding box center [784, 351] width 289 height 34
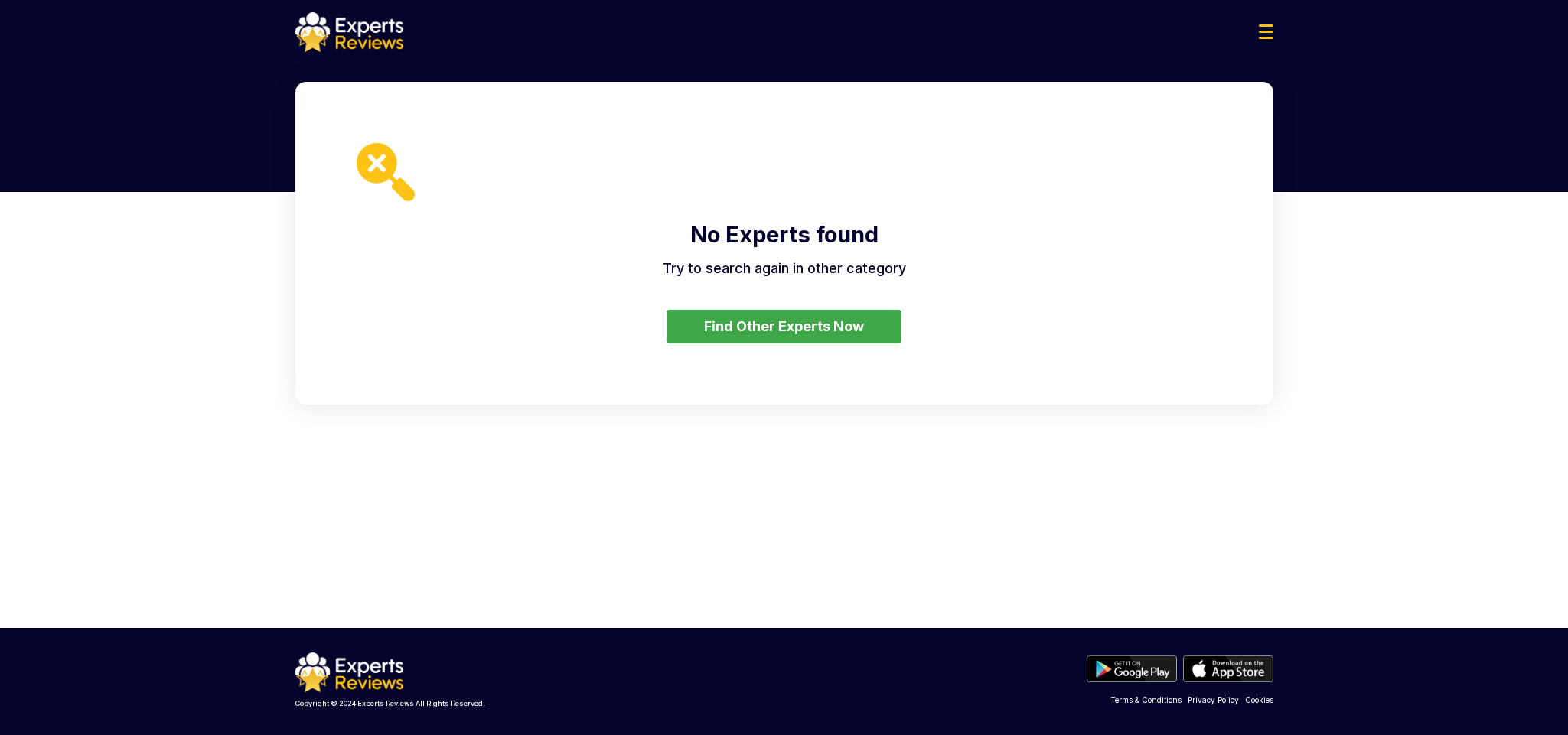
click at [678, 313] on button "Find Other Experts Now" at bounding box center [784, 327] width 235 height 34
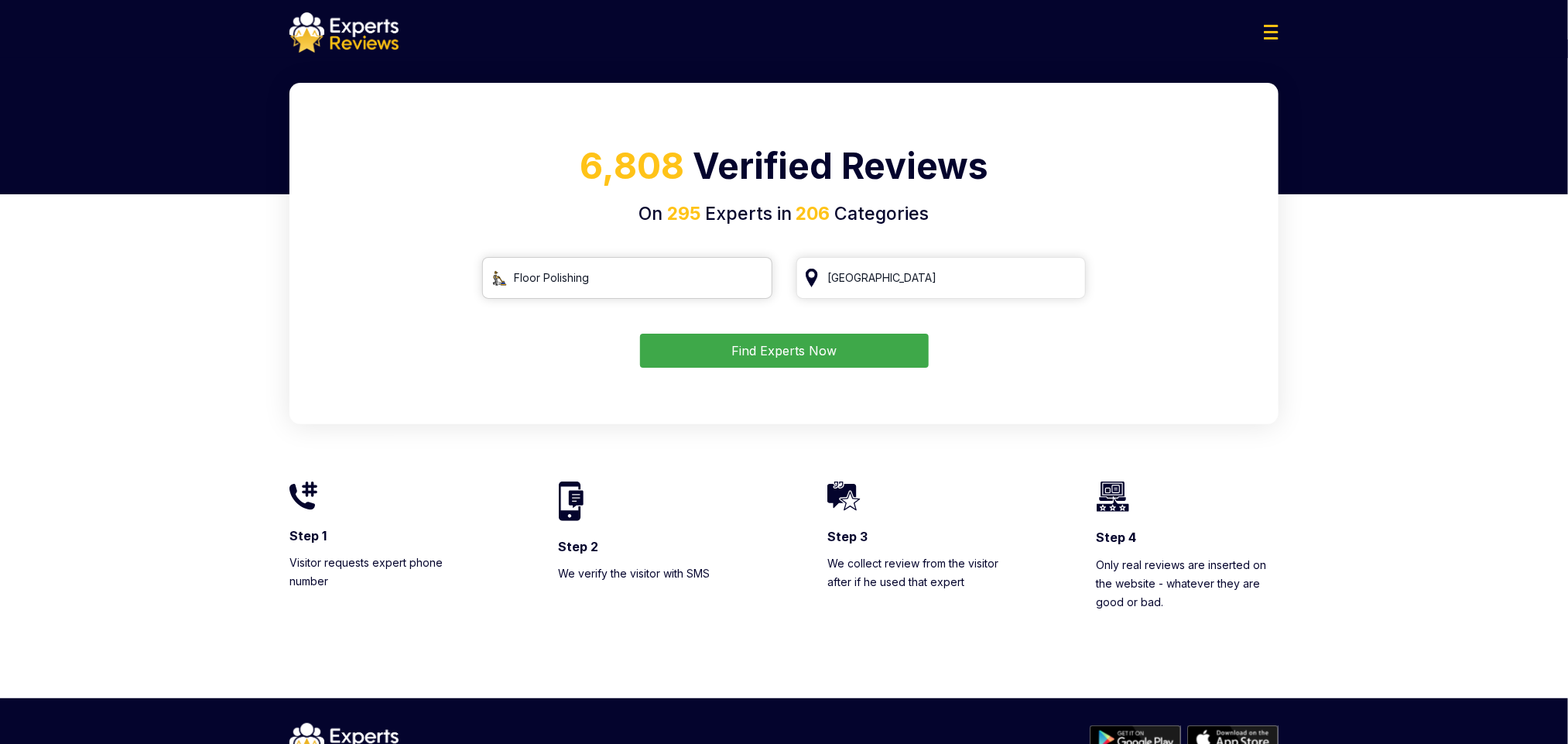
click at [748, 283] on input "Floor Polishing" at bounding box center [628, 278] width 291 height 42
click at [697, 200] on h4 "On 295 Experts in 206 Categories" at bounding box center [784, 214] width 952 height 28
click at [713, 275] on input "Floor Polishing" at bounding box center [628, 278] width 291 height 42
click at [753, 279] on input "Floor Polishing" at bounding box center [628, 278] width 291 height 42
click at [683, 281] on input "search" at bounding box center [628, 278] width 291 height 42
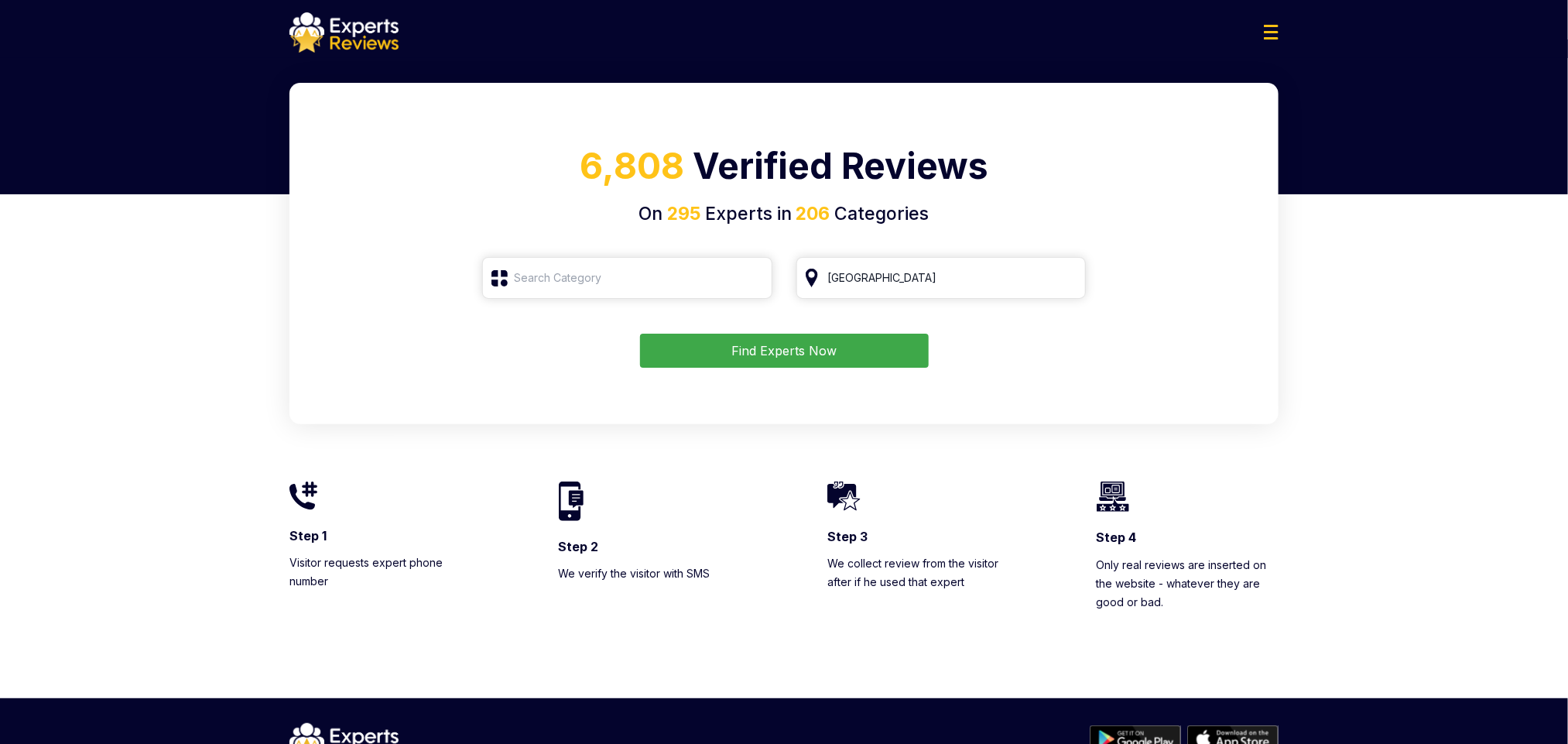
click at [1197, 174] on h1 "6,808 Verified Reviews" at bounding box center [784, 170] width 952 height 61
click at [718, 283] on input "search" at bounding box center [628, 278] width 291 height 42
type input "b"
click at [722, 310] on div "Blinds" at bounding box center [636, 318] width 259 height 19
type input "Blinds"
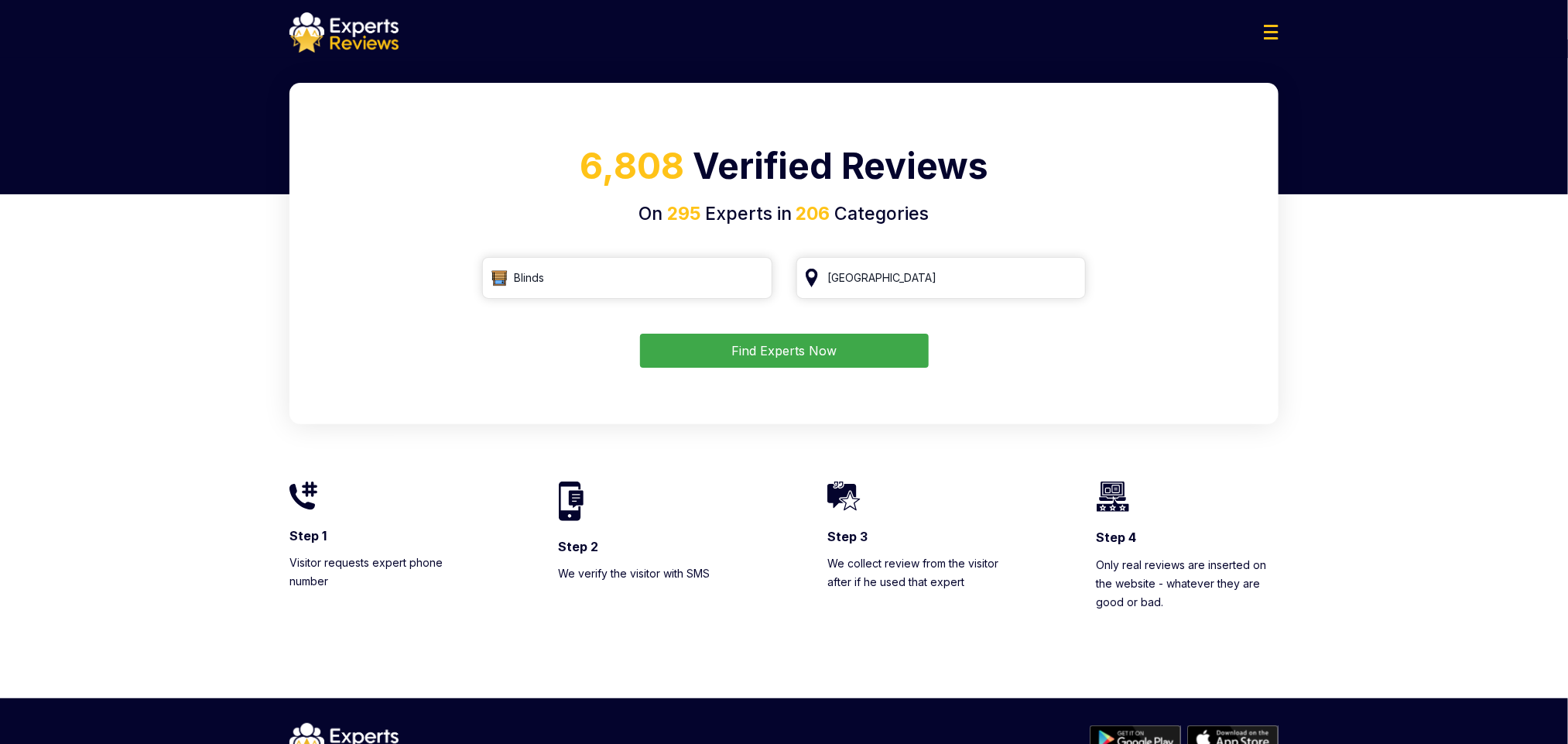
click at [892, 330] on form "Blinds Singapore Find Experts Now" at bounding box center [784, 313] width 952 height 111
click at [892, 352] on button "Find Experts Now" at bounding box center [784, 351] width 289 height 34
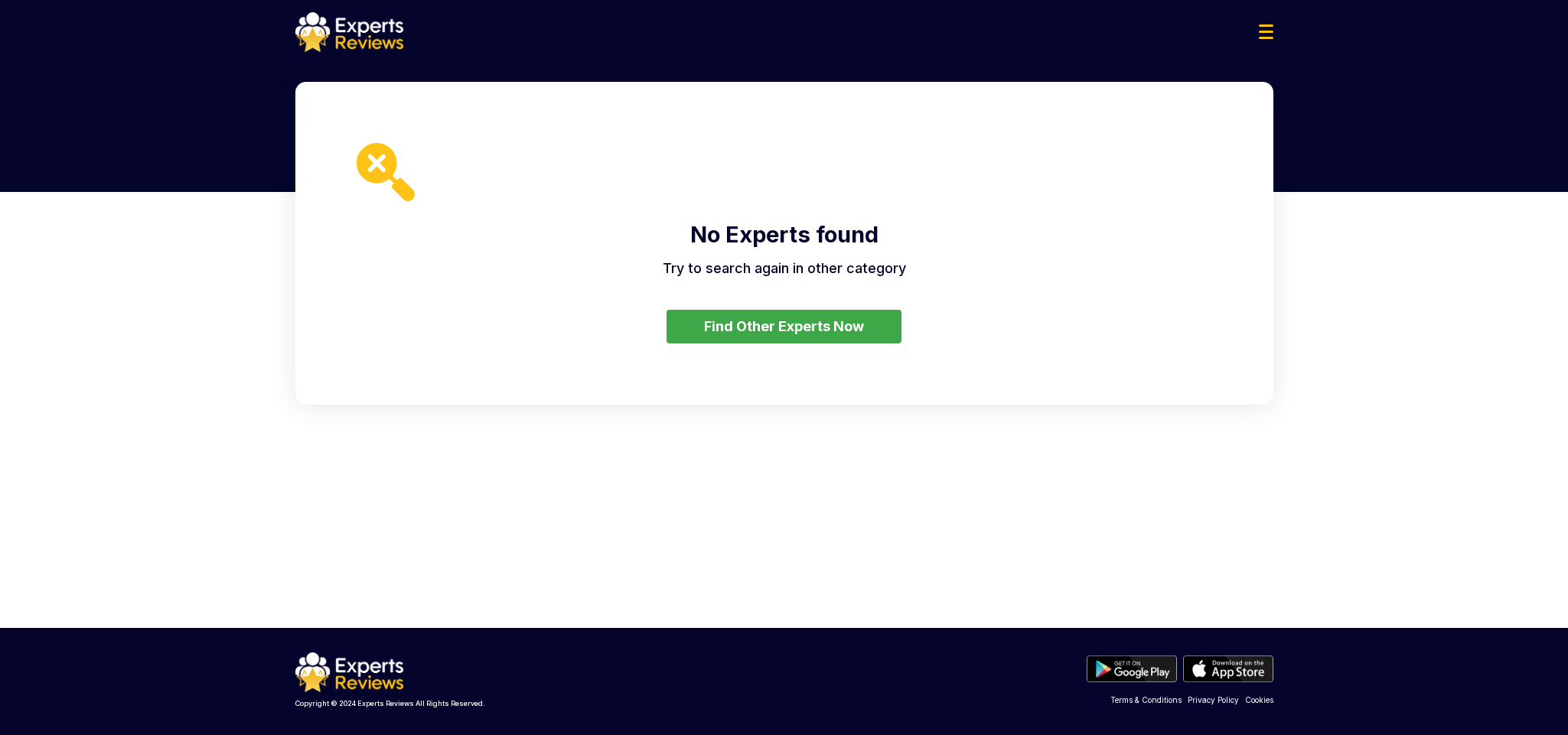
click at [692, 329] on button "Find Other Experts Now" at bounding box center [784, 327] width 235 height 34
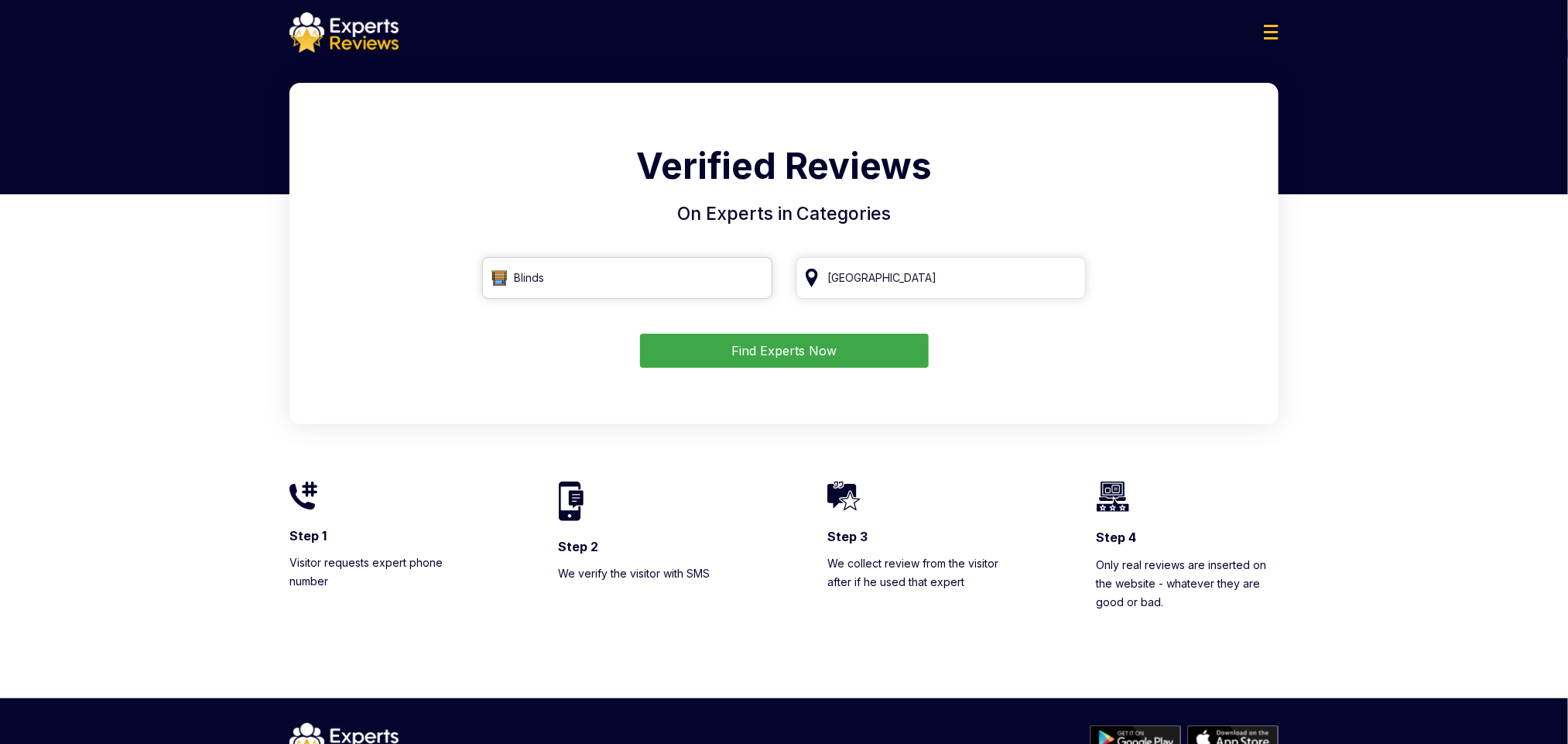
click at [615, 284] on input "Blinds" at bounding box center [628, 278] width 291 height 42
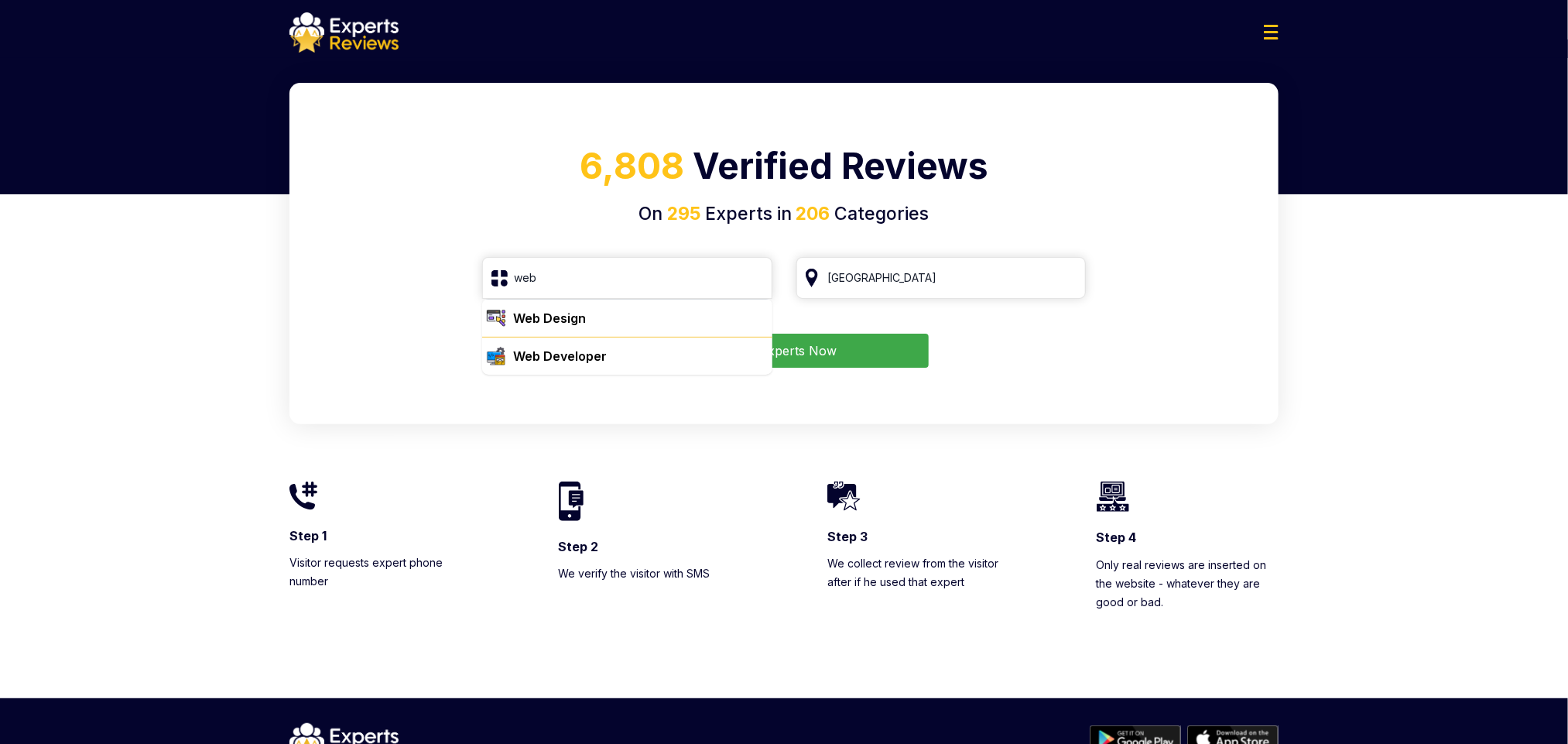
click at [628, 350] on div "Web Developer" at bounding box center [636, 356] width 259 height 19
type input "Web Developer"
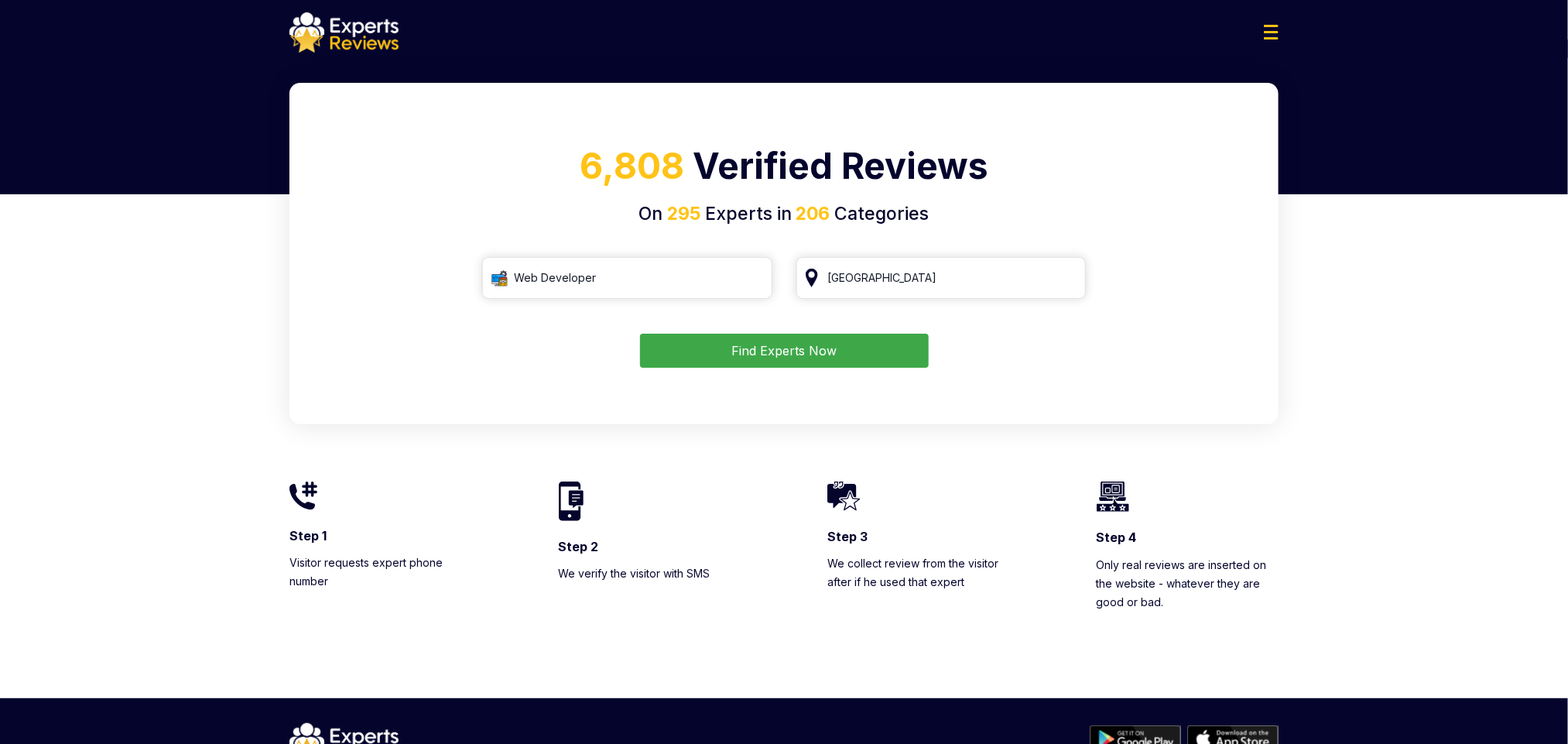
click at [829, 349] on button "Find Experts Now" at bounding box center [784, 351] width 289 height 34
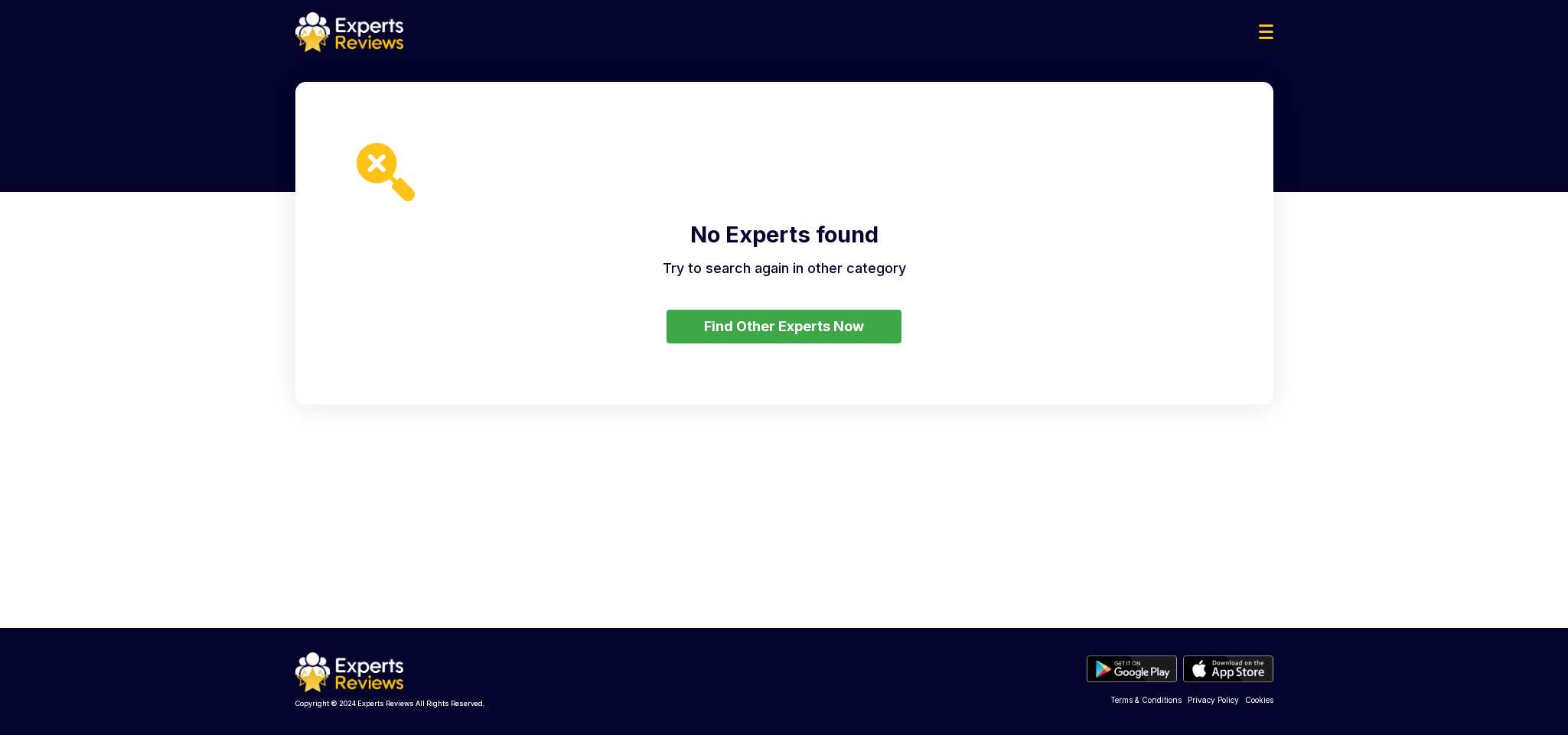
click at [662, 337] on div "No Experts found Try to search again in other category Find Other Experts Now" at bounding box center [784, 243] width 977 height 323
click at [688, 329] on button "Find Other Experts Now" at bounding box center [784, 327] width 235 height 34
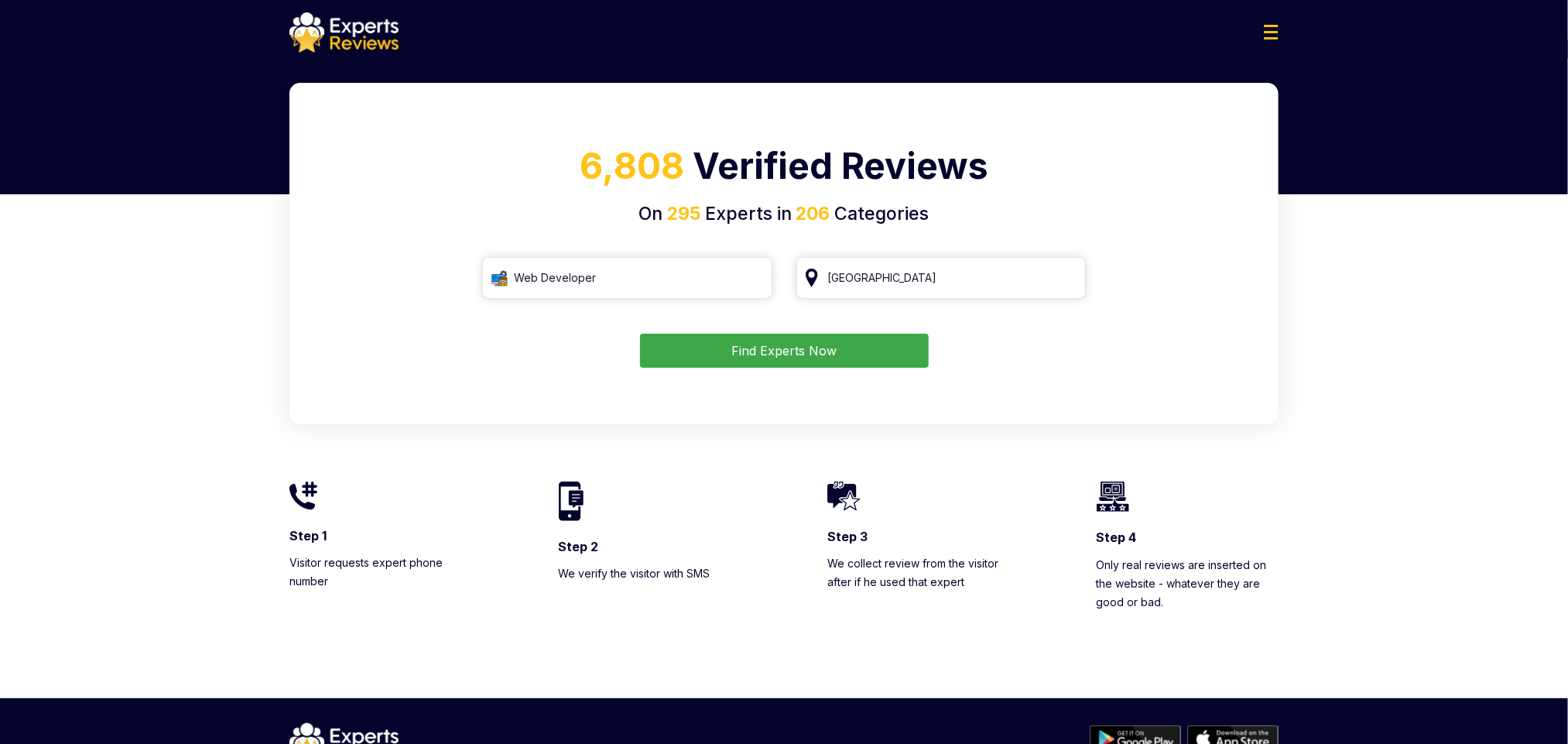
drag, startPoint x: 1017, startPoint y: 384, endPoint x: 1017, endPoint y: 374, distance: 10.0
click at [1017, 384] on div "6,808 Verified Reviews On 295 Experts in 206 Categories Web Developer Singapore…" at bounding box center [784, 253] width 989 height 341
click at [758, 278] on input "Web Developer" at bounding box center [628, 278] width 291 height 42
click at [752, 278] on input "Web Developer" at bounding box center [628, 278] width 291 height 42
click at [862, 284] on input "Singapore" at bounding box center [942, 278] width 291 height 42
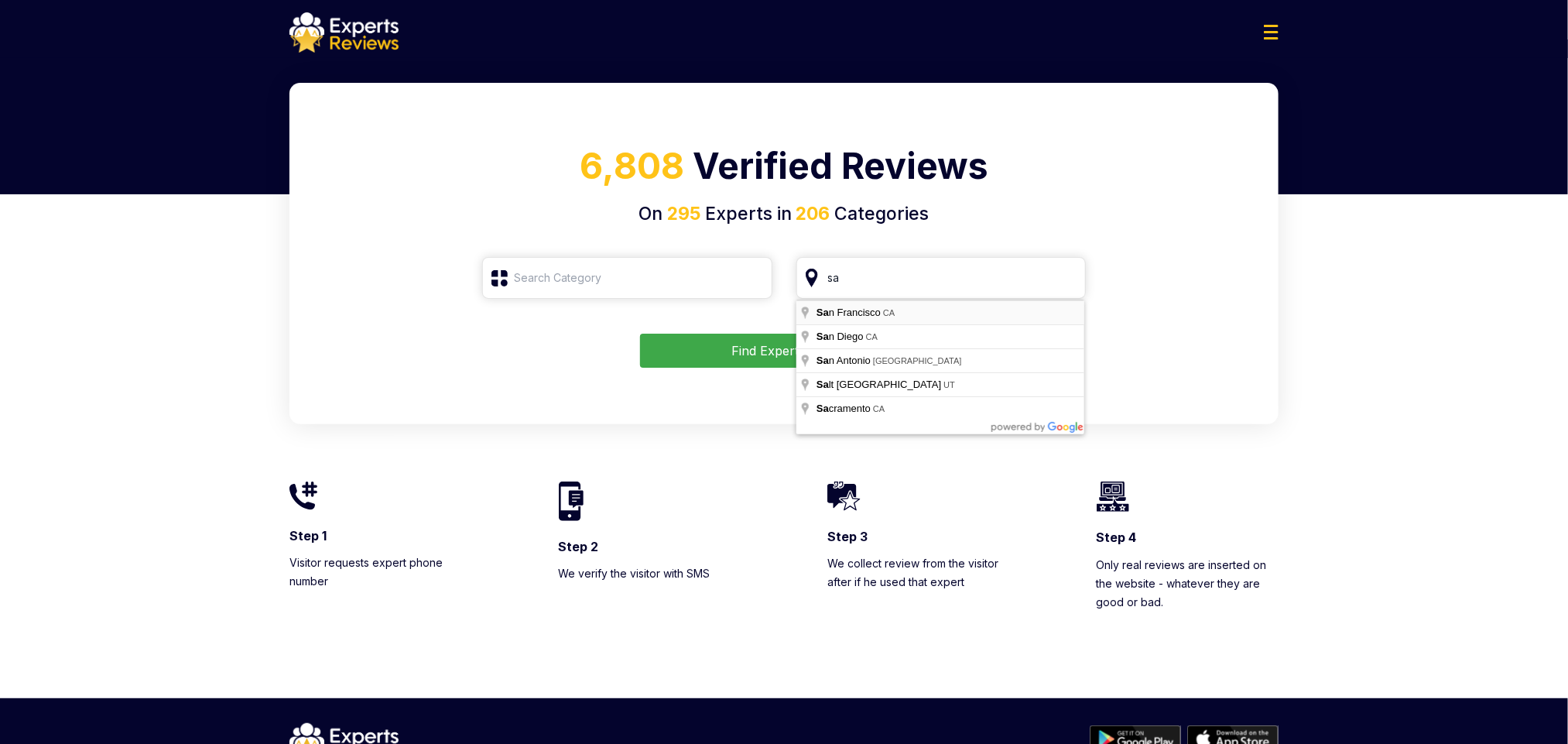
type input "San Francisco, CA"
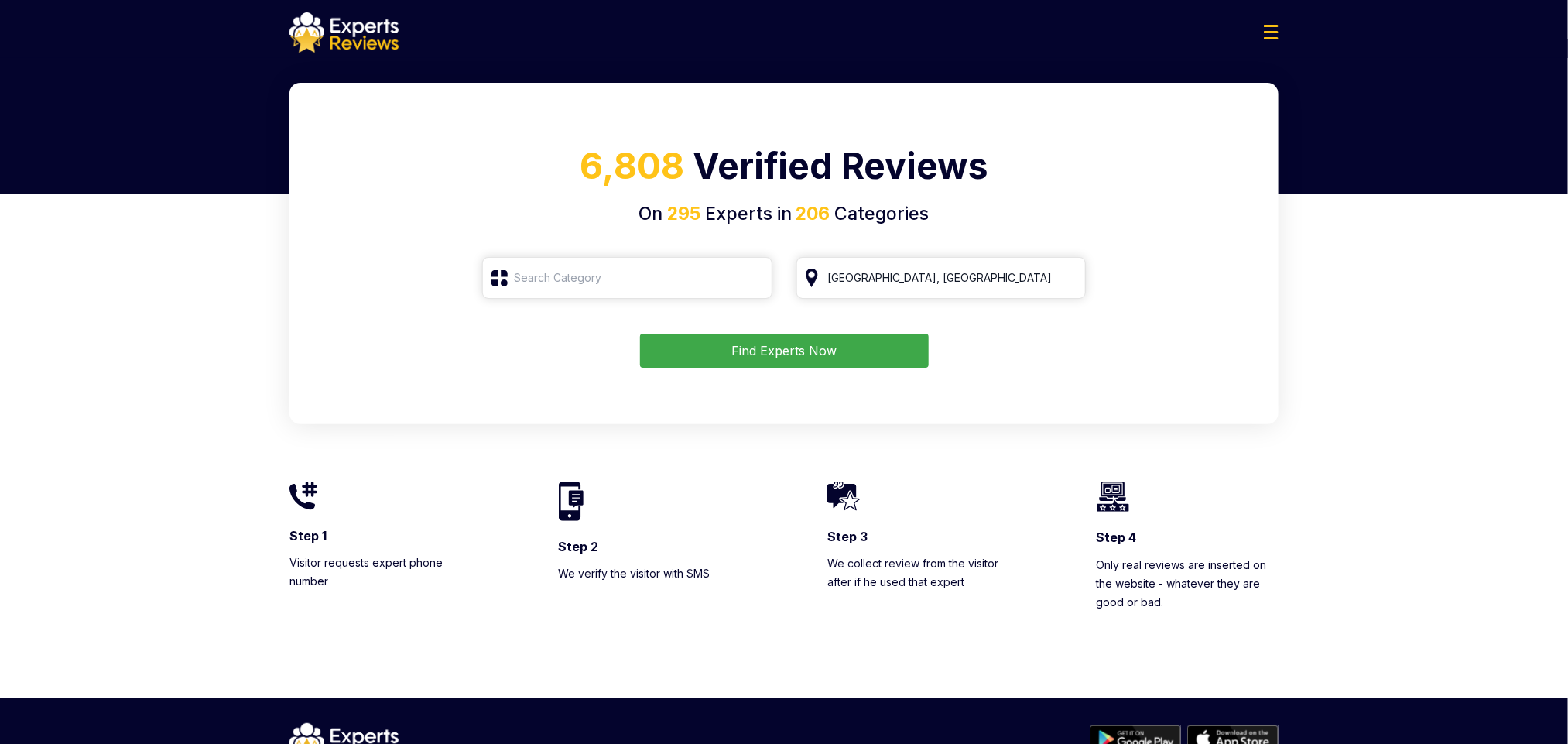
click at [897, 336] on button "Find Experts Now" at bounding box center [784, 351] width 289 height 34
click at [867, 347] on button "Find Experts Now" at bounding box center [784, 351] width 289 height 34
click at [620, 295] on input "search" at bounding box center [628, 278] width 291 height 42
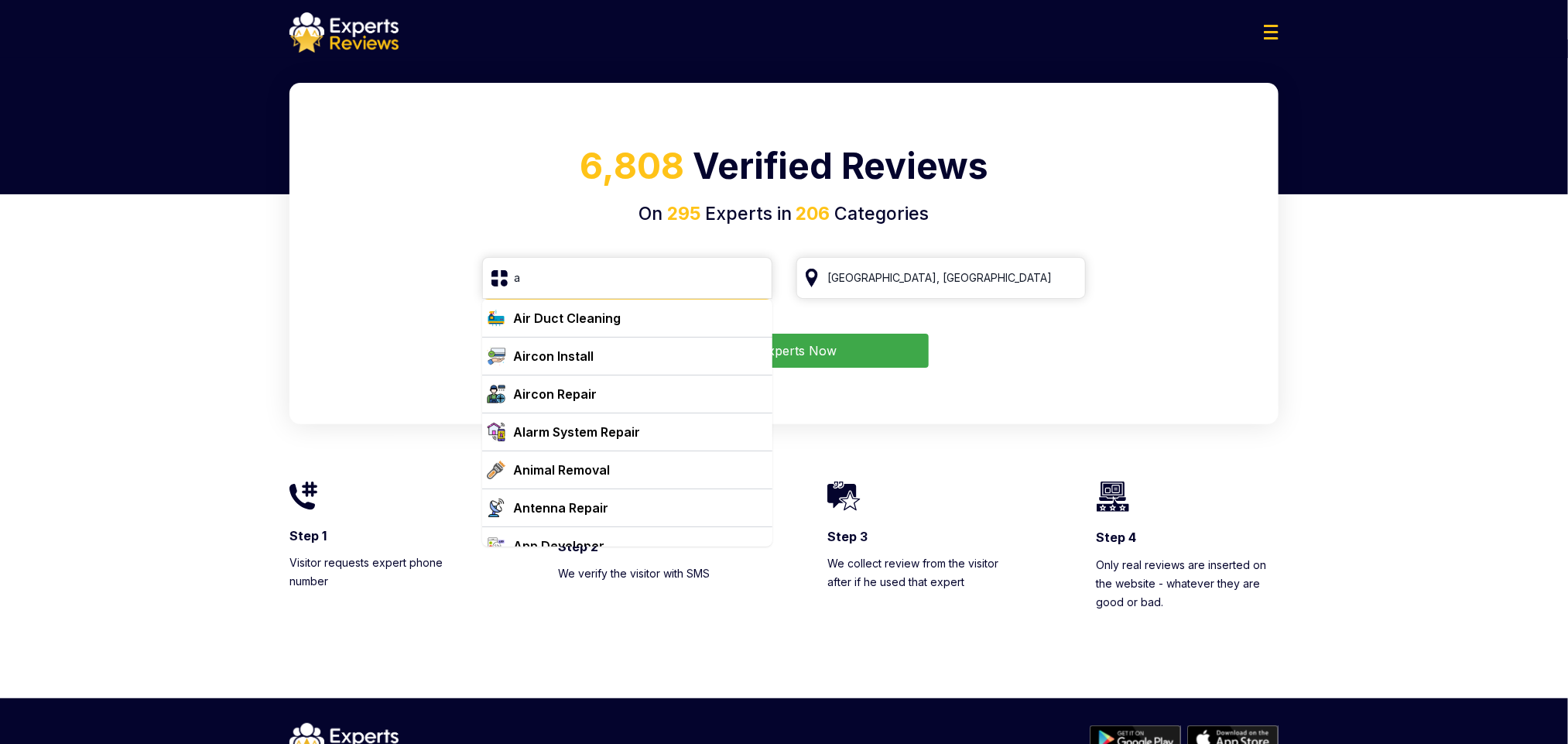
click at [625, 328] on div "Air Duct Cleaning" at bounding box center [636, 318] width 259 height 19
type input "Air Duct Cleaning"
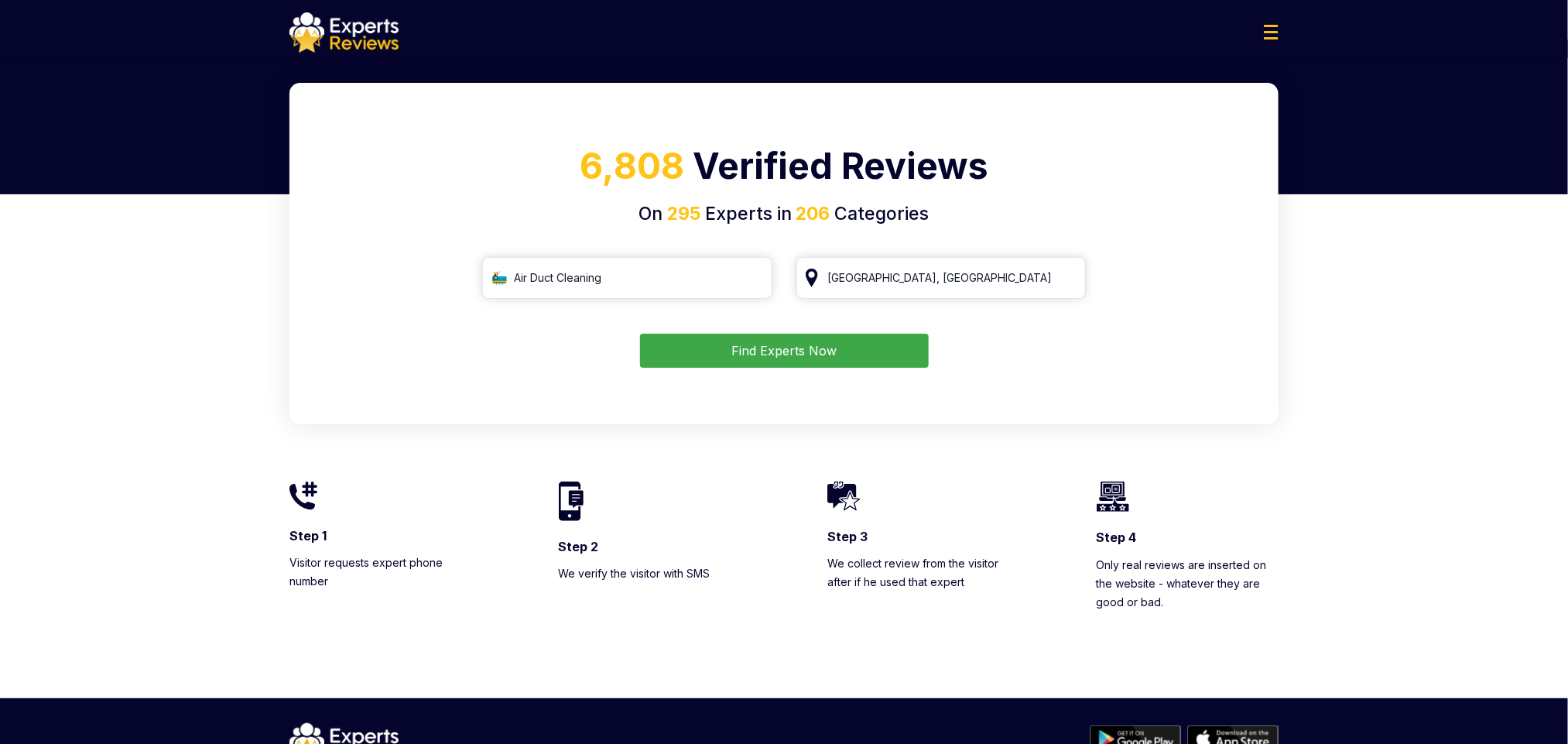
click at [767, 333] on form "Air Duct Cleaning San Francisco, CA Find Experts Now" at bounding box center [784, 313] width 952 height 111
click at [766, 346] on button "Find Experts Now" at bounding box center [784, 351] width 289 height 34
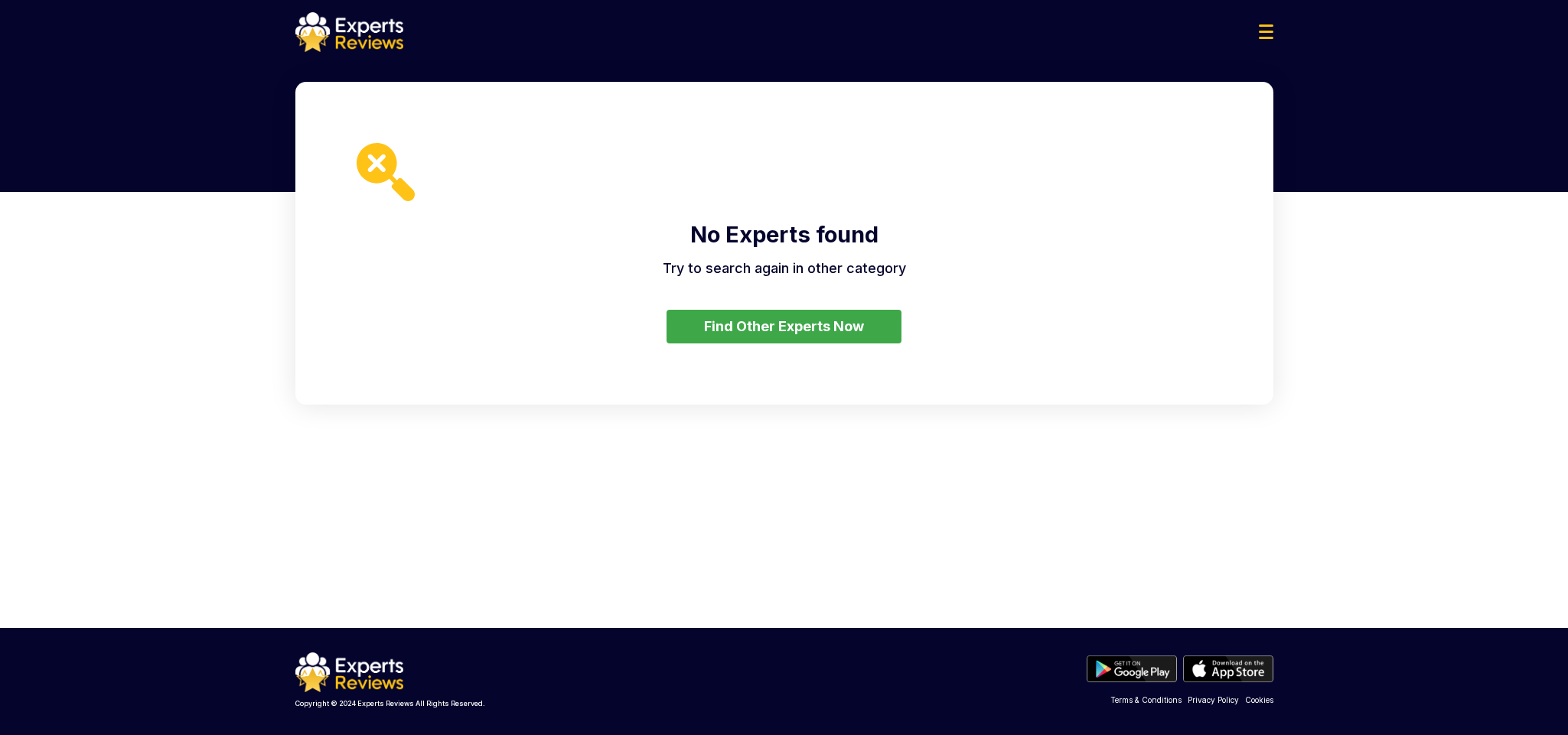
click at [762, 325] on button "Find Other Experts Now" at bounding box center [784, 327] width 235 height 34
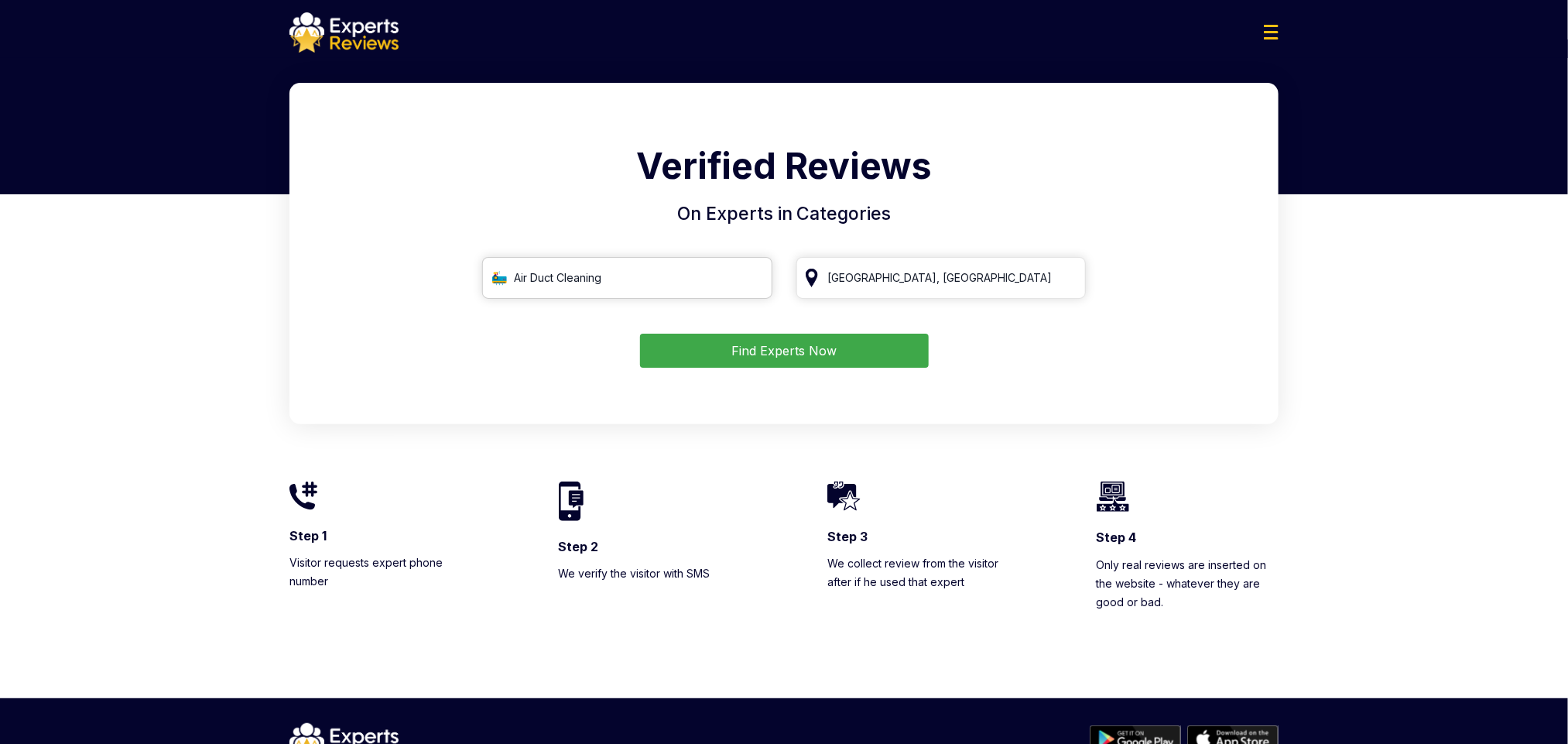
click at [736, 266] on input "Air Duct Cleaning" at bounding box center [628, 278] width 291 height 42
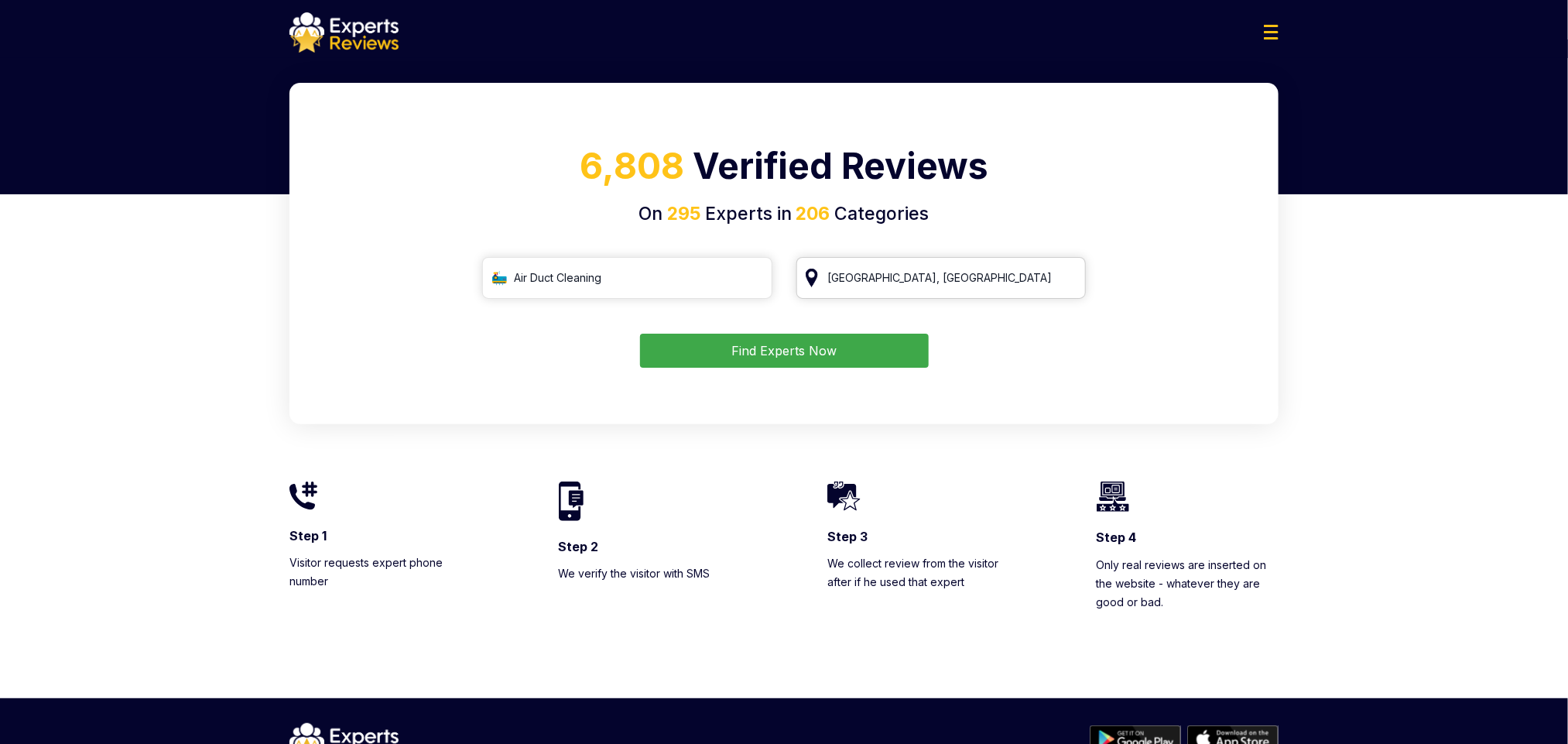
click at [884, 284] on input "[GEOGRAPHIC_DATA], [GEOGRAPHIC_DATA]" at bounding box center [942, 278] width 291 height 42
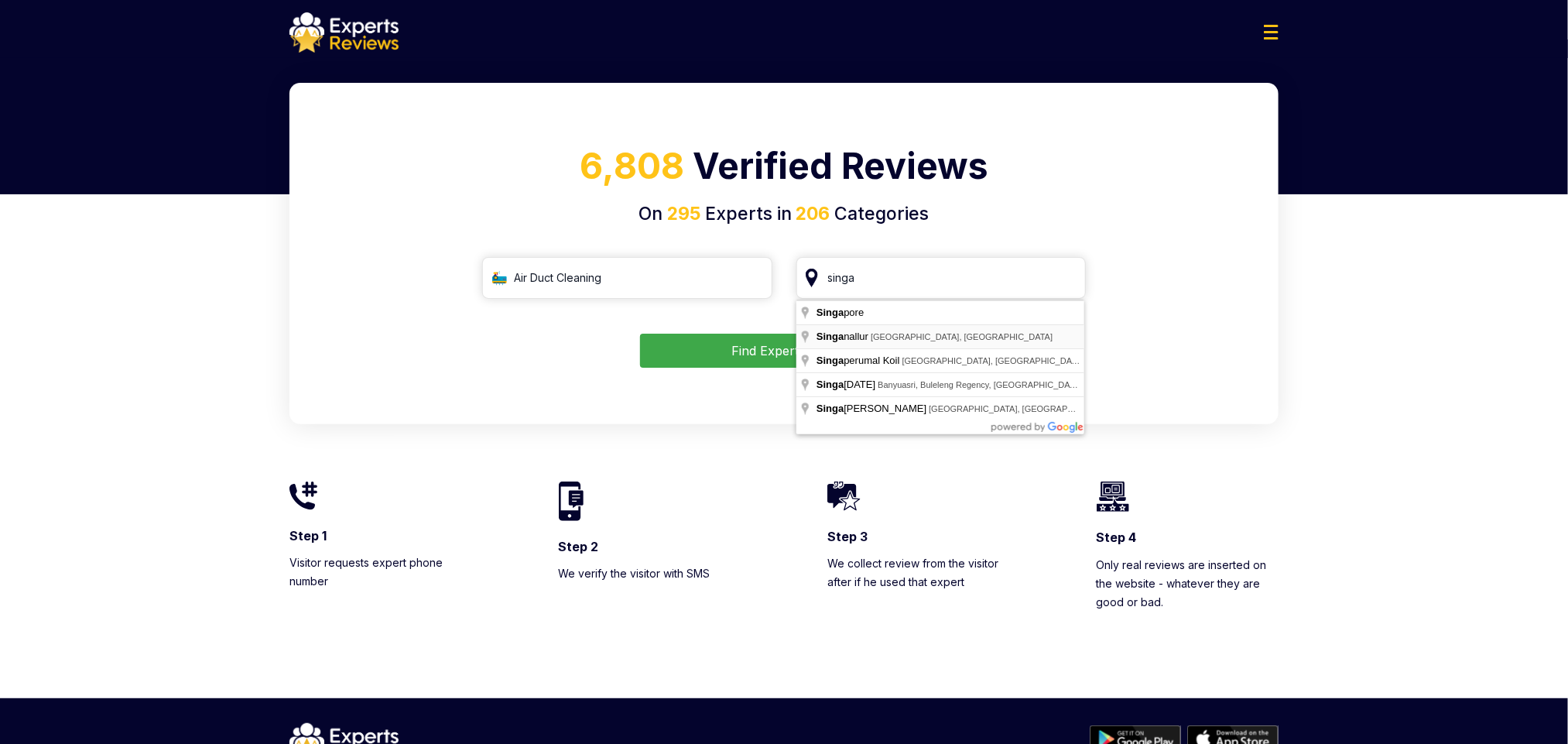
type input "Singanallur, Tamil Nadu, India"
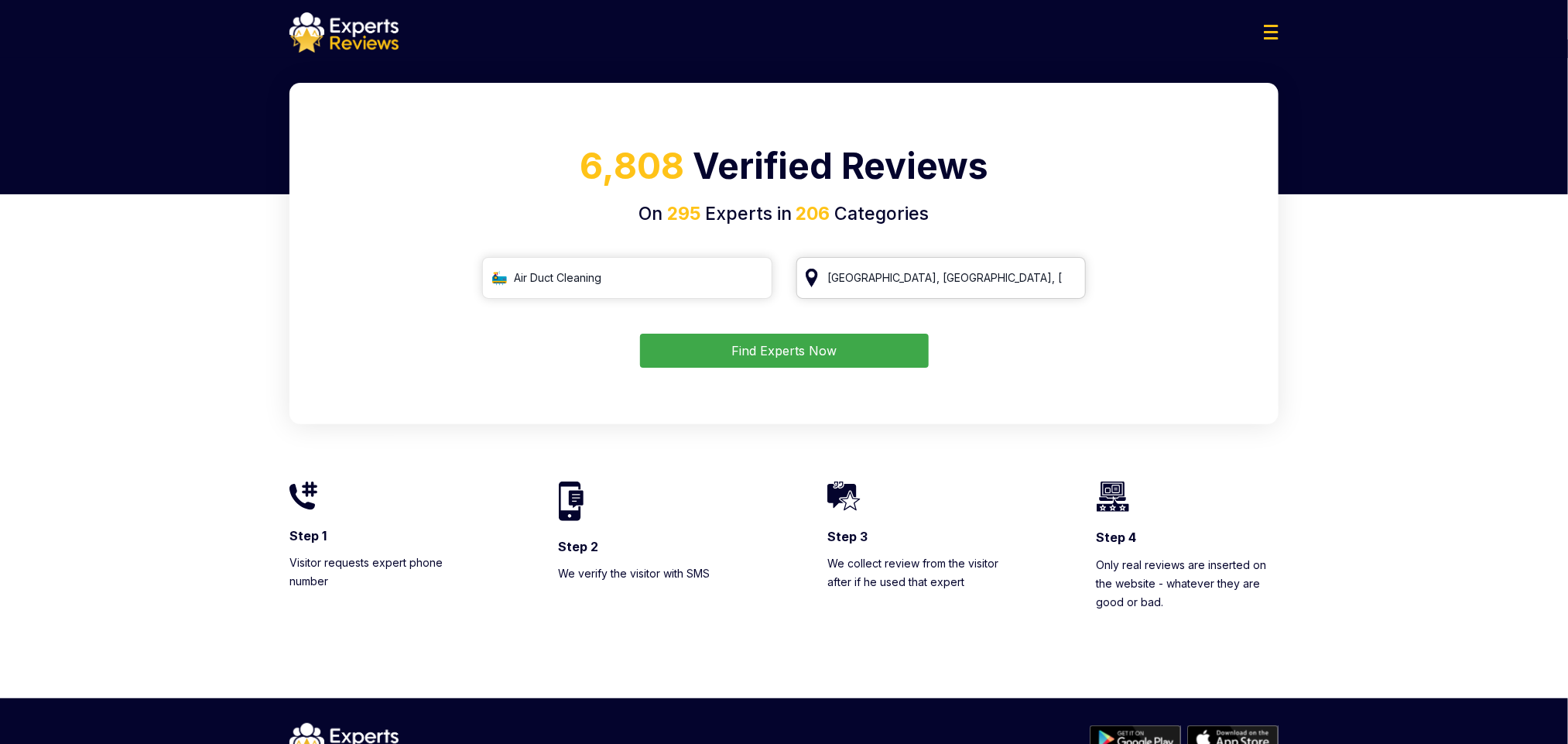
click at [910, 287] on input "Singanallur, Tamil Nadu, India" at bounding box center [942, 278] width 291 height 42
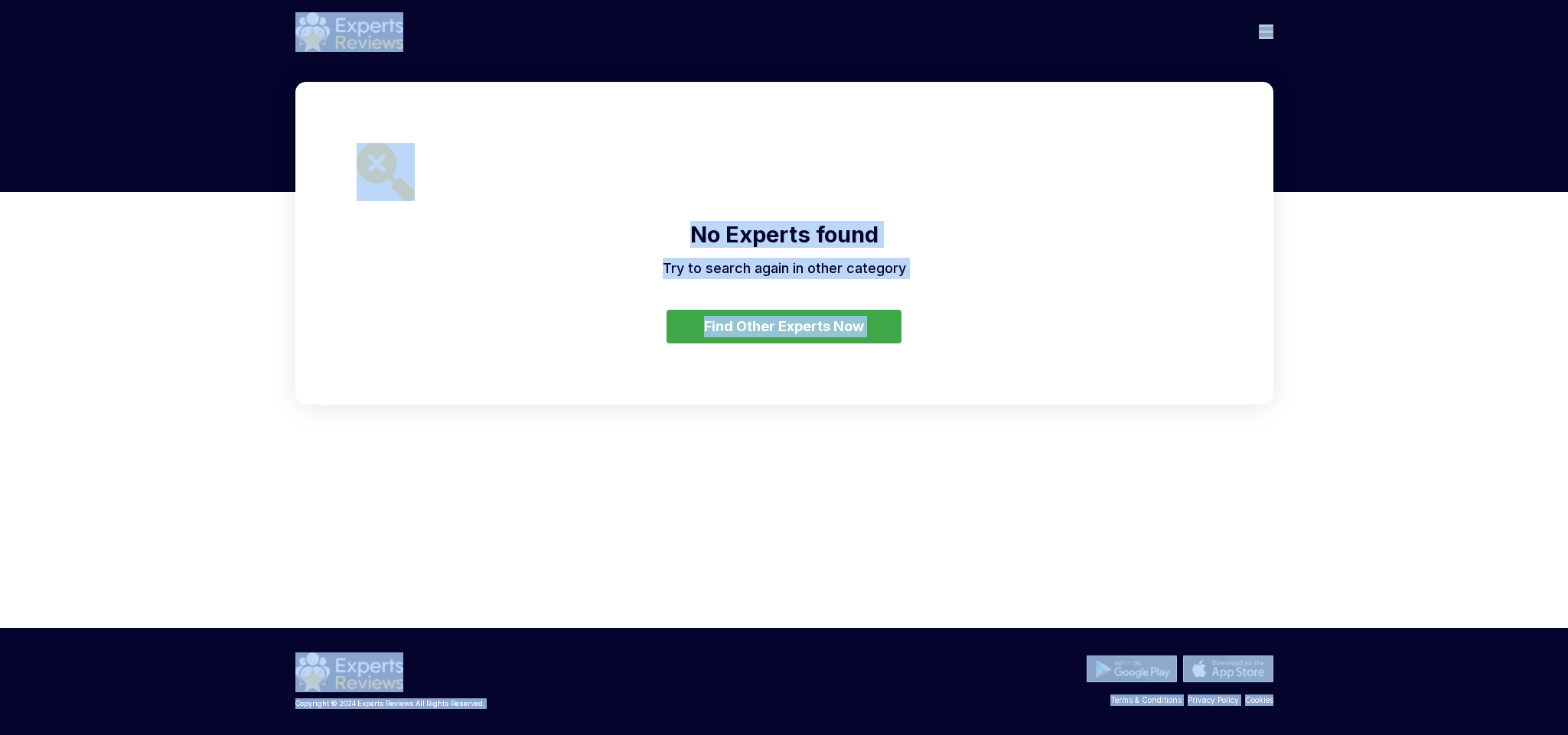
click at [853, 329] on button "Find Other Experts Now" at bounding box center [784, 327] width 235 height 34
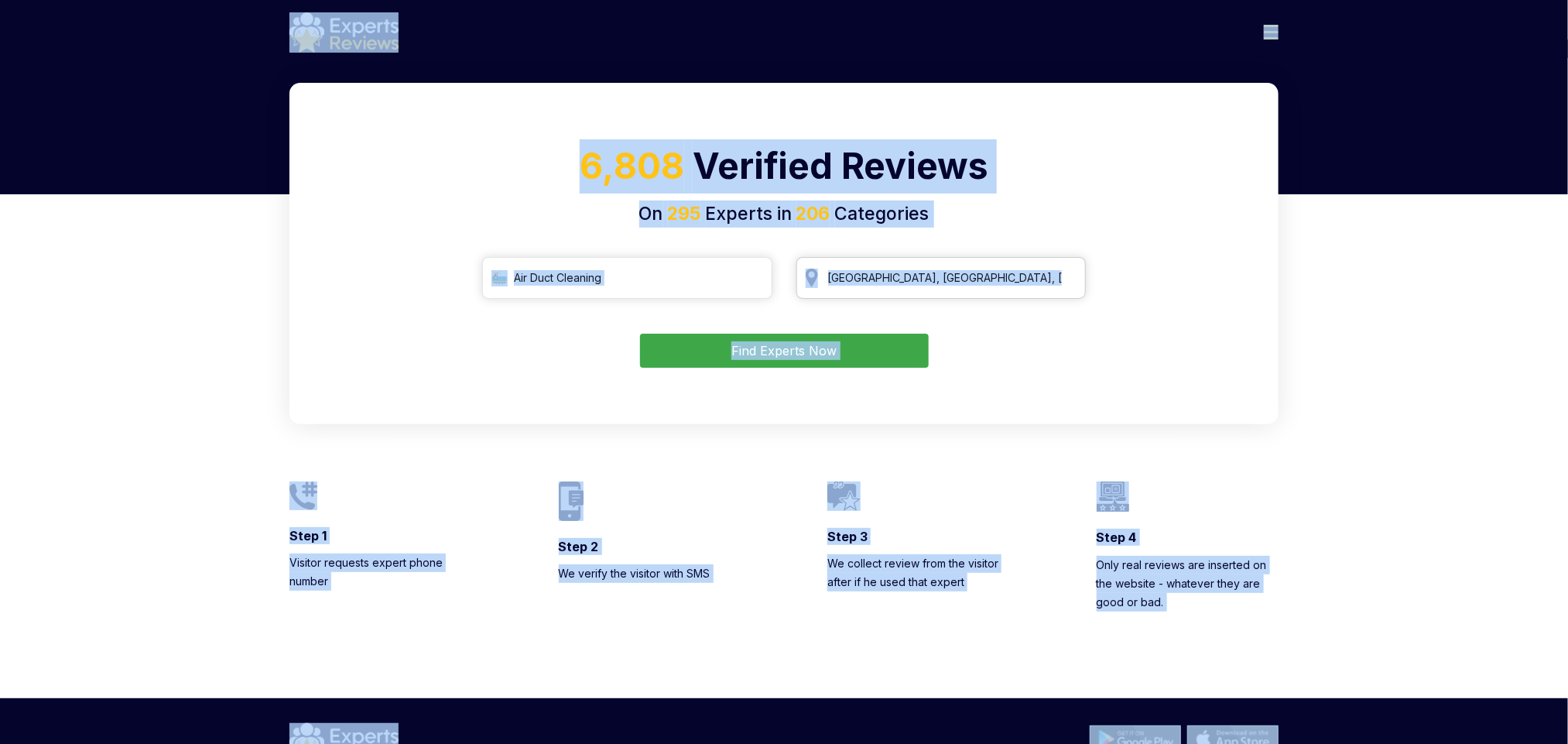
click at [934, 275] on input "Singanallur, Tamil Nadu, India" at bounding box center [942, 278] width 291 height 42
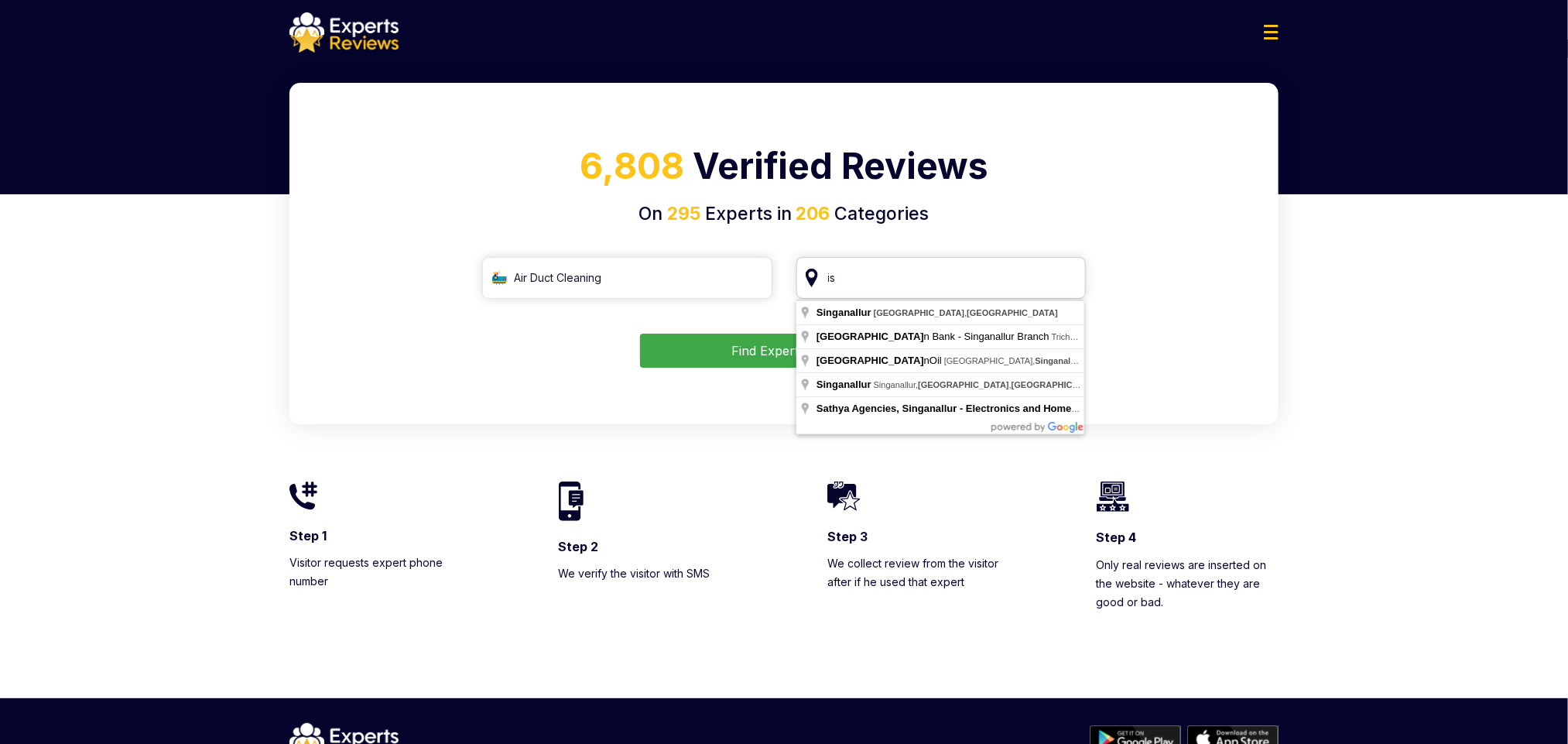
type input "i"
type input "Singapore"
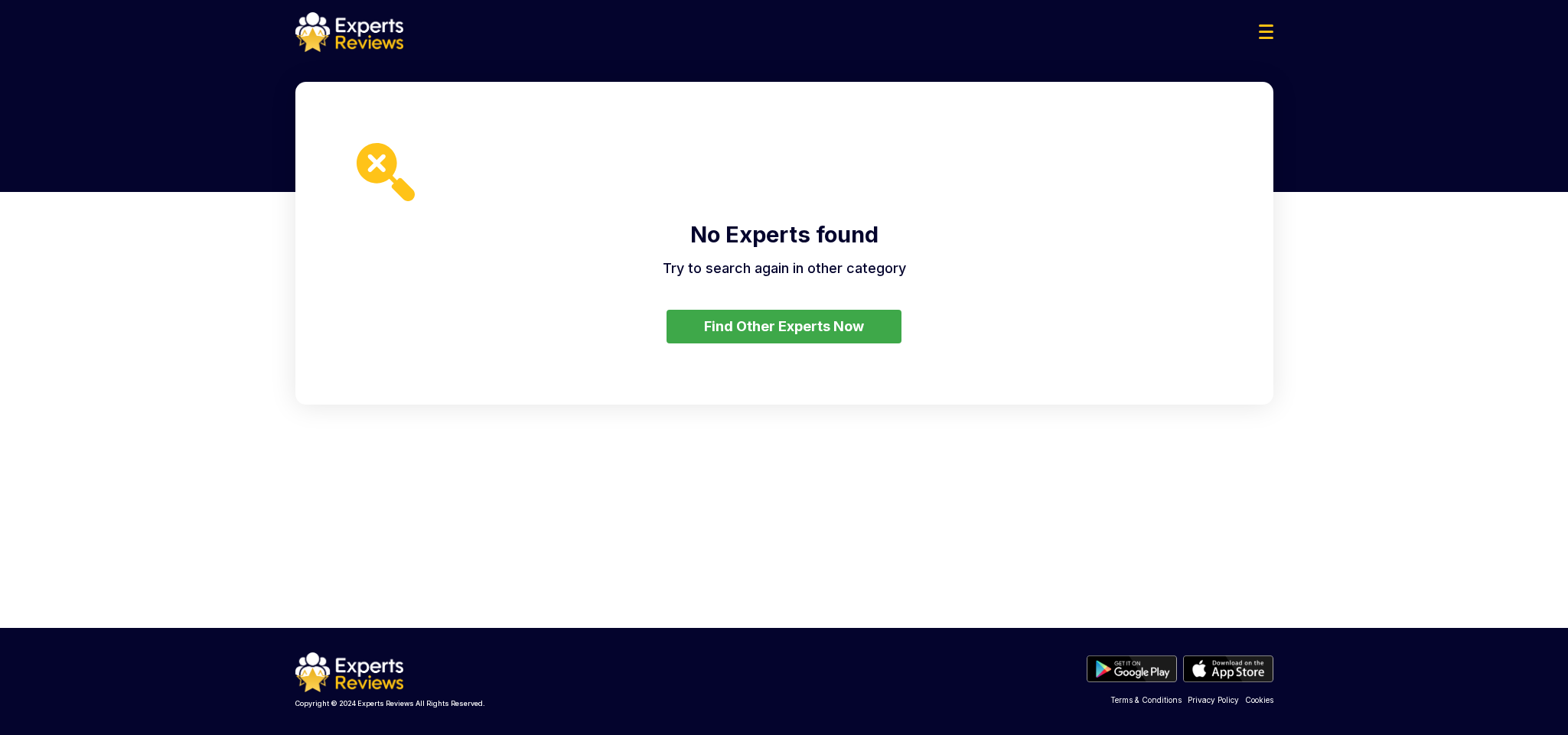
click at [779, 316] on button "Find Other Experts Now" at bounding box center [784, 327] width 235 height 34
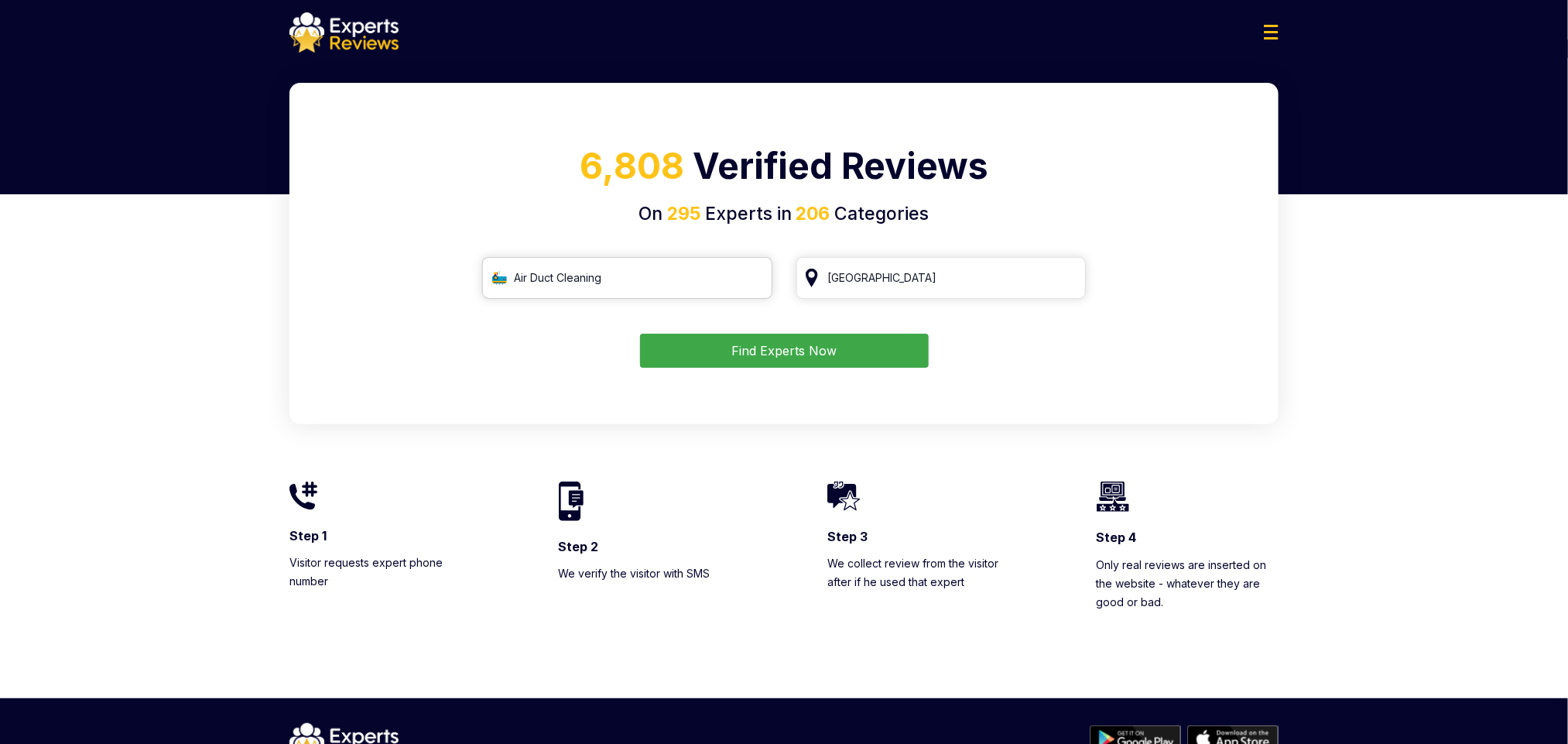
click at [753, 279] on input "Air Duct Cleaning" at bounding box center [628, 278] width 291 height 42
click at [715, 289] on input "search" at bounding box center [628, 278] width 291 height 42
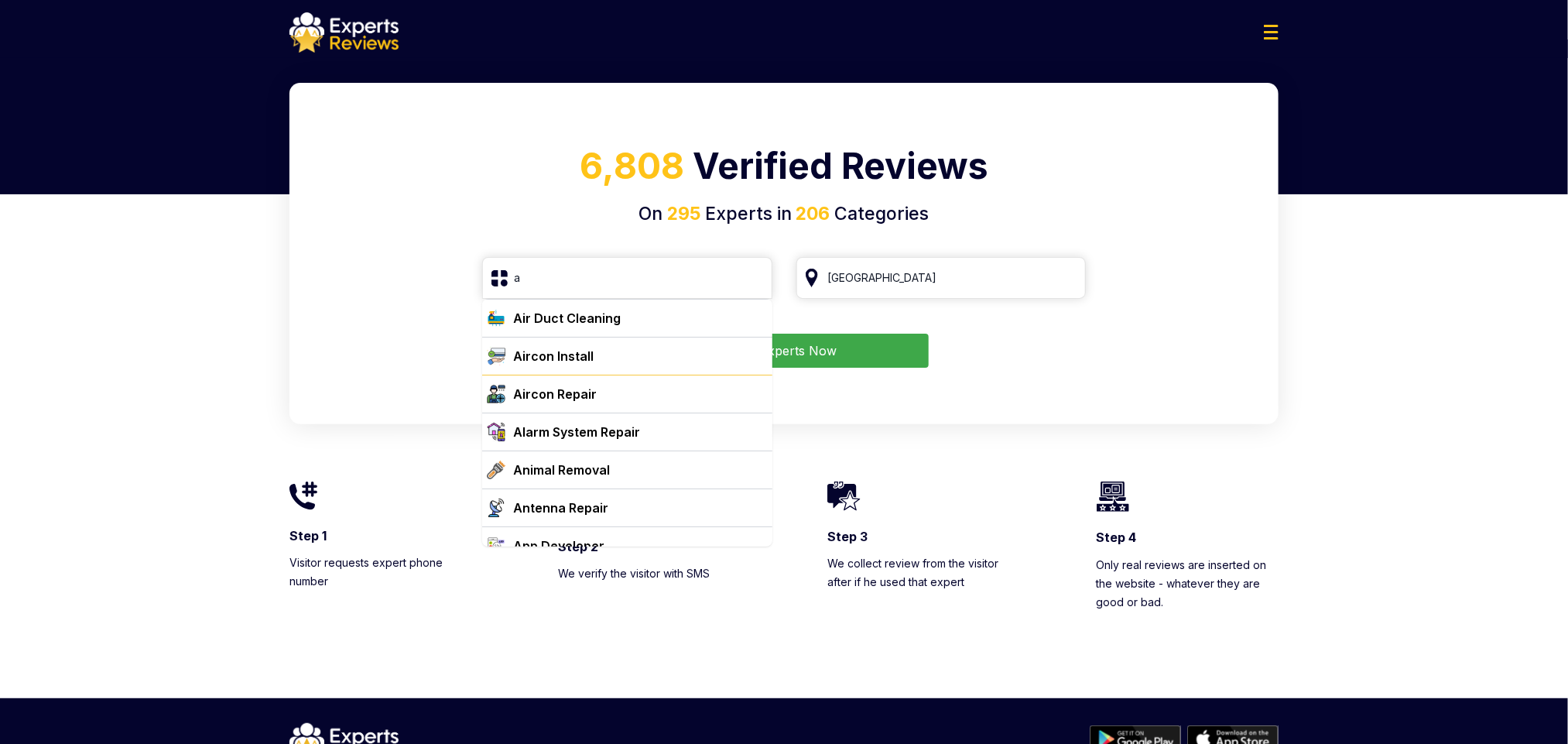
click at [588, 400] on div "Aircon Repair" at bounding box center [555, 394] width 84 height 19
type input "Aircon Repair"
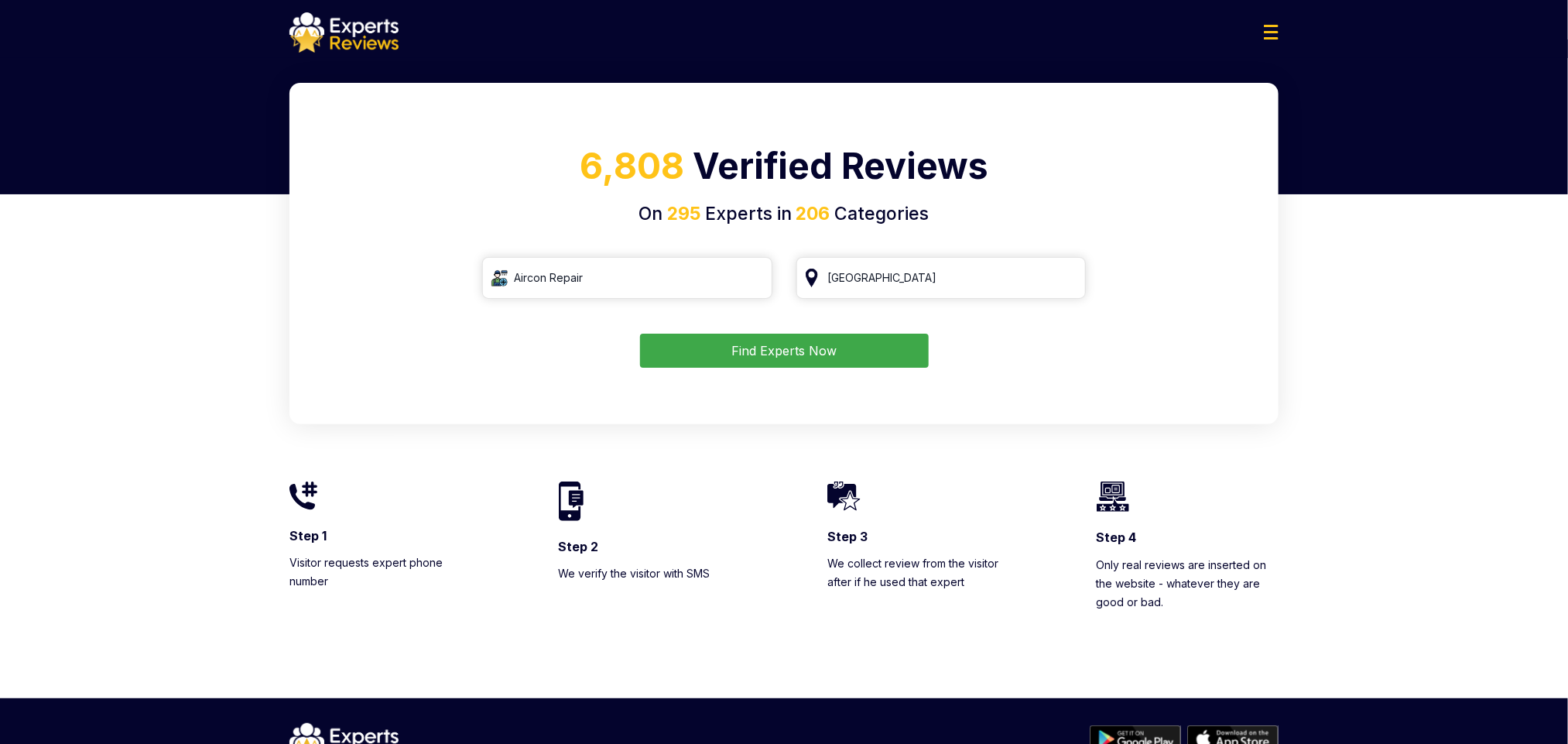
click at [701, 350] on button "Find Experts Now" at bounding box center [784, 351] width 289 height 34
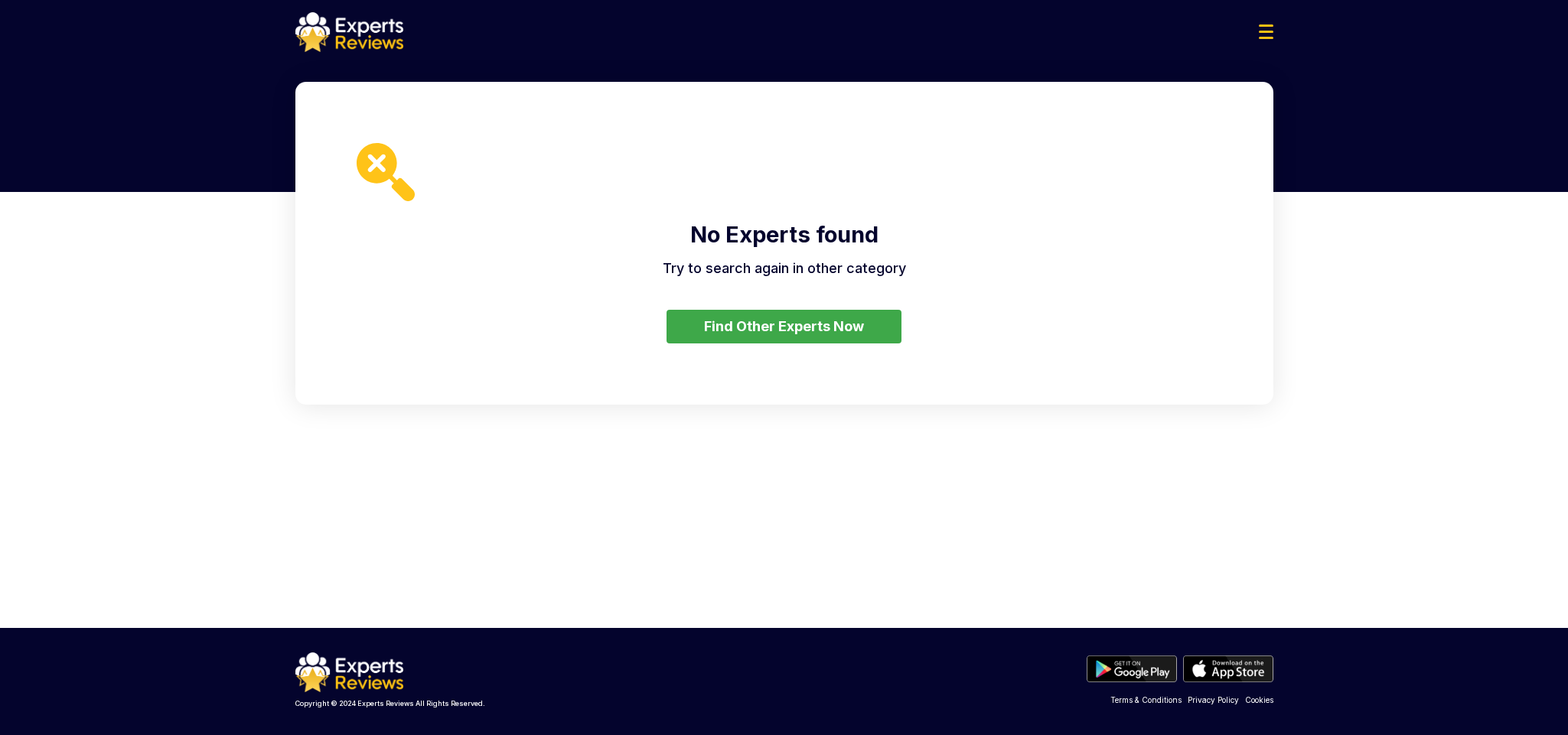
click at [740, 332] on button "Find Other Experts Now" at bounding box center [784, 327] width 235 height 34
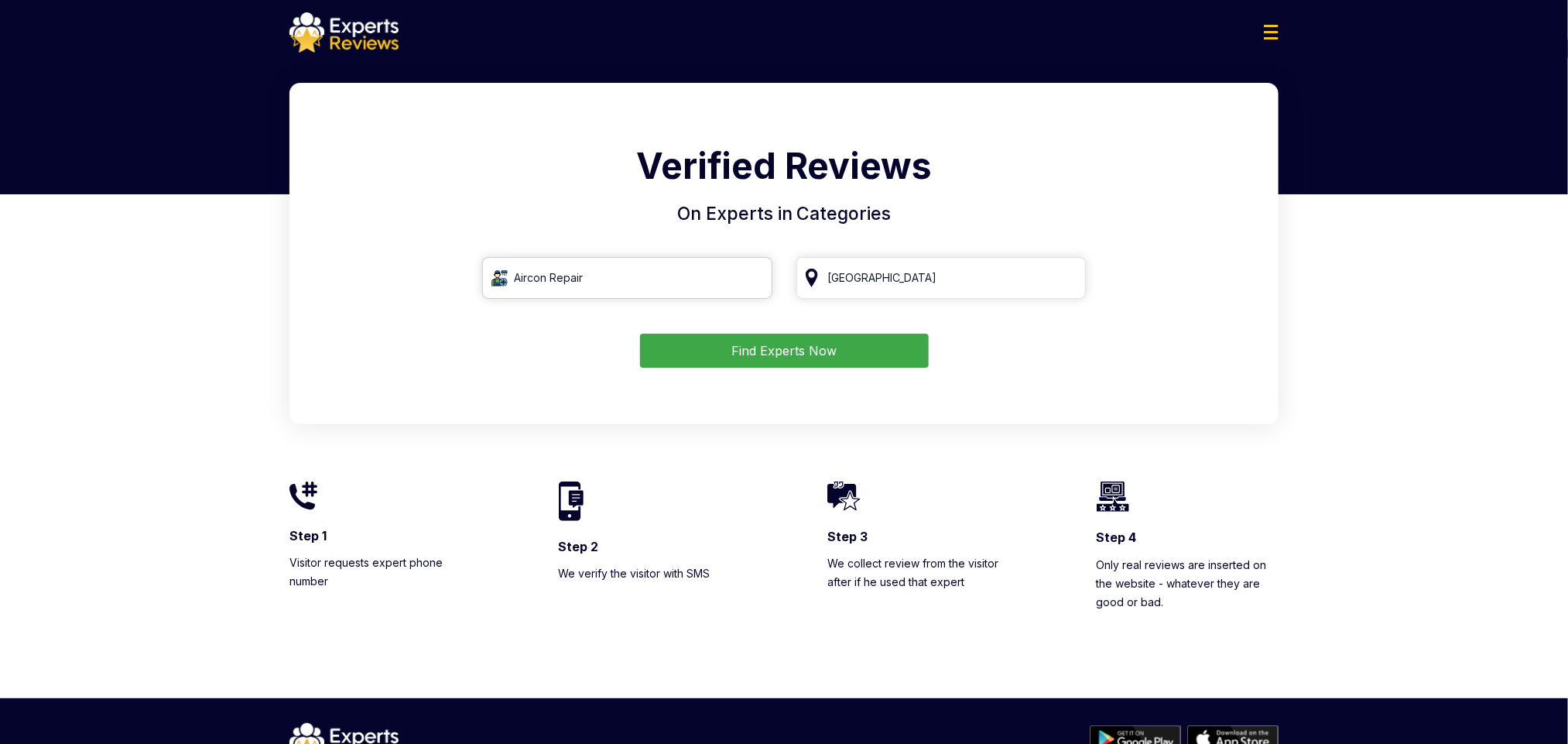
click at [688, 291] on input "Aircon Repair" at bounding box center [628, 278] width 291 height 42
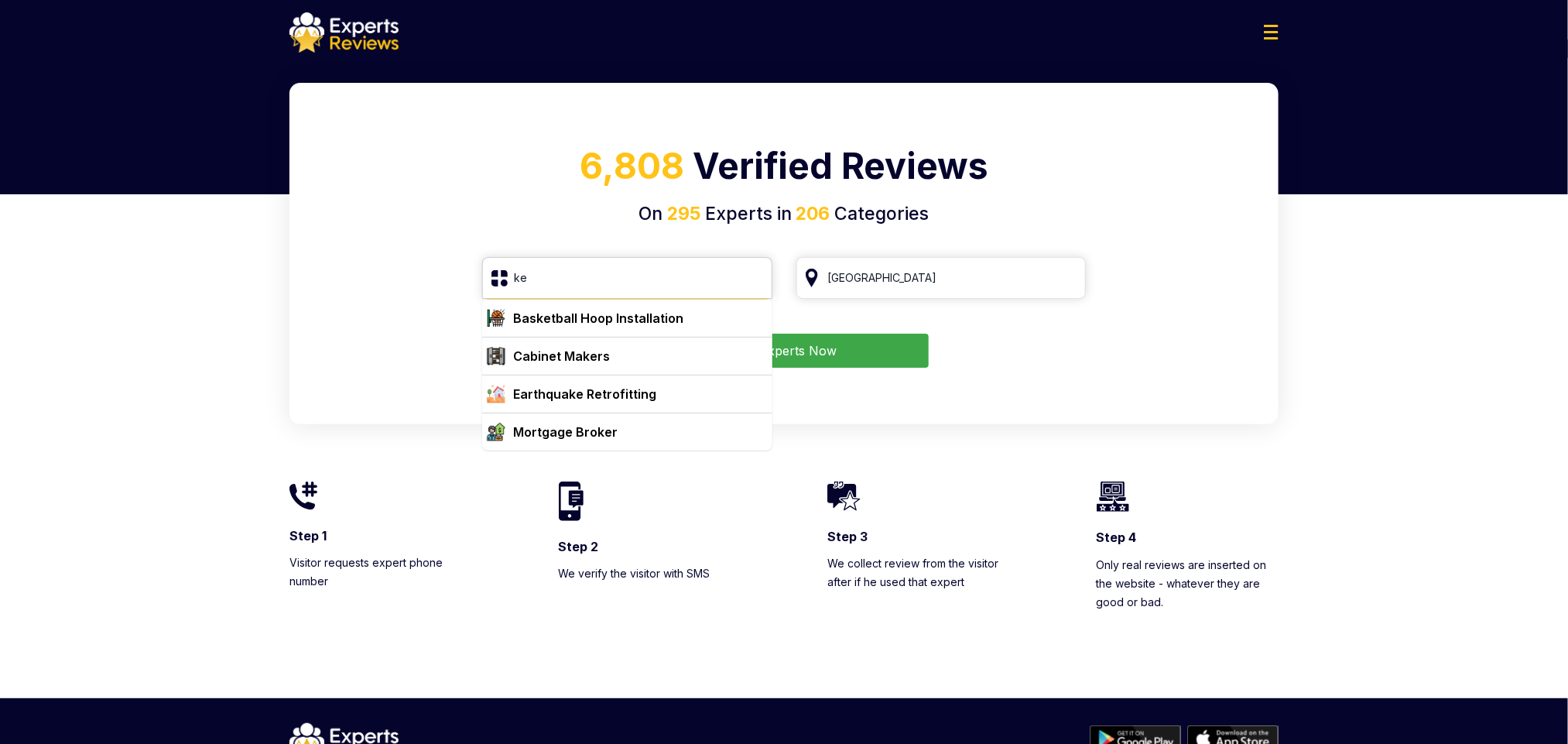
type input "k"
click at [716, 357] on div "Locksmith" at bounding box center [636, 356] width 259 height 19
type input "Locksmith"
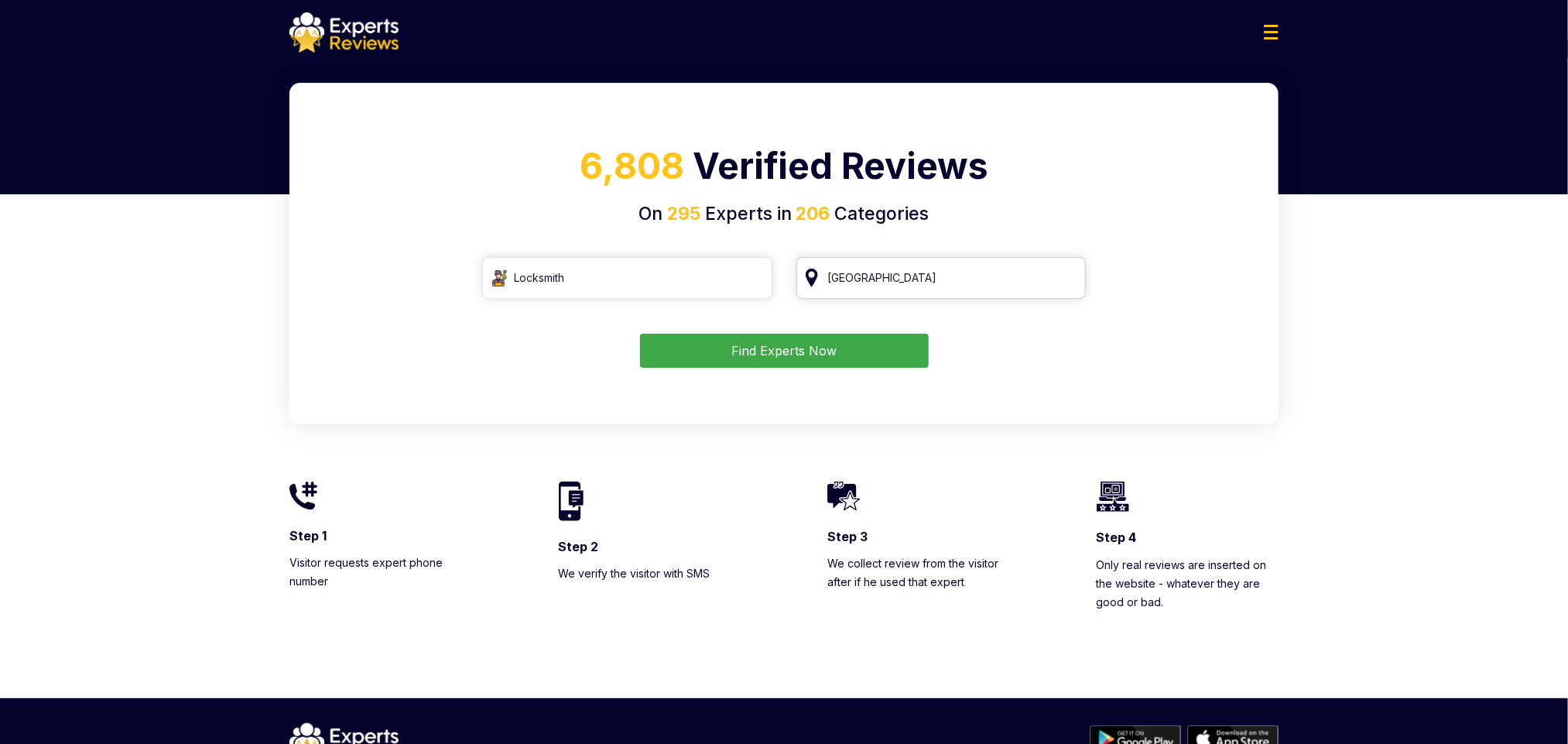
click at [873, 287] on input "Singapore" at bounding box center [942, 278] width 291 height 42
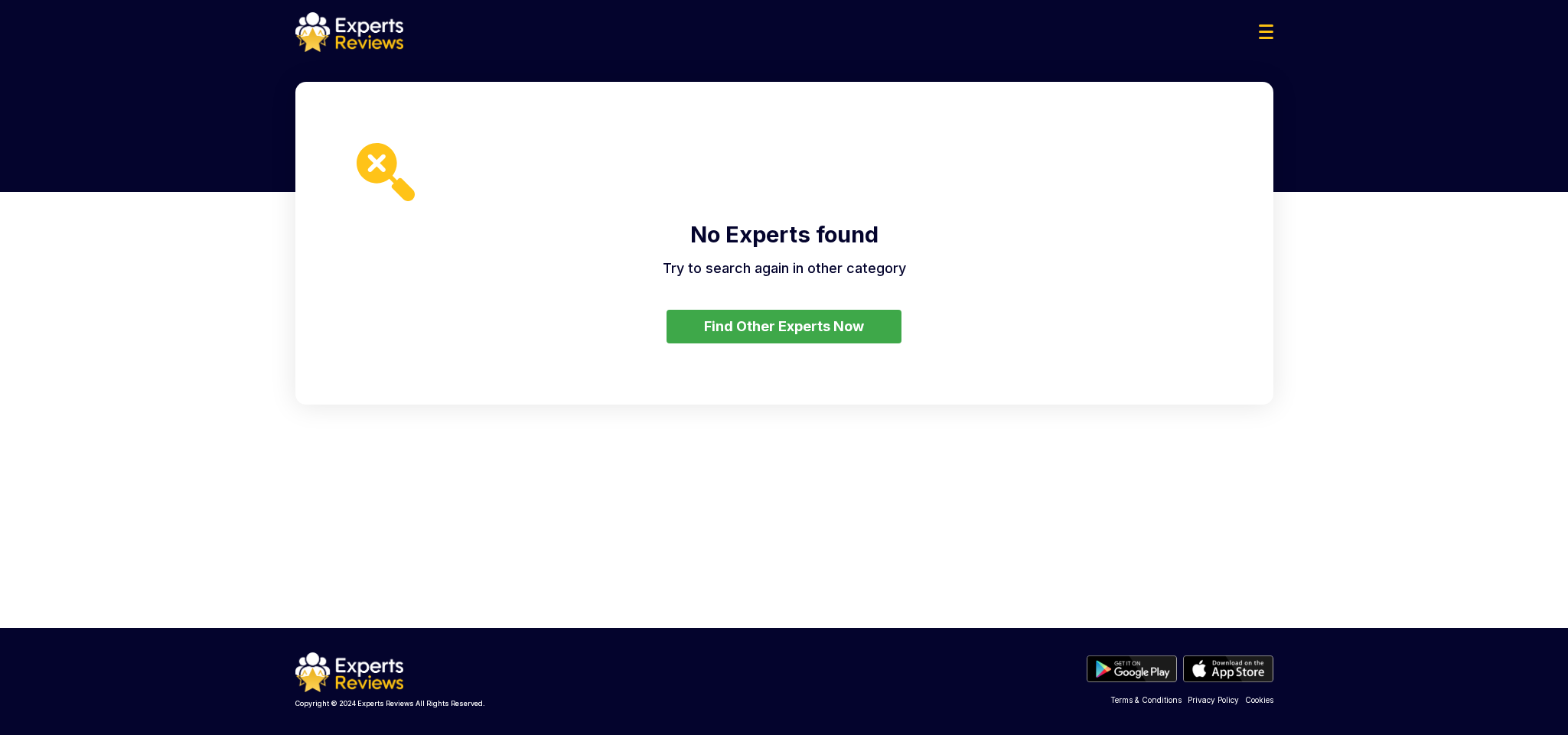
click at [829, 316] on button "Find Other Experts Now" at bounding box center [784, 327] width 235 height 34
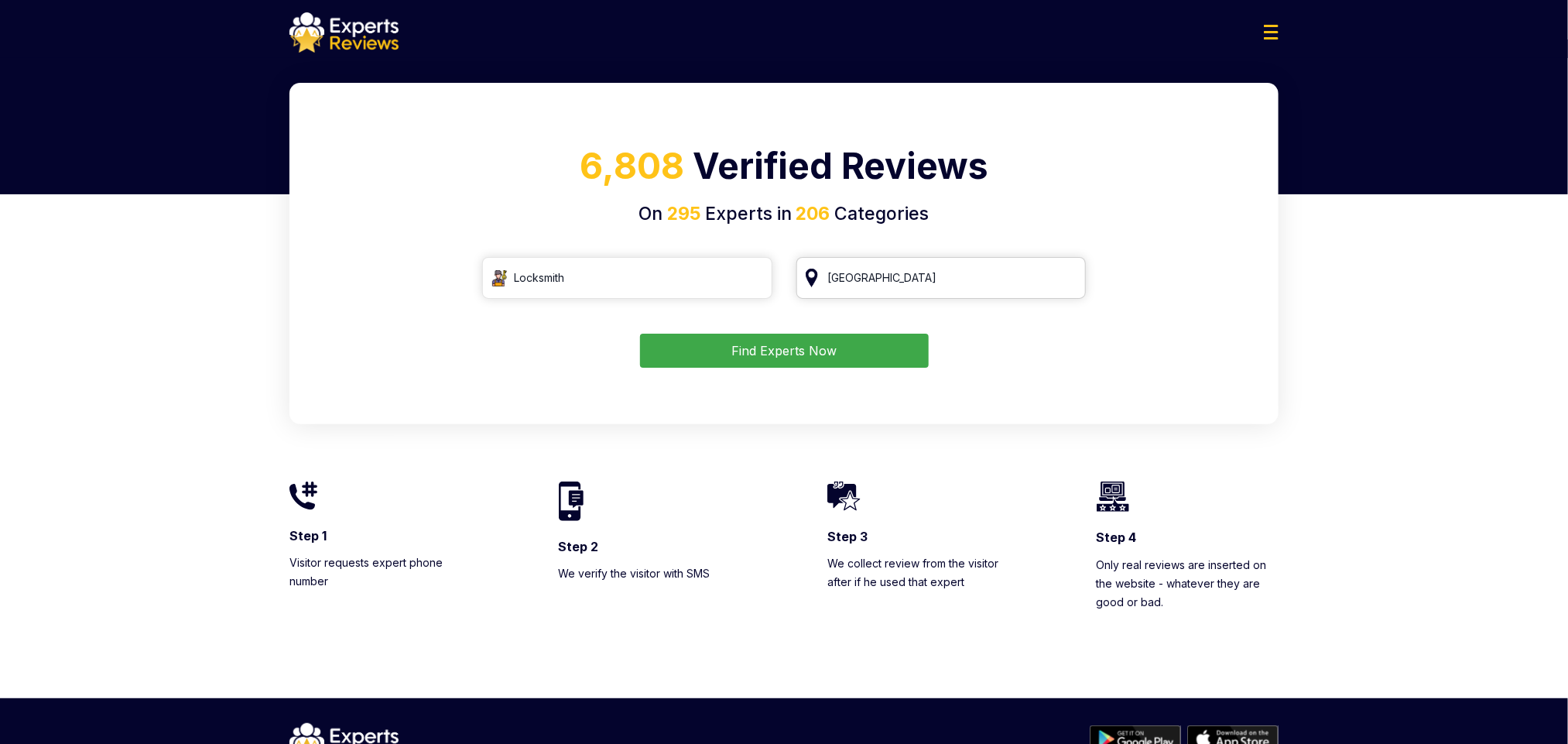
click at [935, 298] on input "Singapore" at bounding box center [942, 278] width 291 height 42
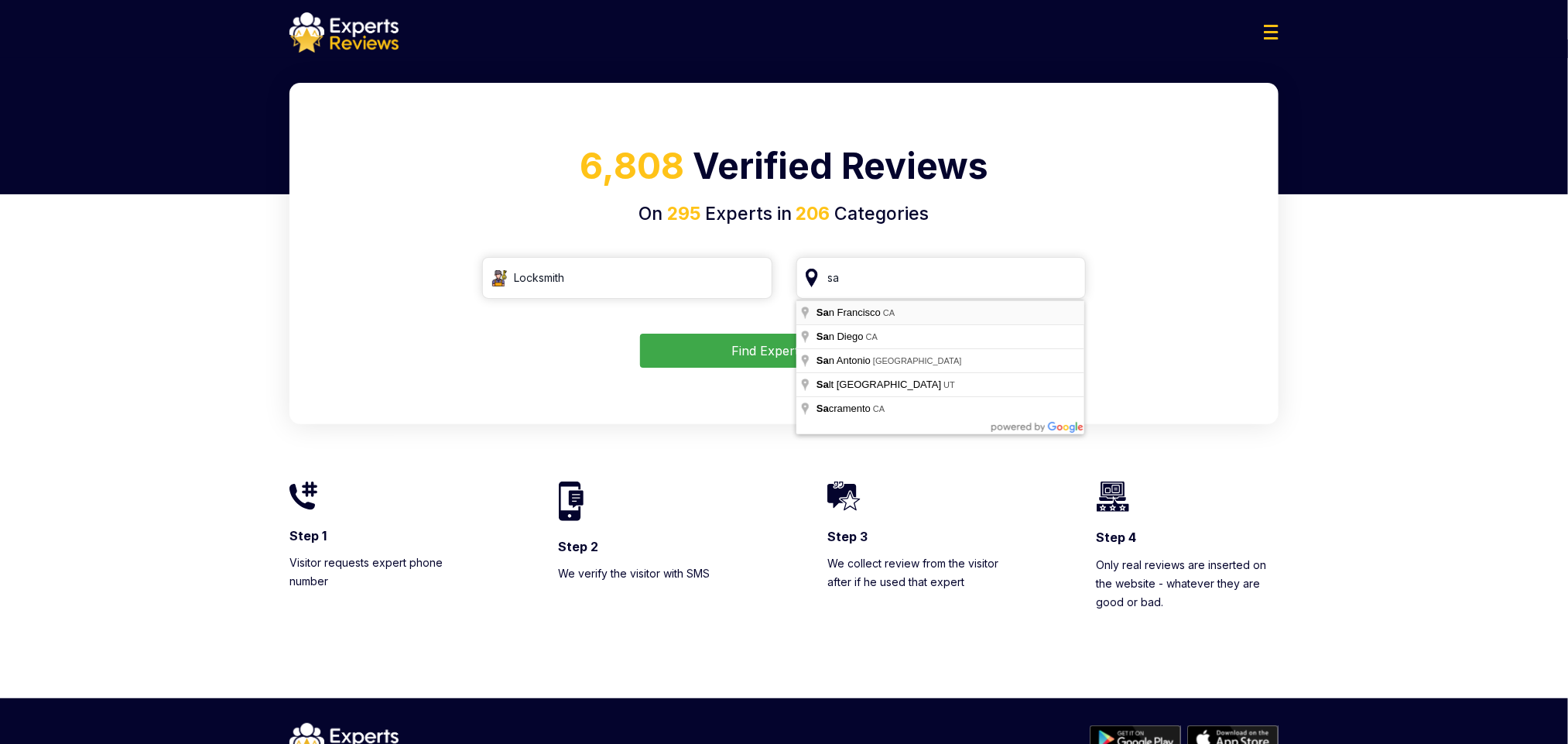
type input "San Francisco, CA"
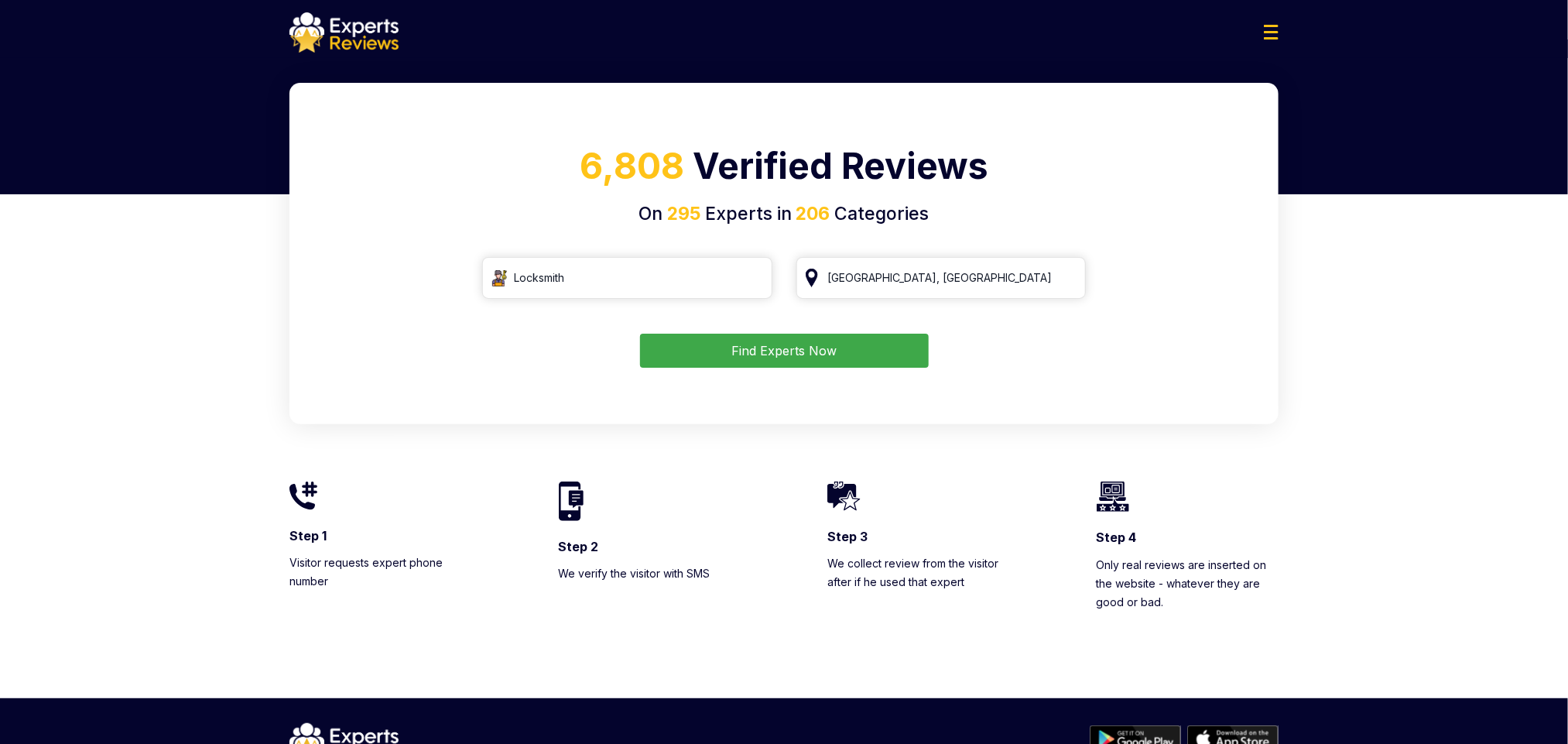
click at [852, 342] on button "Find Experts Now" at bounding box center [784, 351] width 289 height 34
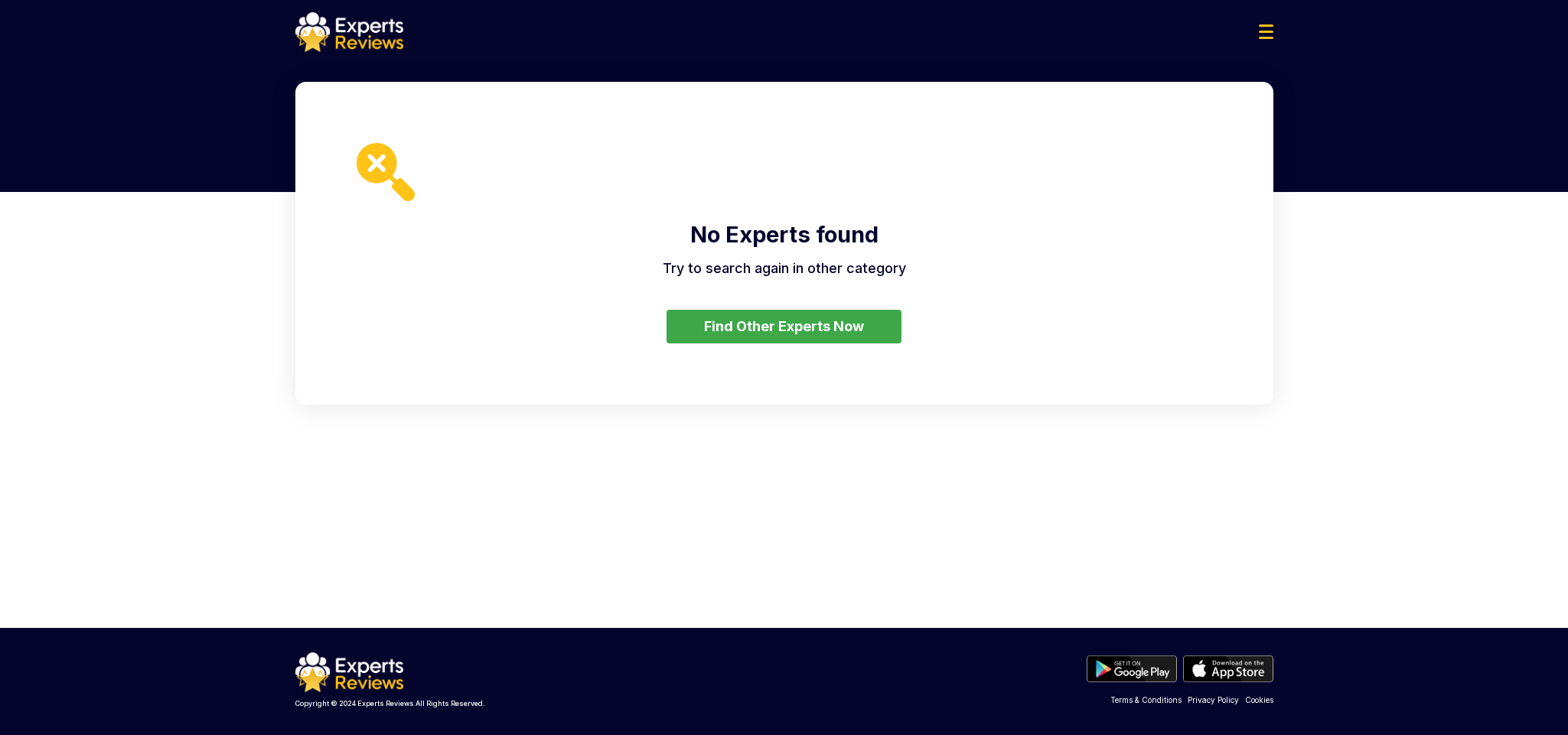
click at [877, 314] on button "Find Other Experts Now" at bounding box center [784, 327] width 235 height 34
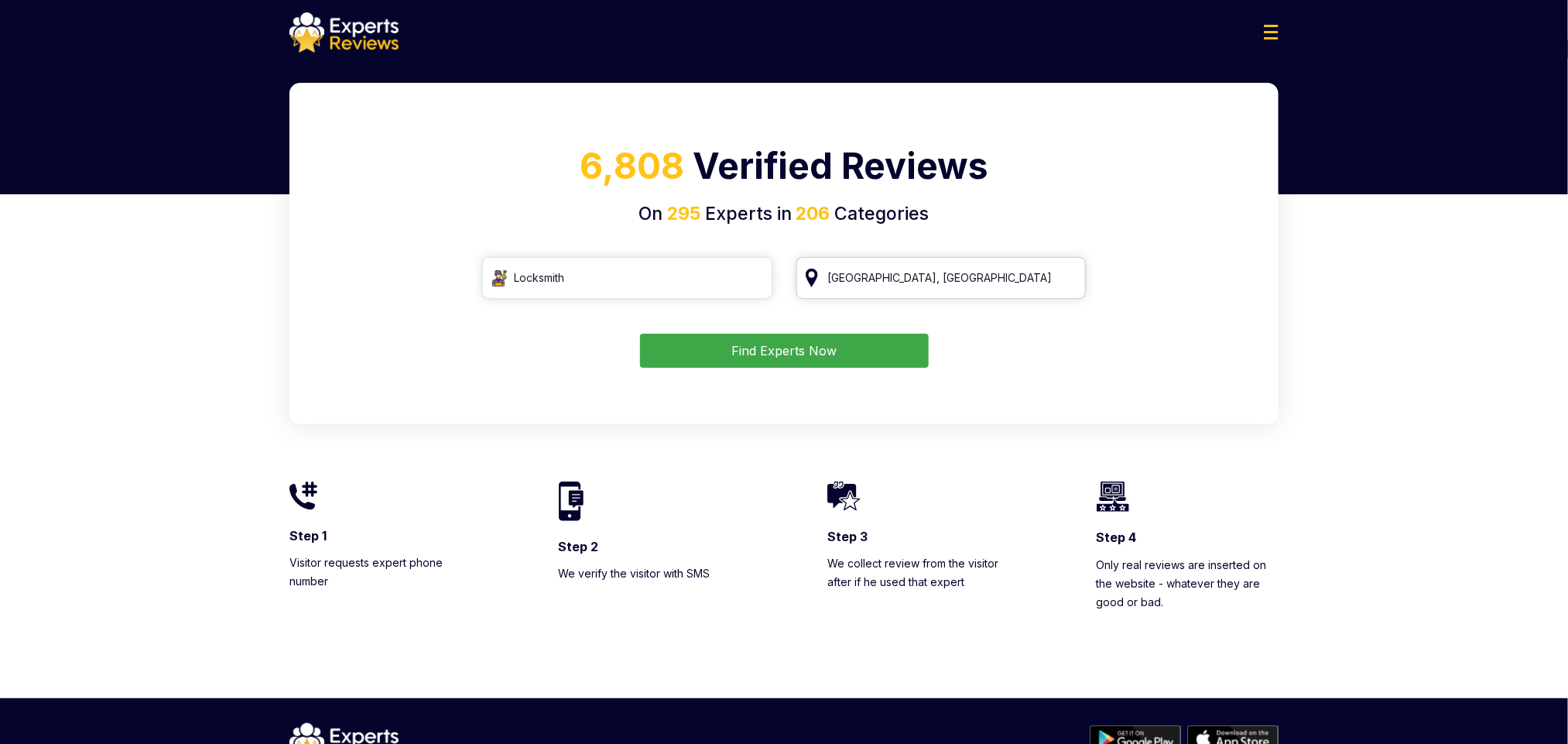
click at [913, 279] on input "San Francisco, CA" at bounding box center [942, 278] width 291 height 42
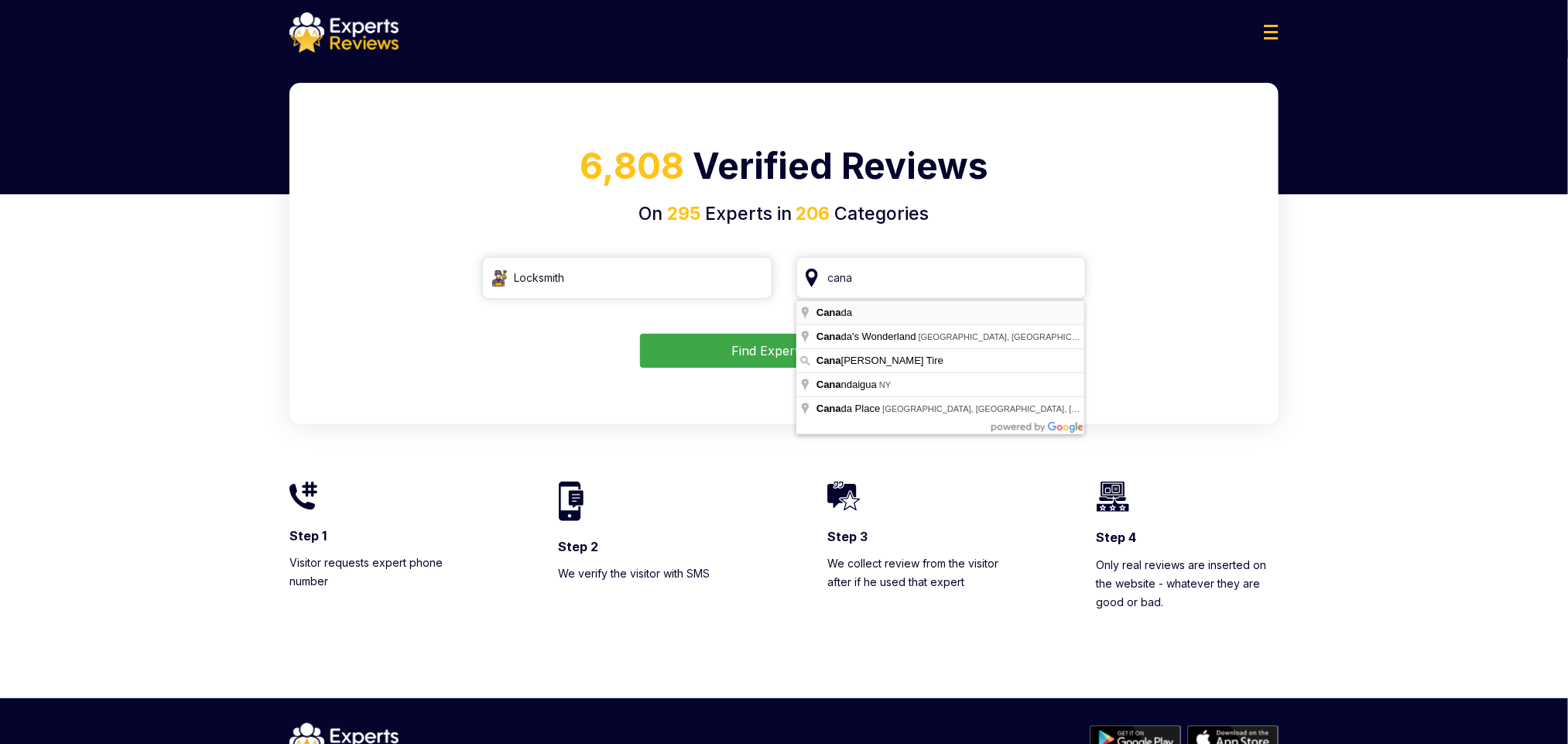
type input "Canada"
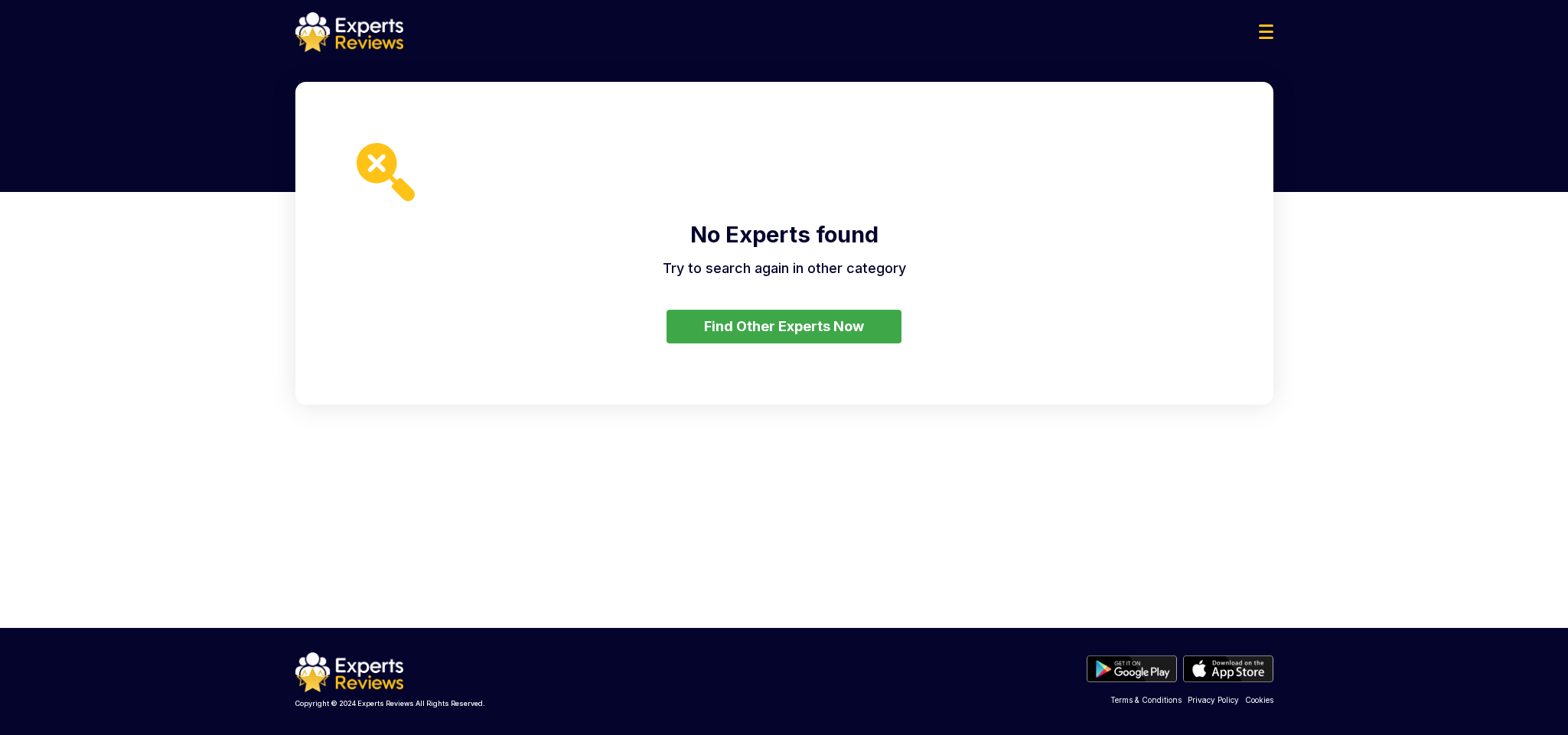
click at [840, 333] on button "Find Other Experts Now" at bounding box center [784, 327] width 235 height 34
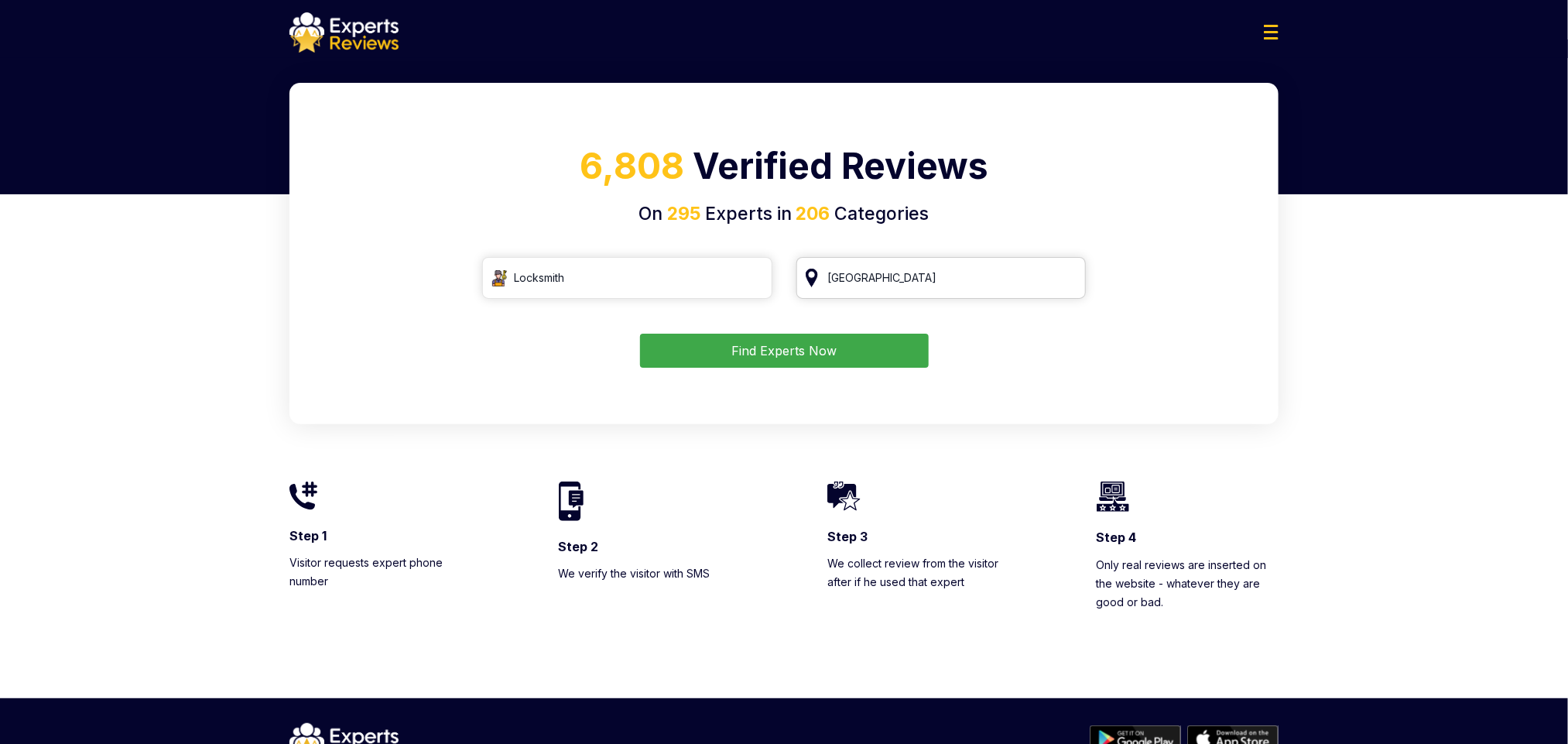
click at [839, 274] on input "Canada" at bounding box center [942, 278] width 291 height 42
click at [676, 298] on input "Locksmith" at bounding box center [628, 278] width 291 height 42
click at [1282, 325] on div "6,808 Verified Reviews On 295 Experts in 206 Categories Locksmith Find Experts …" at bounding box center [784, 391] width 1013 height 616
click at [678, 286] on input "Locksmith" at bounding box center [628, 278] width 291 height 42
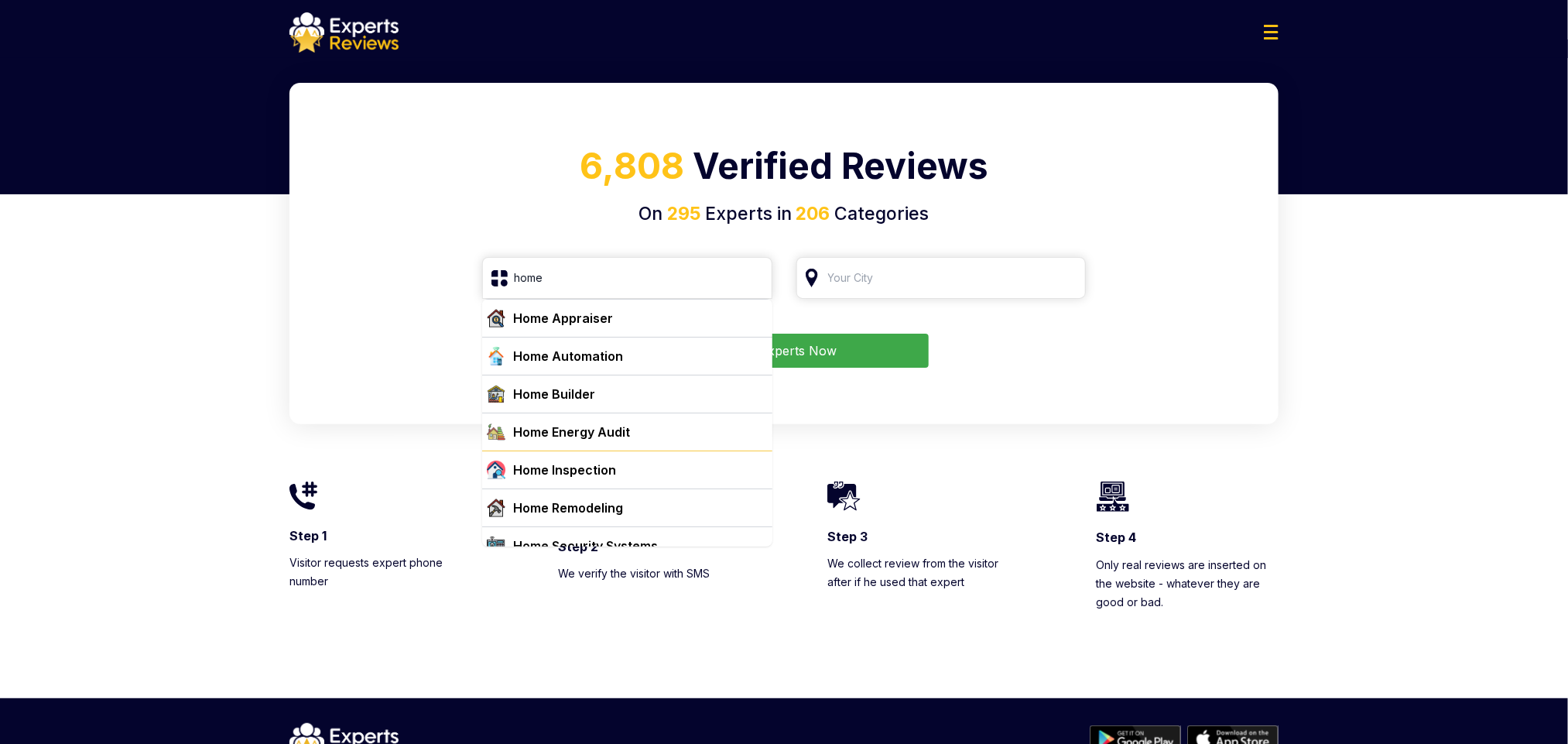
click at [654, 471] on div "Home Inspection" at bounding box center [636, 470] width 259 height 19
type input "Home Inspection"
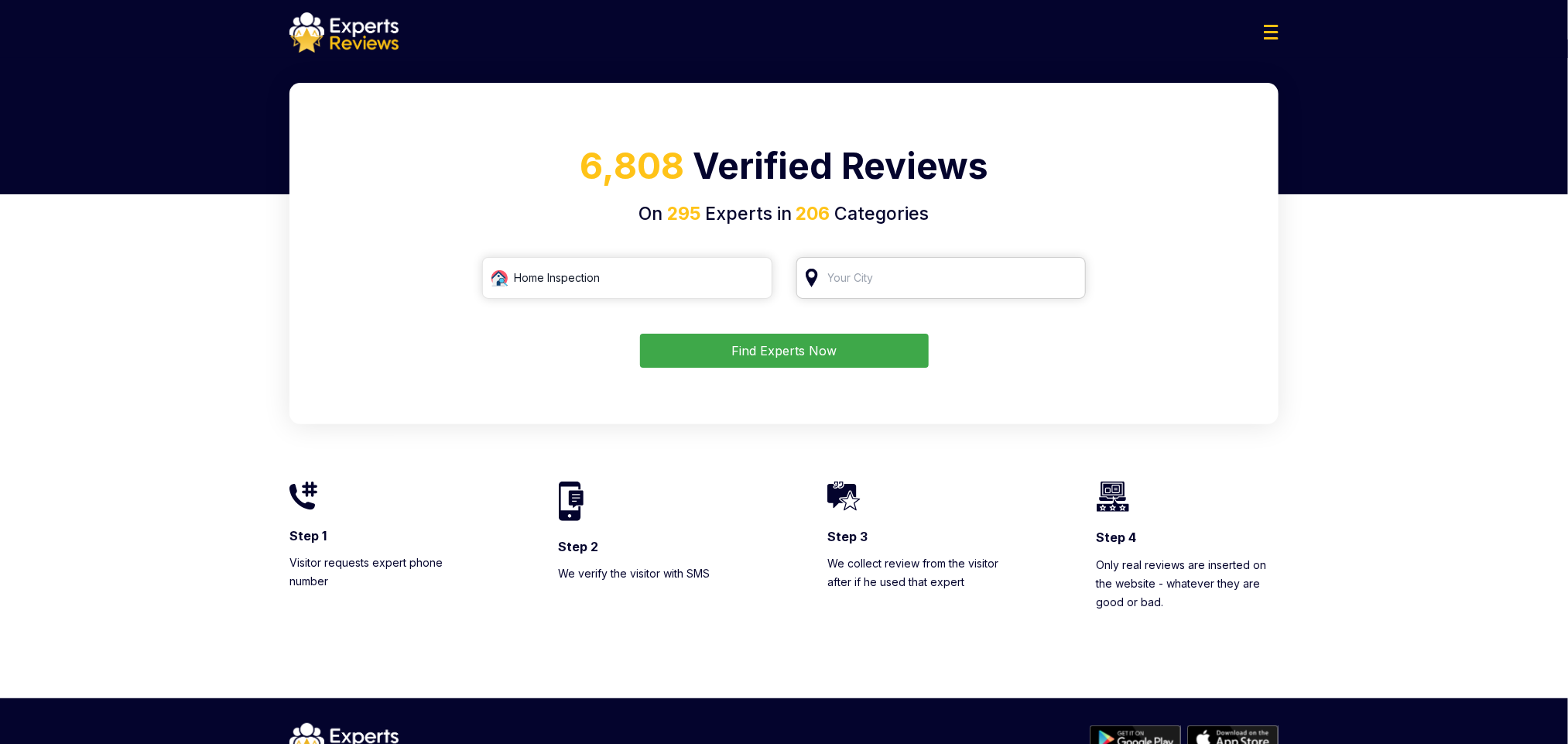
click at [903, 283] on input "search" at bounding box center [942, 278] width 291 height 42
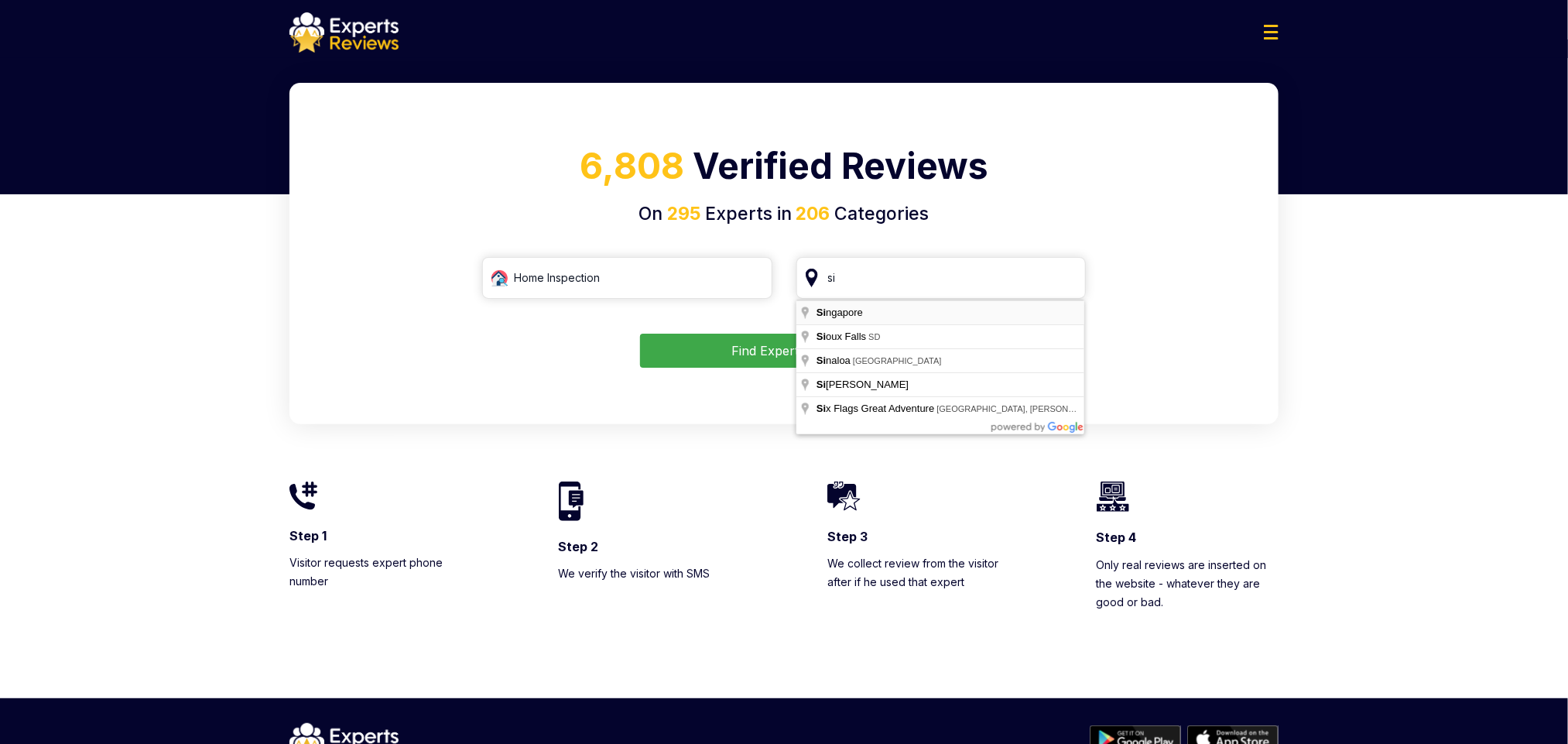
type input "Singapore"
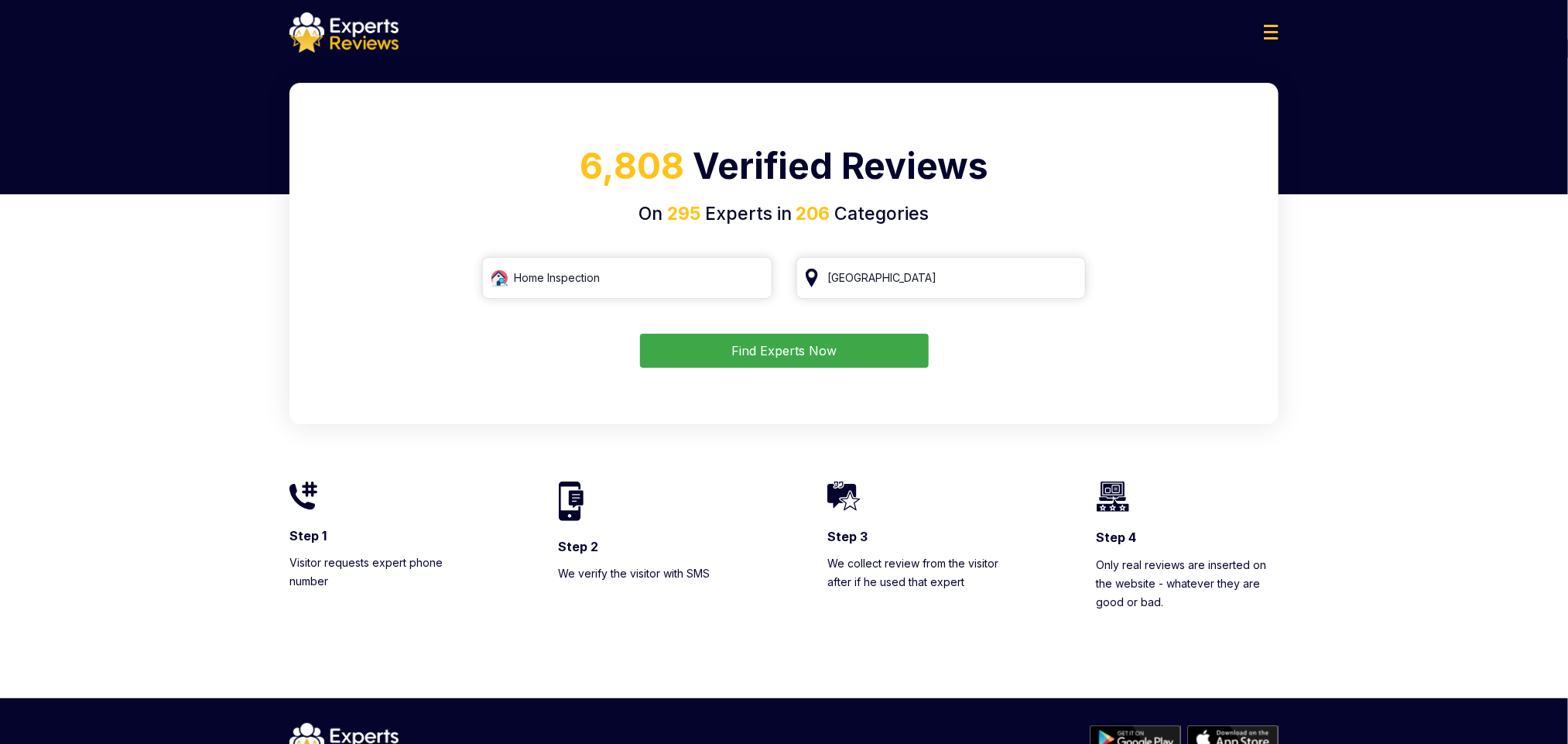
click at [822, 339] on button "Find Experts Now" at bounding box center [784, 351] width 289 height 34
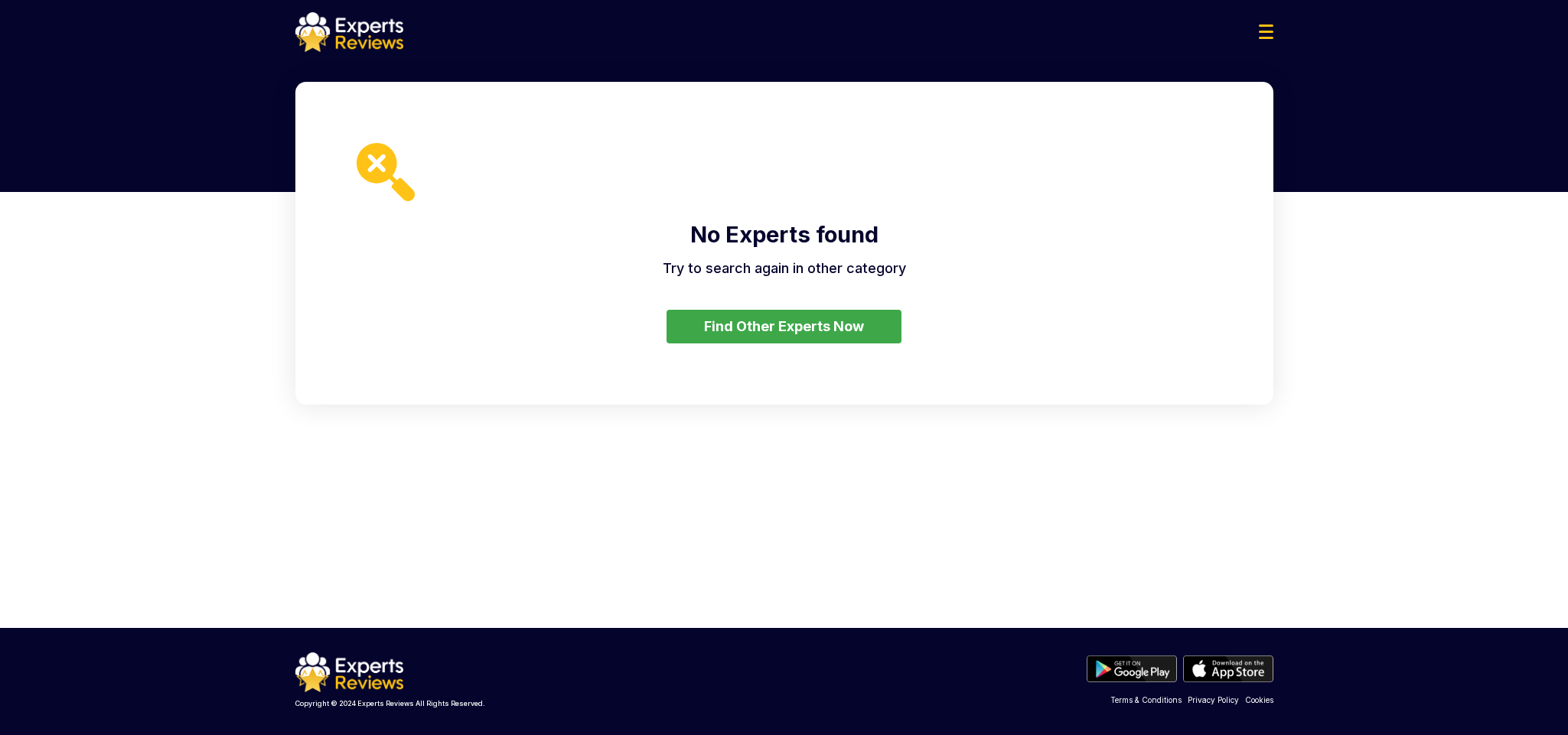
click at [821, 329] on button "Find Other Experts Now" at bounding box center [784, 327] width 235 height 34
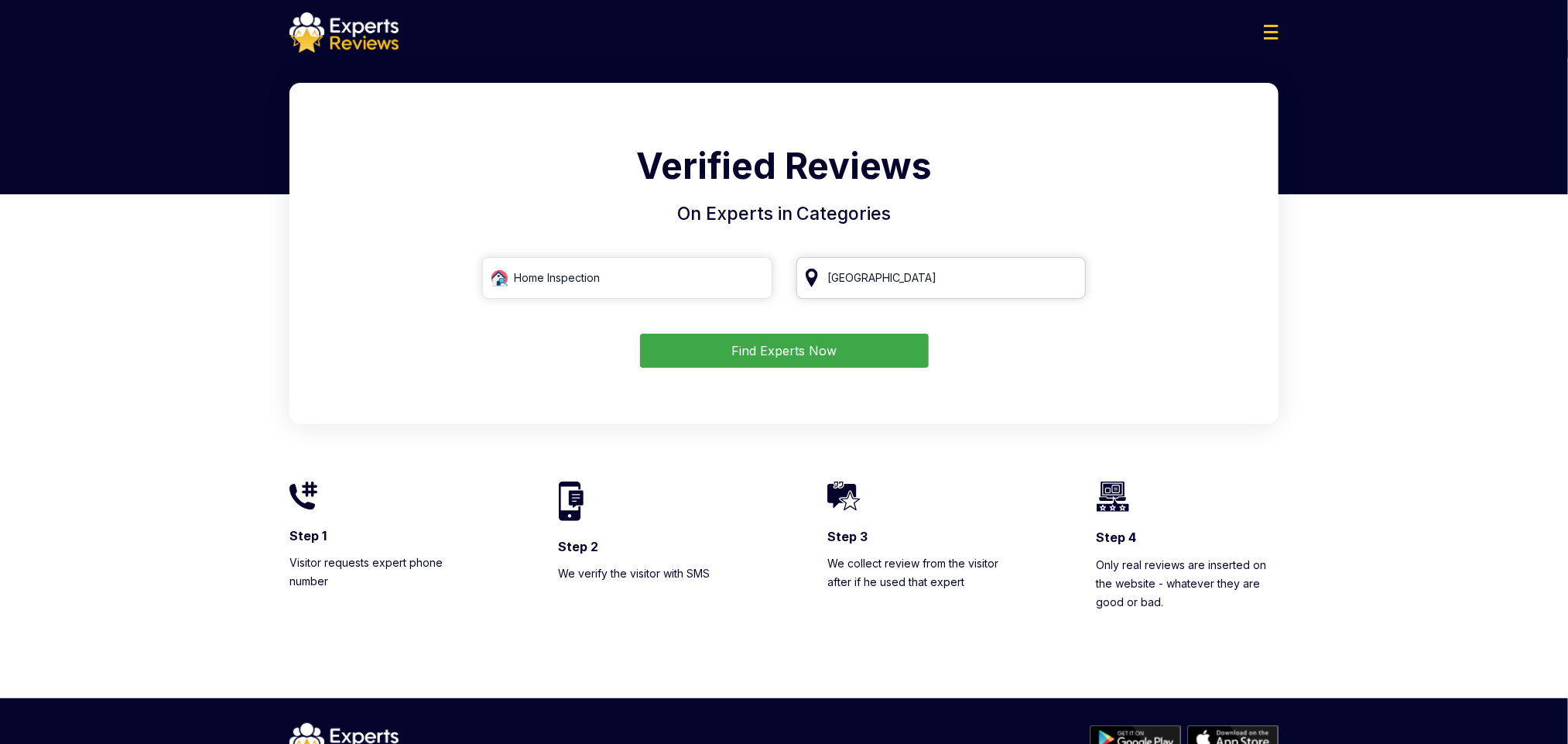
drag, startPoint x: 966, startPoint y: 270, endPoint x: 613, endPoint y: 300, distance: 354.3
click at [613, 300] on form "Home Inspection Singapore Find Experts Now" at bounding box center [784, 313] width 952 height 111
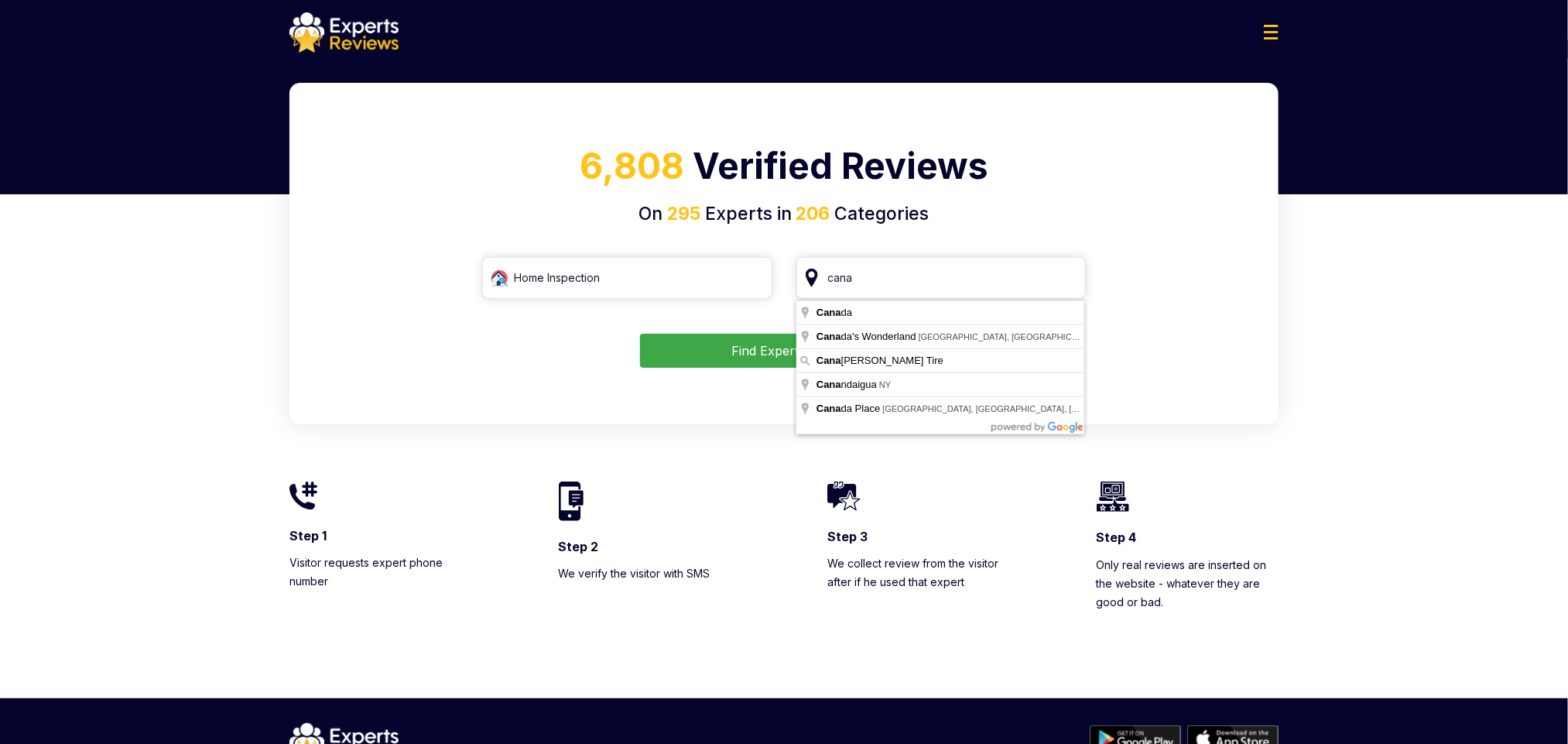
click at [871, 299] on body "Business Log in Login Home Inspection San Francisco, CA Find Experts Now Home H…" at bounding box center [784, 403] width 1568 height 807
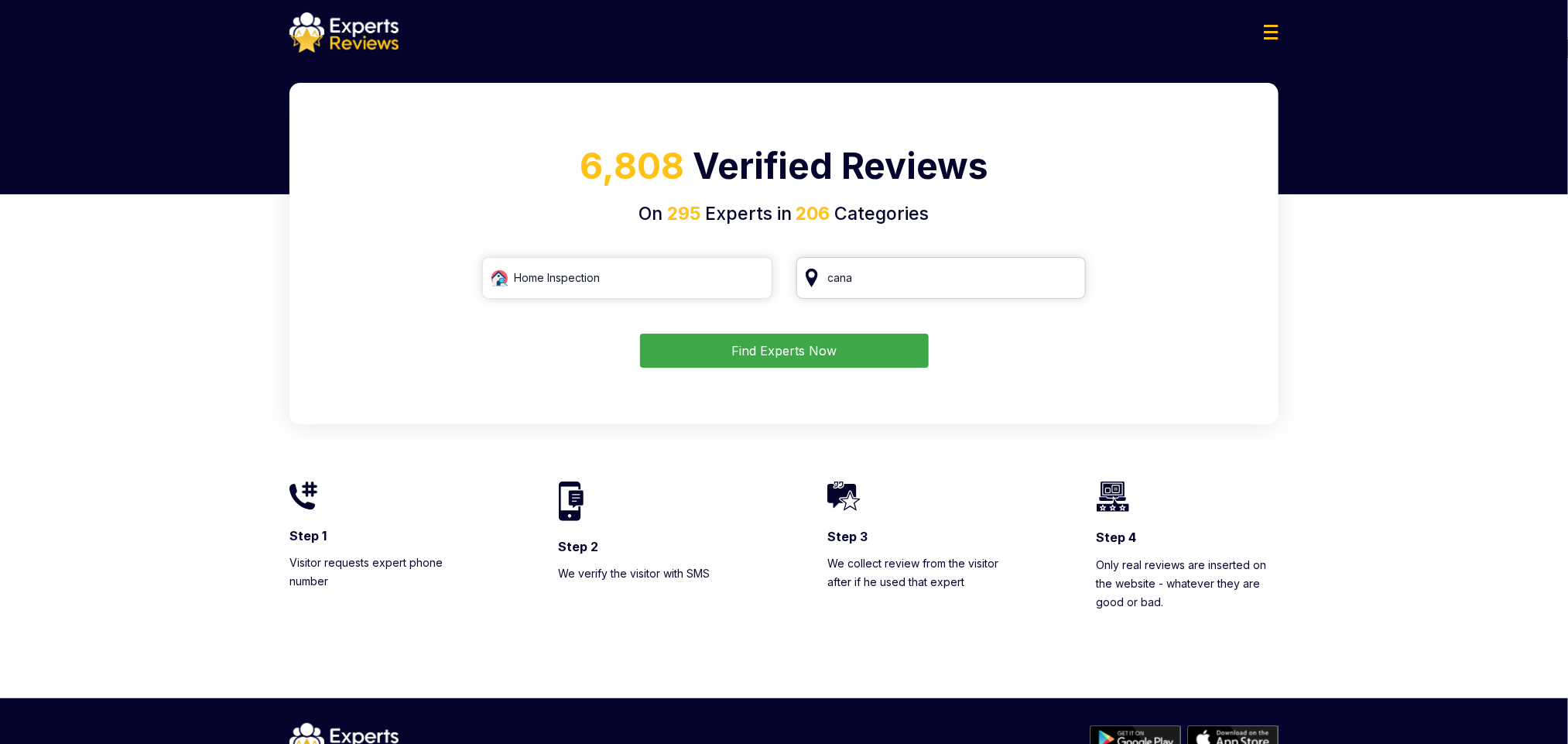
click at [883, 274] on input "cana" at bounding box center [942, 278] width 291 height 42
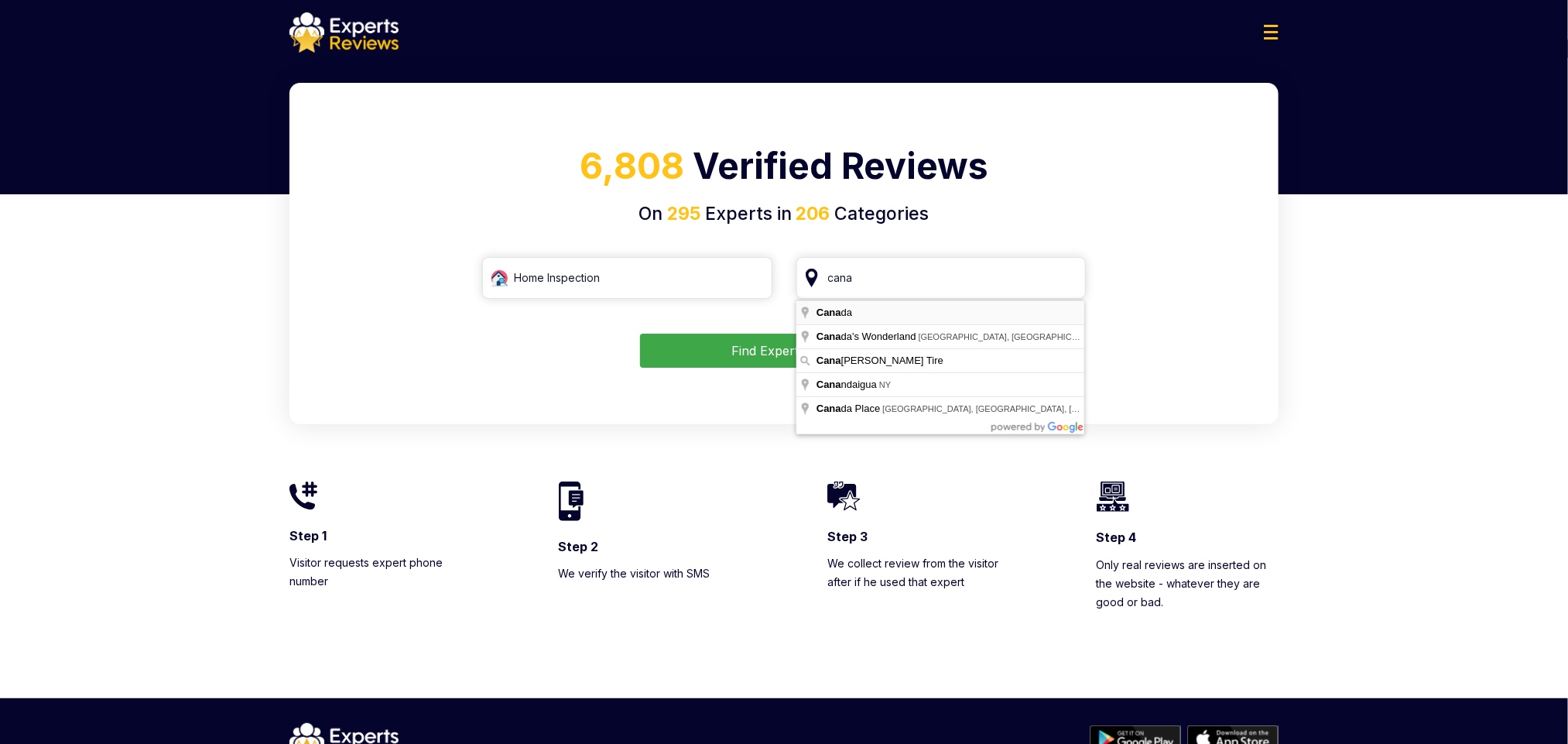
type input "Canada"
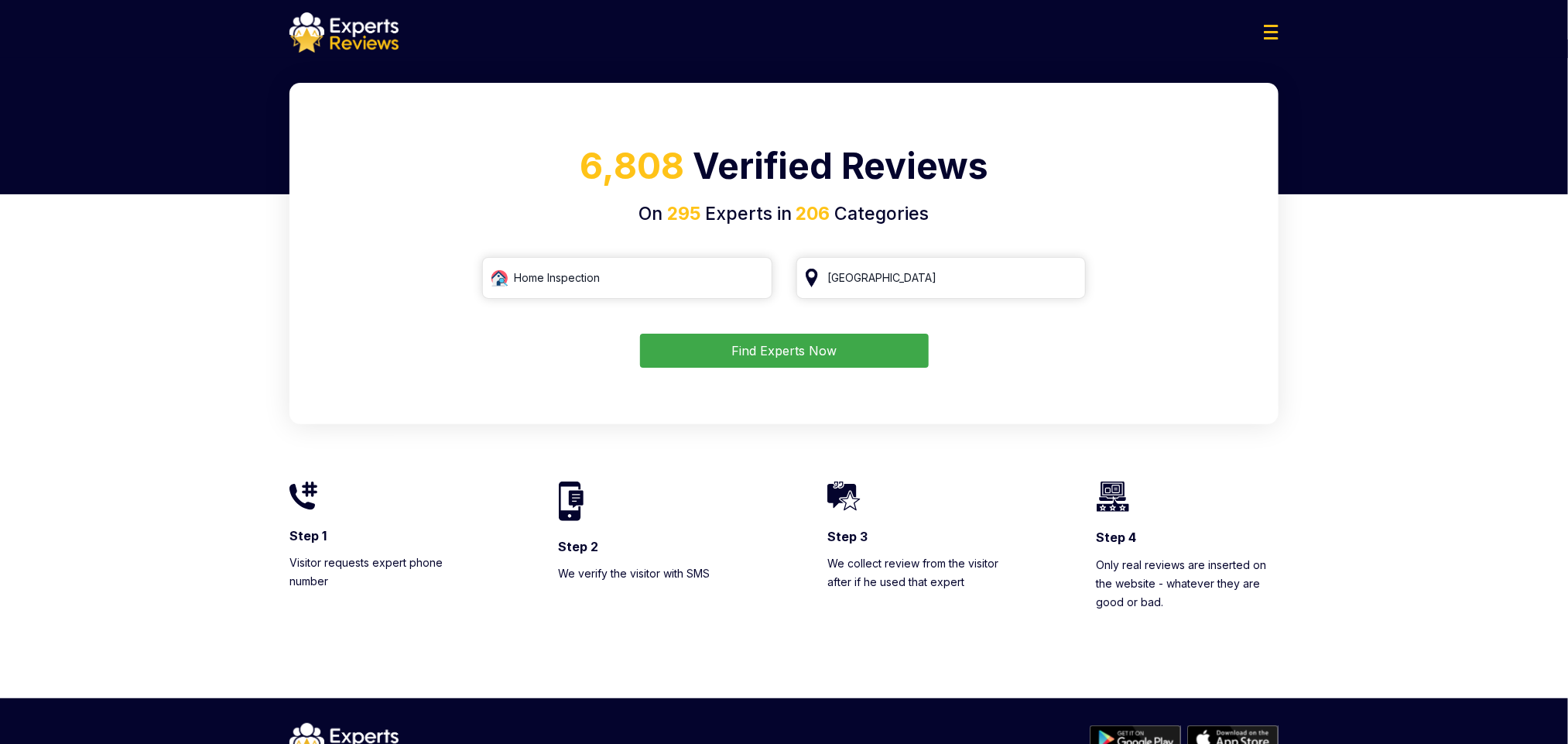
click at [864, 344] on button "Find Experts Now" at bounding box center [784, 351] width 289 height 34
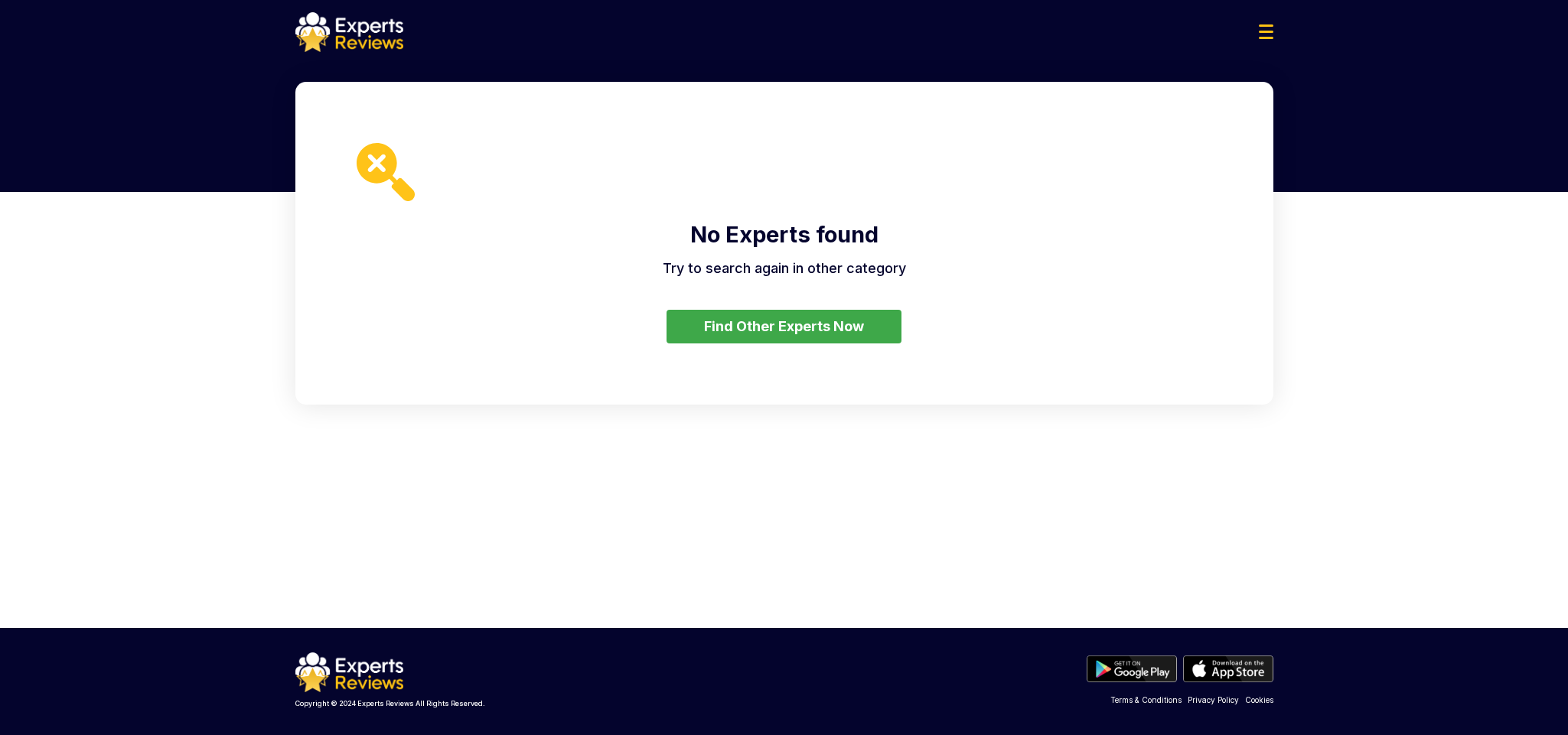
click at [856, 329] on button "Find Other Experts Now" at bounding box center [784, 327] width 235 height 34
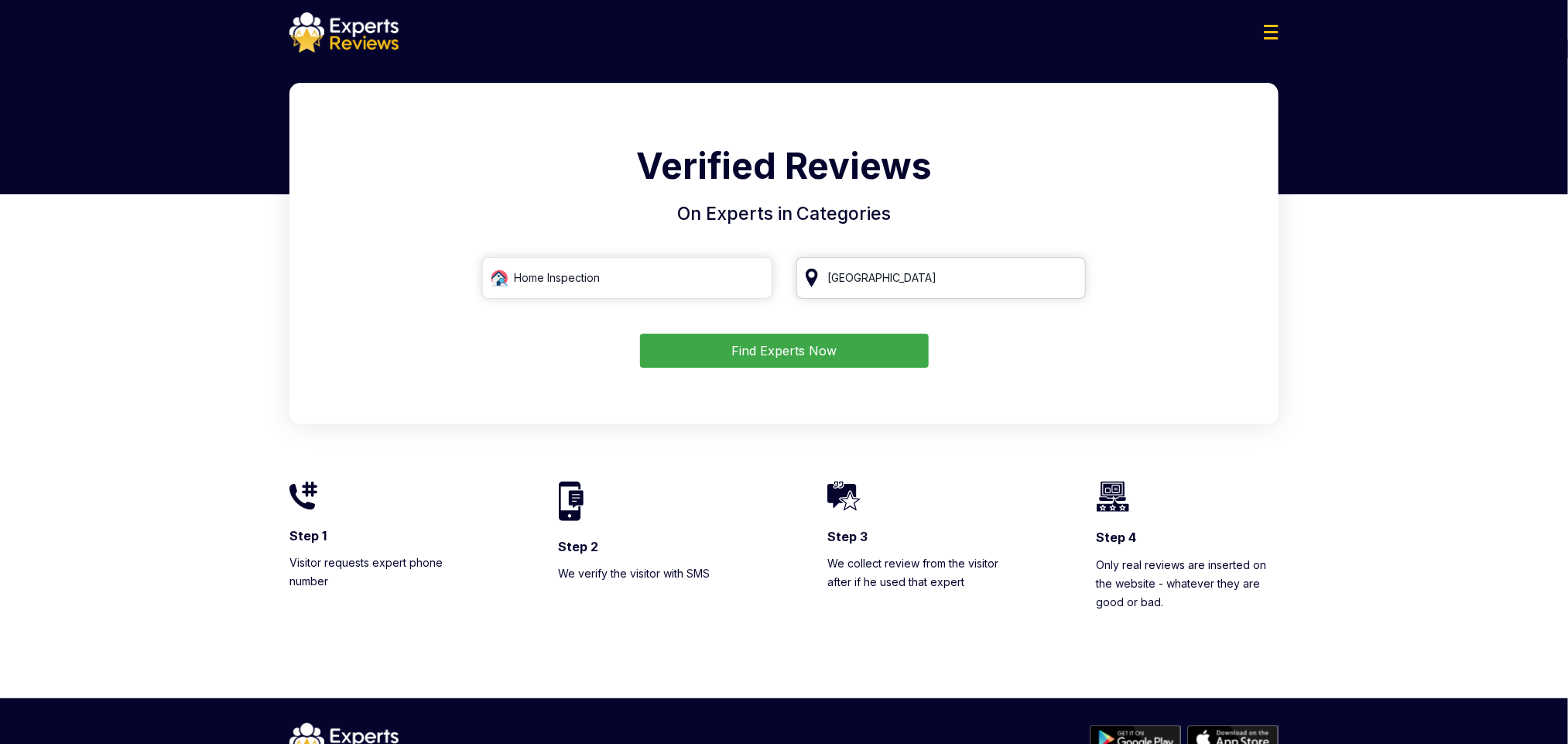
click at [922, 273] on input "Canada" at bounding box center [942, 278] width 291 height 42
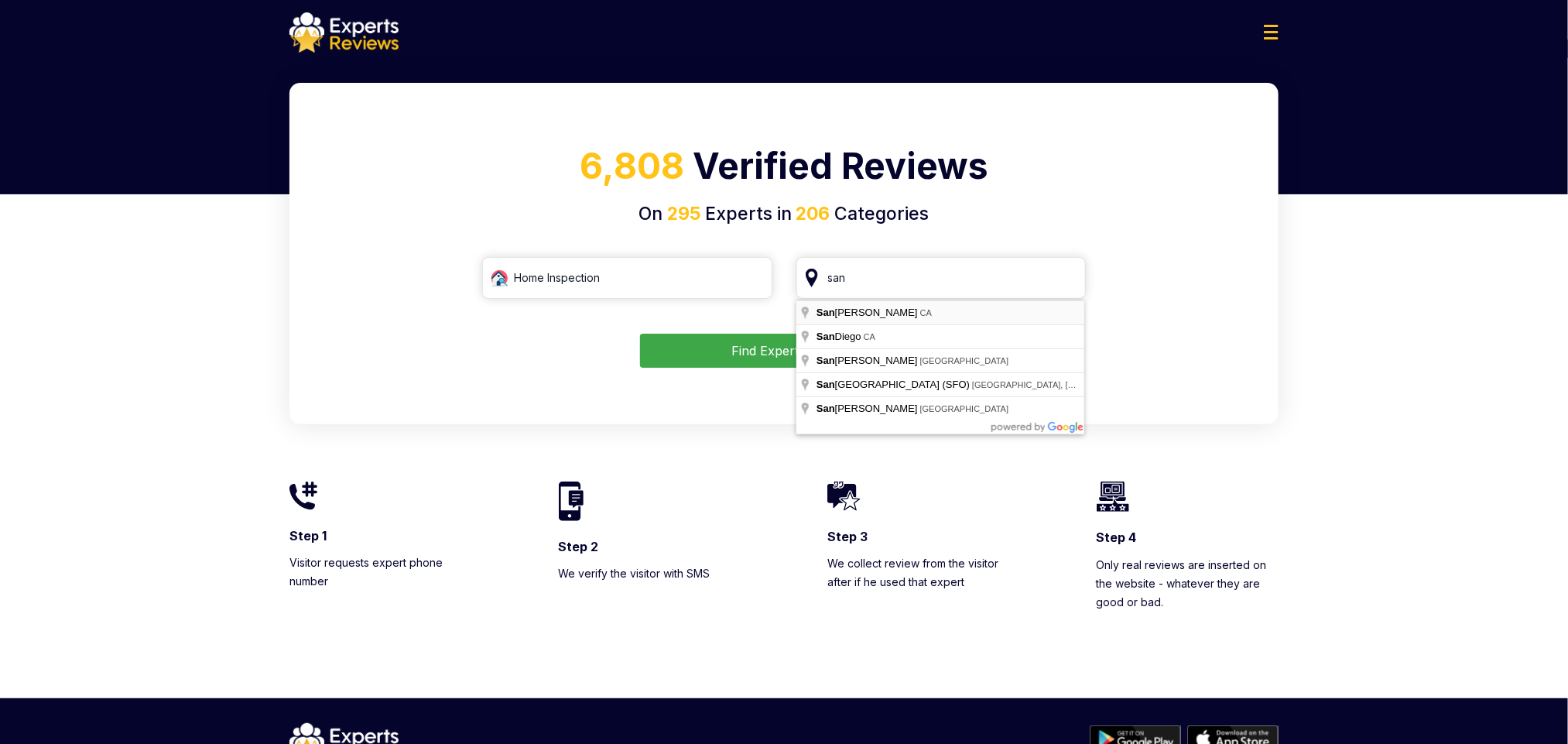
type input "San Francisco, CA"
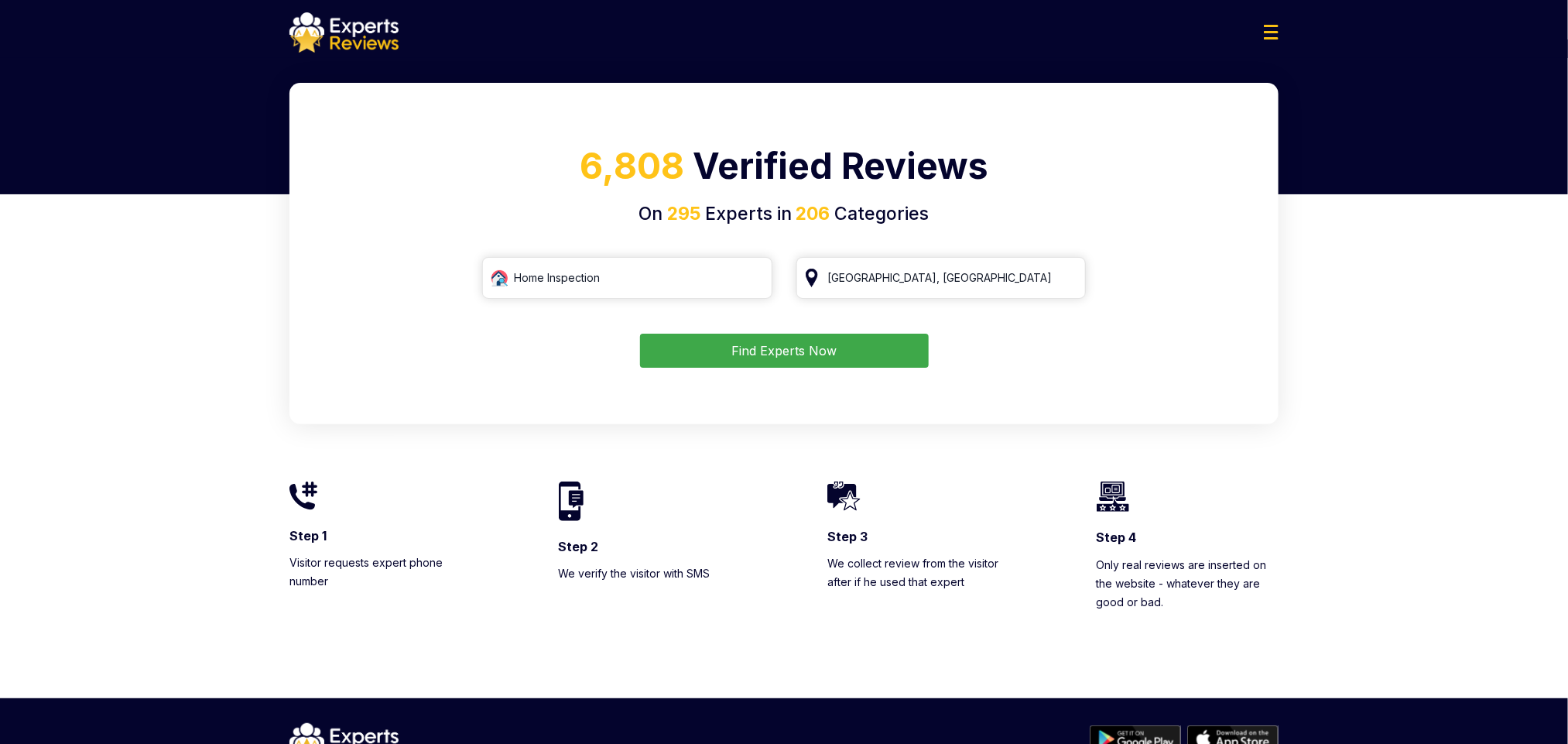
click at [729, 367] on button "Find Experts Now" at bounding box center [784, 351] width 289 height 34
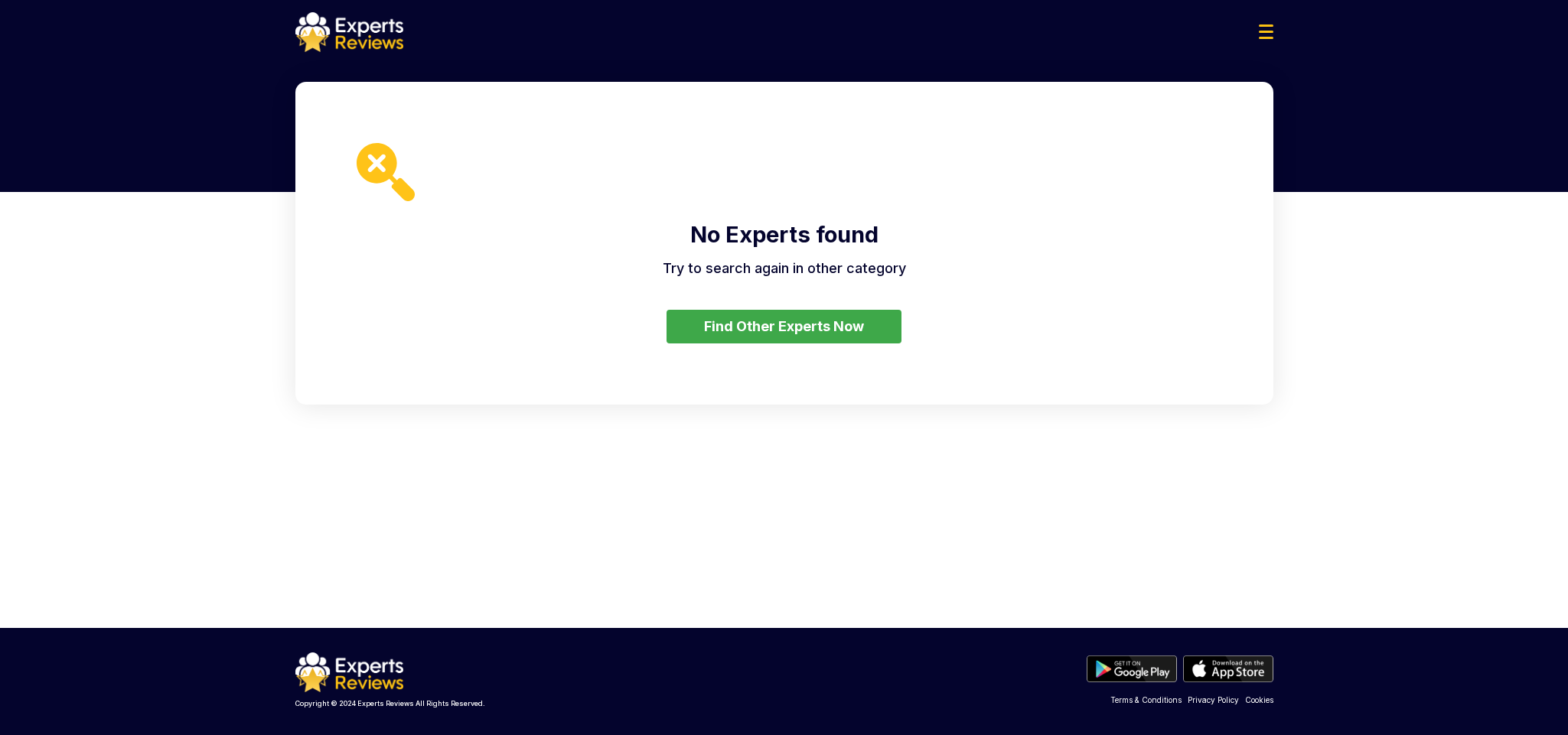
click at [788, 349] on div "No Experts found Try to search again in other category Find Other Experts Now" at bounding box center [784, 243] width 977 height 323
click at [804, 345] on div "No Experts found Try to search again in other category Find Other Experts Now" at bounding box center [784, 243] width 977 height 323
click at [815, 329] on button "Find Other Experts Now" at bounding box center [784, 327] width 235 height 34
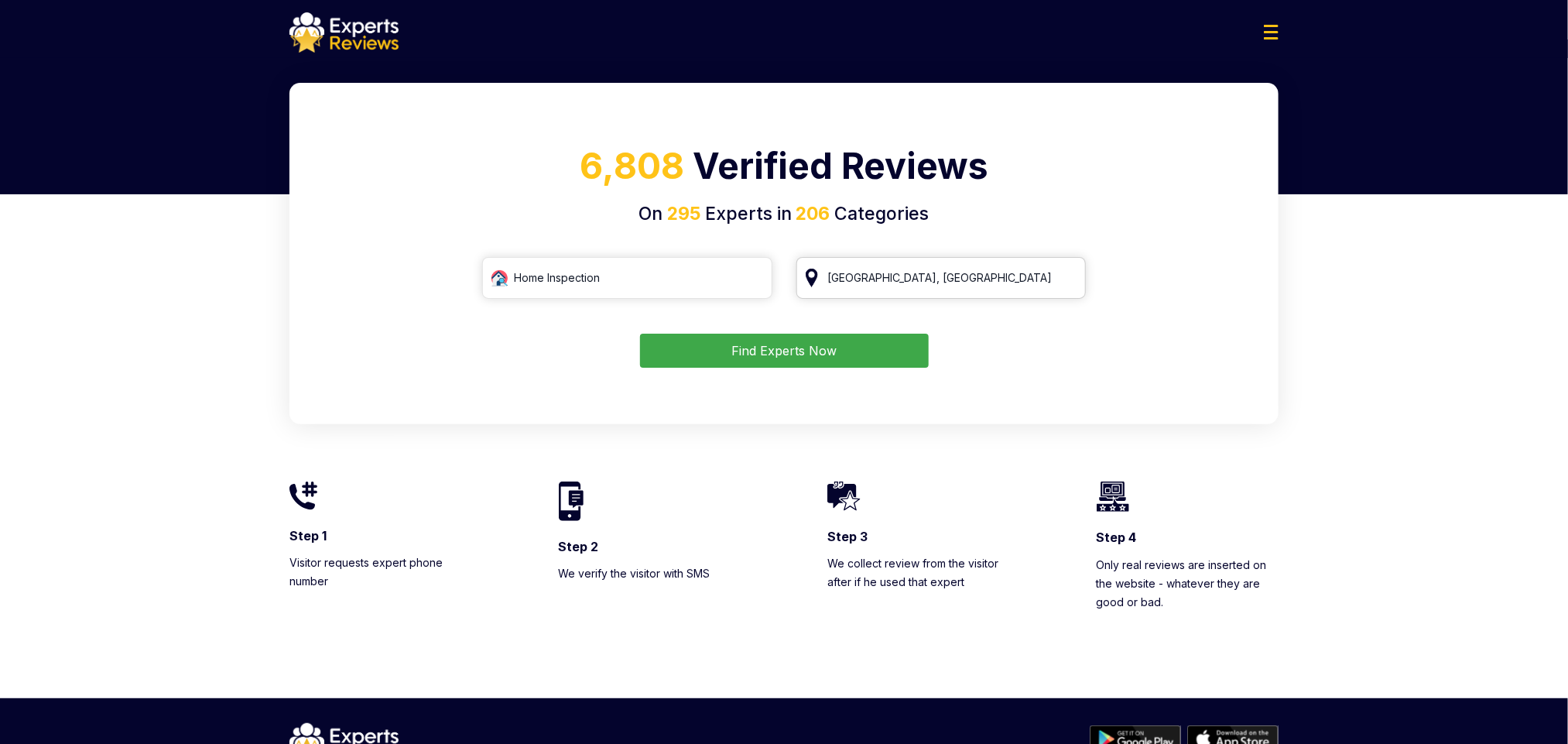
click at [911, 279] on input "San Francisco, CA" at bounding box center [942, 278] width 291 height 42
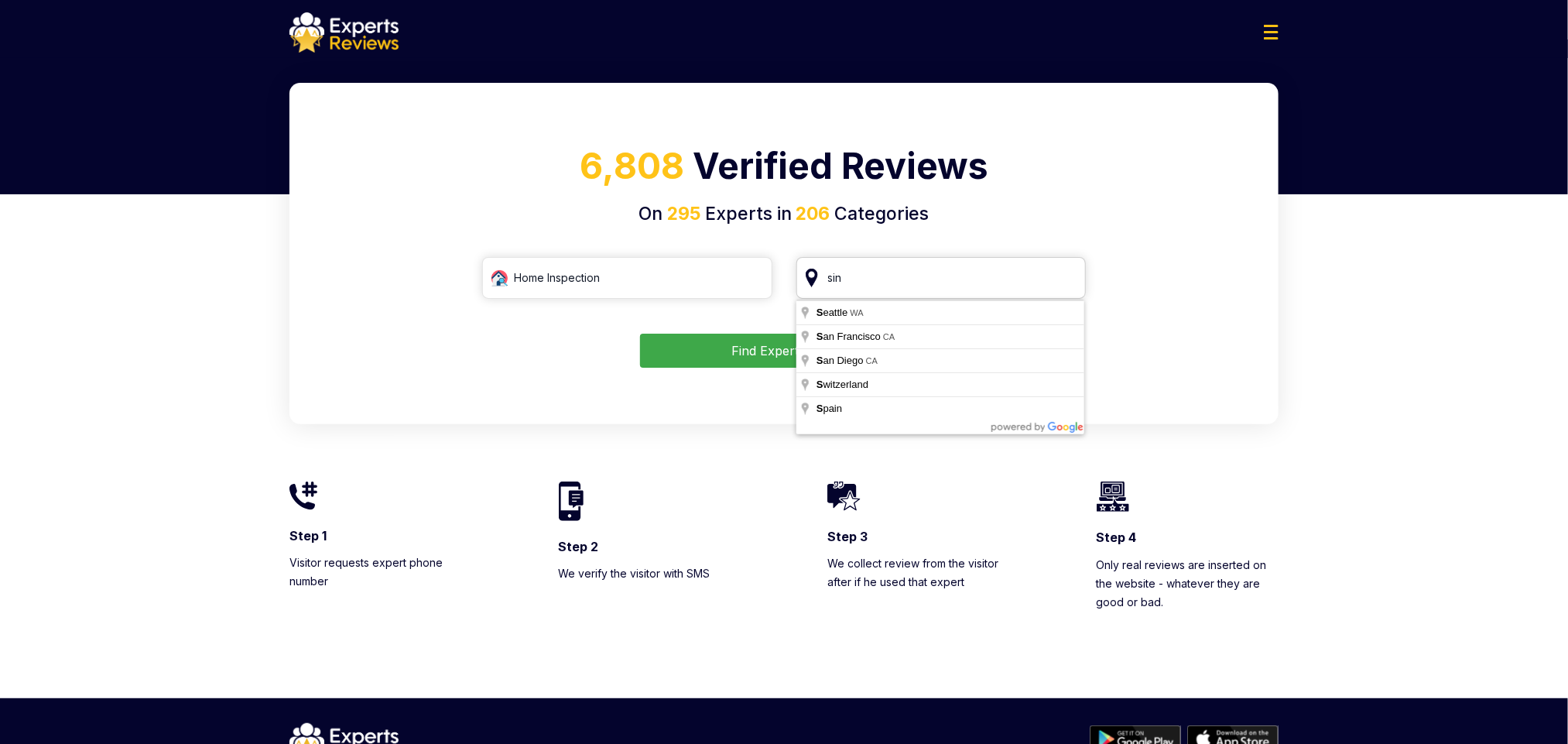
type input "sing"
click at [920, 297] on input "sing" at bounding box center [942, 278] width 291 height 42
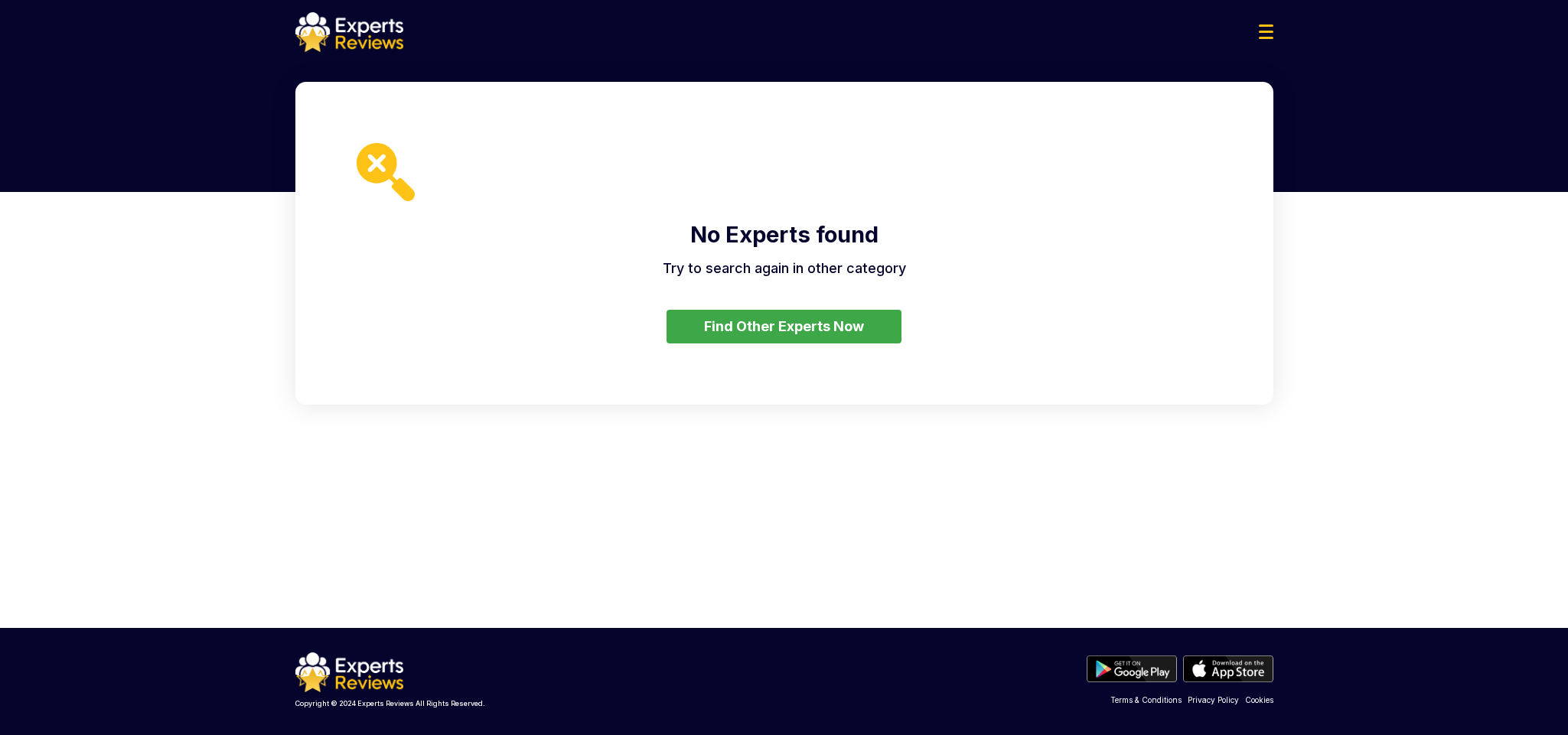
click at [847, 332] on button "Find Other Experts Now" at bounding box center [784, 327] width 235 height 34
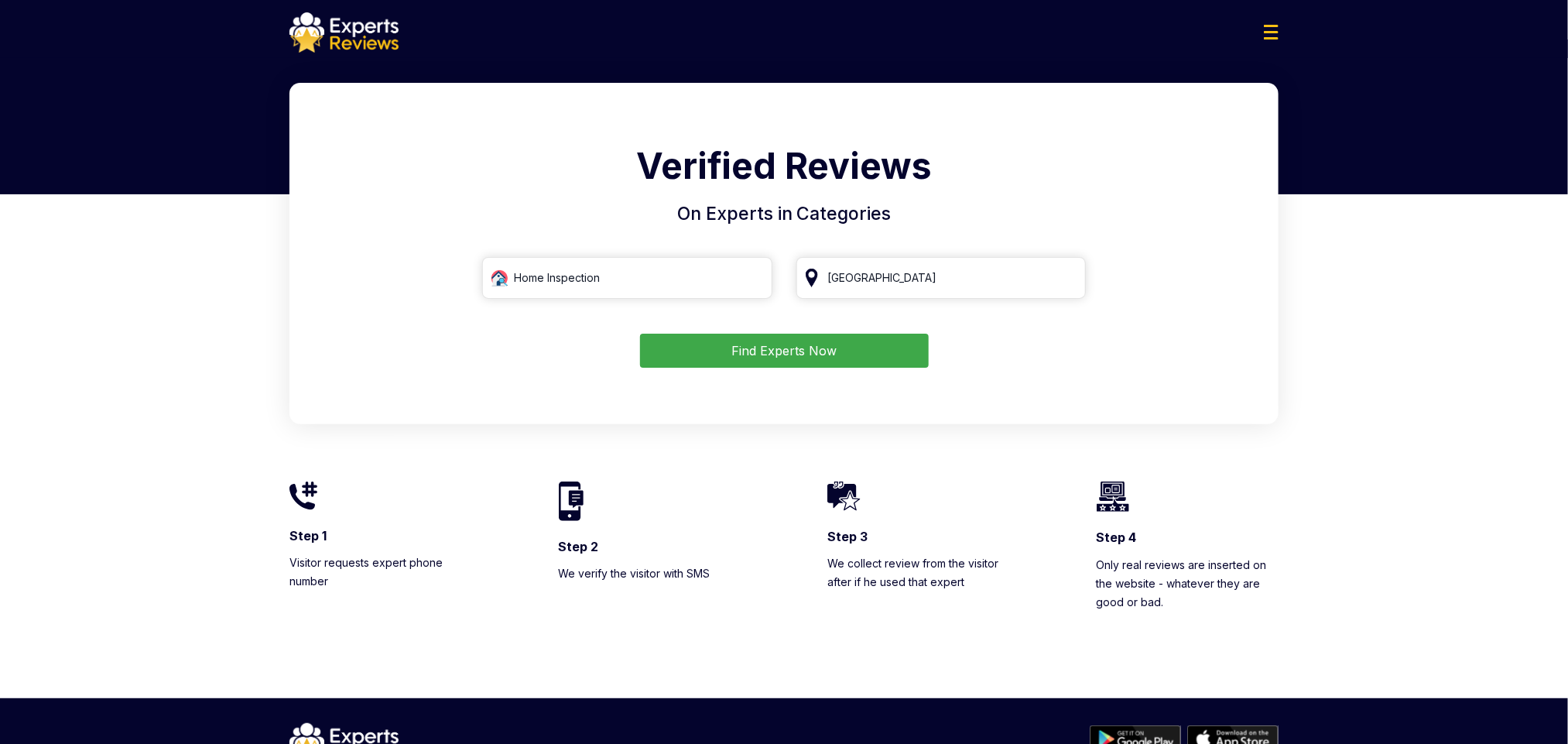
click at [857, 325] on form "Home Inspection Singapore Find Experts Now" at bounding box center [784, 313] width 952 height 111
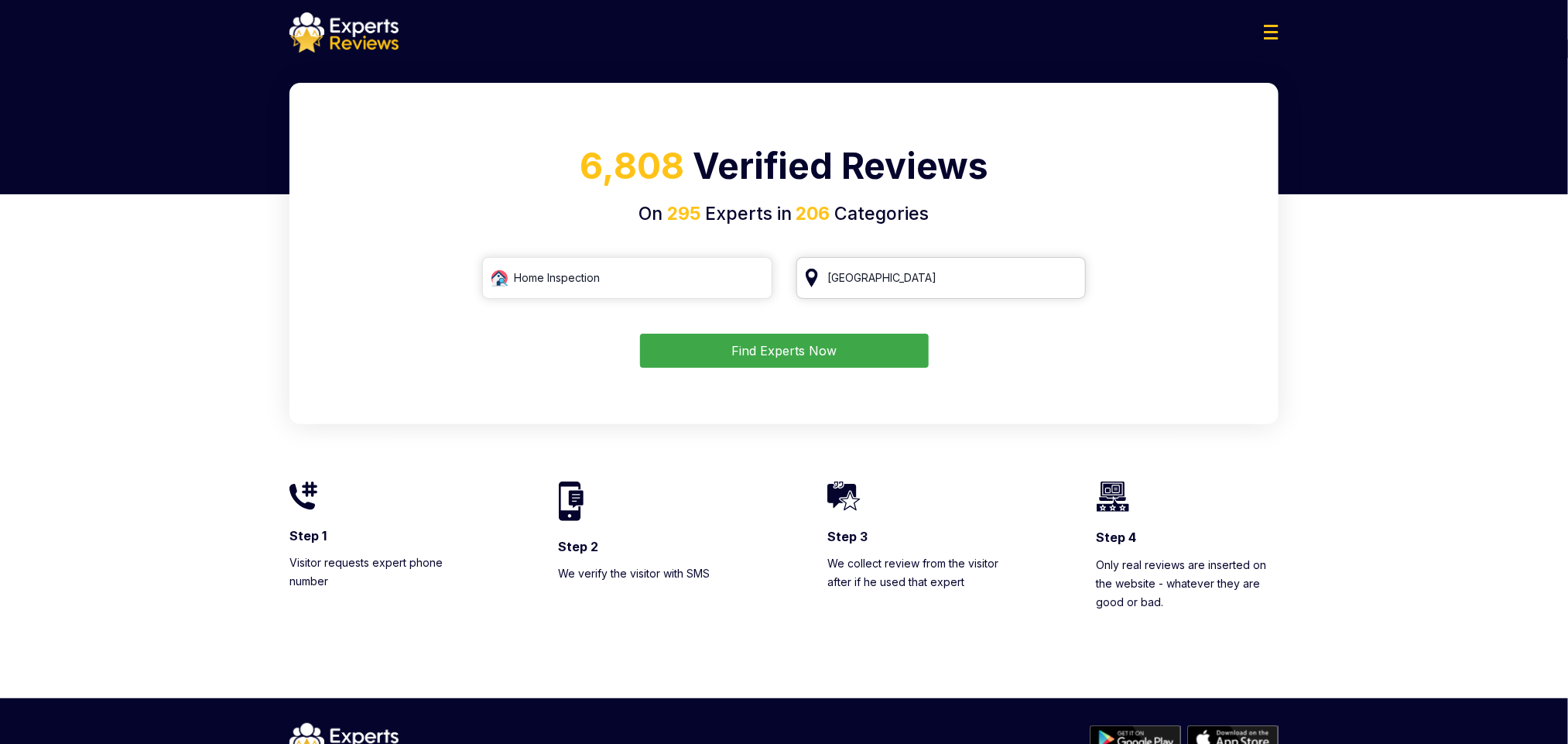
click at [880, 272] on input "Singapore" at bounding box center [942, 278] width 291 height 42
click at [715, 284] on input "Home Inspection" at bounding box center [628, 278] width 291 height 42
click at [744, 277] on input "Home Inspection" at bounding box center [628, 278] width 291 height 42
click at [748, 279] on input "Home Inspection" at bounding box center [628, 278] width 291 height 42
click at [729, 277] on input "search" at bounding box center [628, 278] width 291 height 42
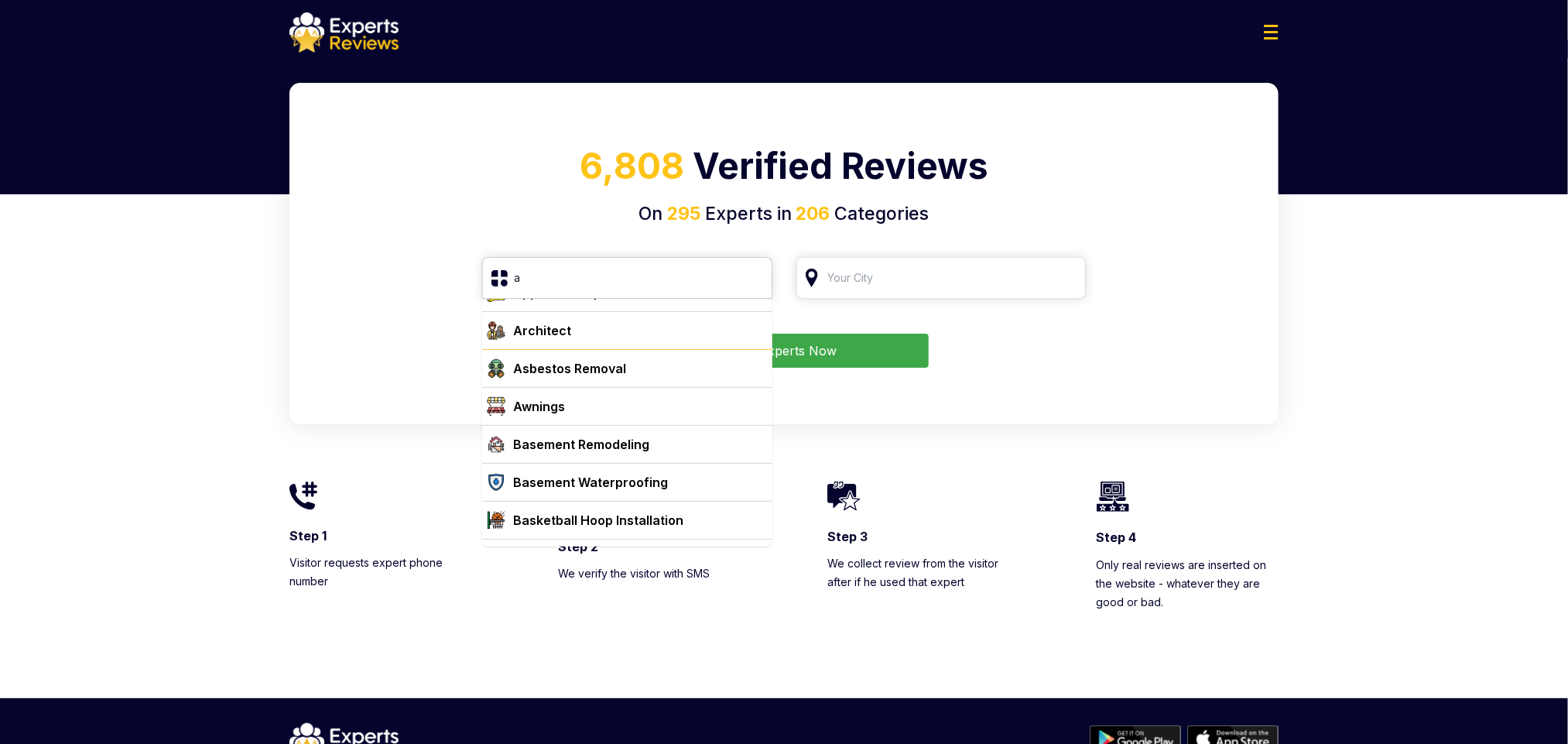
scroll to position [349, 0]
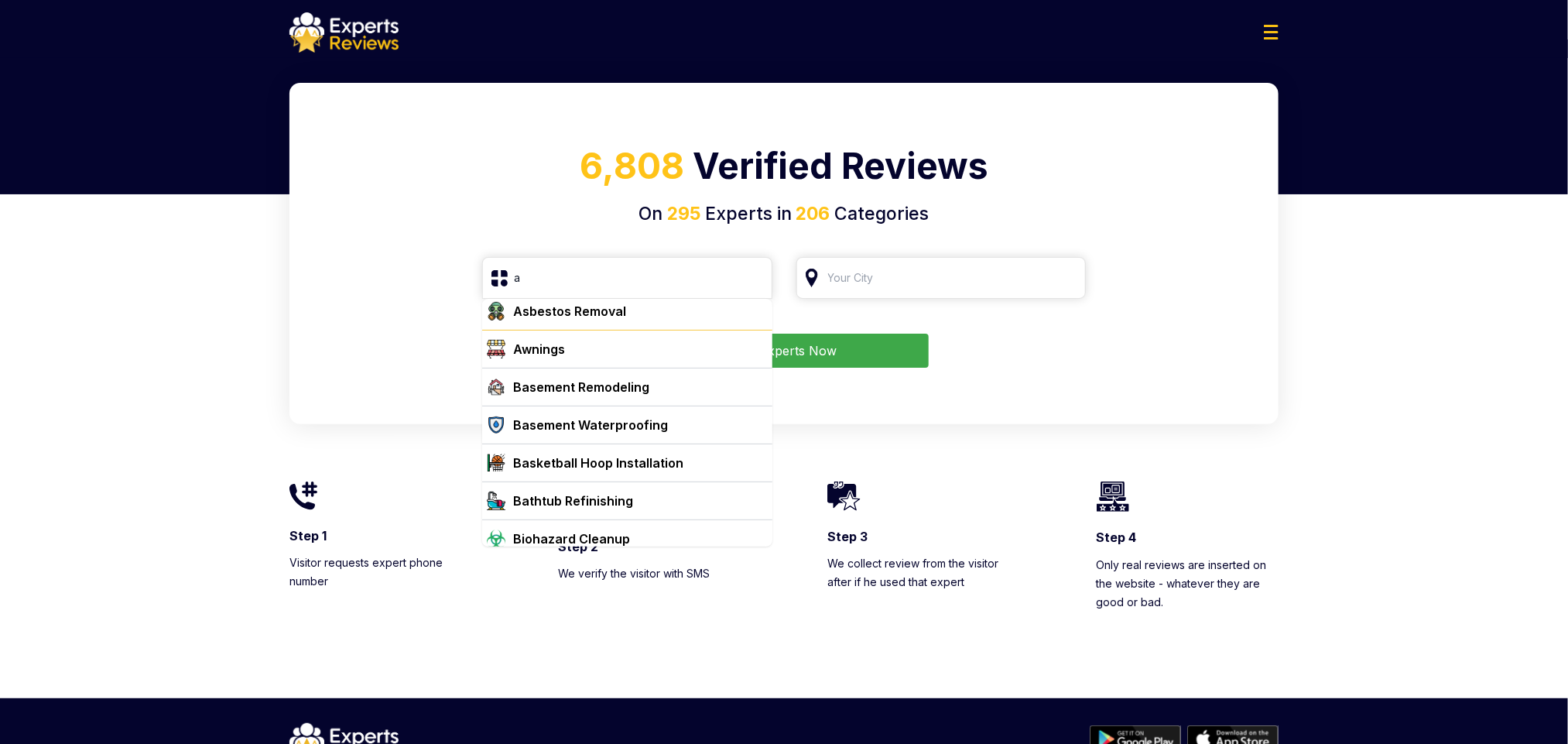
click at [638, 358] on div "Awnings" at bounding box center [636, 350] width 259 height 19
type input "Awnings"
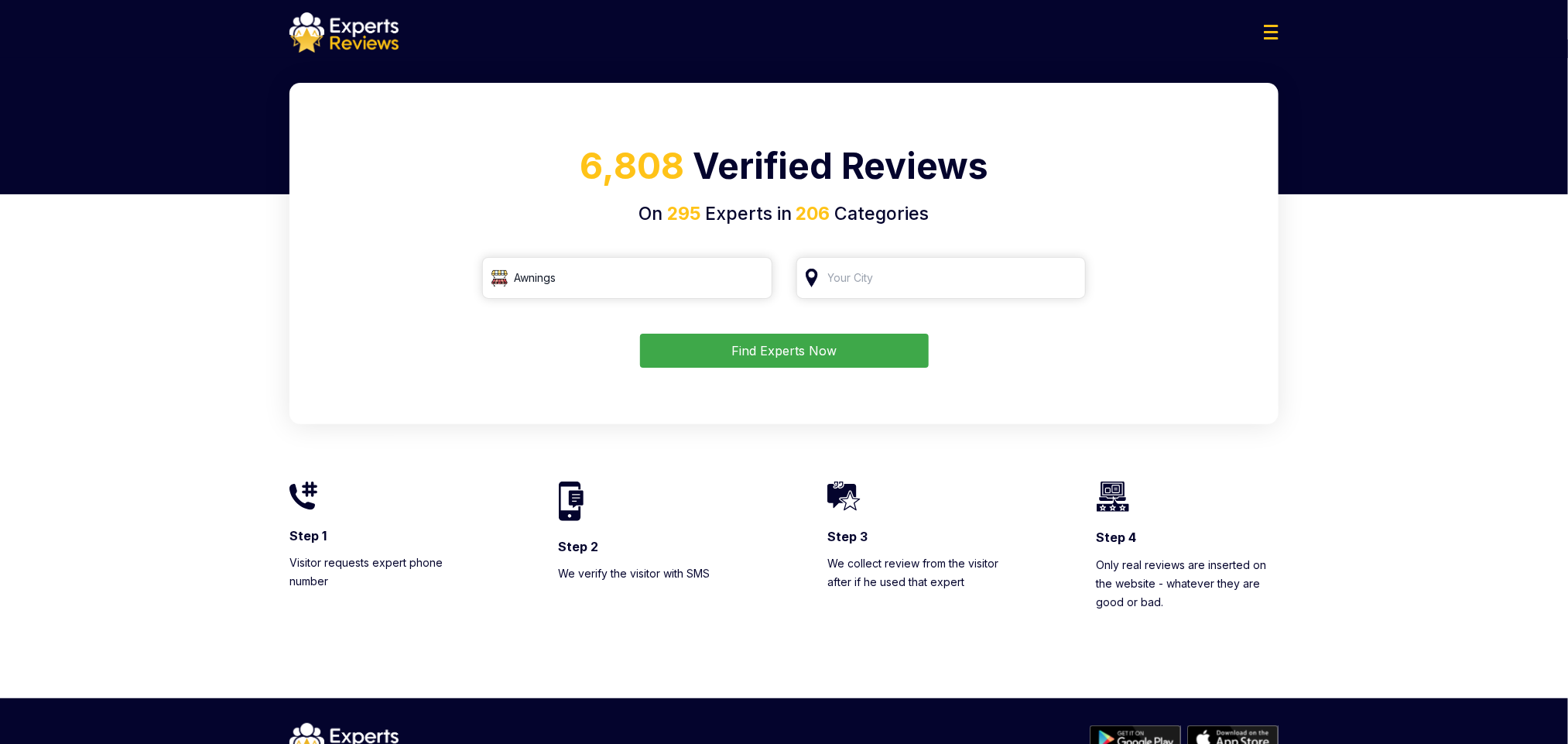
click at [847, 350] on button "Find Experts Now" at bounding box center [784, 351] width 289 height 34
click at [889, 277] on input "search" at bounding box center [942, 278] width 291 height 42
type input "Canada"
click at [842, 352] on button "Find Experts Now" at bounding box center [784, 351] width 289 height 34
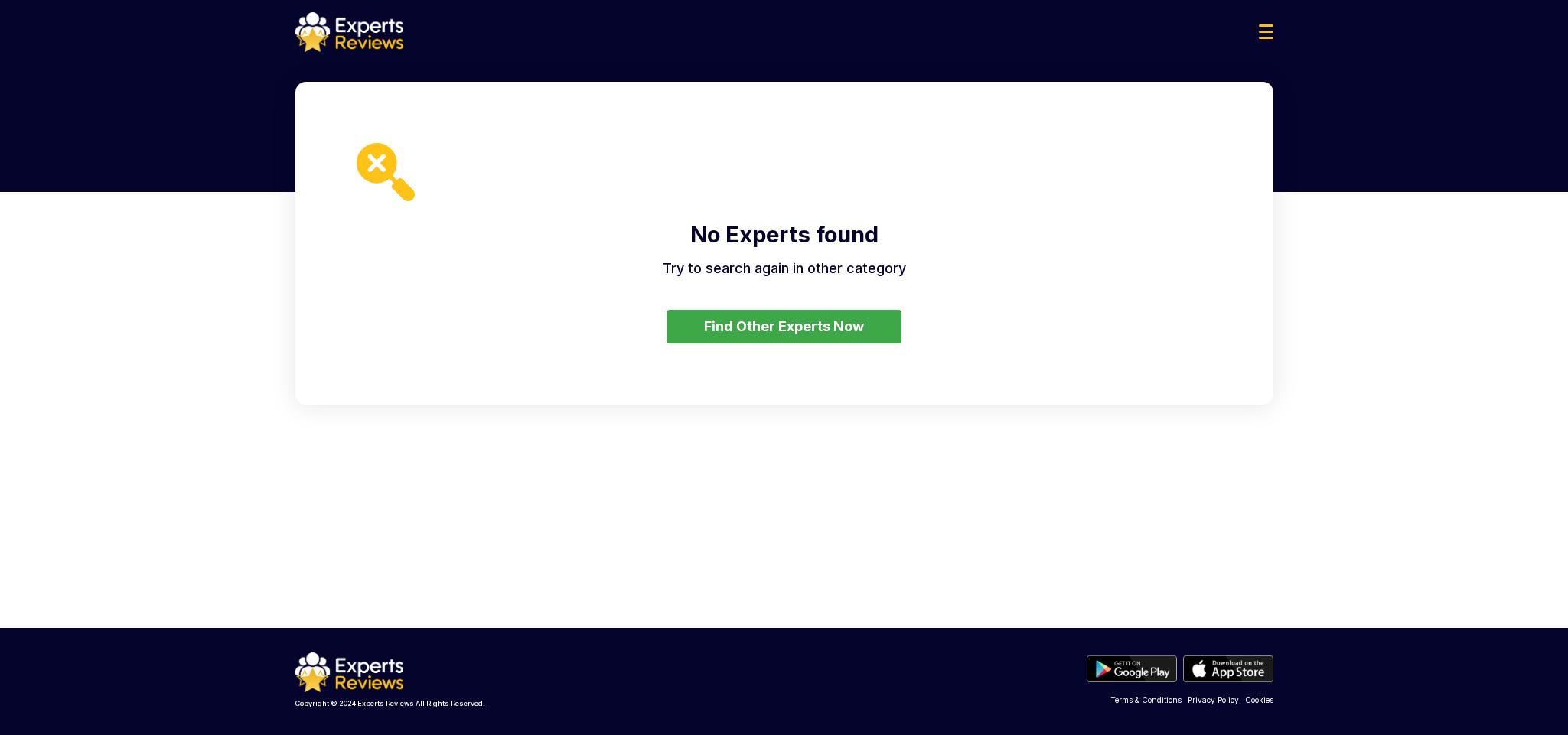
click at [858, 329] on button "Find Other Experts Now" at bounding box center [784, 327] width 235 height 34
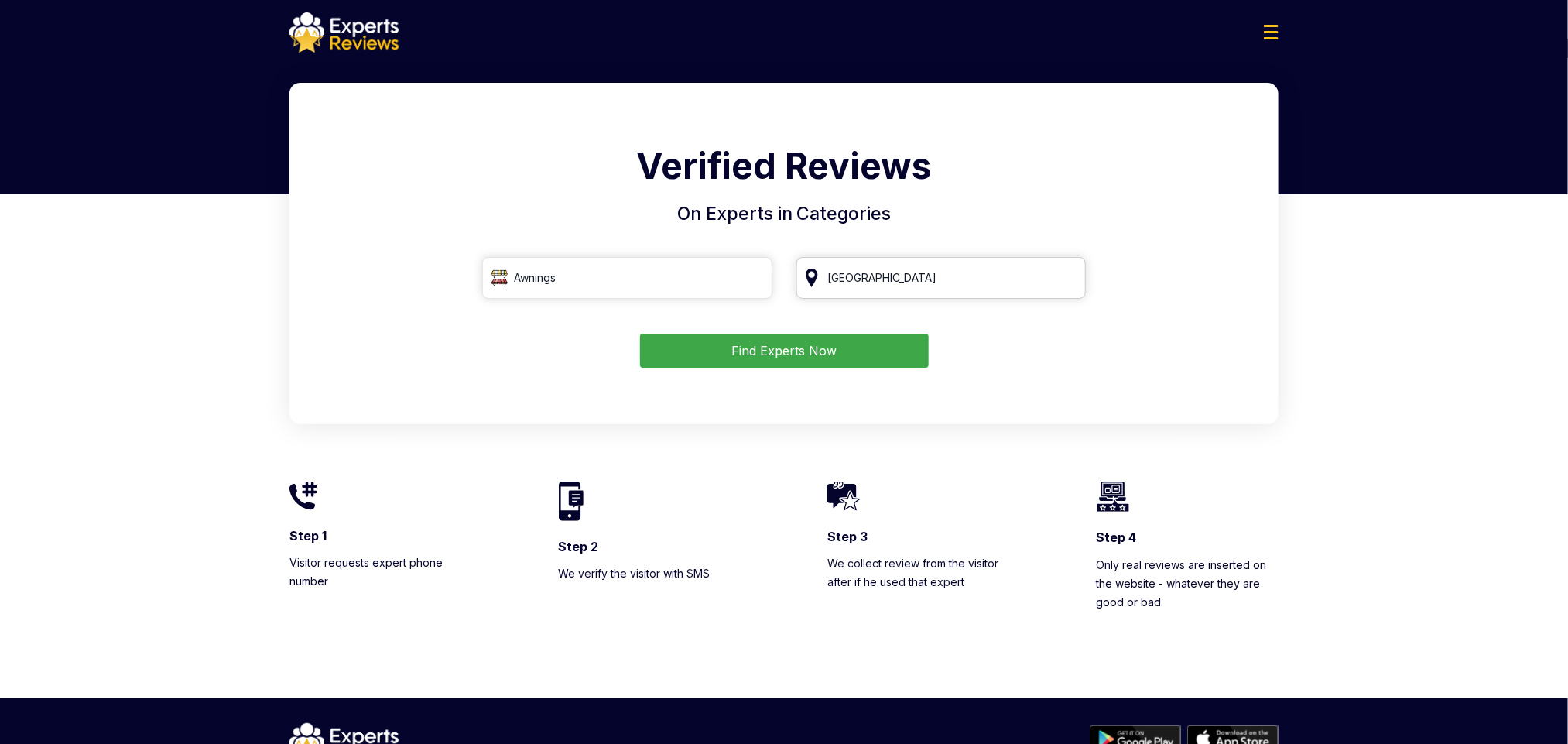
click at [908, 275] on input "Canada" at bounding box center [942, 278] width 291 height 42
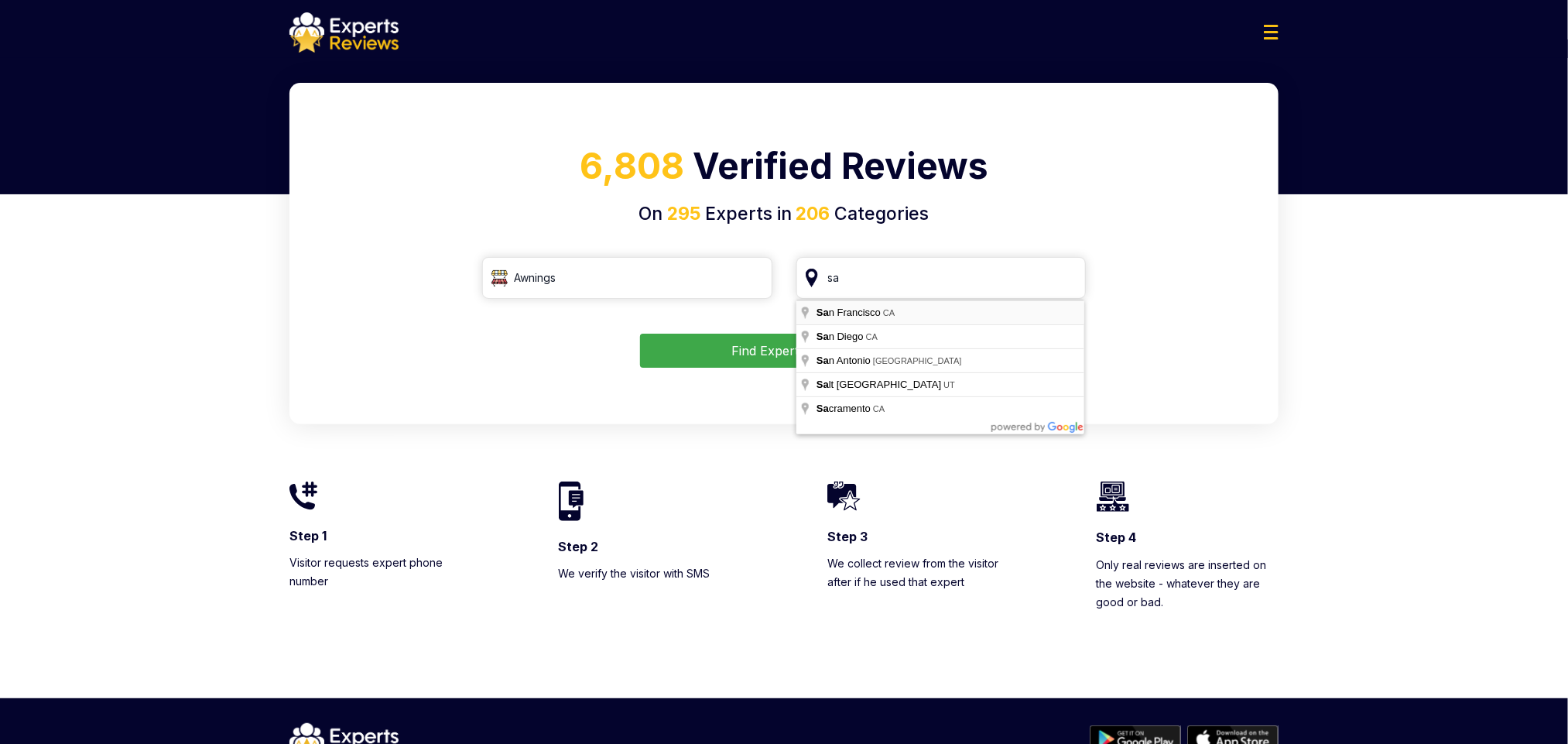
type input "San Francisco, CA"
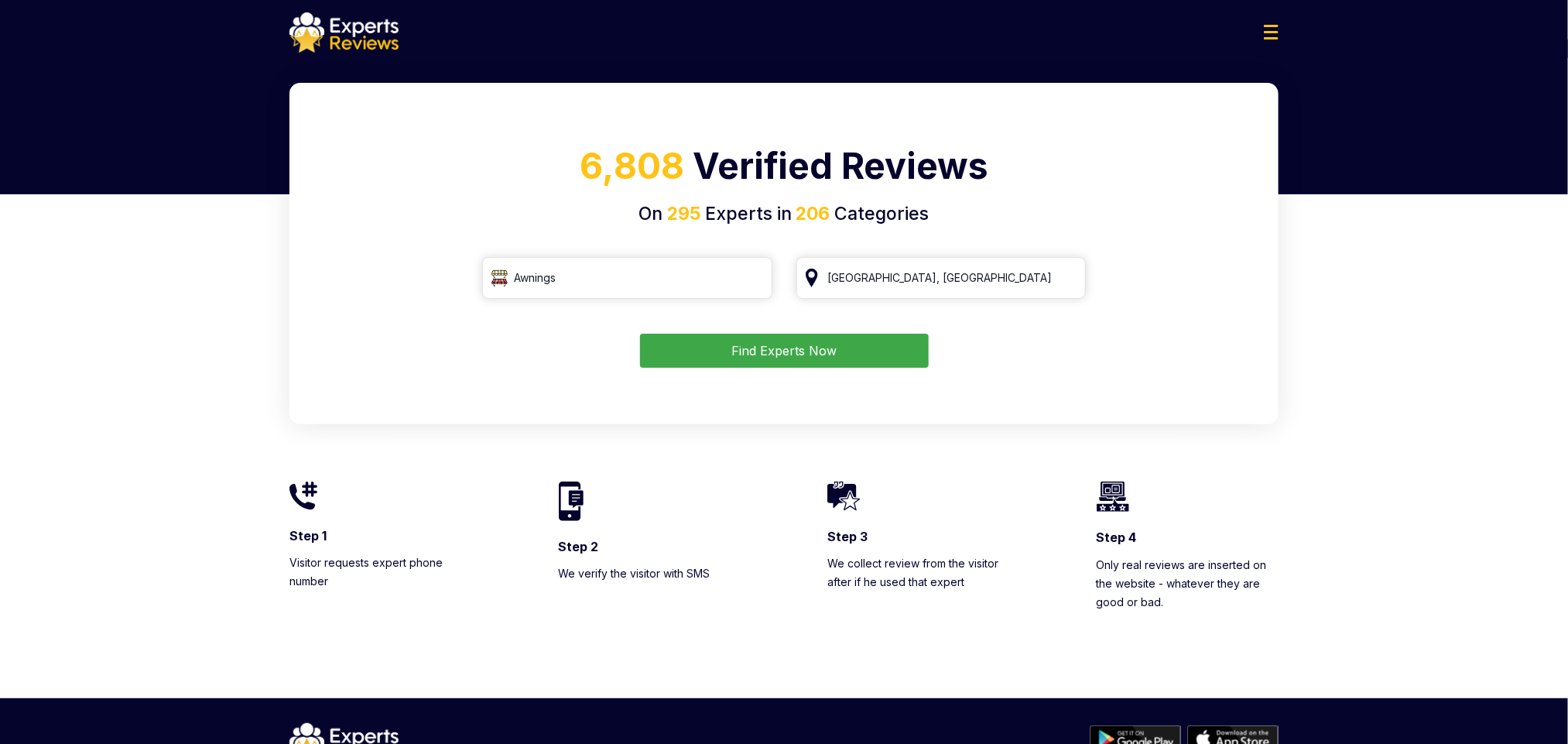
click at [863, 353] on button "Find Experts Now" at bounding box center [784, 351] width 289 height 34
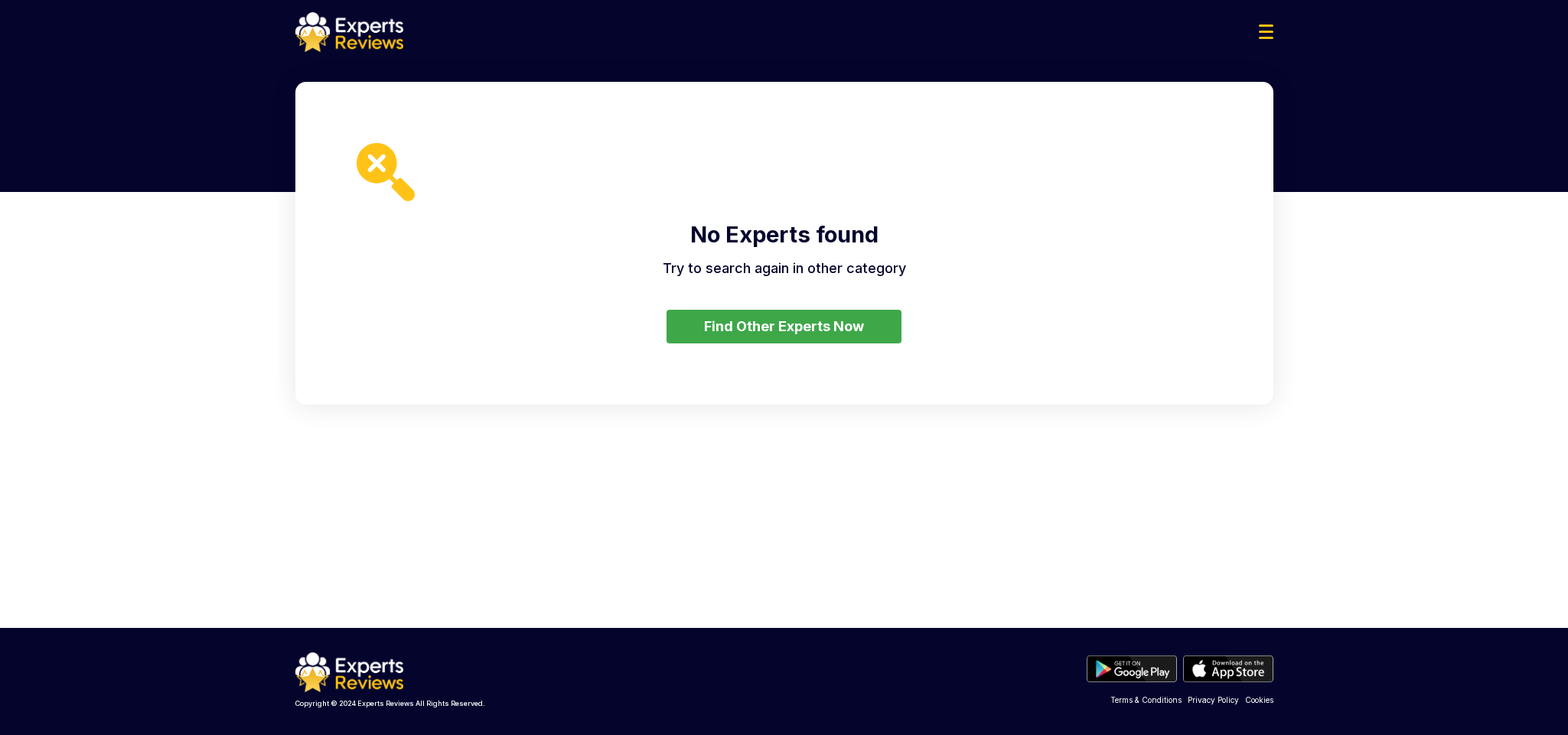
click at [869, 325] on button "Find Other Experts Now" at bounding box center [784, 327] width 235 height 34
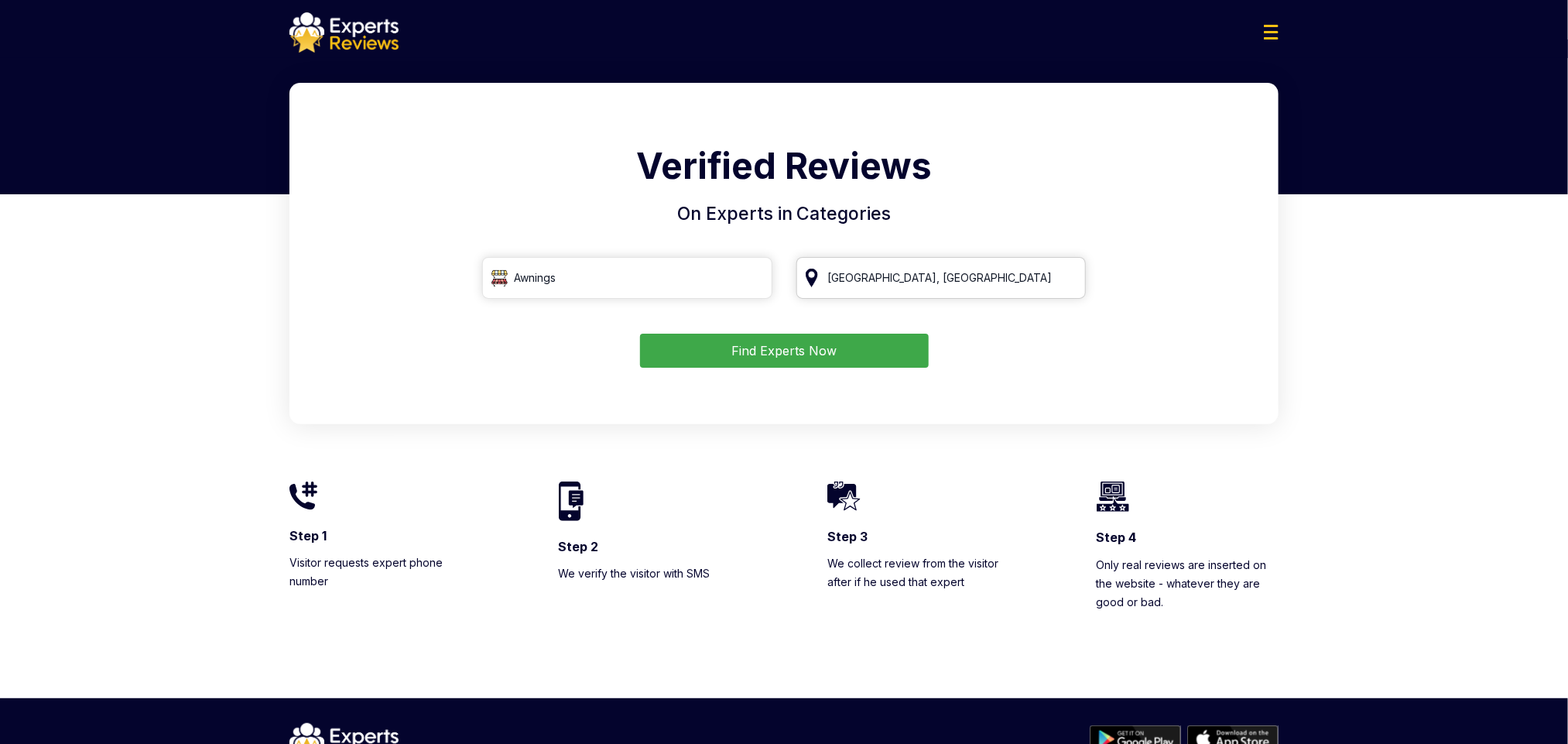
click at [895, 289] on input "San Francisco, CA" at bounding box center [942, 278] width 291 height 42
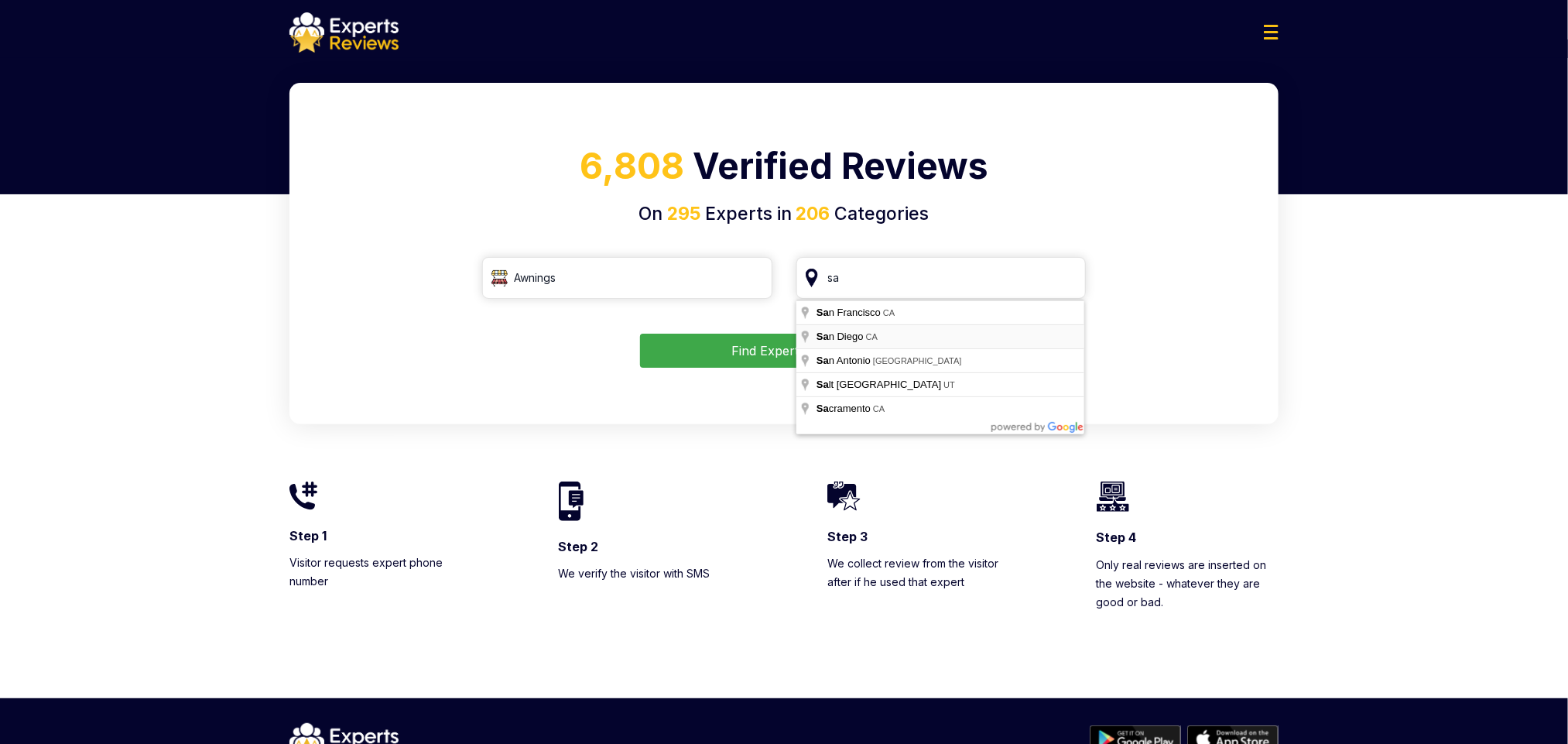
type input "San Diego, CA"
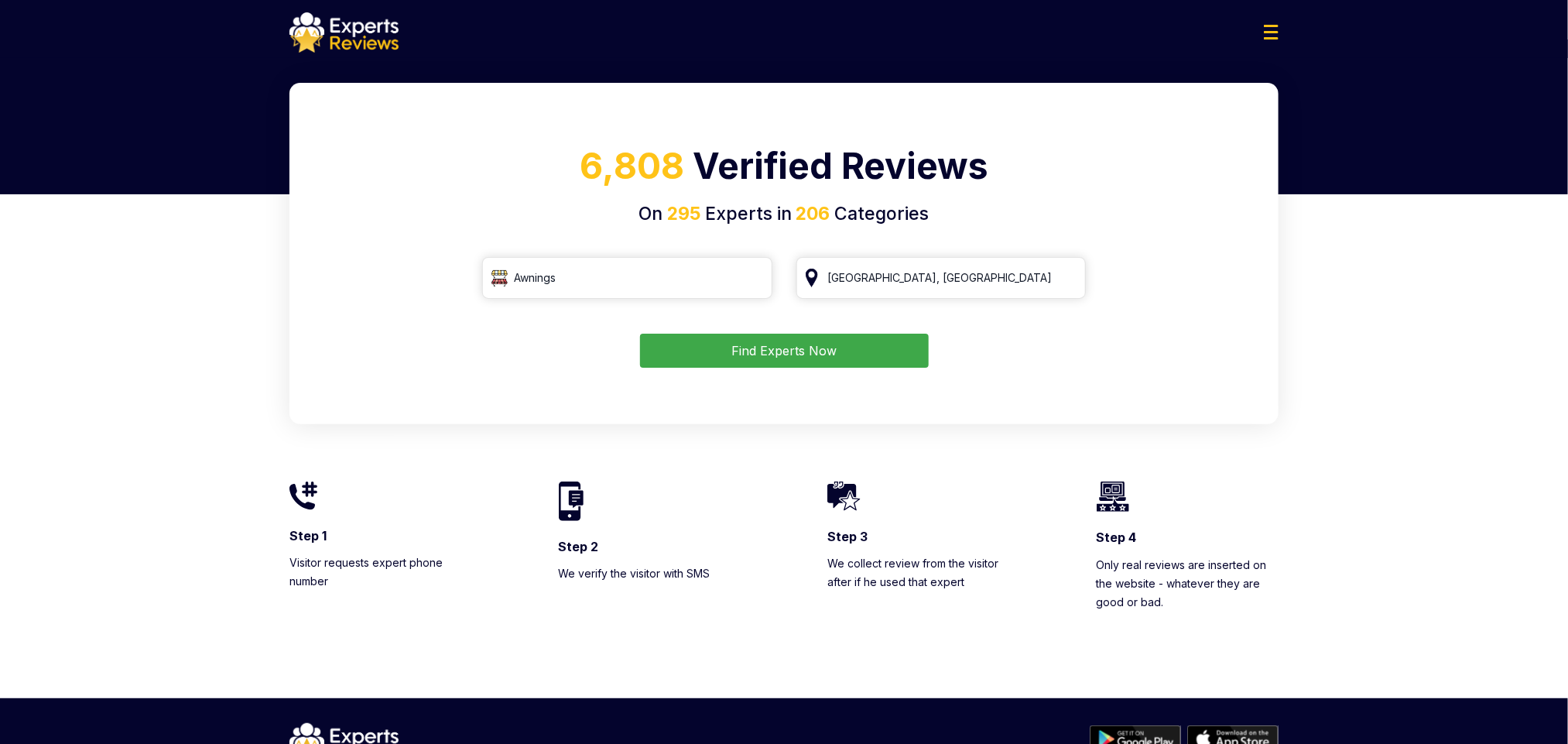
click at [869, 351] on button "Find Experts Now" at bounding box center [784, 351] width 289 height 34
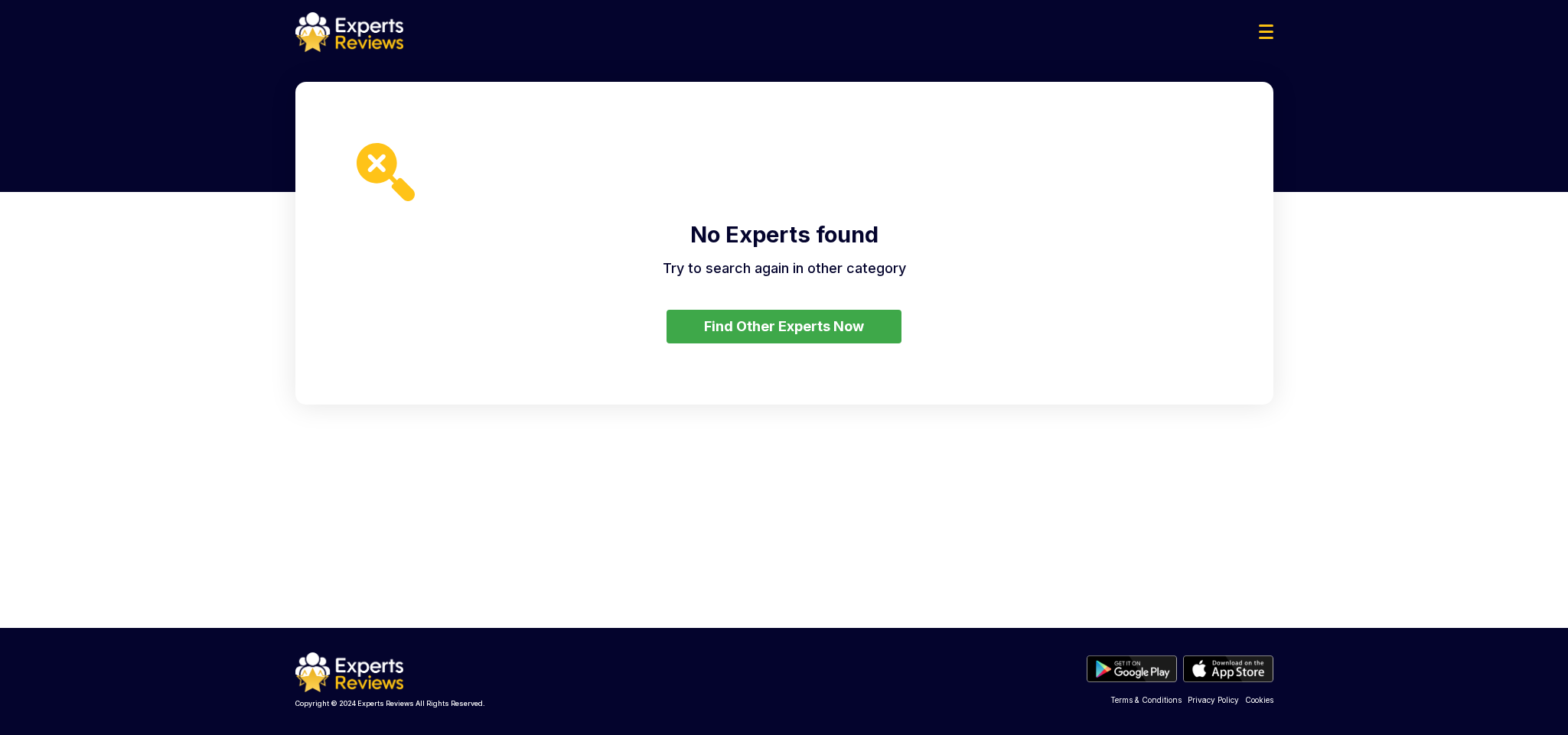
click at [850, 319] on button "Find Other Experts Now" at bounding box center [784, 327] width 235 height 34
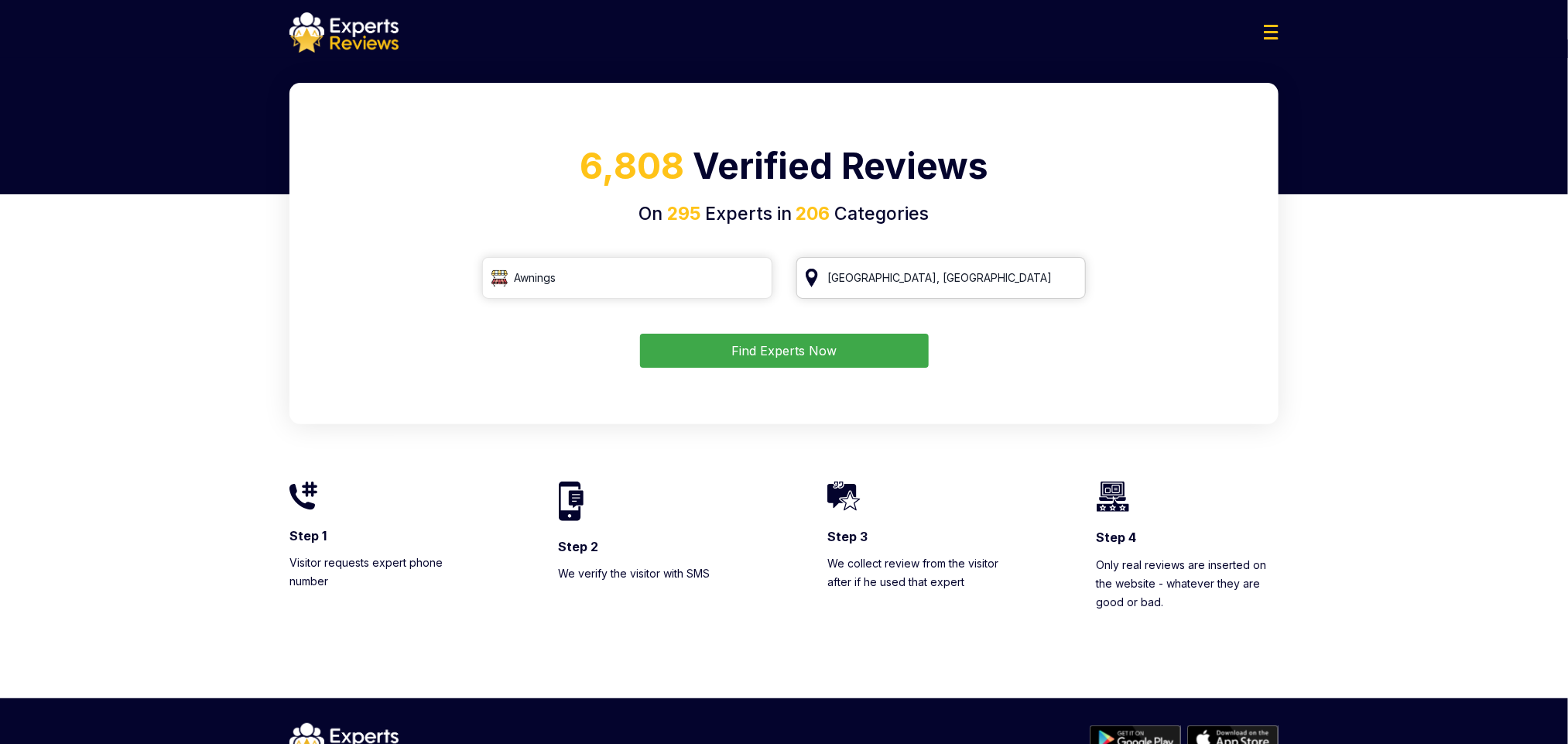
click at [880, 287] on input "San Diego, CA" at bounding box center [942, 278] width 291 height 42
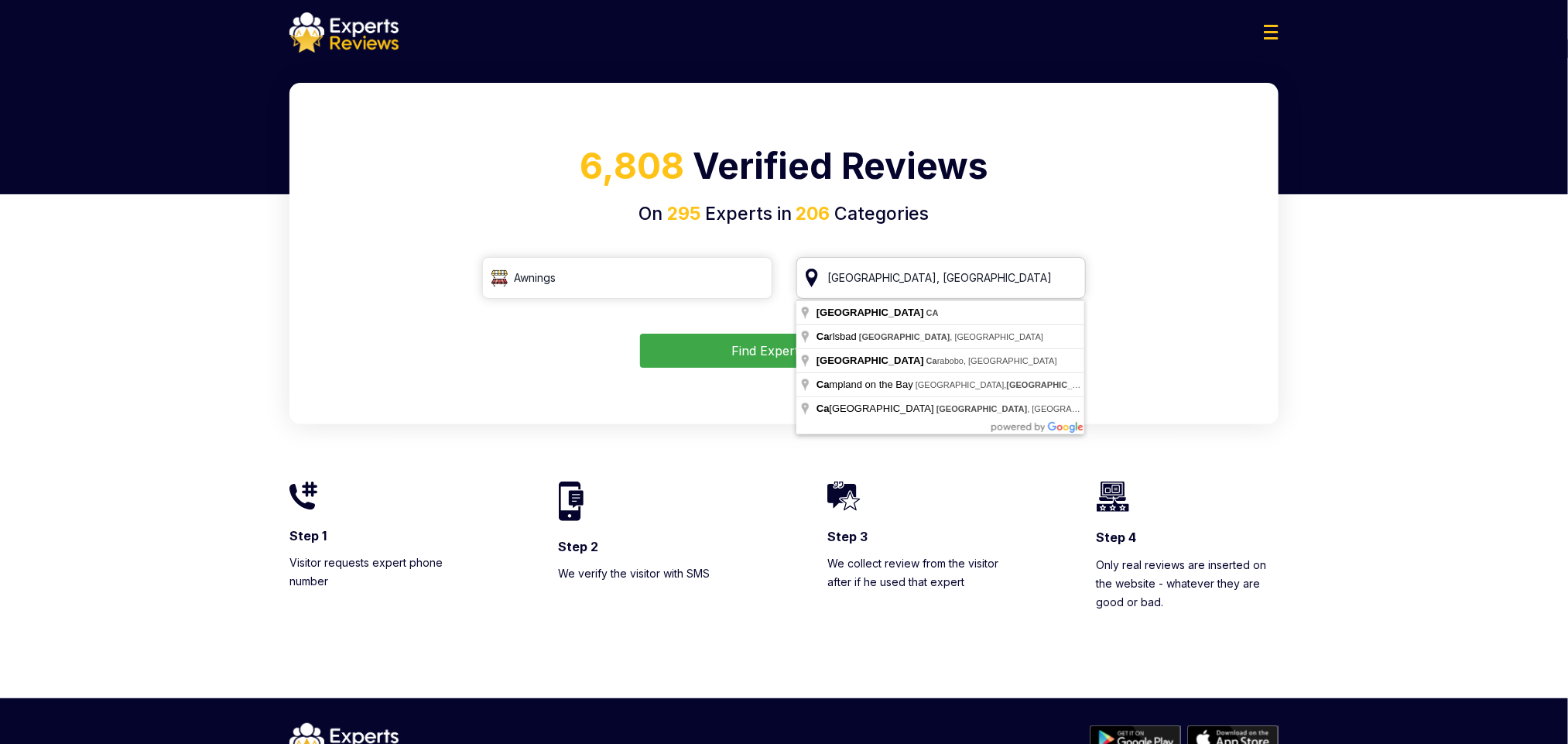
drag, startPoint x: 935, startPoint y: 284, endPoint x: 683, endPoint y: 293, distance: 252.2
click at [683, 293] on div "Awnings San Diego, CA" at bounding box center [784, 278] width 604 height 42
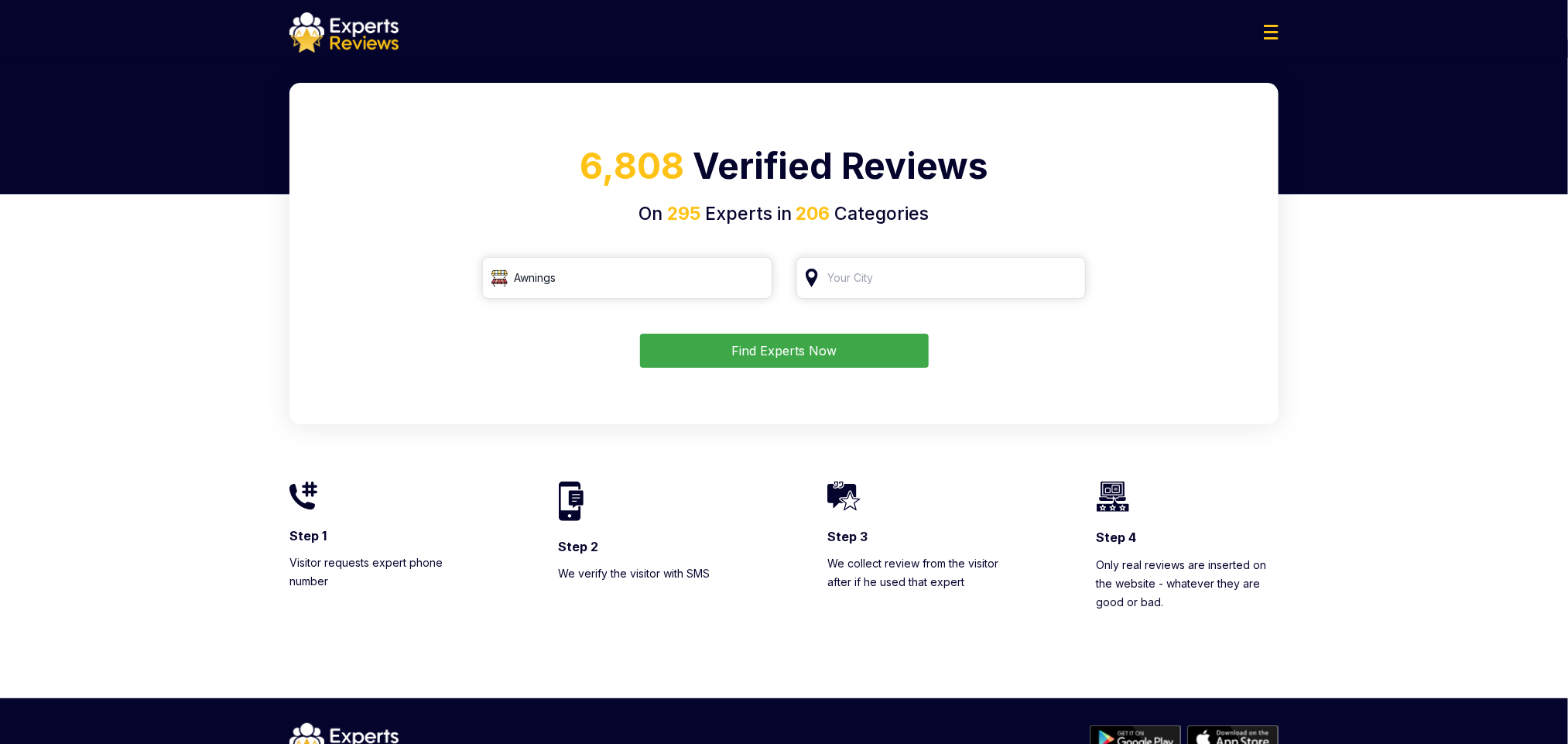
click at [1122, 507] on img at bounding box center [1113, 497] width 32 height 30
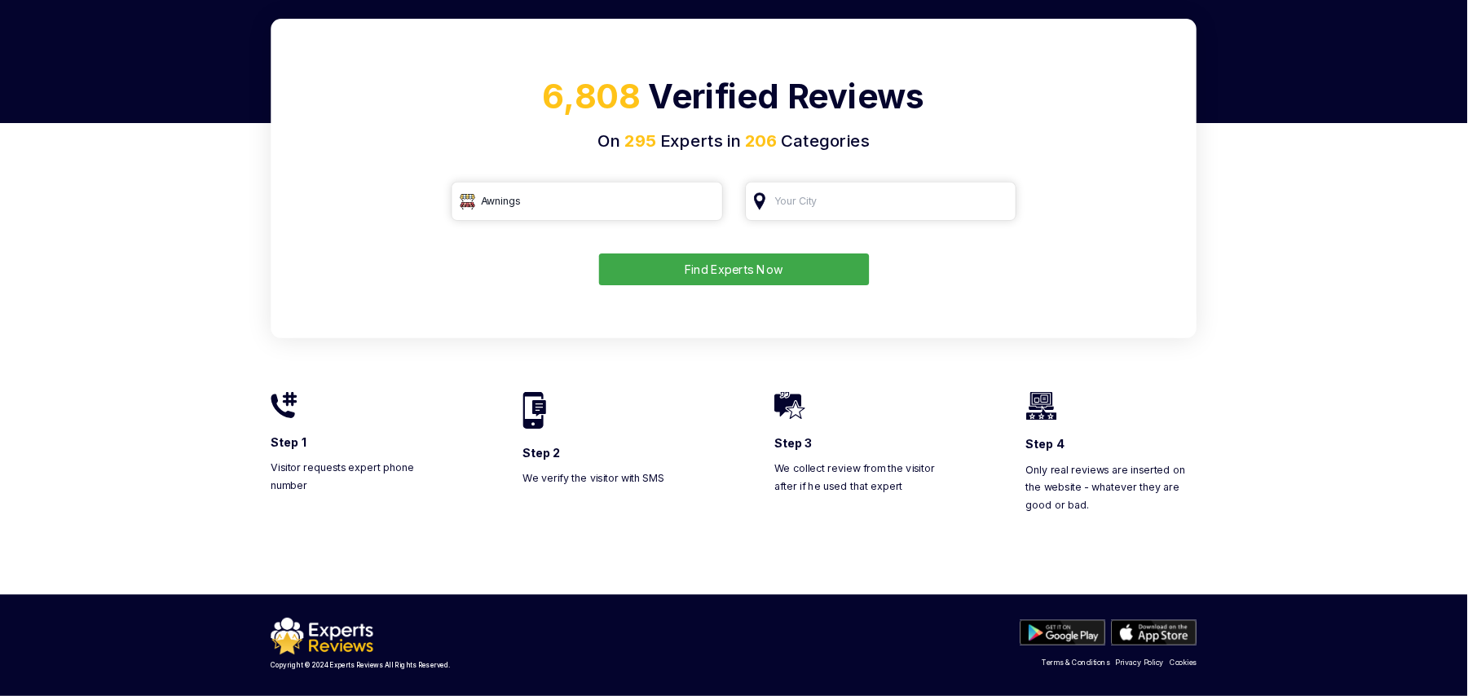
scroll to position [66, 0]
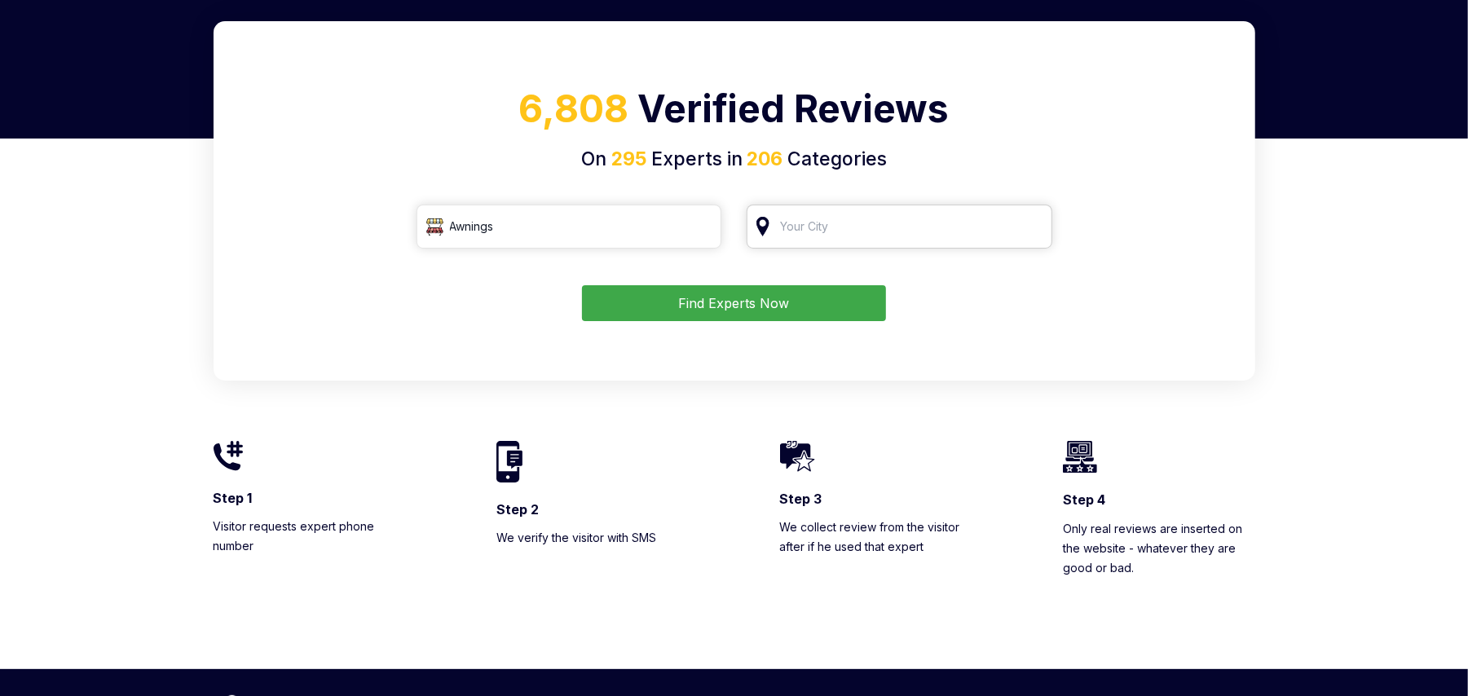
click at [843, 226] on input "search" at bounding box center [899, 227] width 306 height 44
click at [240, 451] on img at bounding box center [227, 456] width 29 height 30
click at [818, 222] on input "search" at bounding box center [899, 227] width 306 height 44
click at [740, 170] on h4 "On 295 Experts in 206 Categories" at bounding box center [734, 159] width 1002 height 29
click at [802, 216] on input "search" at bounding box center [899, 227] width 306 height 44
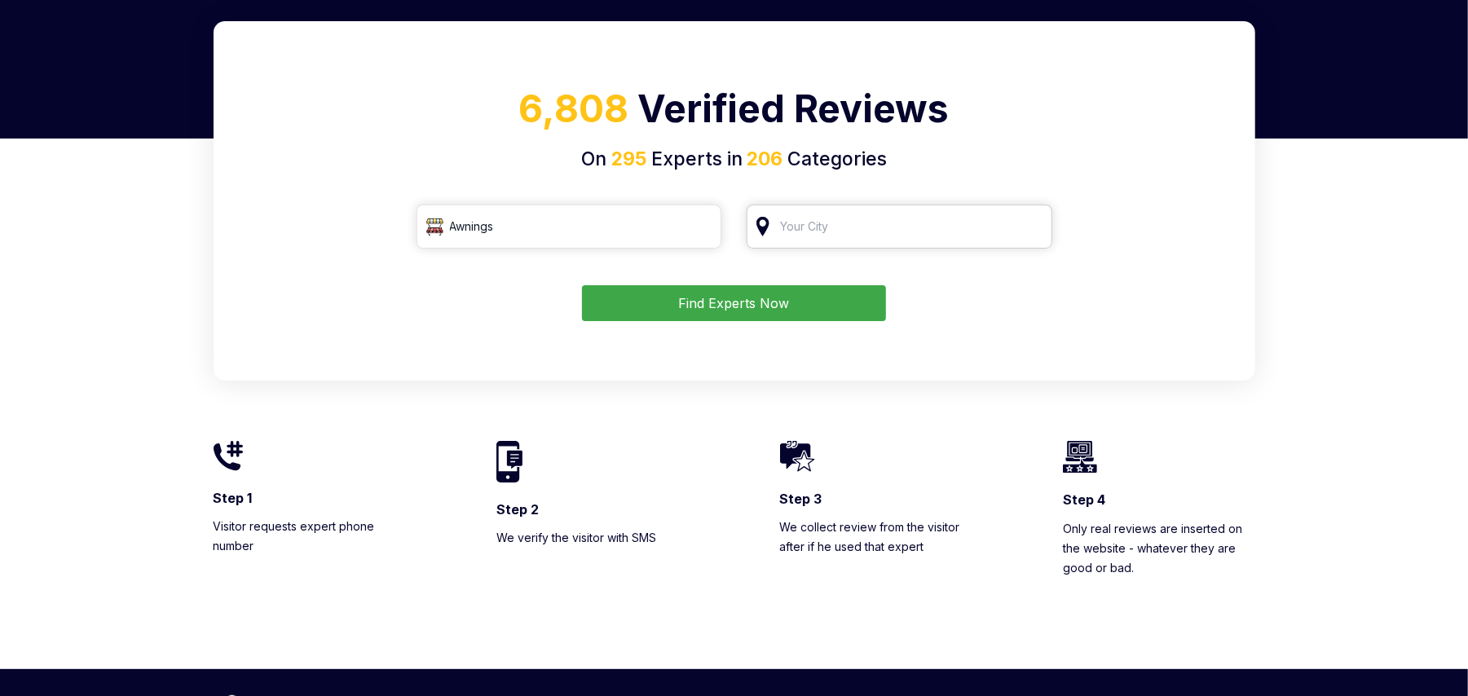
click at [825, 220] on input "search" at bounding box center [899, 227] width 306 height 44
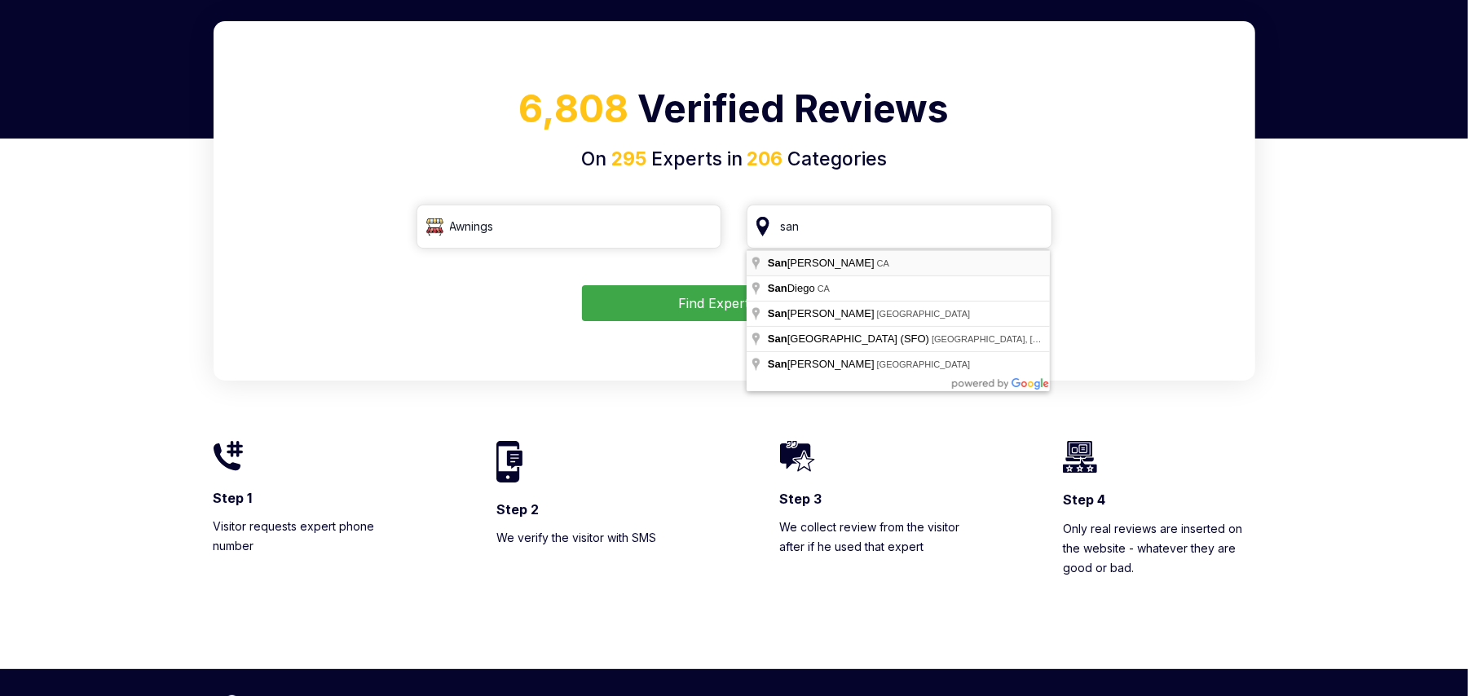
type input "San Francisco, CA"
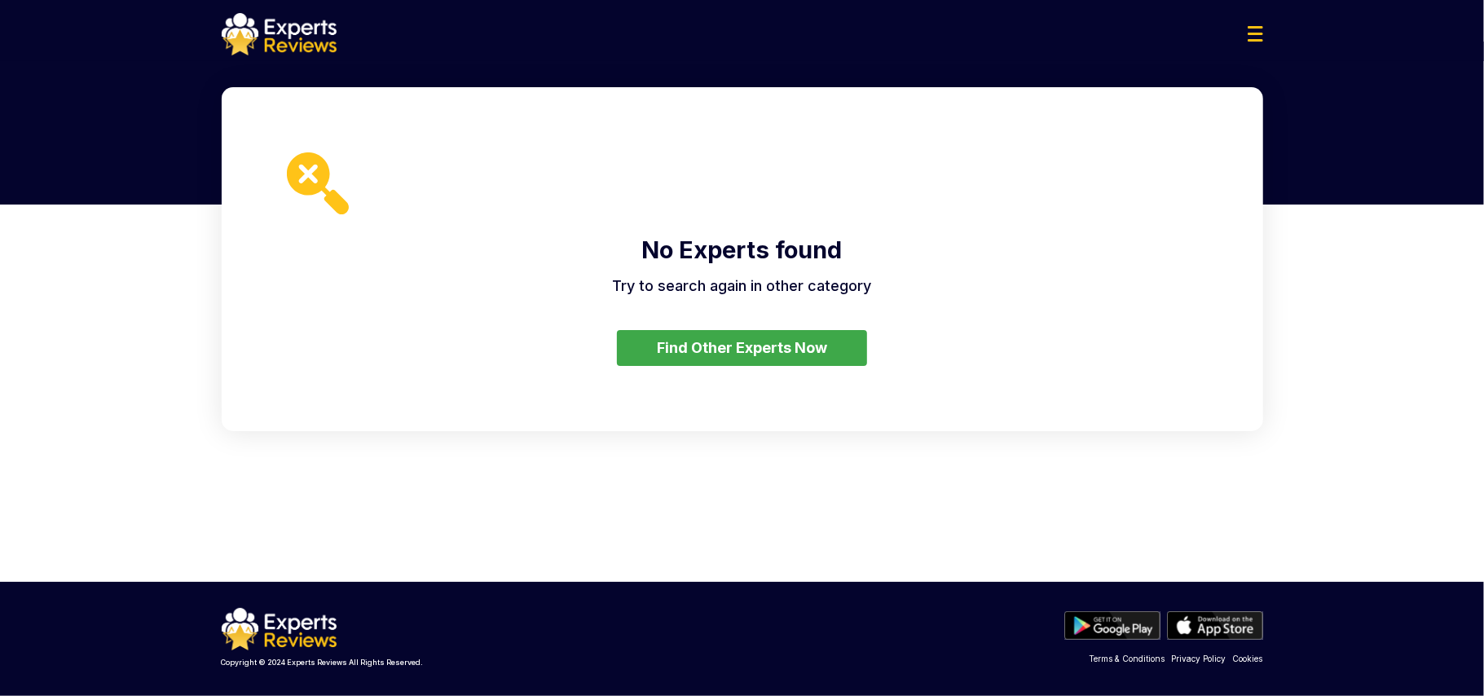
click at [817, 315] on div "No Experts found Try to search again in other category Find Other Experts Now" at bounding box center [742, 259] width 1041 height 344
click at [817, 359] on button "Find Other Experts Now" at bounding box center [742, 348] width 250 height 36
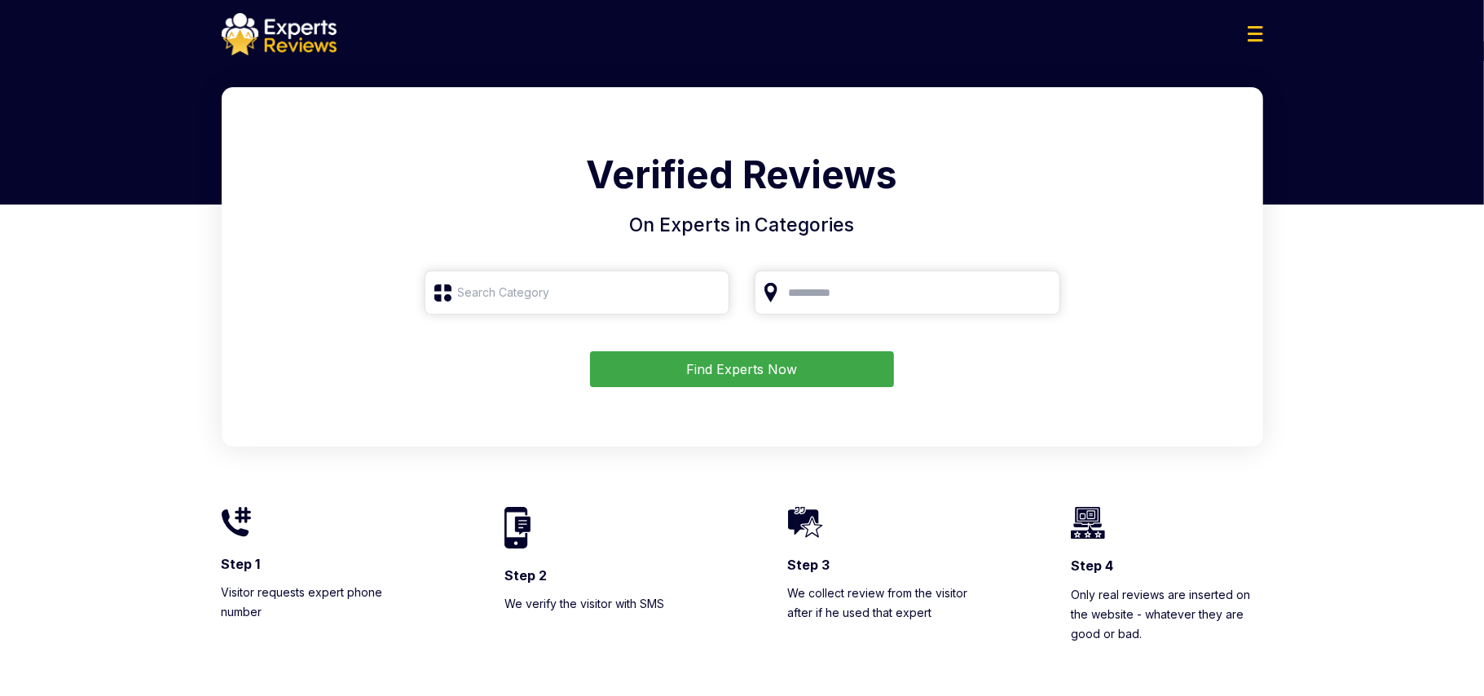
type input "Awnings"
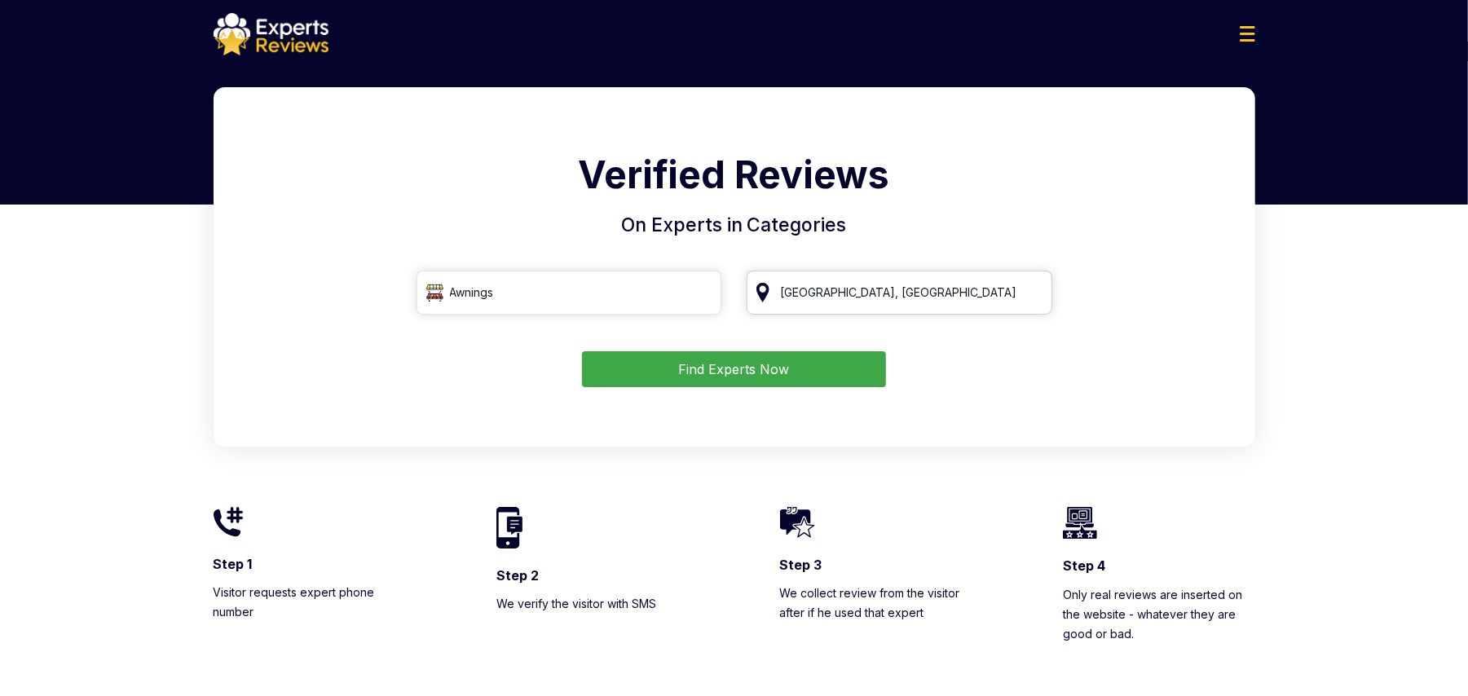
click at [851, 301] on input "San Francisco, CA" at bounding box center [899, 293] width 306 height 44
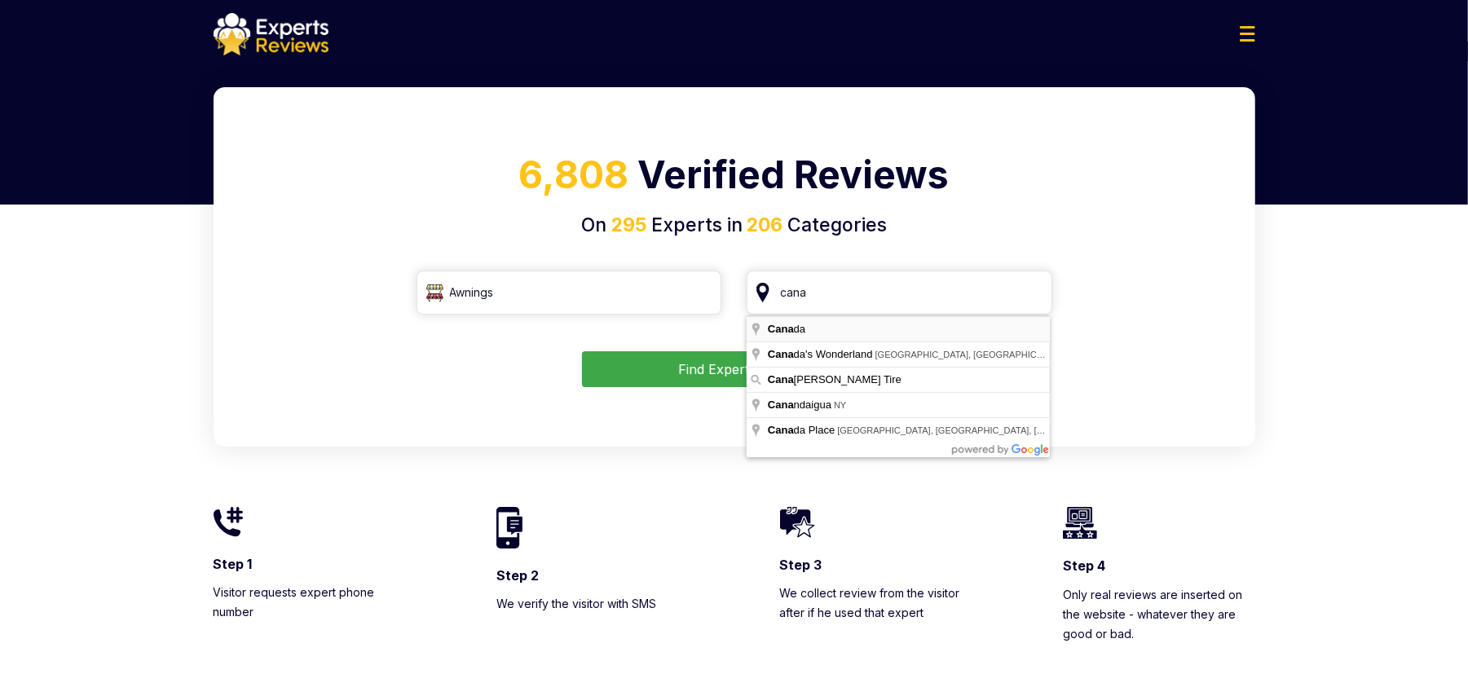
type input "Canada"
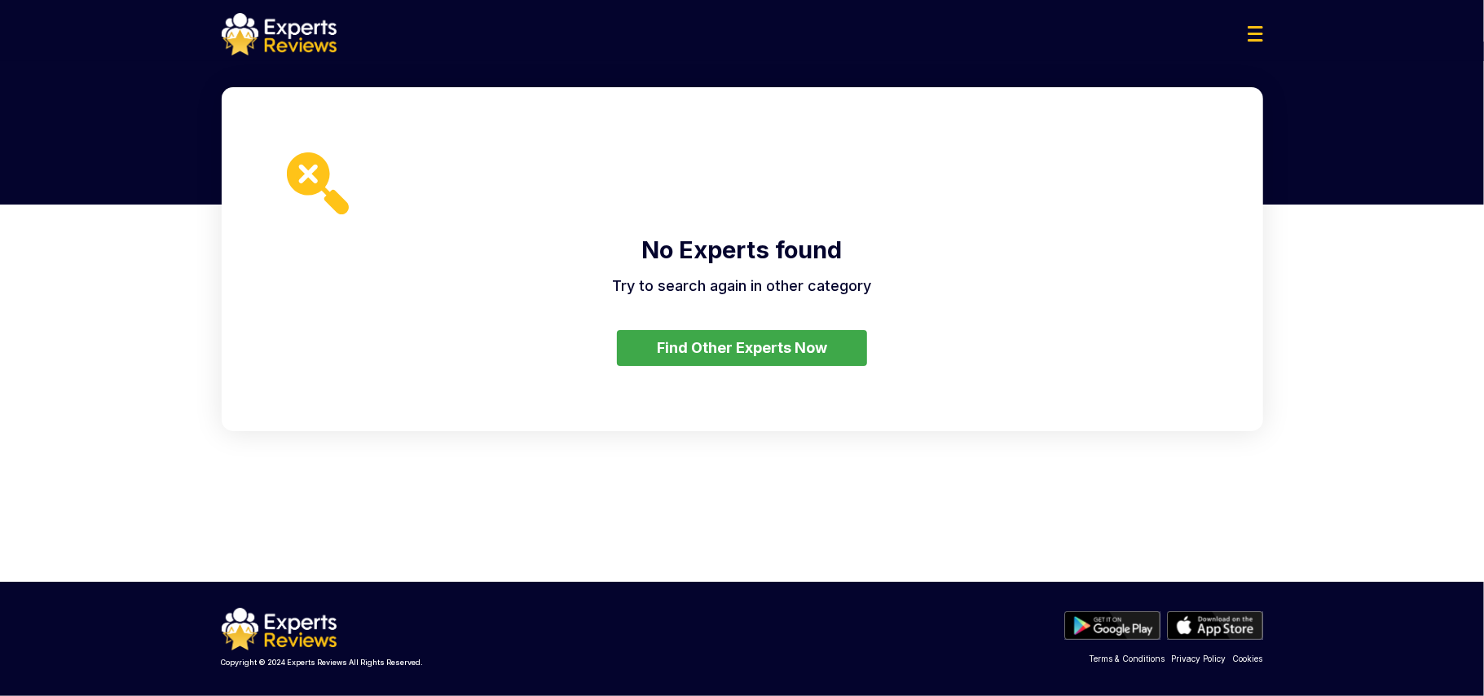
click at [829, 346] on button "Find Other Experts Now" at bounding box center [742, 348] width 250 height 36
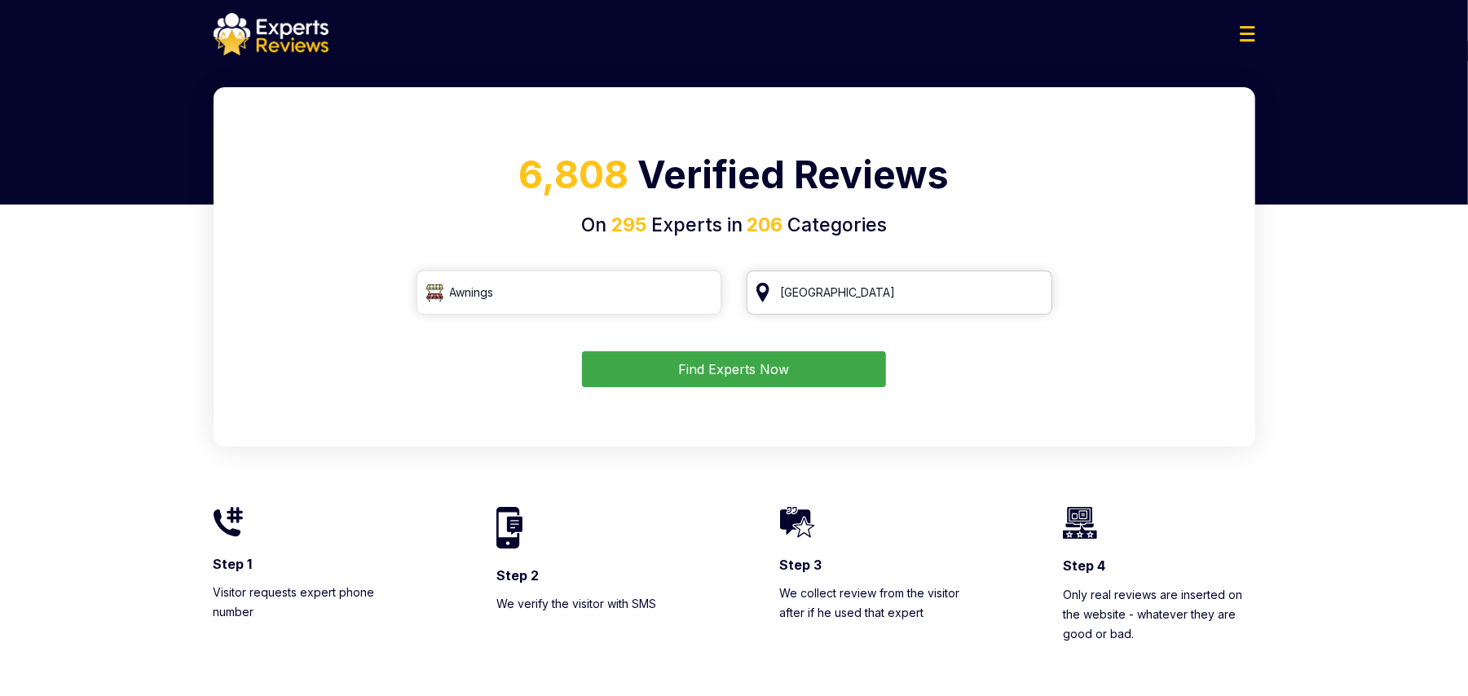
click at [871, 298] on input "Canada" at bounding box center [899, 293] width 306 height 44
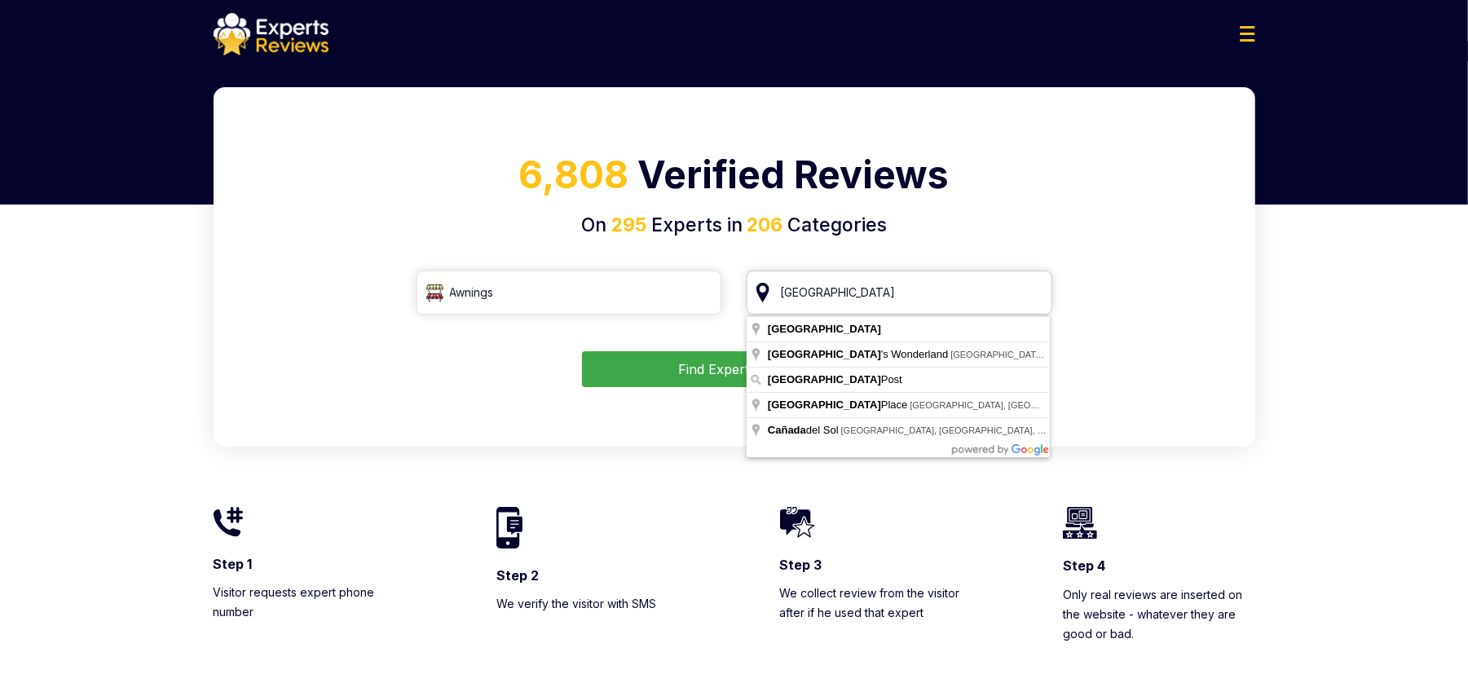
click at [1024, 284] on input "Canada" at bounding box center [899, 293] width 306 height 44
click at [1032, 285] on input "Canada" at bounding box center [899, 293] width 306 height 44
click at [1032, 300] on input "Canada" at bounding box center [899, 293] width 306 height 44
click at [582, 304] on input "Awnings" at bounding box center [569, 293] width 306 height 44
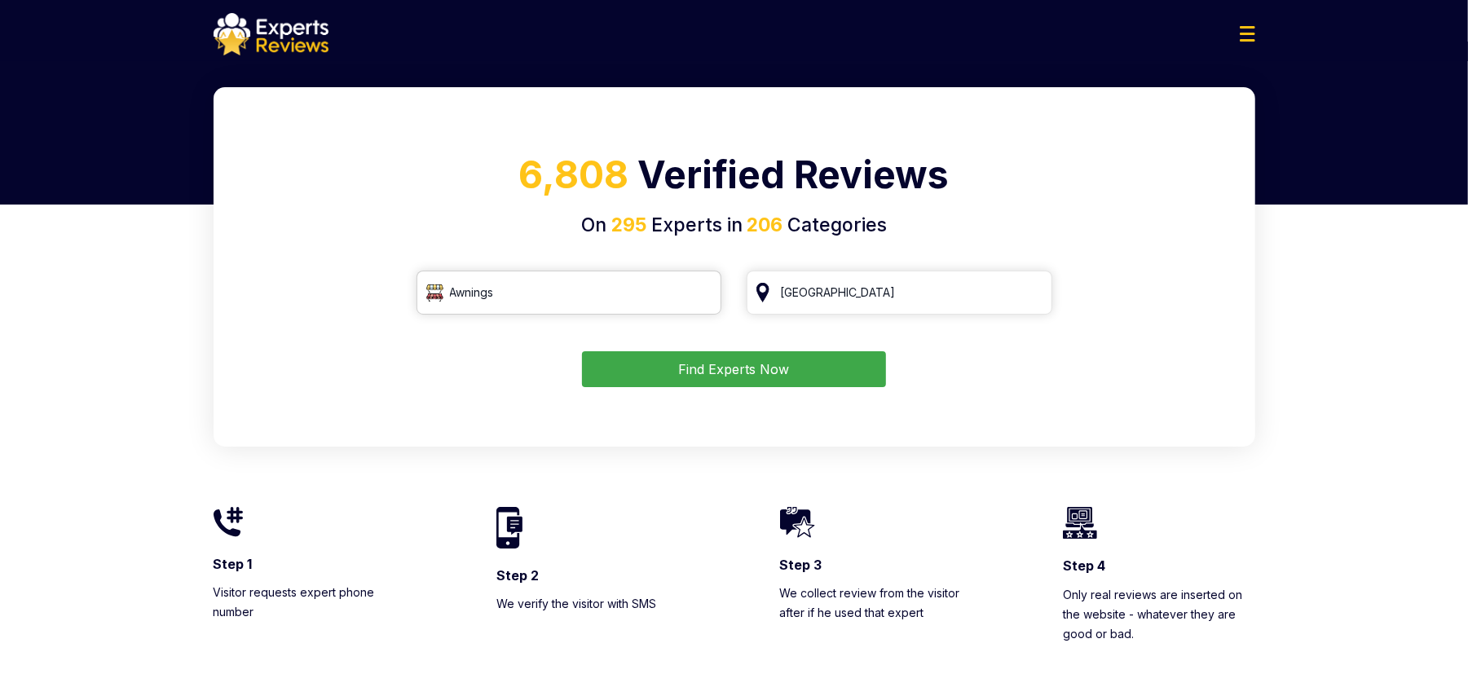
click at [704, 297] on input "Awnings" at bounding box center [569, 293] width 306 height 44
click at [644, 294] on input "search" at bounding box center [569, 293] width 306 height 44
click at [604, 328] on div "HVAC" at bounding box center [578, 335] width 273 height 20
type input "HVAC"
click at [836, 356] on button "Find Experts Now" at bounding box center [734, 369] width 304 height 36
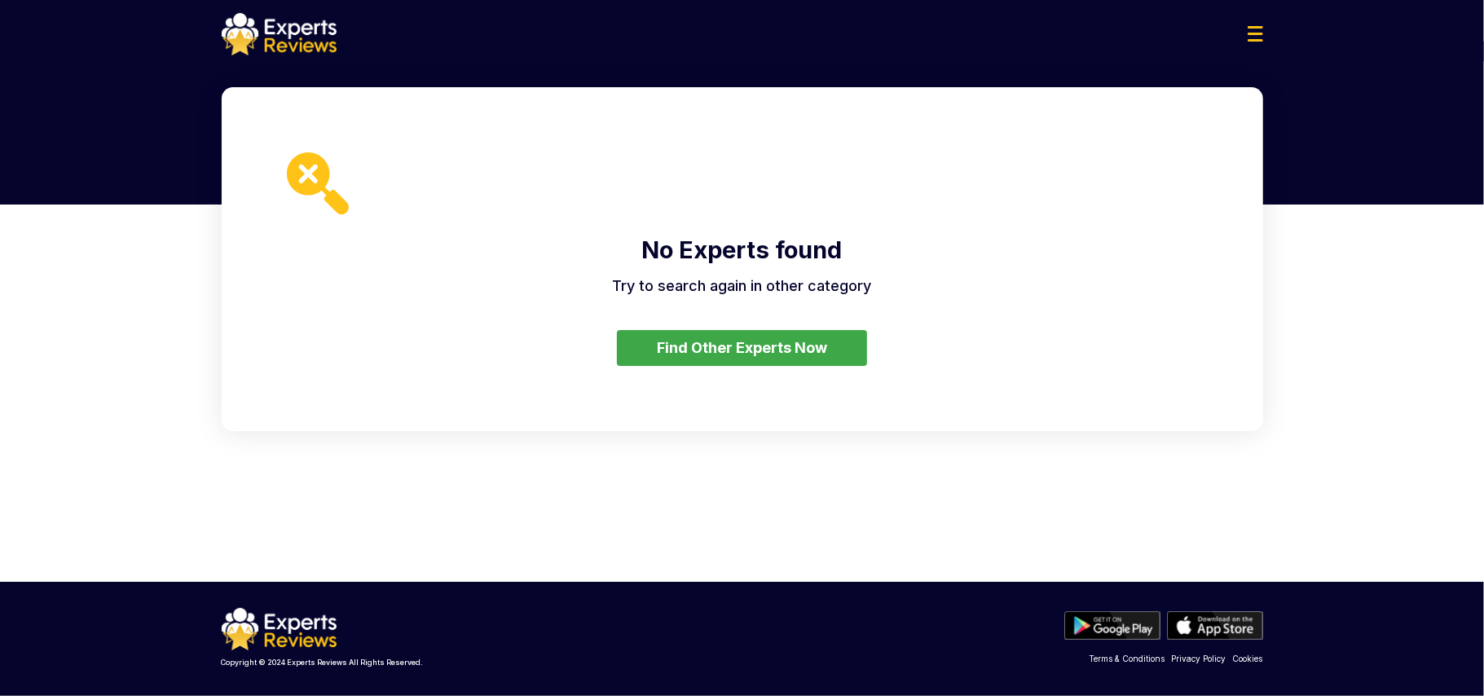
click at [846, 331] on button "Find Other Experts Now" at bounding box center [742, 348] width 250 height 36
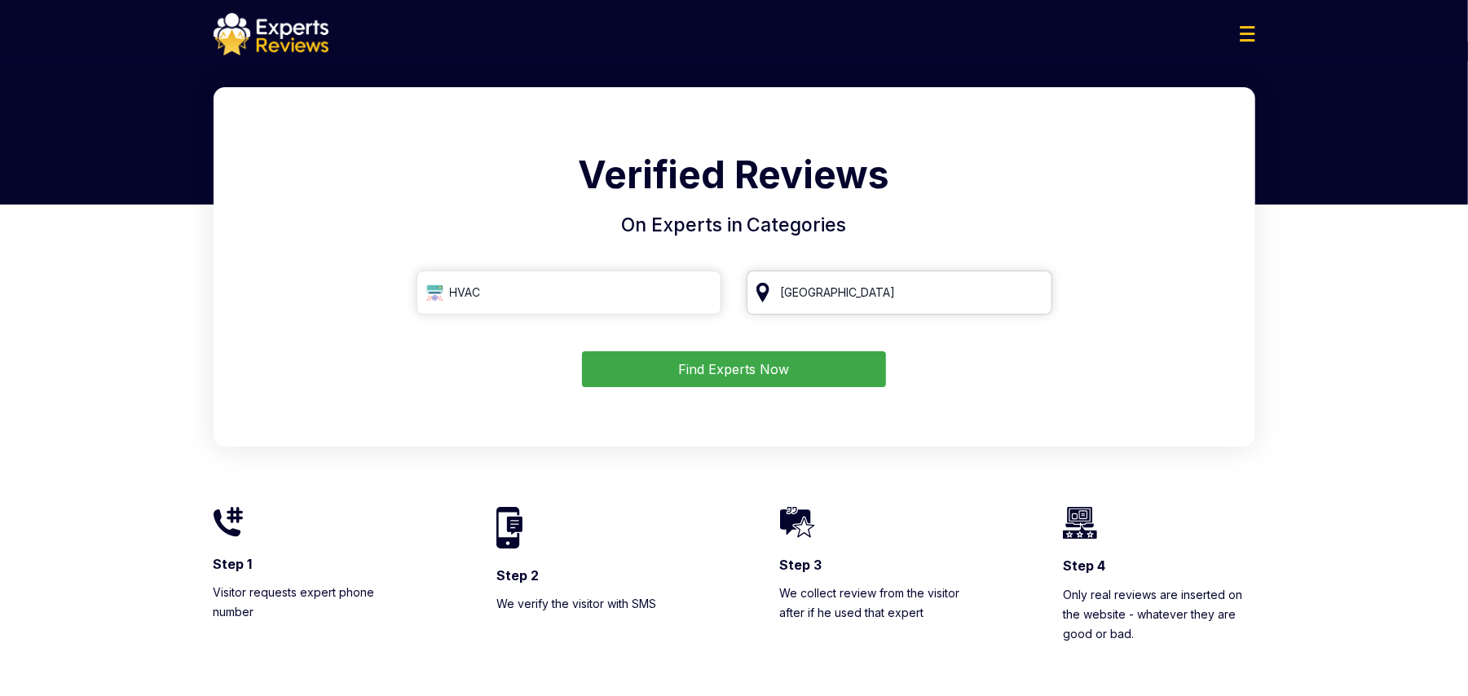
click at [851, 301] on input "Canada" at bounding box center [899, 293] width 306 height 44
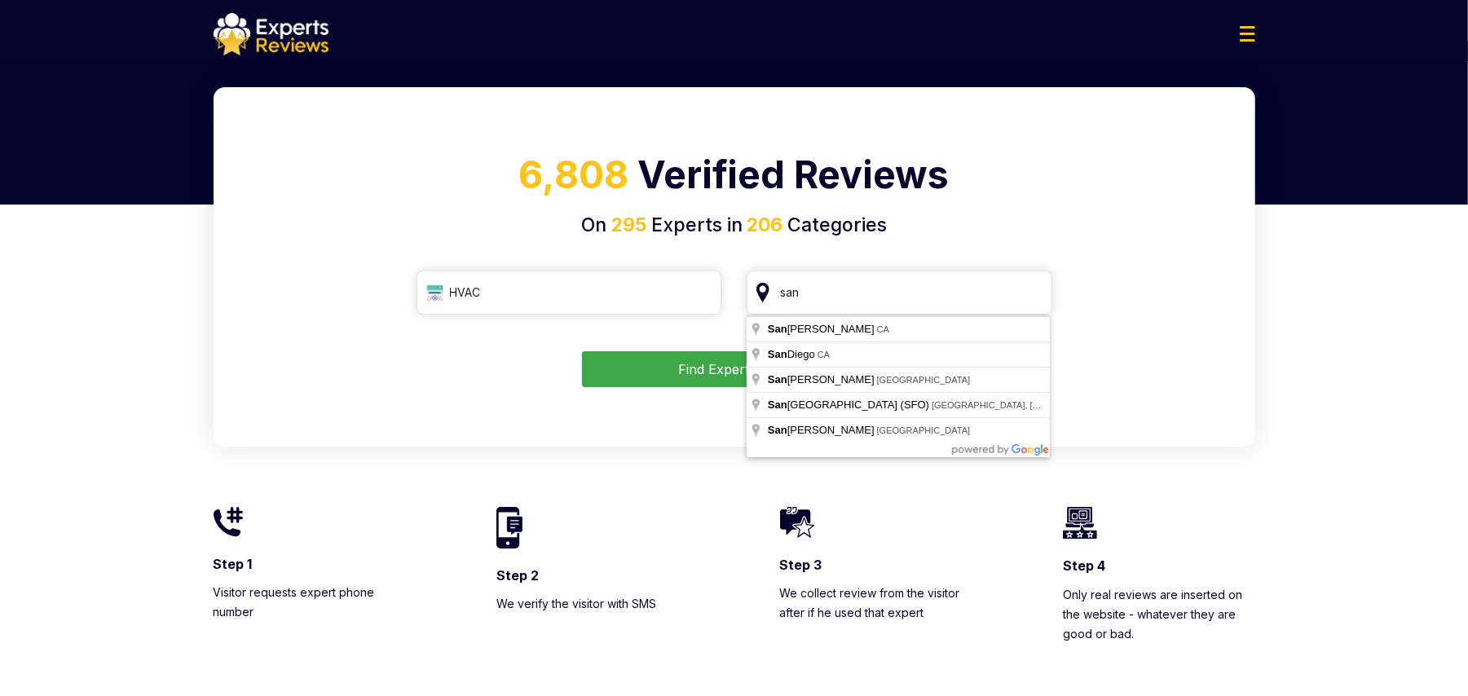
type input "San Francisco, CA"
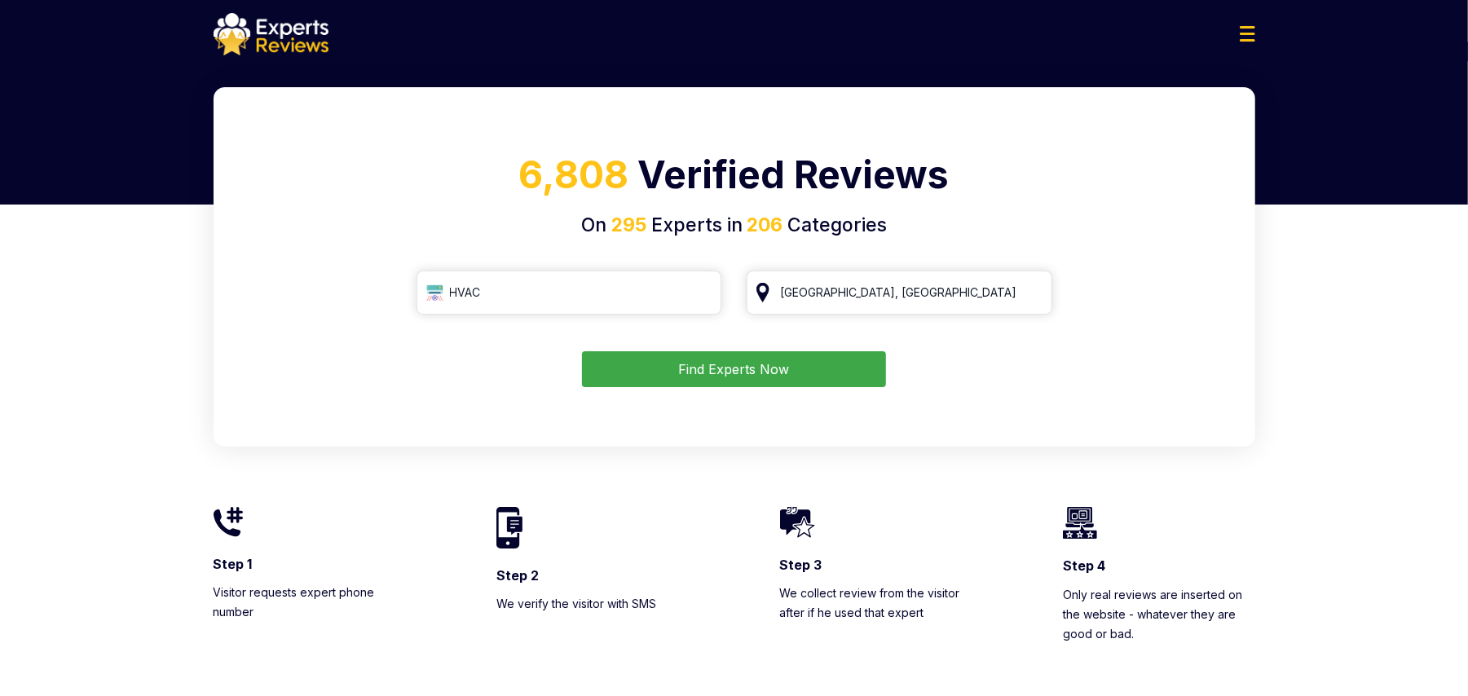
click at [799, 362] on button "Find Experts Now" at bounding box center [734, 369] width 304 height 36
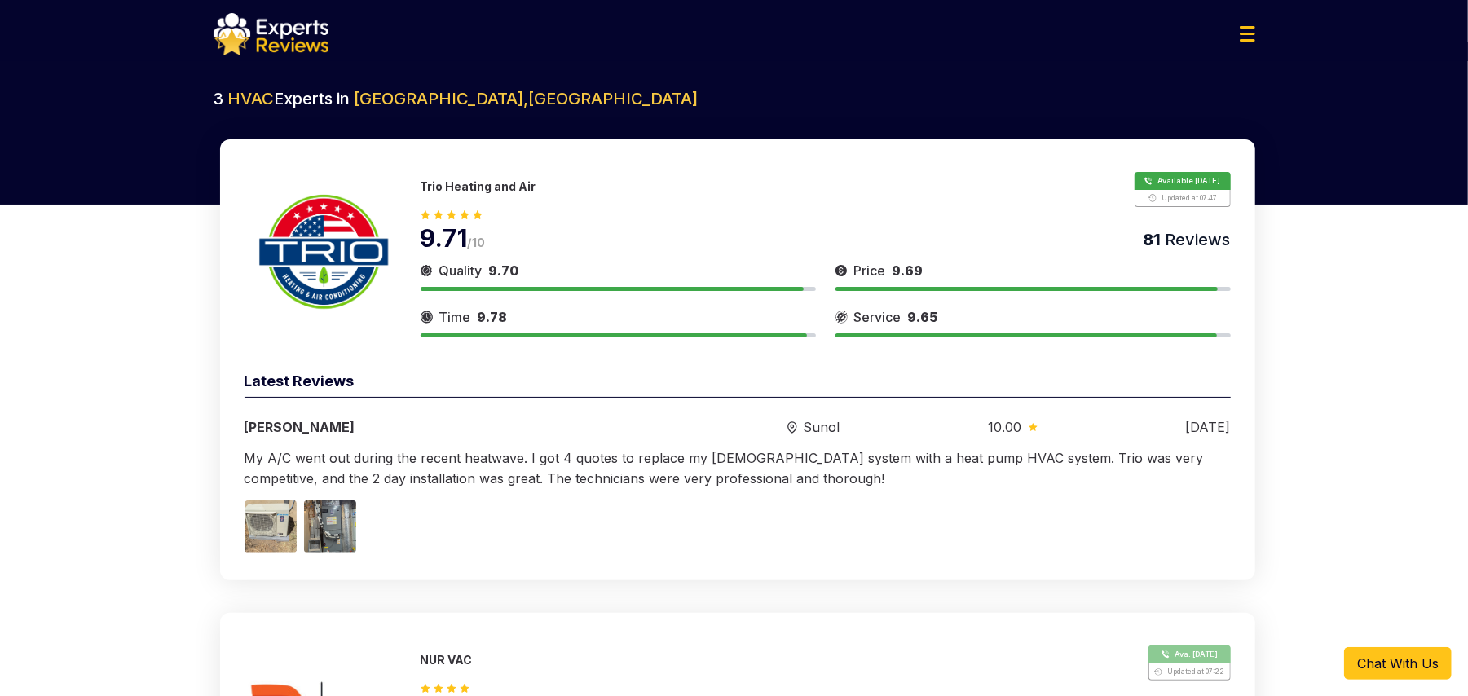
click at [1167, 176] on button "Show Number" at bounding box center [1181, 189] width 95 height 35
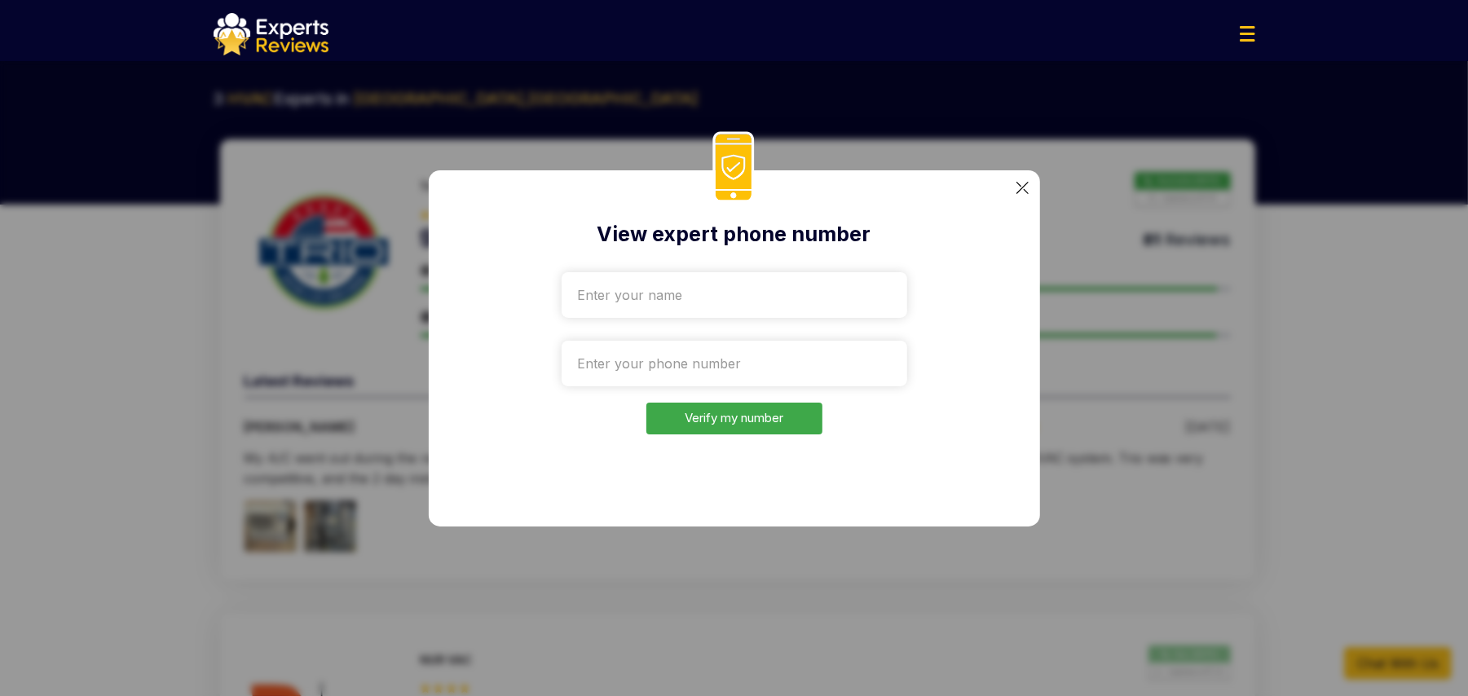
click at [1024, 190] on img at bounding box center [1022, 188] width 12 height 12
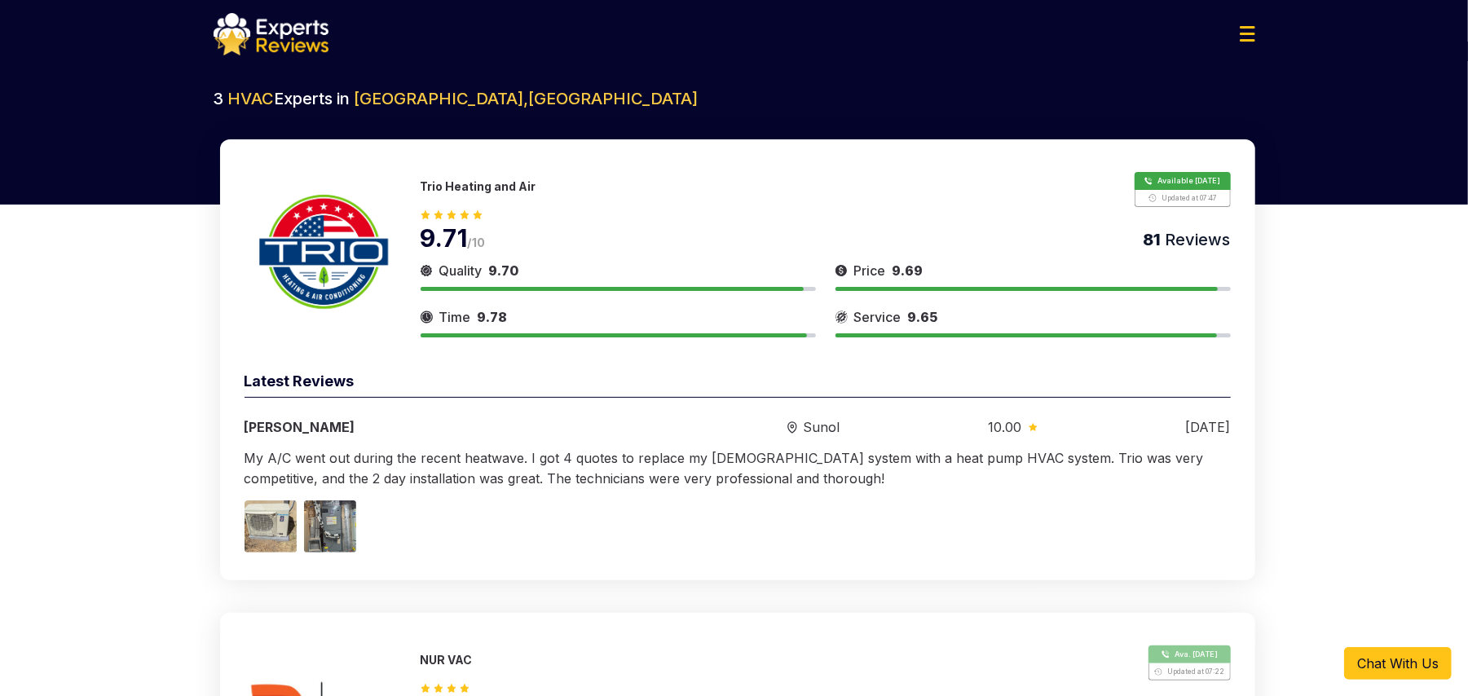
click at [466, 177] on div "Trio Heating and Air Available Today Updated at 07:47" at bounding box center [825, 189] width 810 height 35
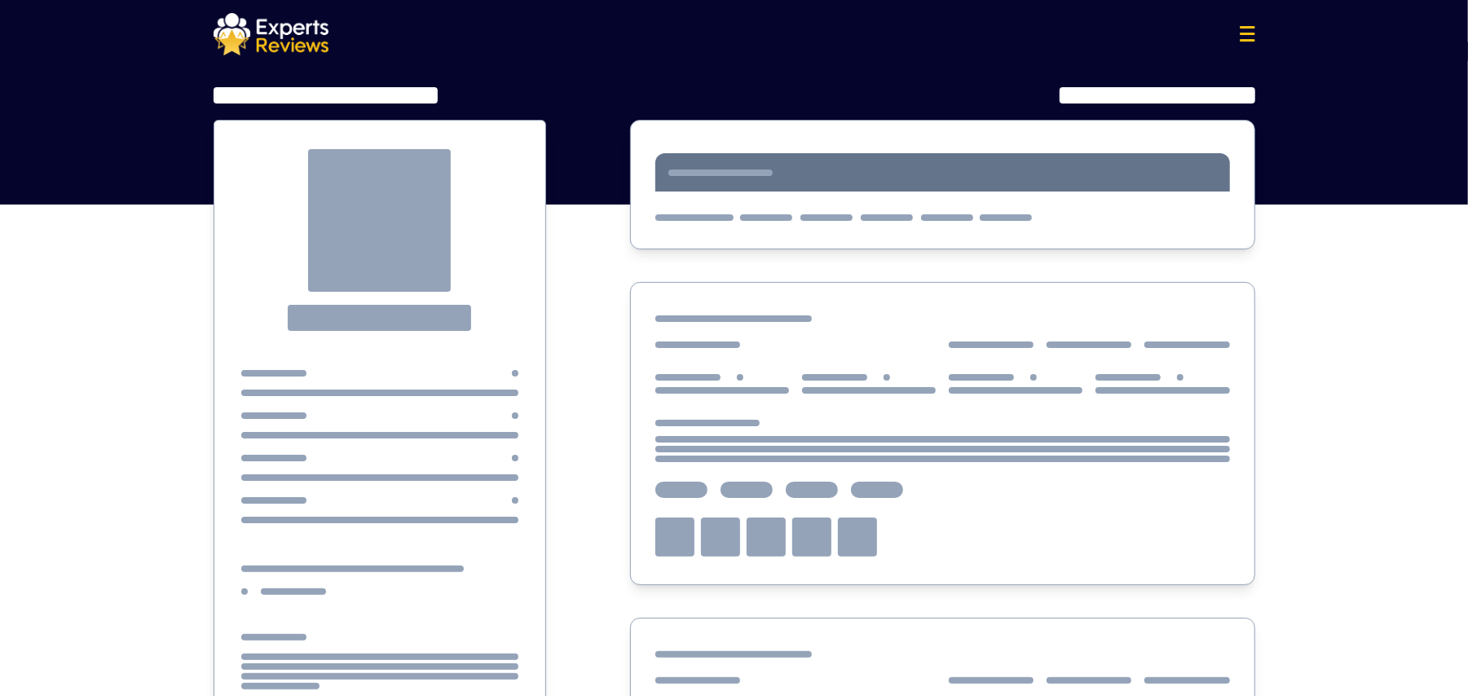
click at [341, 240] on div at bounding box center [379, 220] width 143 height 143
